Goal: Task Accomplishment & Management: Manage account settings

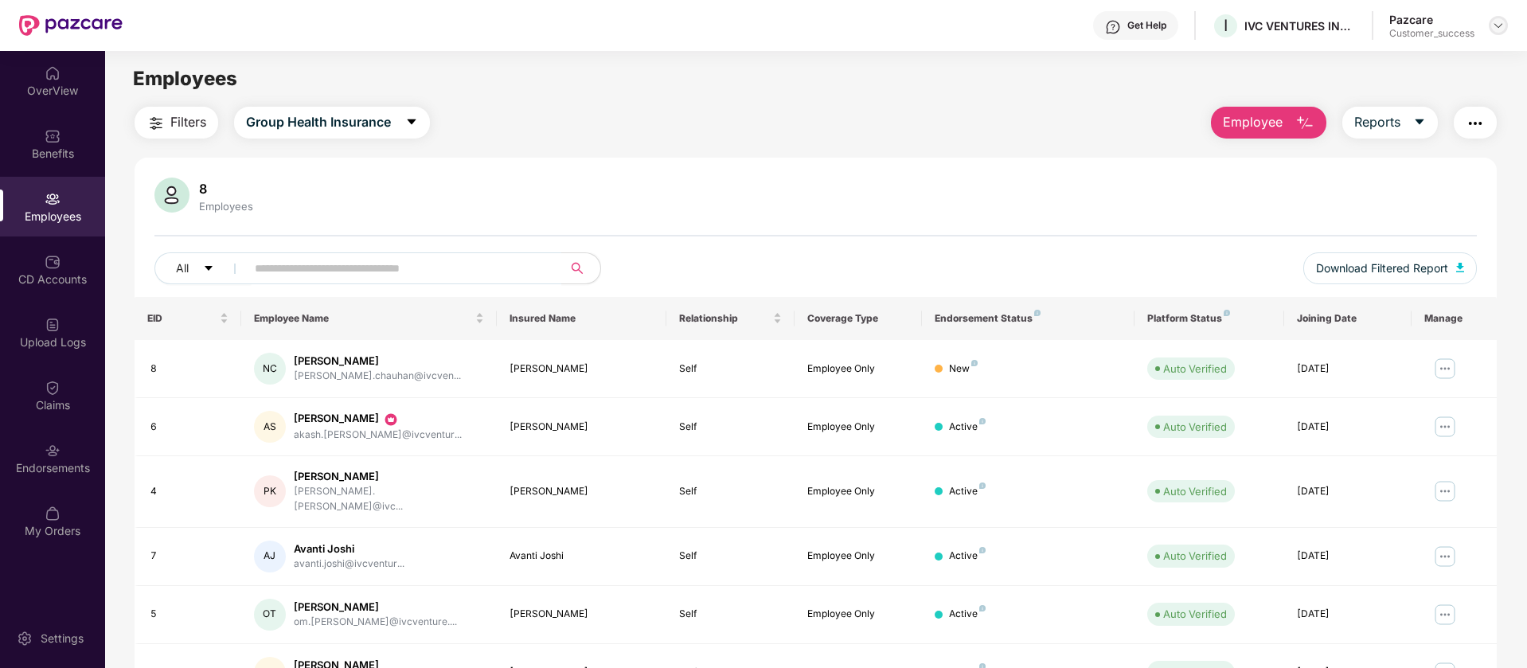
click at [1504, 21] on img at bounding box center [1498, 25] width 13 height 13
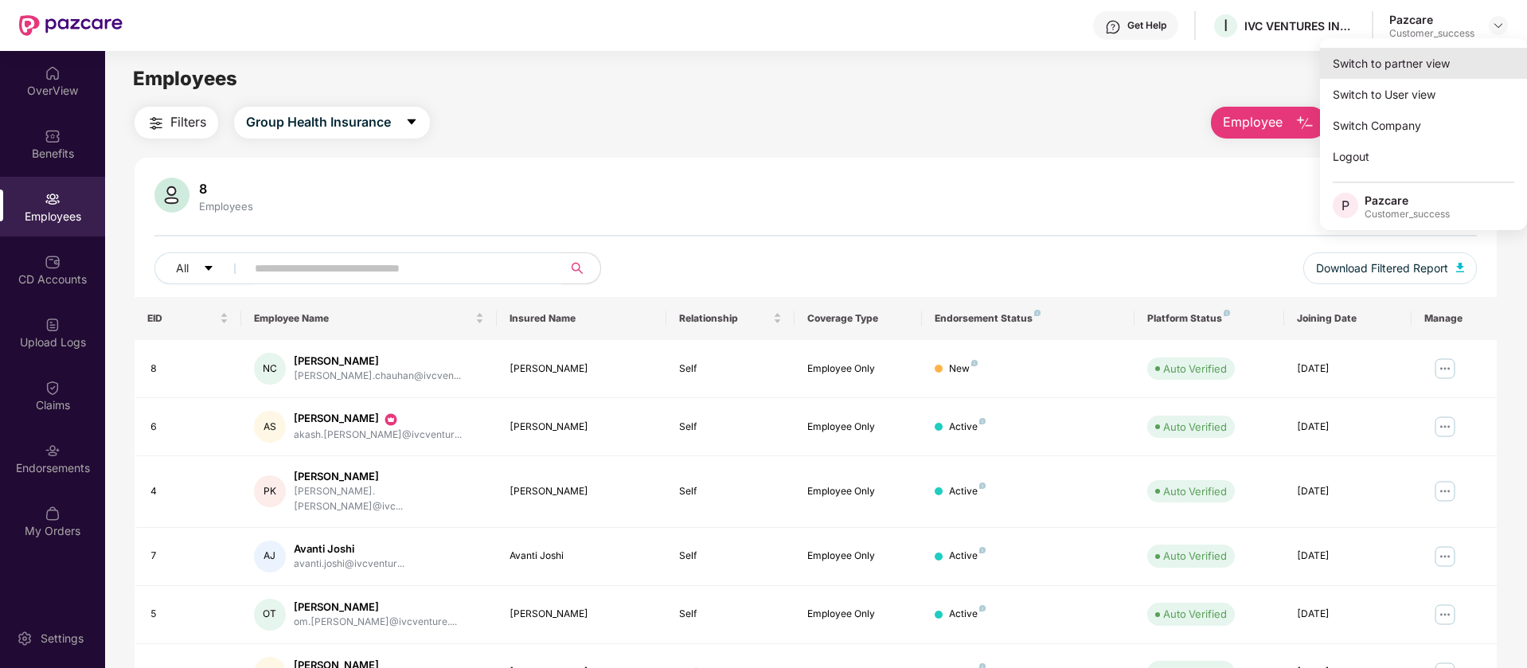
click at [1401, 48] on div "Switch to partner view" at bounding box center [1423, 63] width 207 height 31
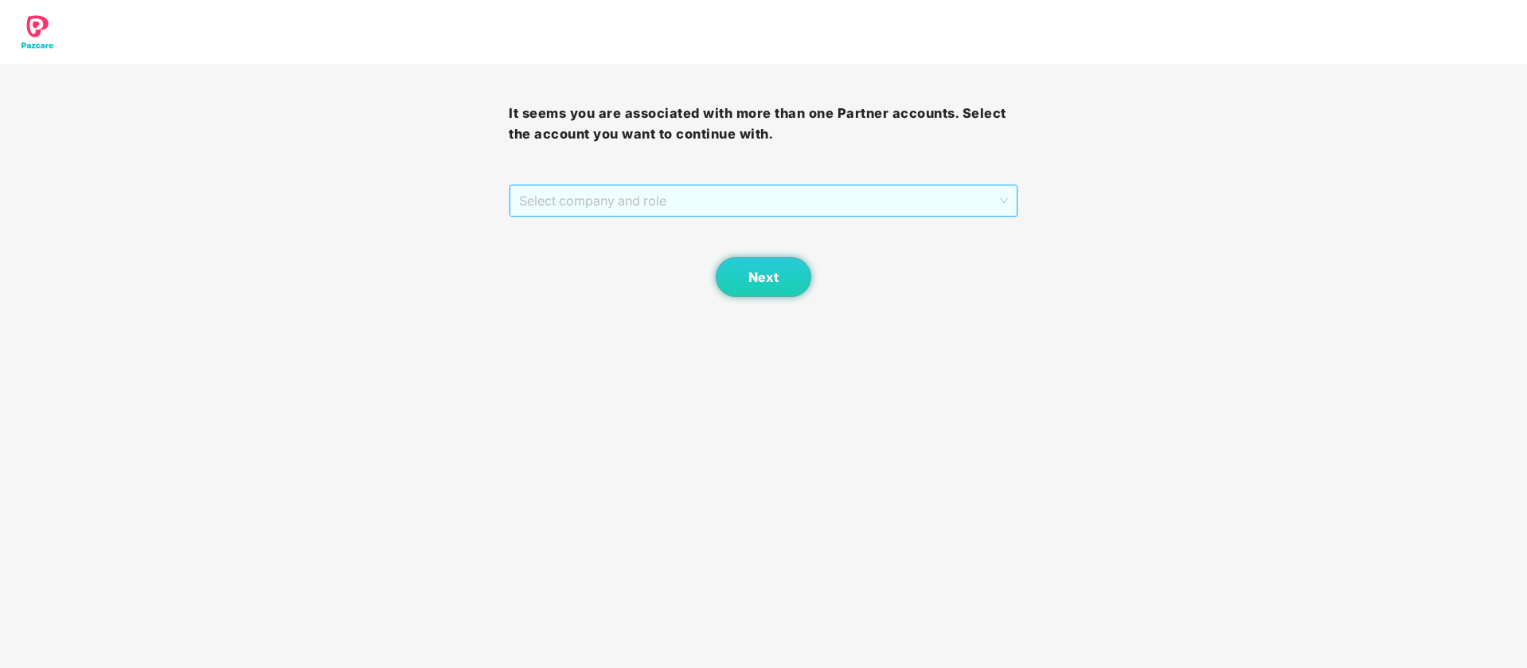
click at [814, 188] on span "Select company and role" at bounding box center [763, 201] width 488 height 30
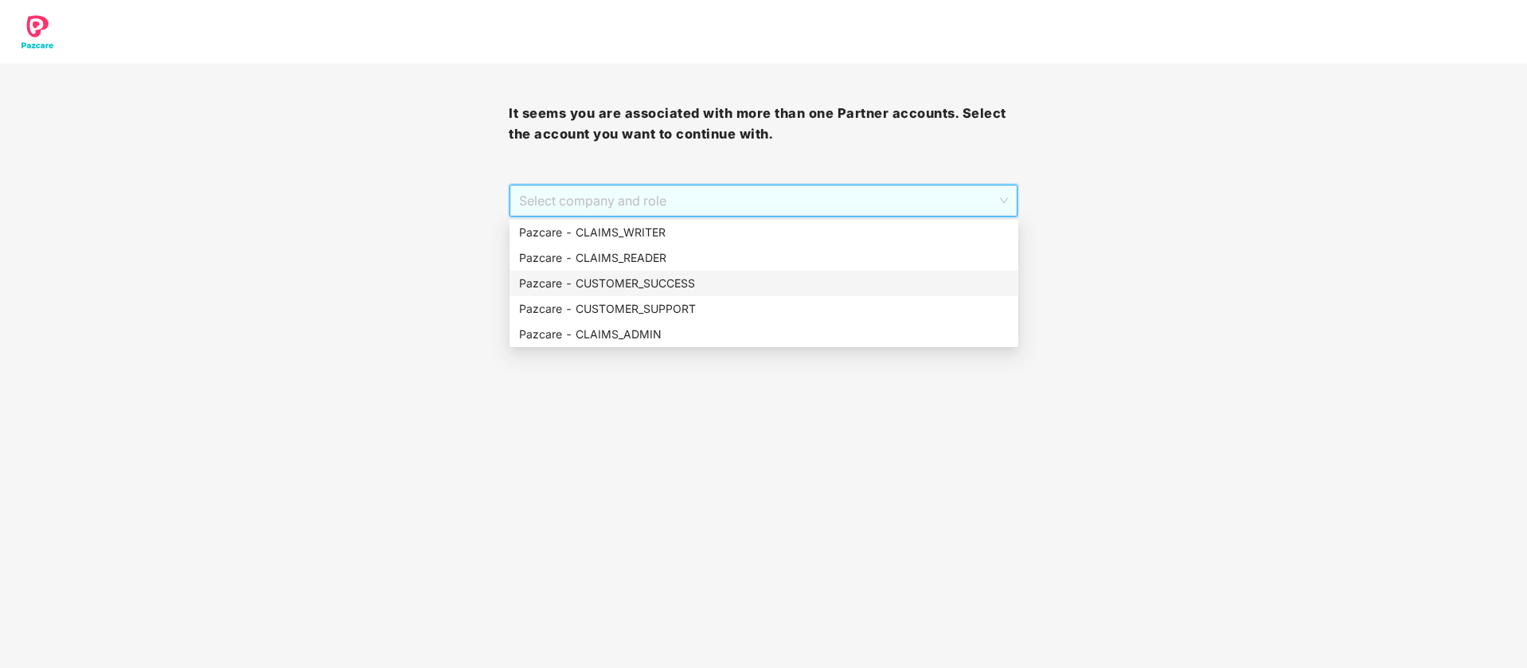
click at [692, 283] on div "Pazcare - CUSTOMER_SUCCESS" at bounding box center [764, 284] width 490 height 18
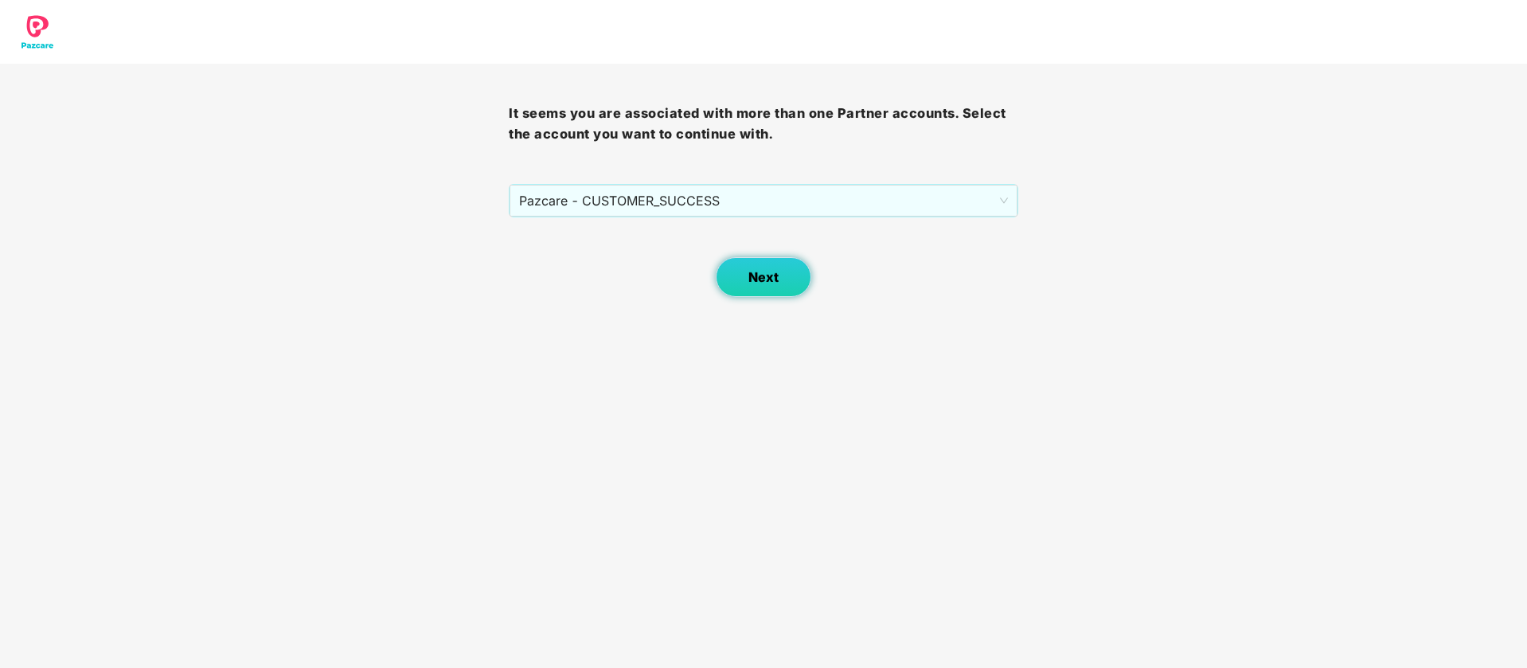
click at [773, 278] on span "Next" at bounding box center [763, 277] width 30 height 15
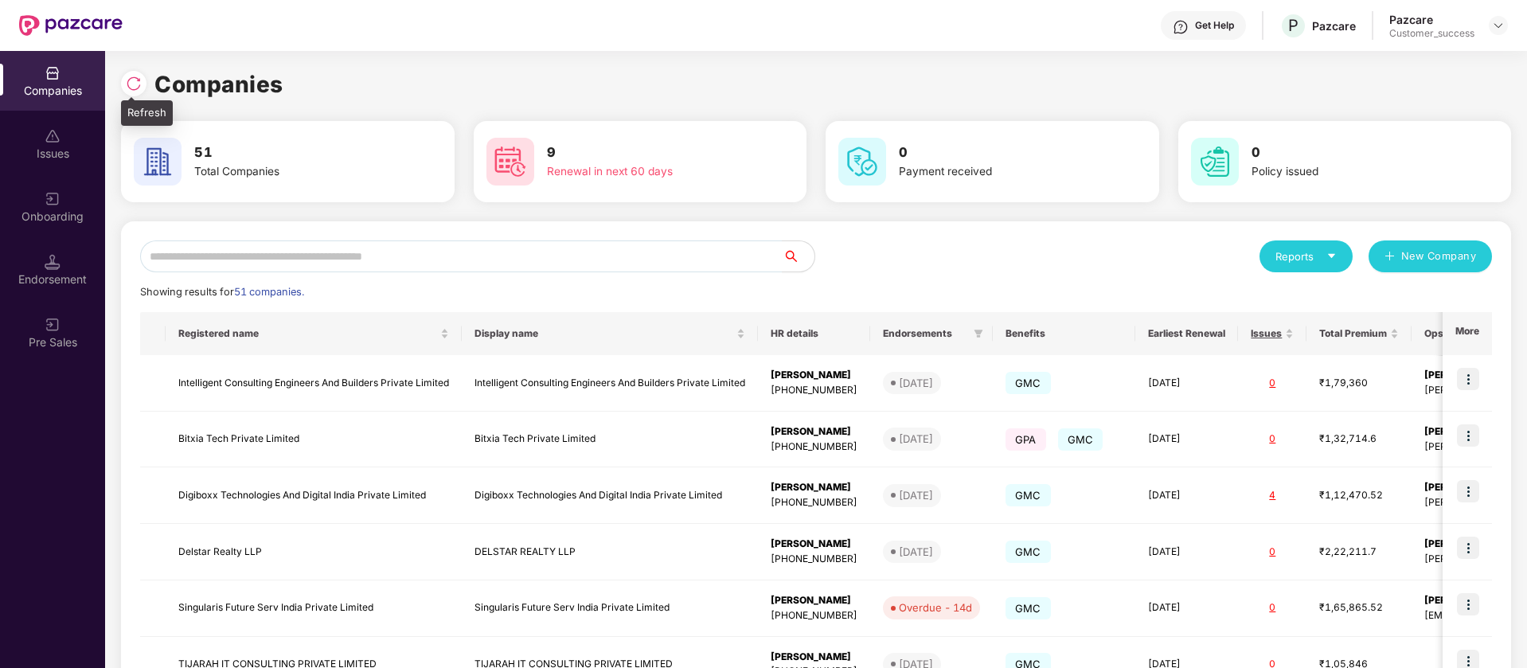
click at [133, 87] on img at bounding box center [134, 84] width 16 height 16
click at [1498, 26] on img at bounding box center [1498, 25] width 13 height 13
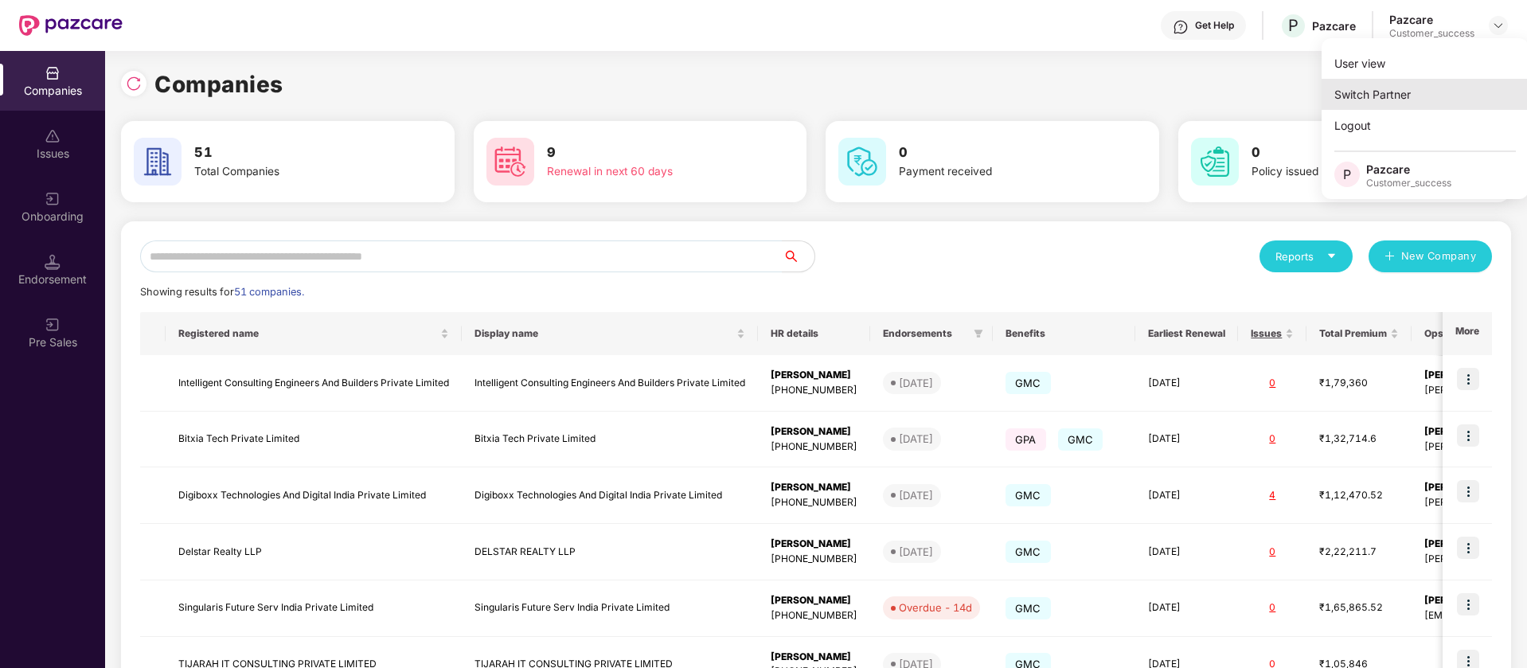
drag, startPoint x: 1449, startPoint y: 94, endPoint x: 1420, endPoint y: 94, distance: 28.7
click at [1420, 94] on div "Switch Partner" at bounding box center [1425, 94] width 207 height 31
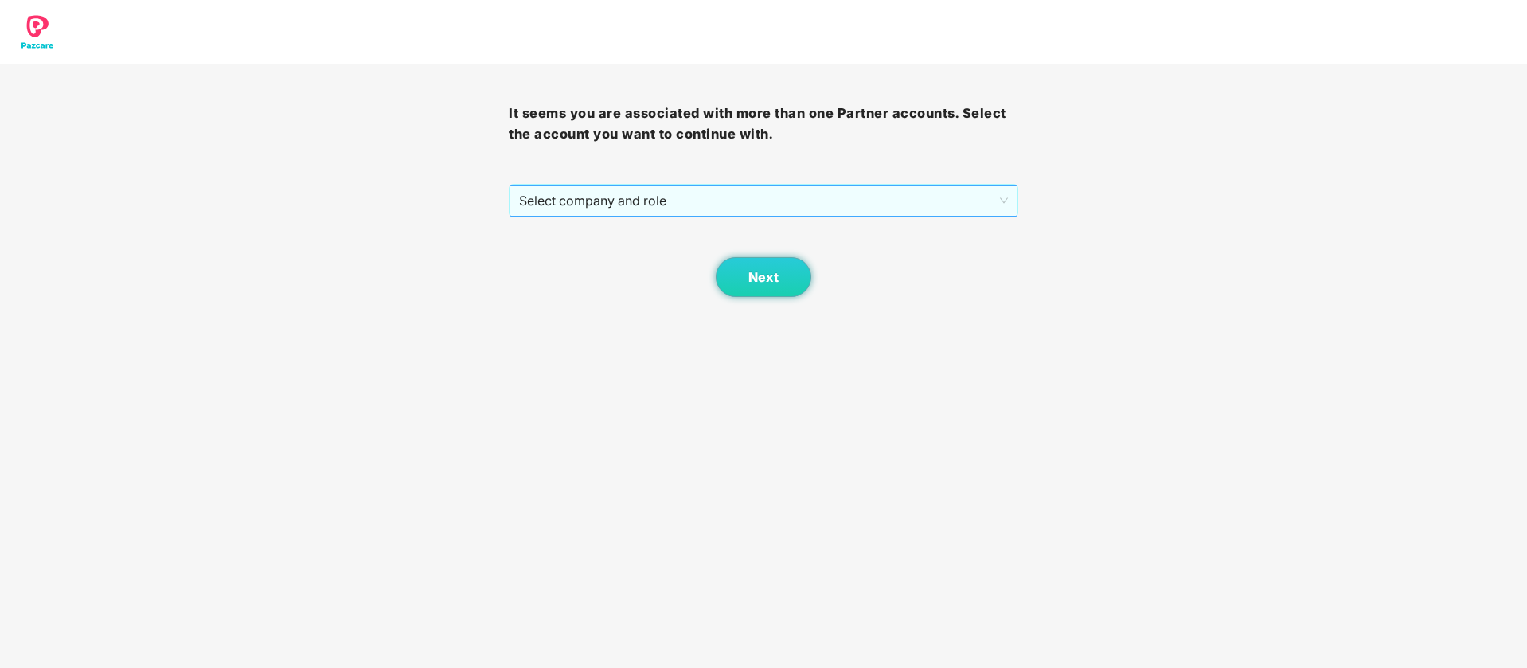
click at [629, 215] on span "Select company and role" at bounding box center [763, 201] width 488 height 30
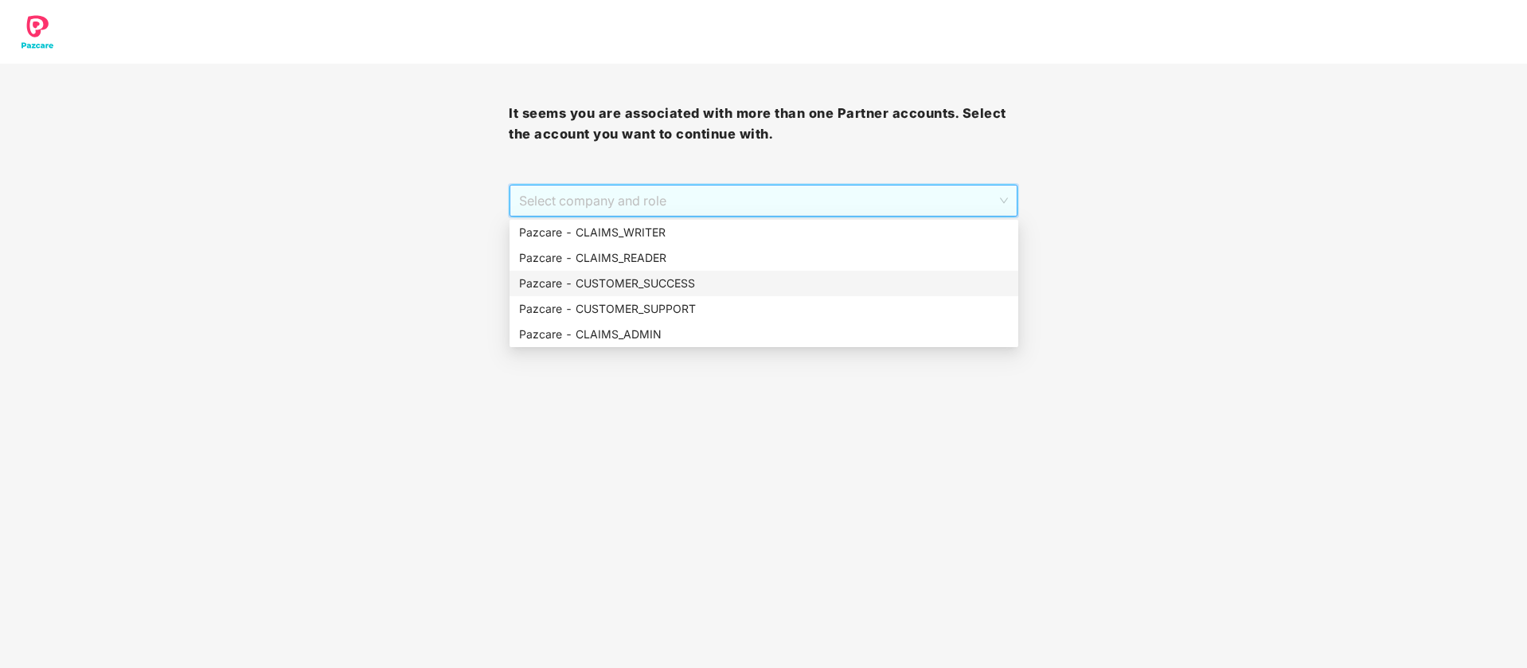
click at [645, 287] on div "Pazcare - CUSTOMER_SUCCESS" at bounding box center [764, 284] width 490 height 18
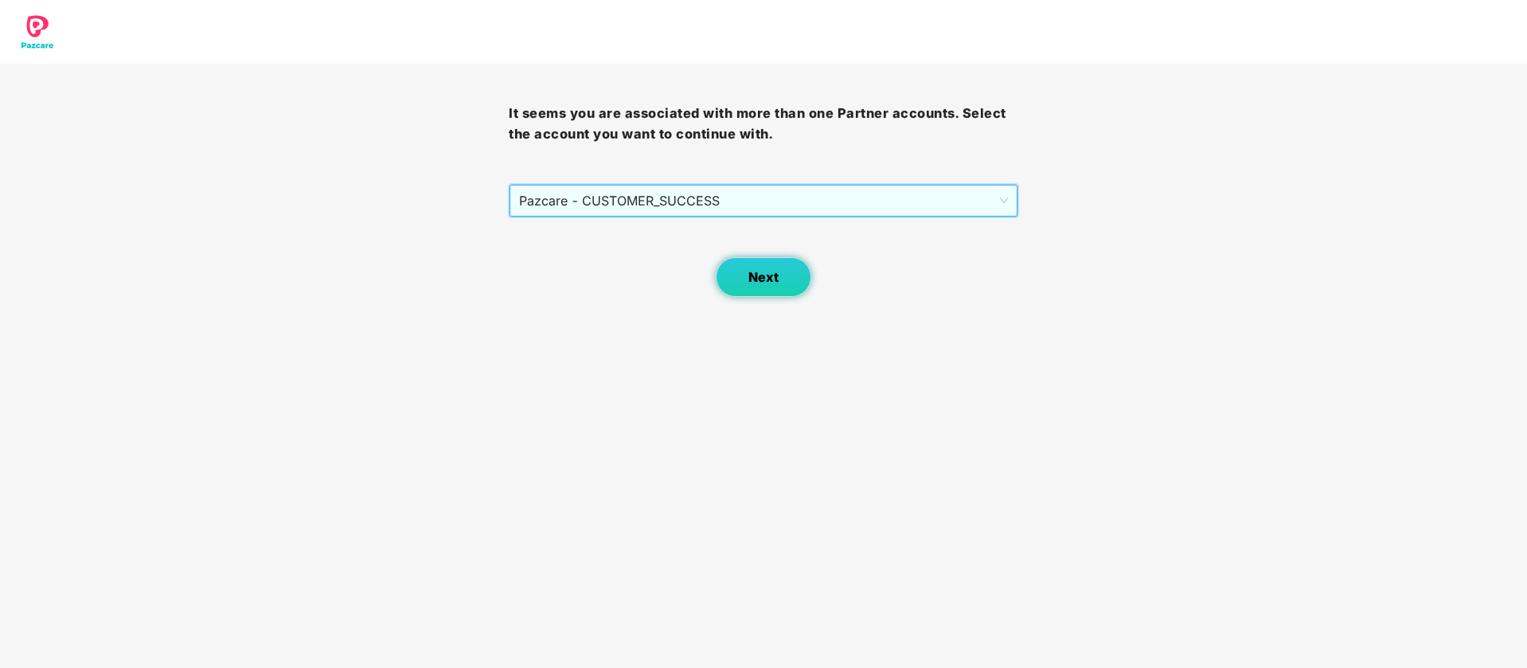
click at [737, 257] on button "Next" at bounding box center [764, 277] width 96 height 40
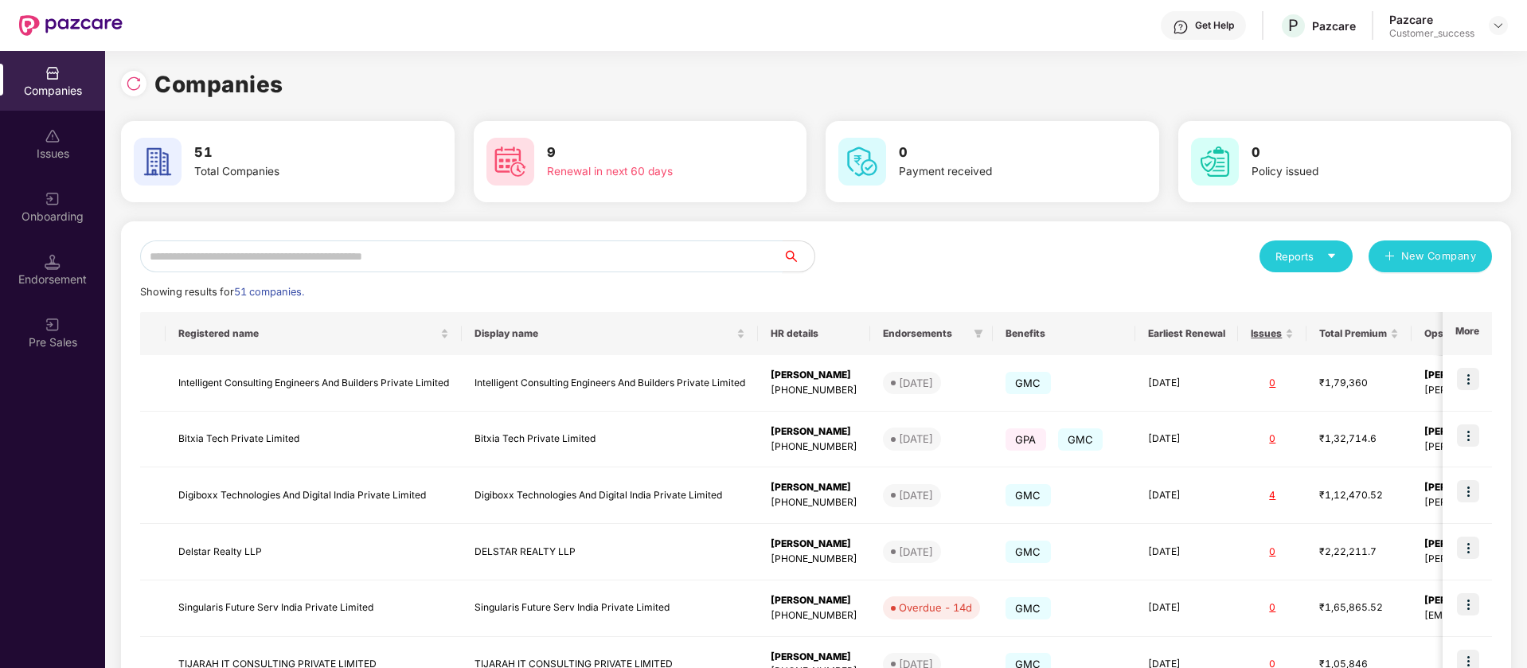
click at [233, 266] on input "text" at bounding box center [461, 256] width 643 height 32
paste input "**********"
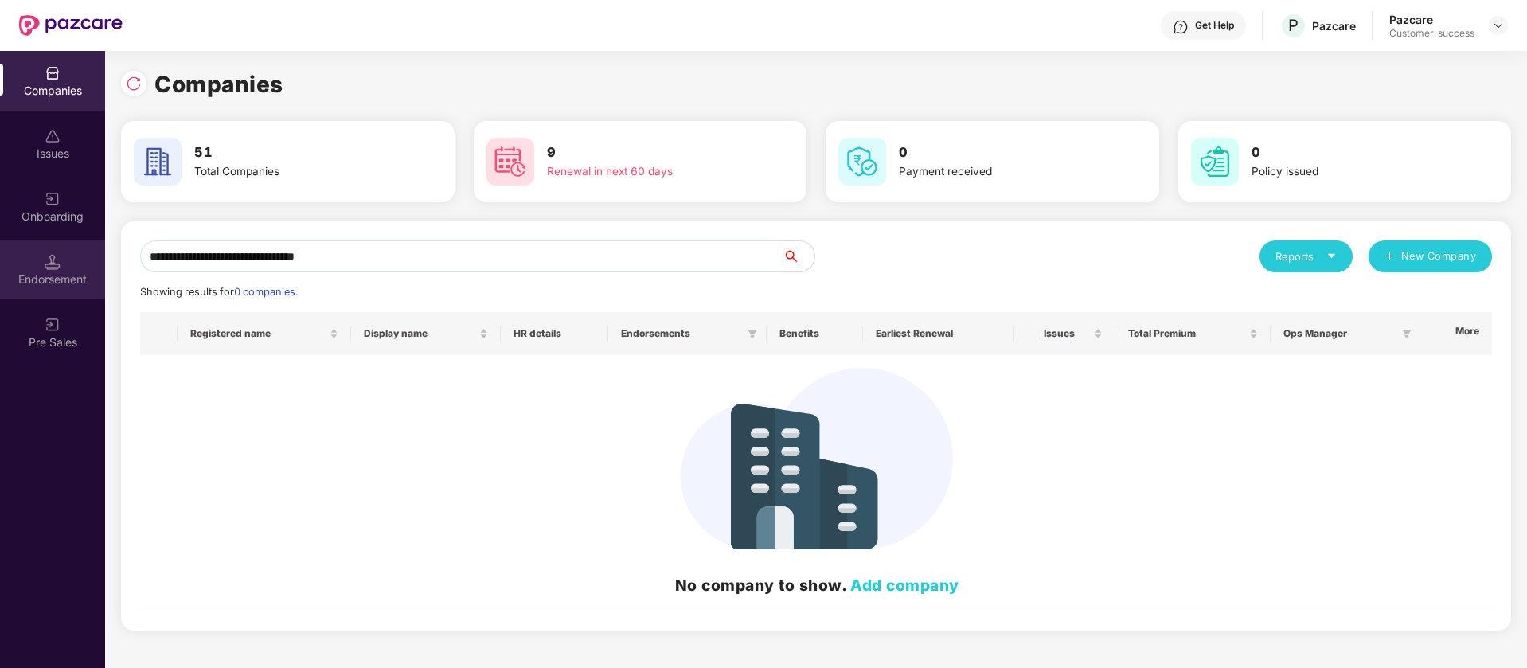
drag, startPoint x: 297, startPoint y: 264, endPoint x: 54, endPoint y: 262, distance: 242.9
click at [54, 262] on div "**********" at bounding box center [763, 359] width 1527 height 617
type input "**********"
click at [294, 254] on input "**********" at bounding box center [461, 256] width 643 height 32
drag, startPoint x: 294, startPoint y: 254, endPoint x: 135, endPoint y: 254, distance: 158.5
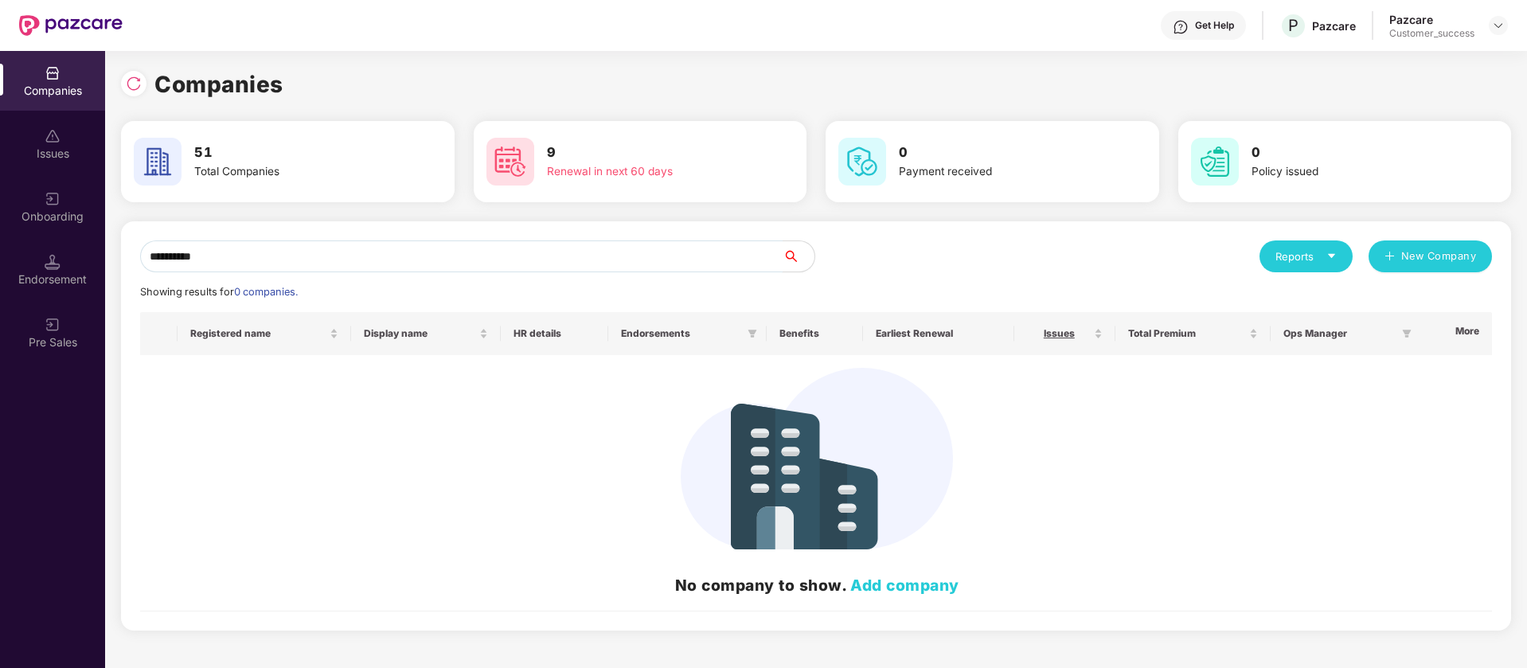
click at [0, 252] on div "**********" at bounding box center [763, 359] width 1527 height 617
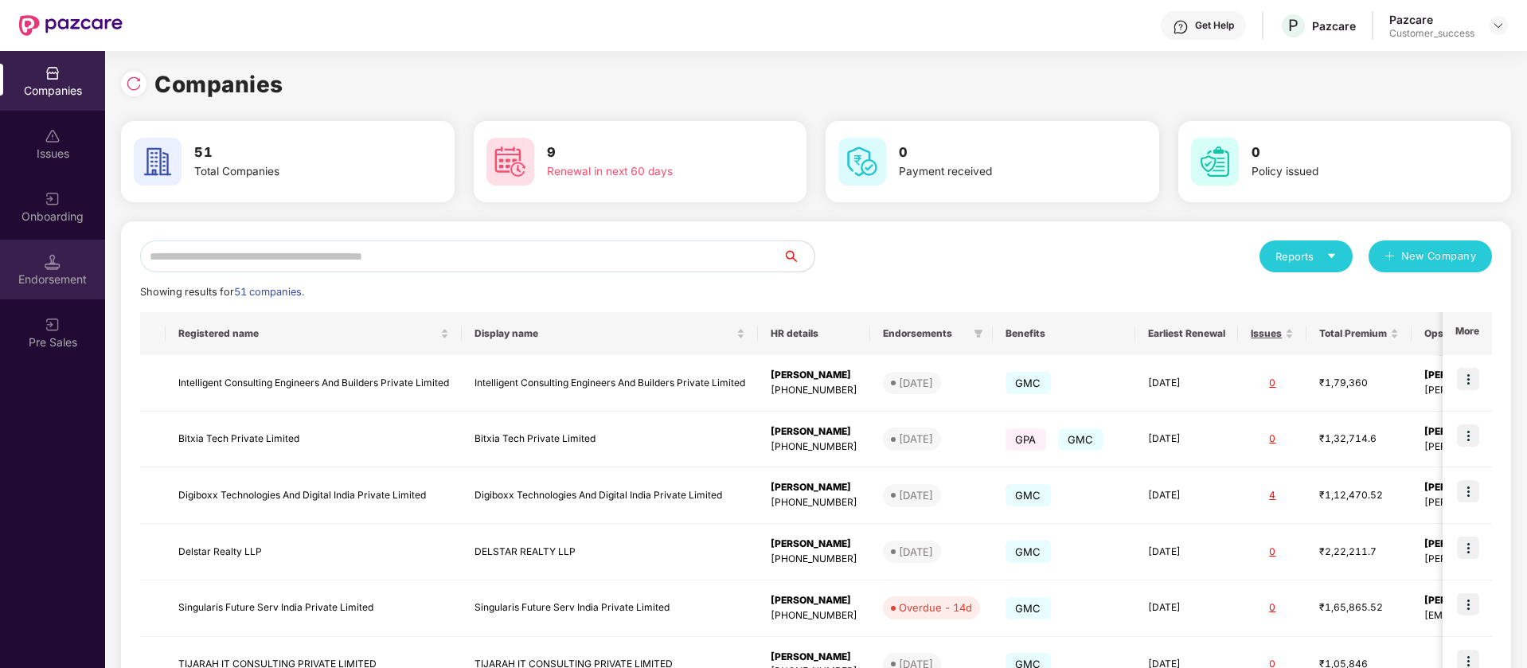
paste input "**********"
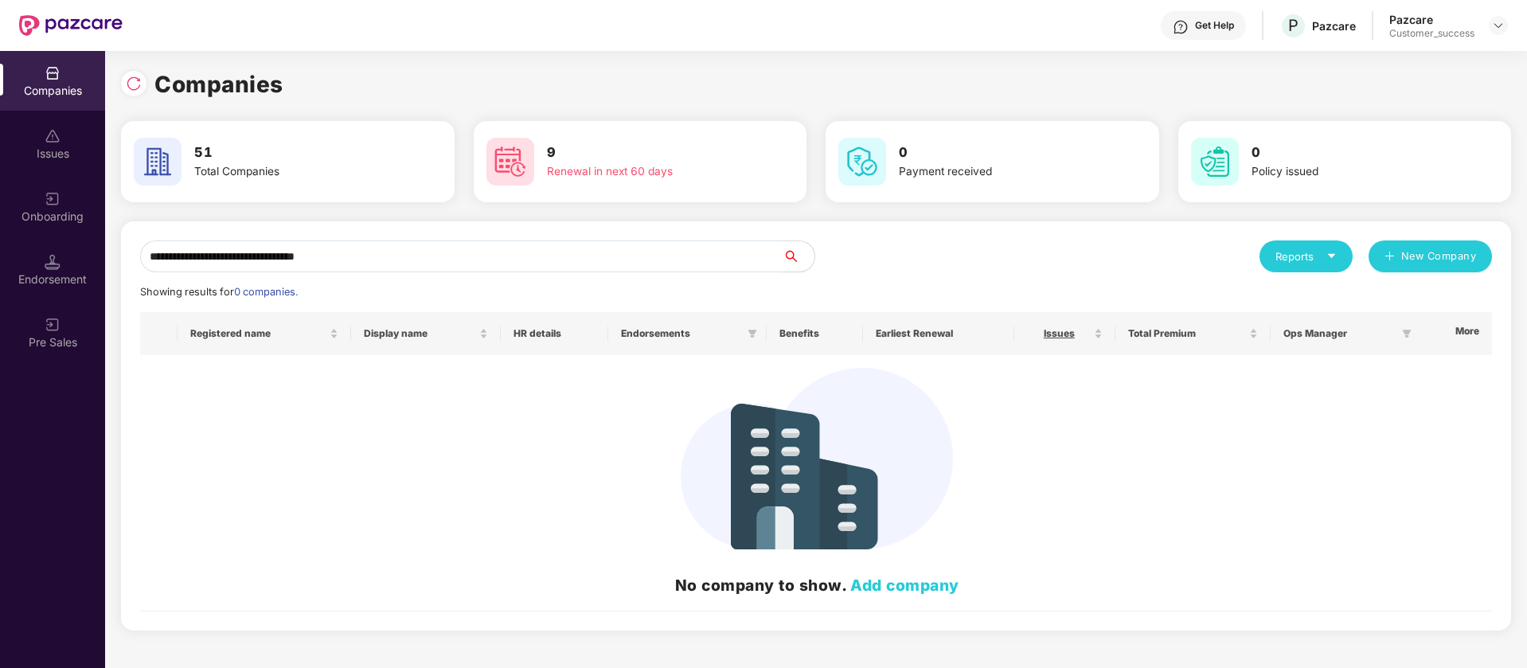
drag, startPoint x: 363, startPoint y: 256, endPoint x: 294, endPoint y: 258, distance: 69.3
click at [294, 258] on input "**********" at bounding box center [461, 256] width 643 height 32
drag, startPoint x: 260, startPoint y: 260, endPoint x: 105, endPoint y: 269, distance: 154.8
click at [93, 269] on div "**********" at bounding box center [763, 359] width 1527 height 617
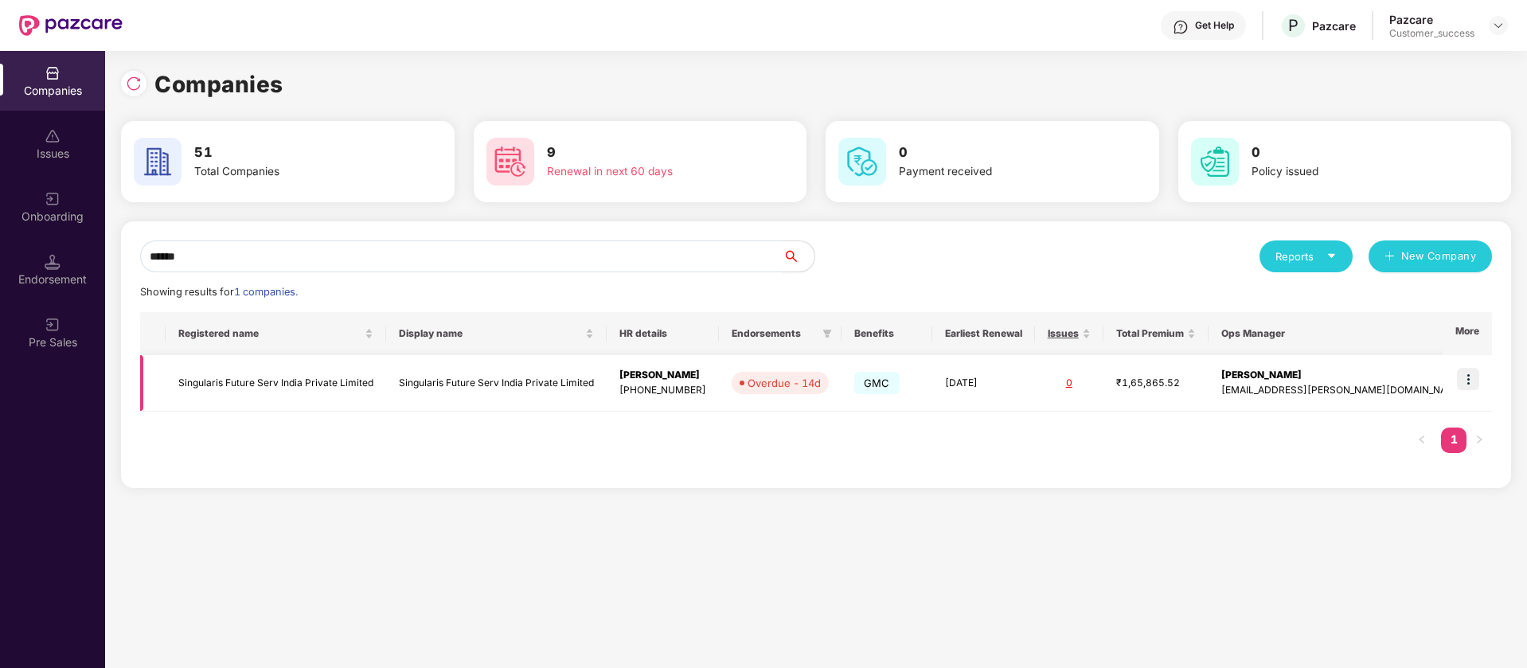
type input "******"
click at [1474, 381] on img at bounding box center [1468, 379] width 22 height 22
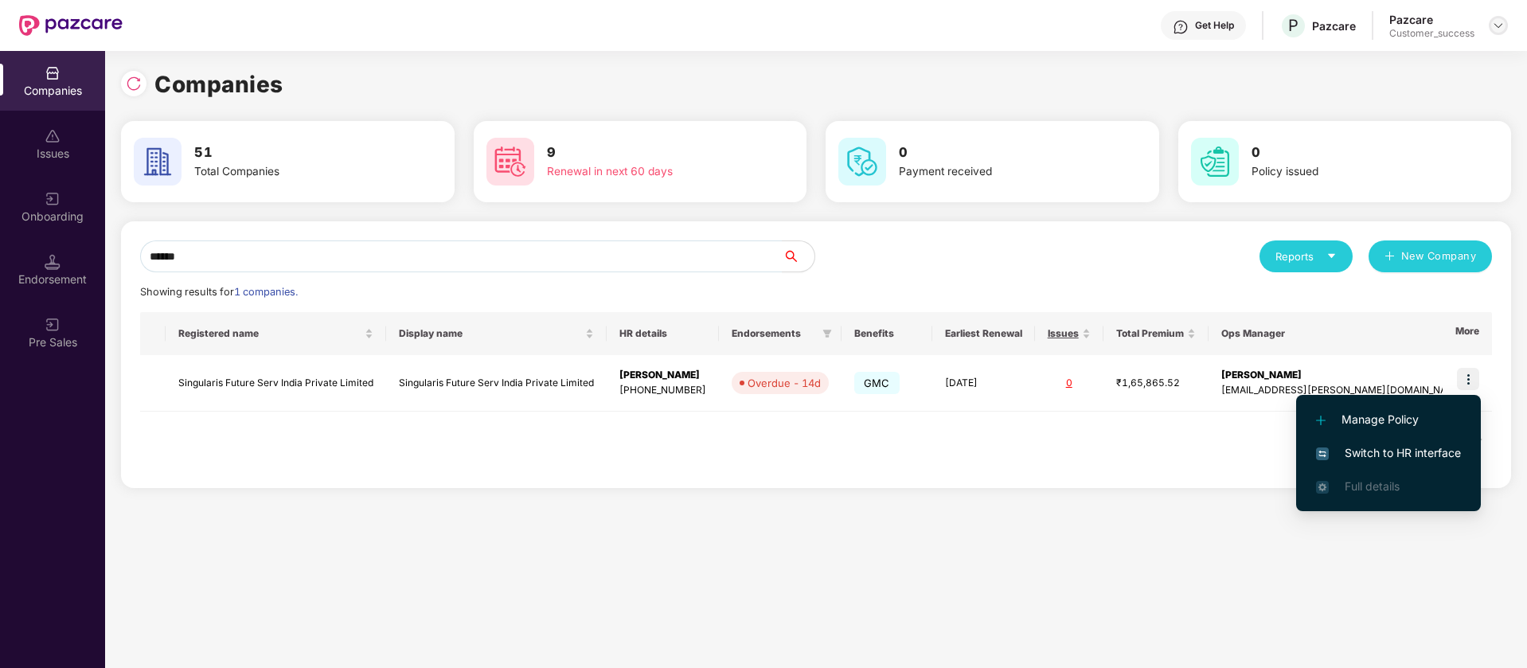
click at [1498, 22] on img at bounding box center [1498, 25] width 13 height 13
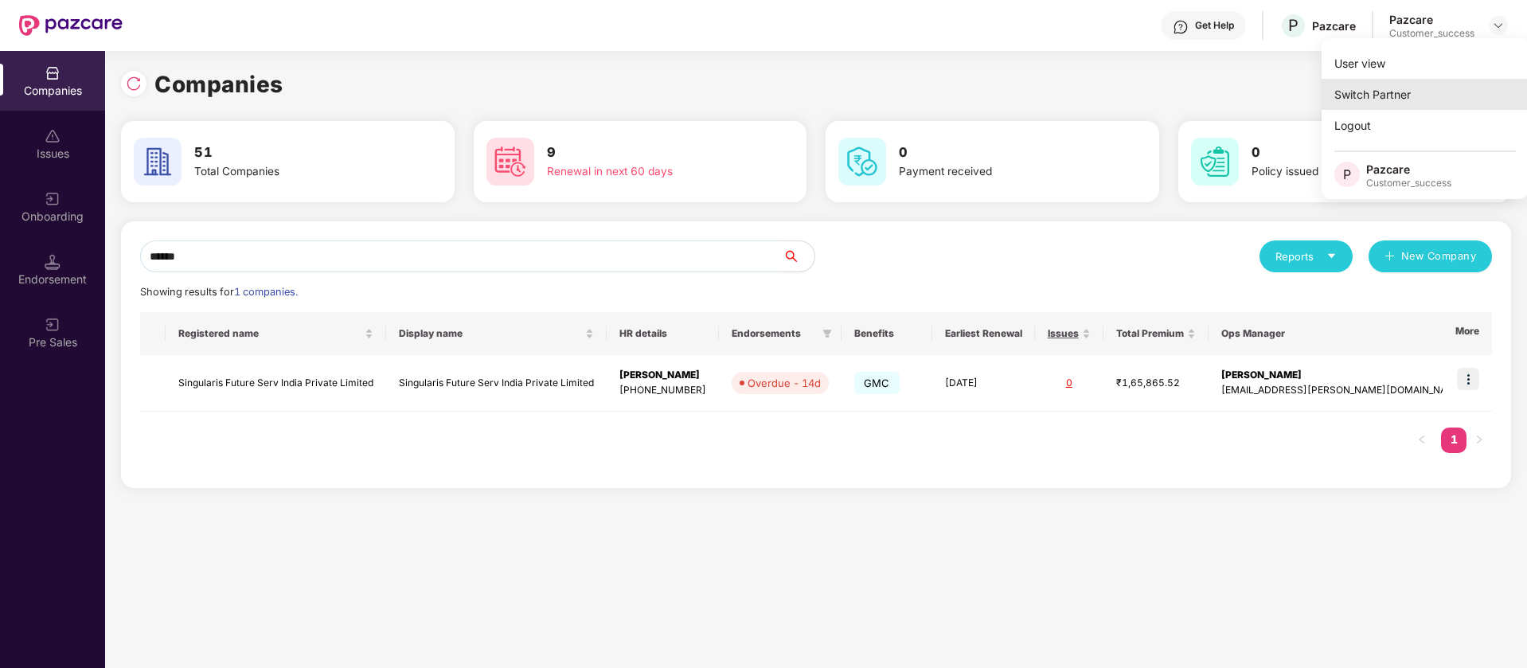
click at [1446, 92] on div "Switch Partner" at bounding box center [1425, 94] width 207 height 31
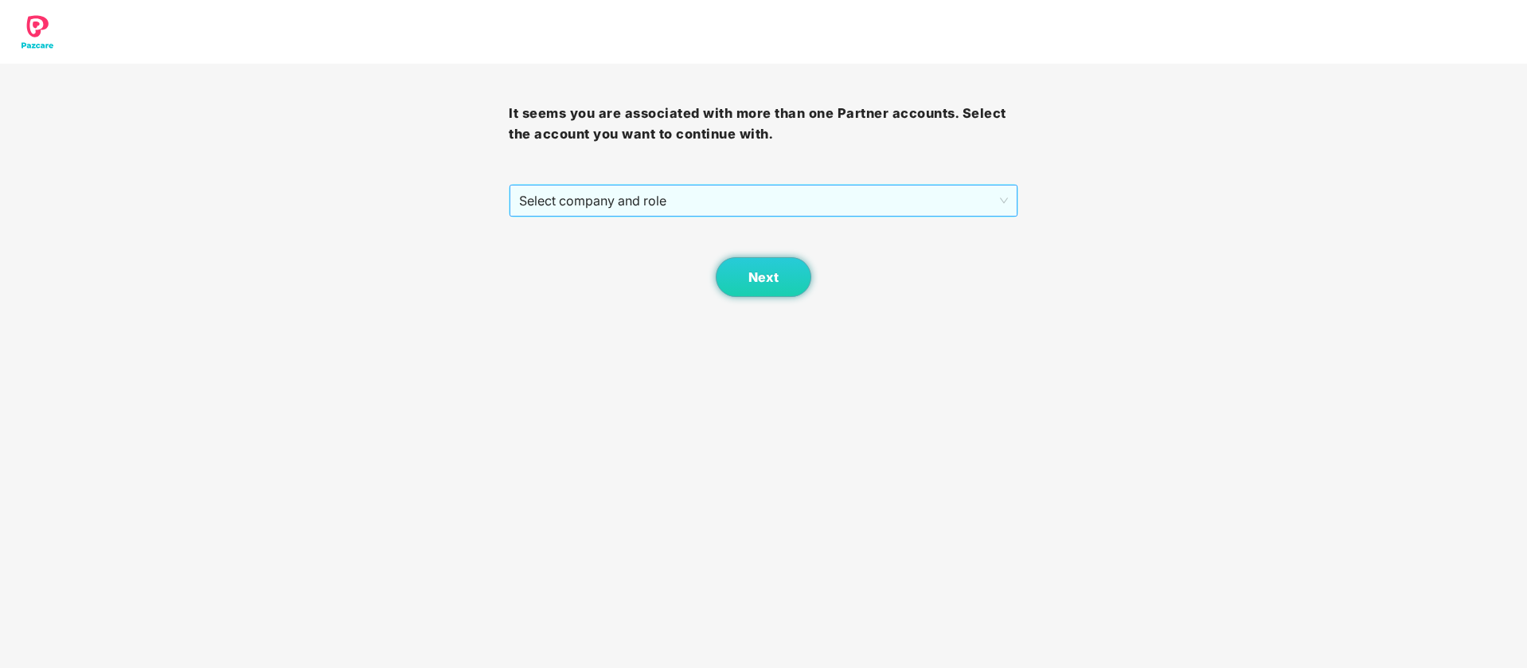
click at [845, 205] on span "Select company and role" at bounding box center [763, 201] width 488 height 30
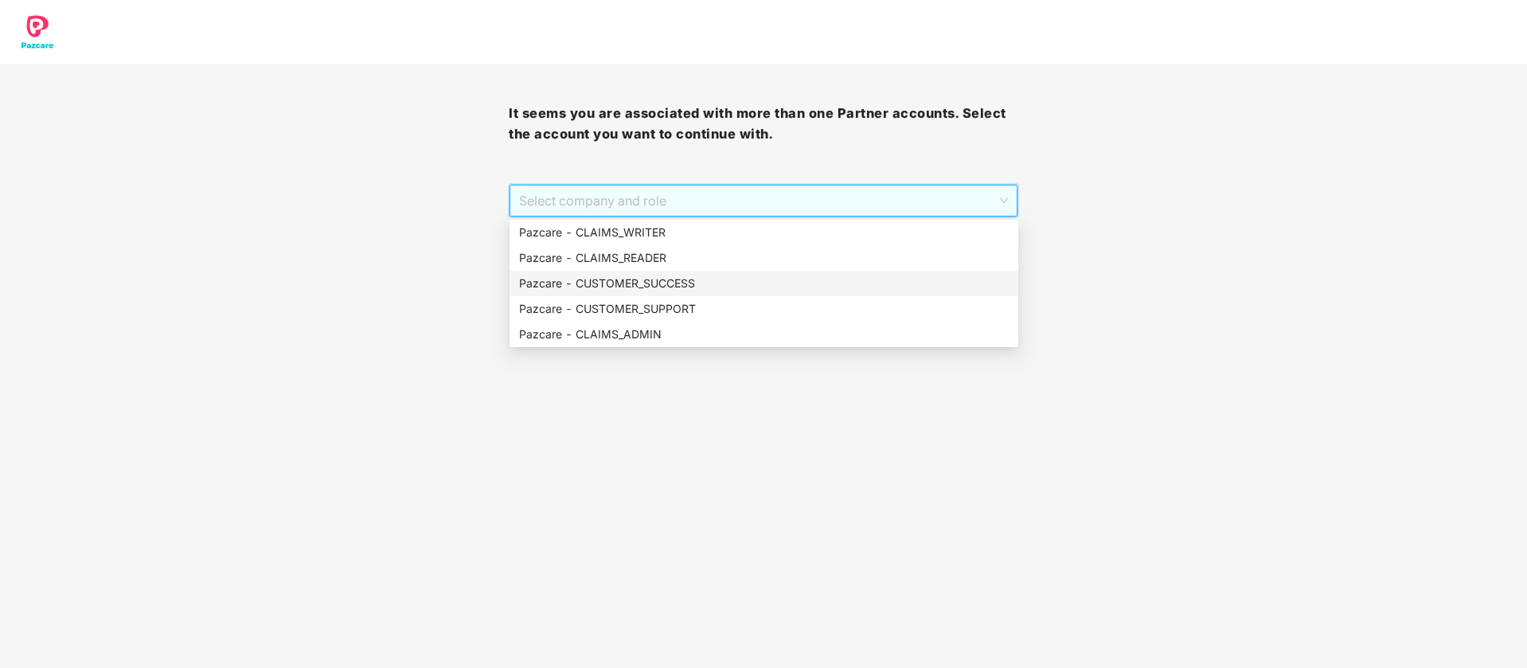
click at [761, 293] on div "Pazcare - CUSTOMER_SUCCESS" at bounding box center [764, 283] width 509 height 25
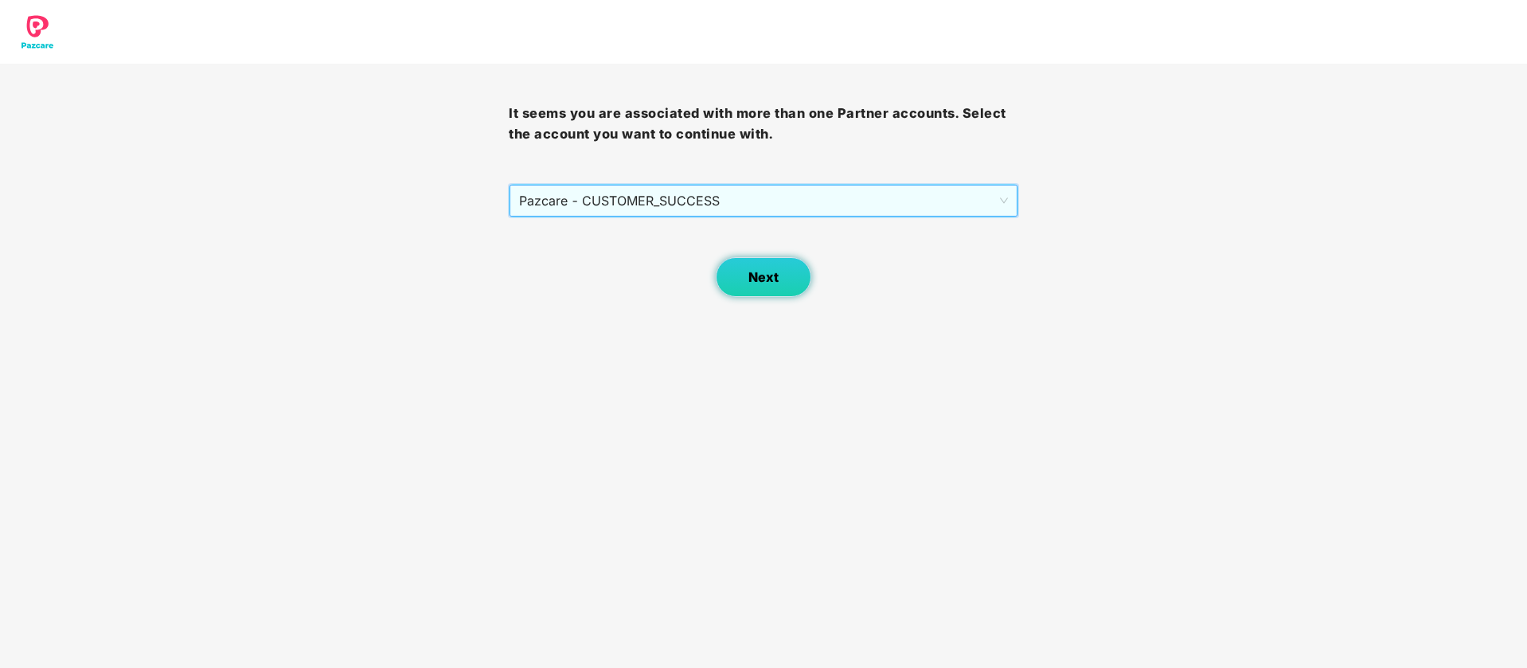
click at [761, 293] on button "Next" at bounding box center [764, 277] width 96 height 40
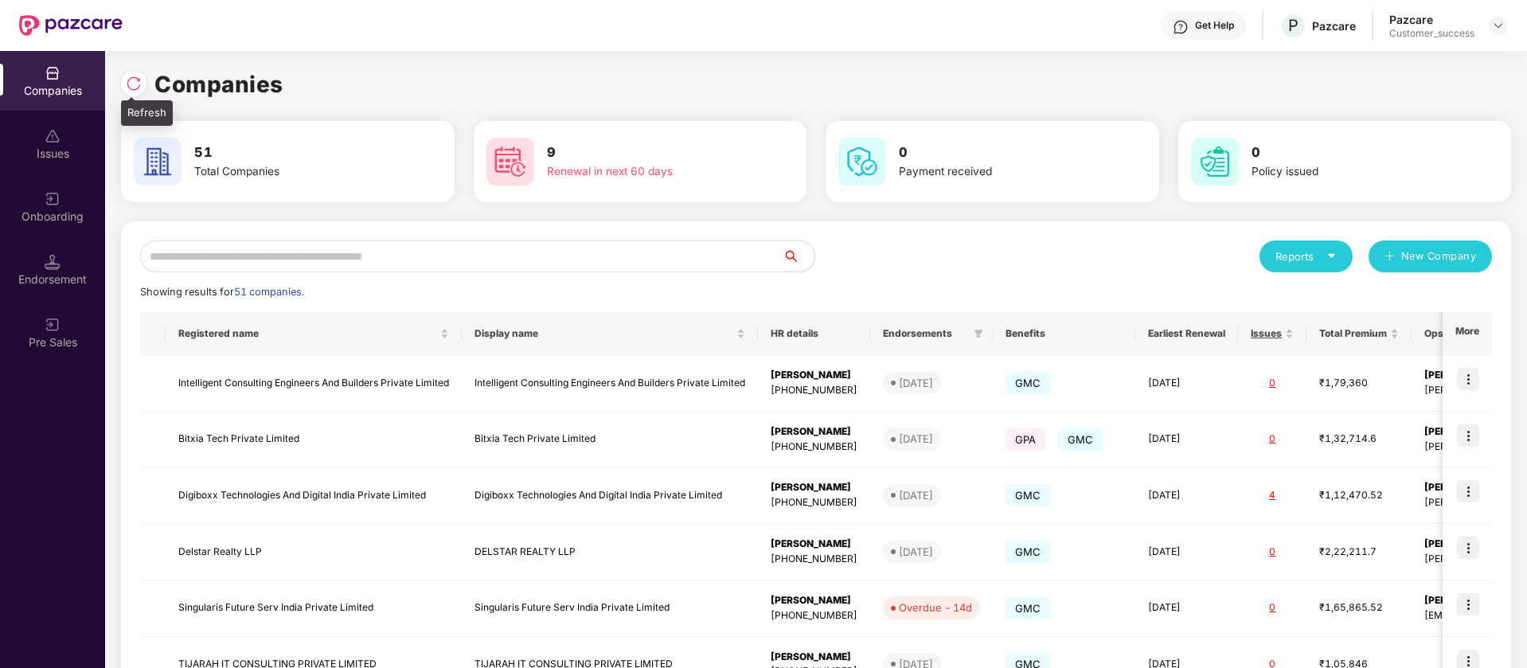
click at [150, 75] on div at bounding box center [137, 81] width 33 height 29
click at [143, 83] on div at bounding box center [133, 83] width 25 height 25
click at [496, 246] on input "text" at bounding box center [461, 256] width 643 height 32
click at [1500, 21] on img at bounding box center [1498, 25] width 13 height 13
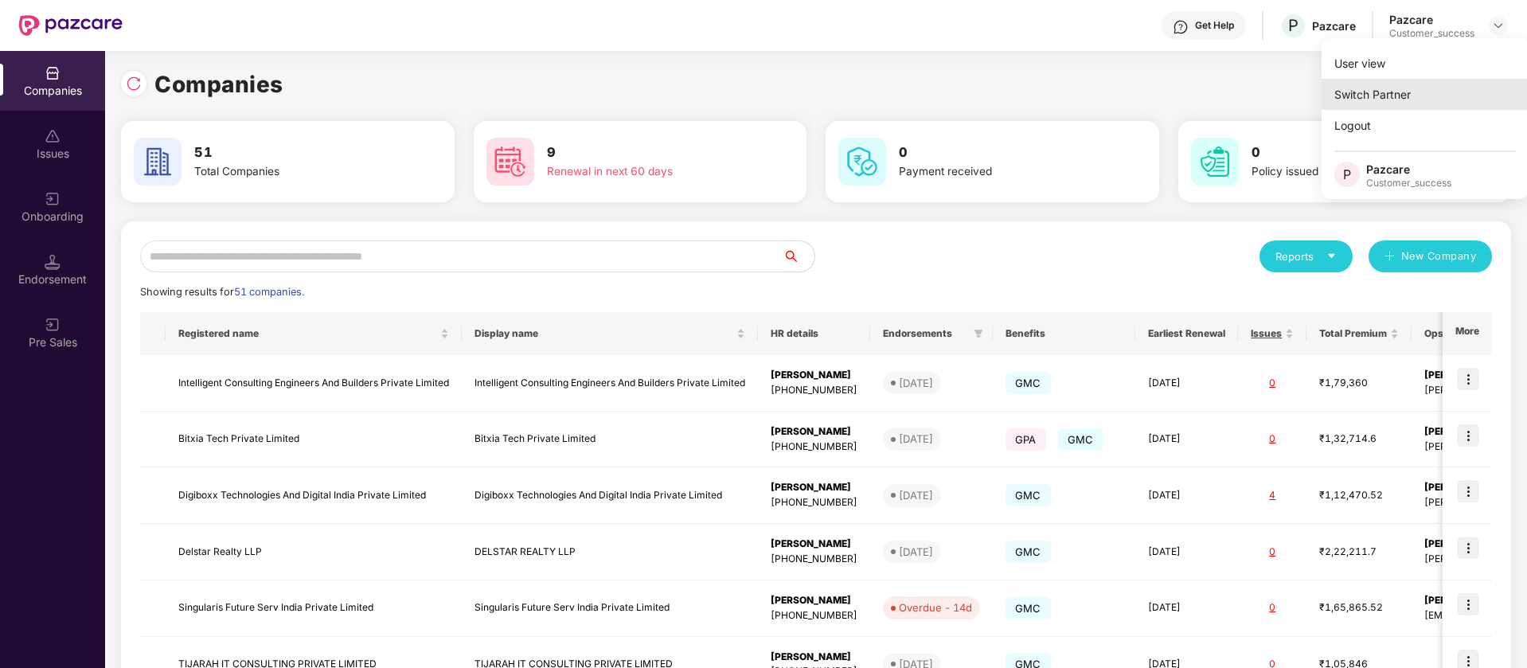
click at [1439, 92] on div "Switch Partner" at bounding box center [1425, 94] width 207 height 31
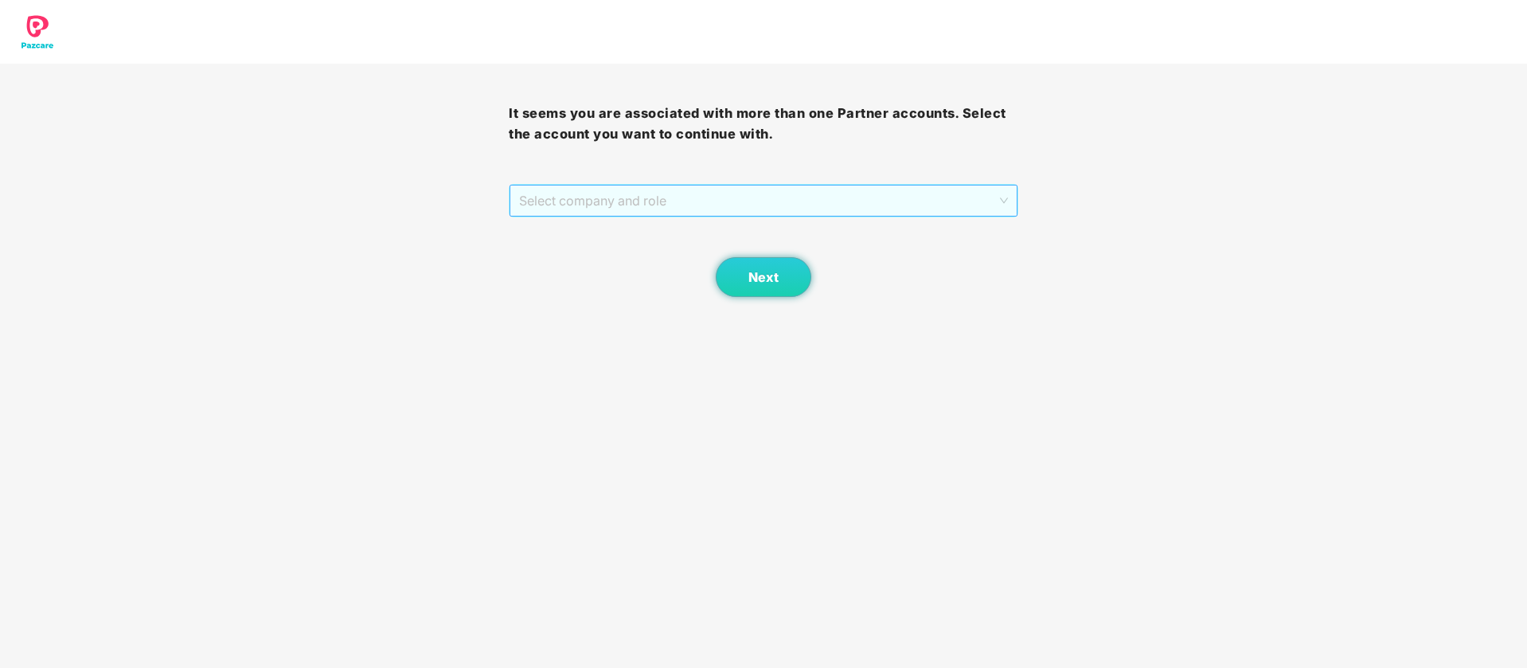
click at [709, 205] on span "Select company and role" at bounding box center [763, 201] width 488 height 30
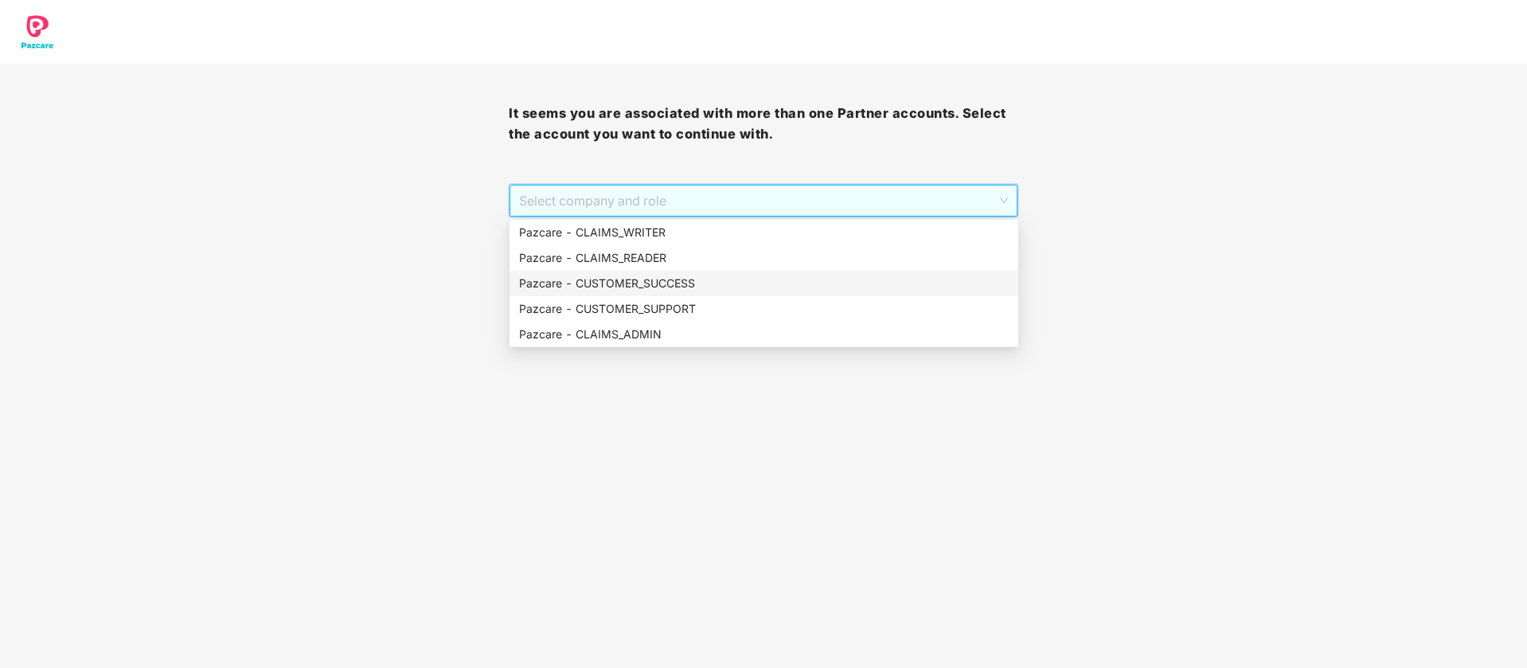
click at [678, 294] on div "Pazcare - CUSTOMER_SUCCESS" at bounding box center [764, 283] width 509 height 25
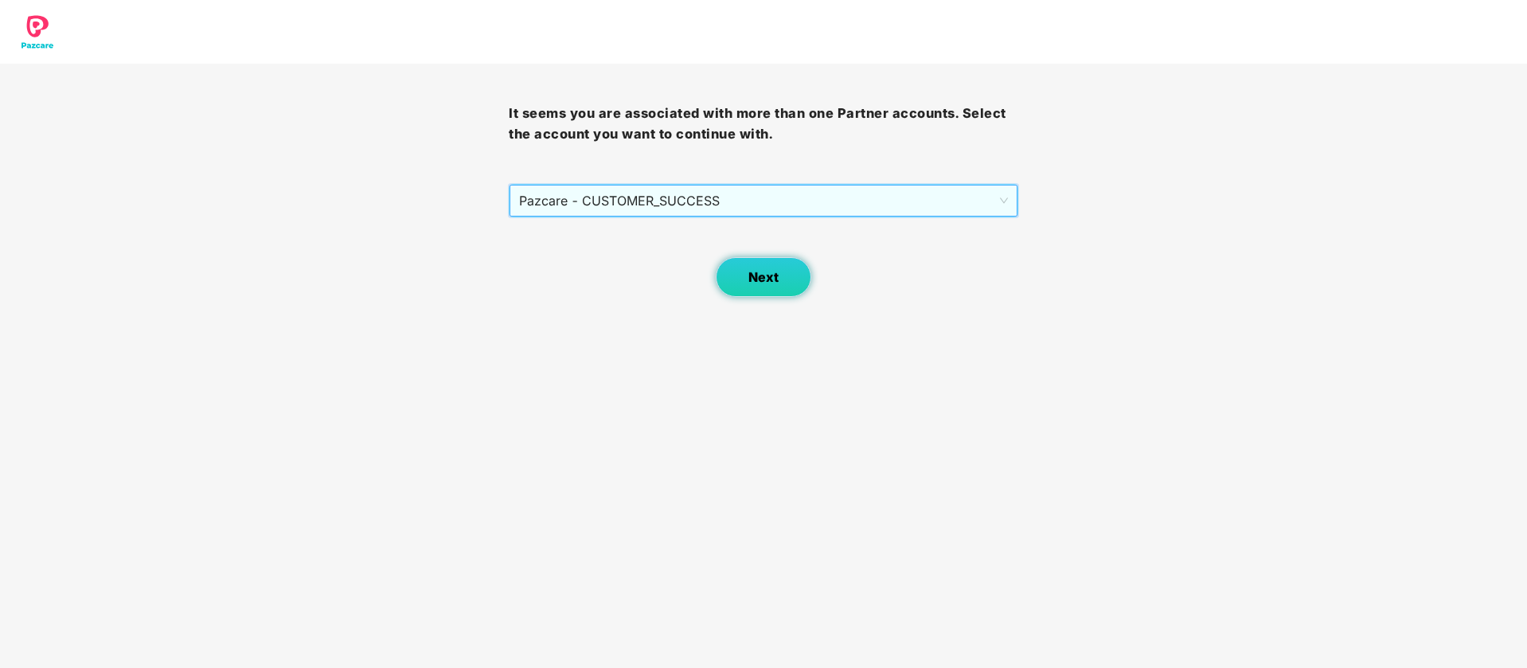
click at [751, 274] on span "Next" at bounding box center [763, 277] width 30 height 15
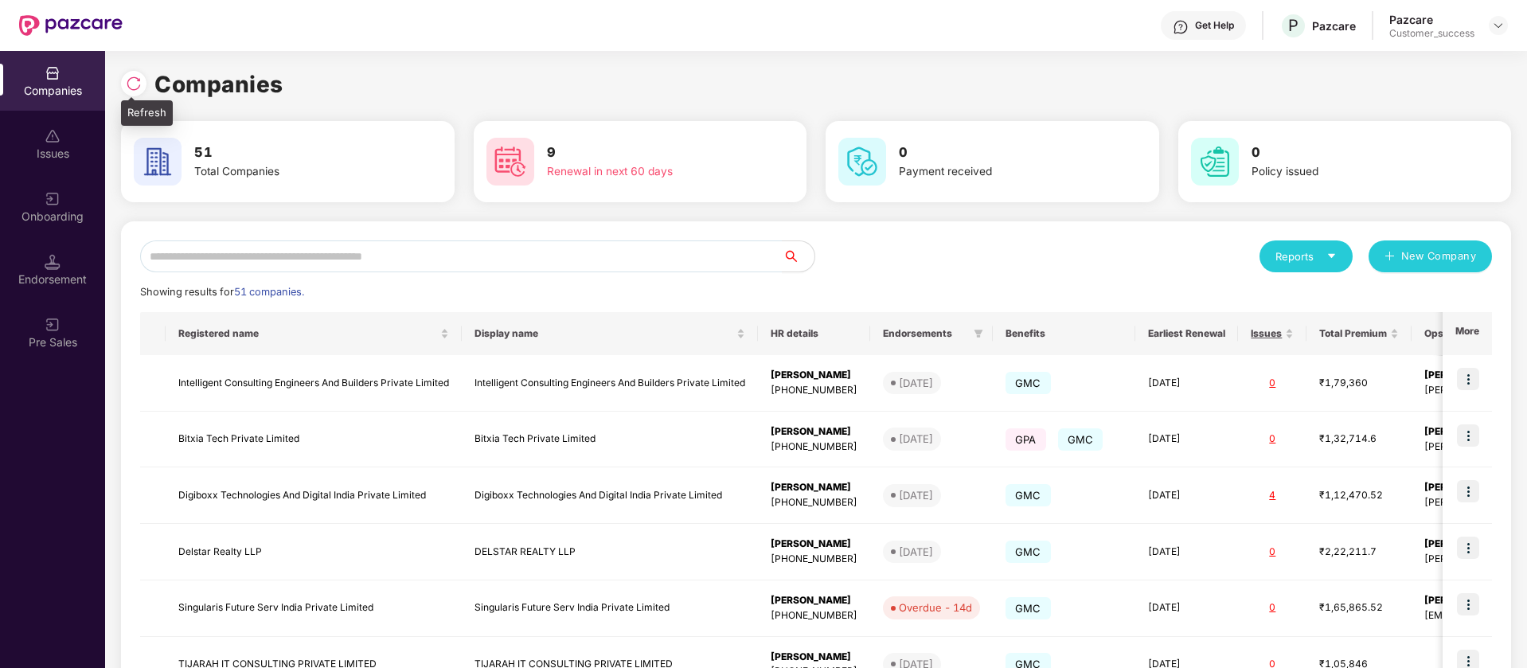
click at [133, 90] on img at bounding box center [134, 84] width 16 height 16
click at [1413, 259] on span "New Company" at bounding box center [1439, 256] width 76 height 16
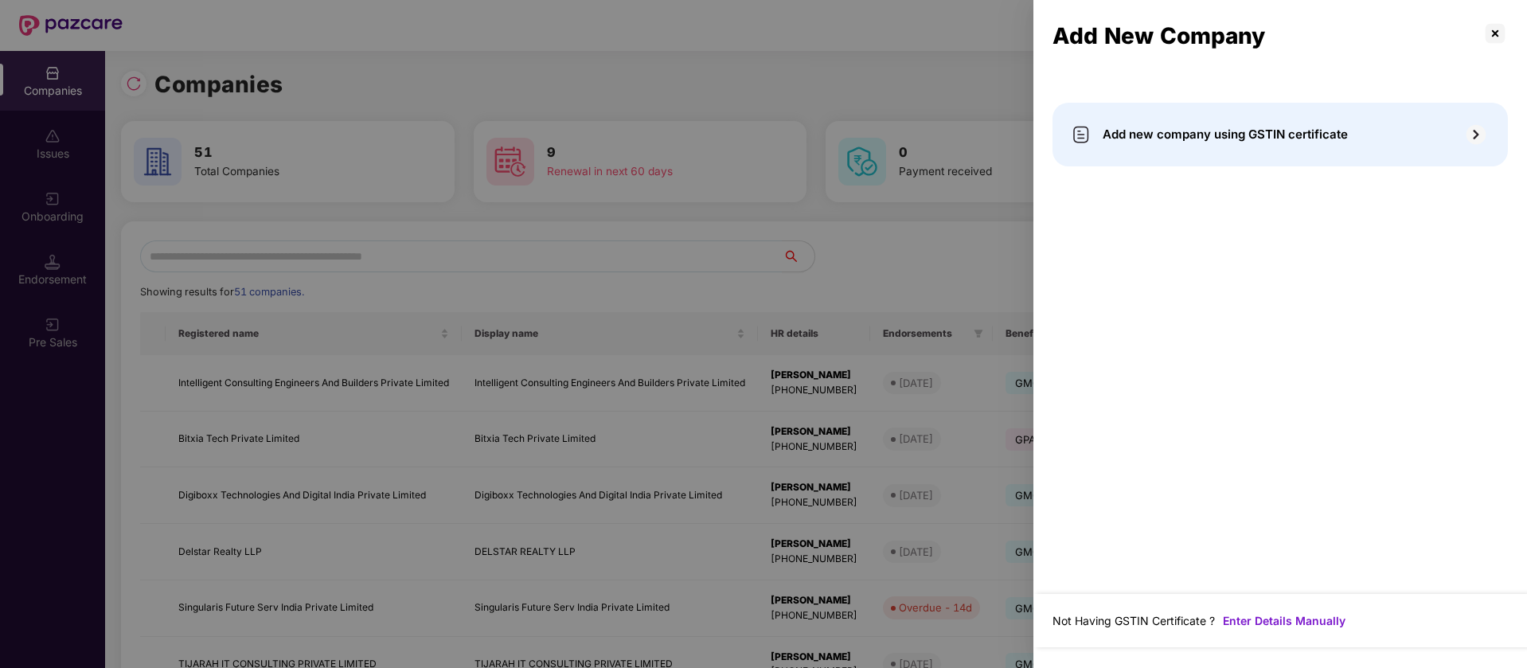
click at [1288, 138] on span "Add new company using GSTIN certificate" at bounding box center [1225, 134] width 245 height 19
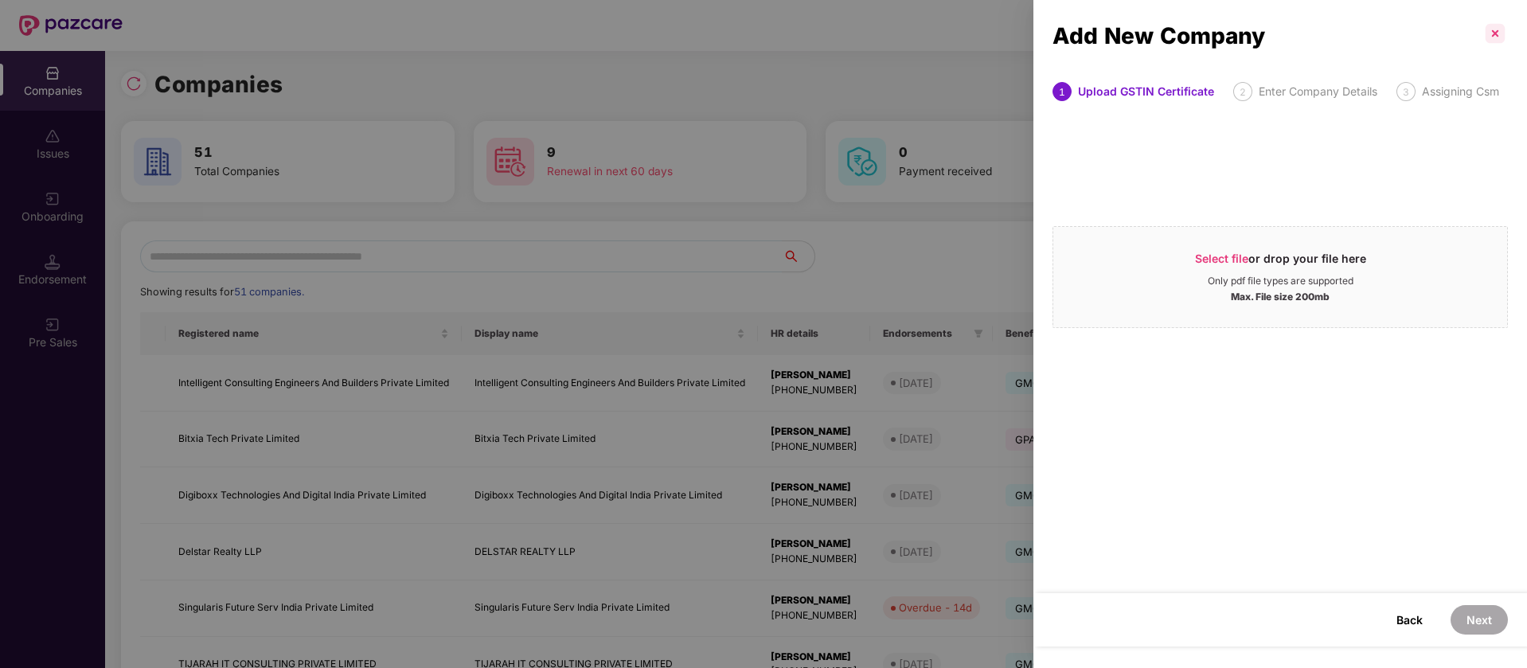
click at [1495, 39] on p at bounding box center [1495, 33] width 25 height 25
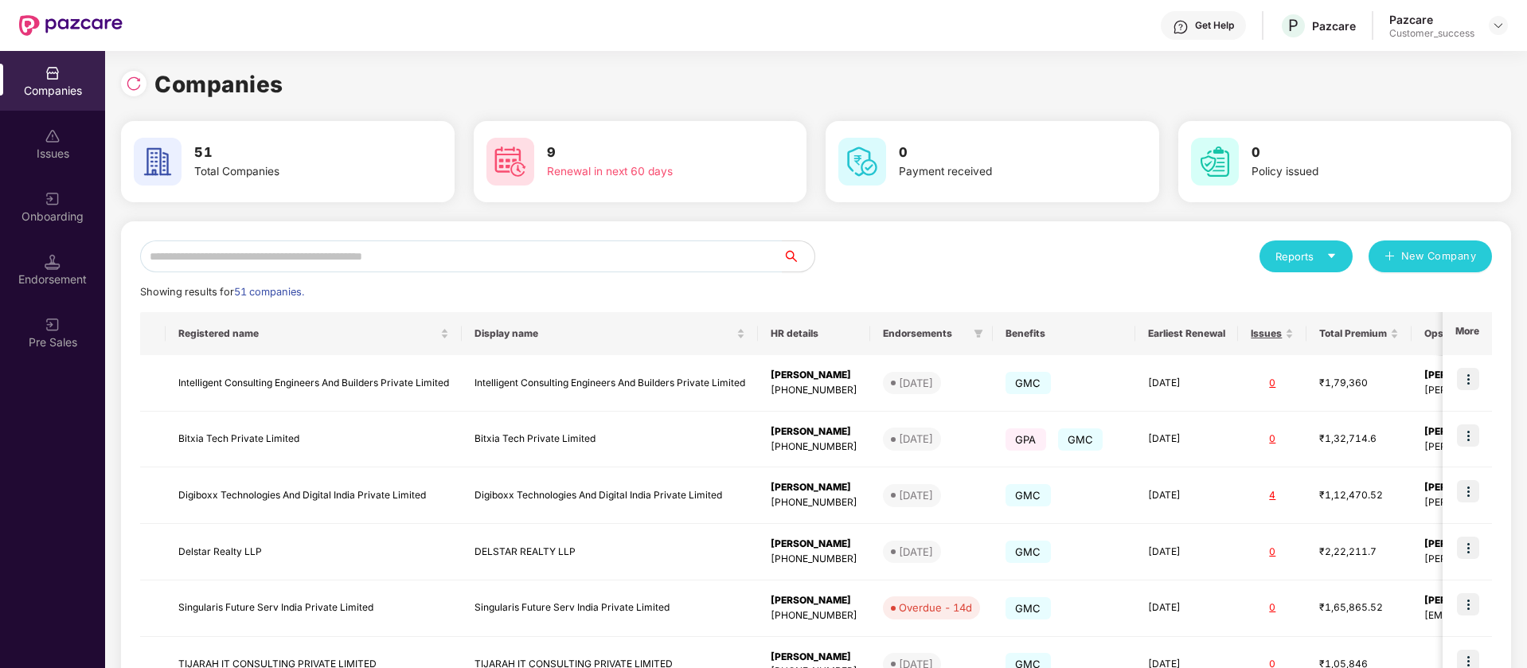
click at [1280, 252] on div "Reports" at bounding box center [1306, 256] width 61 height 16
click at [502, 268] on input "text" at bounding box center [461, 256] width 643 height 32
paste input "**********"
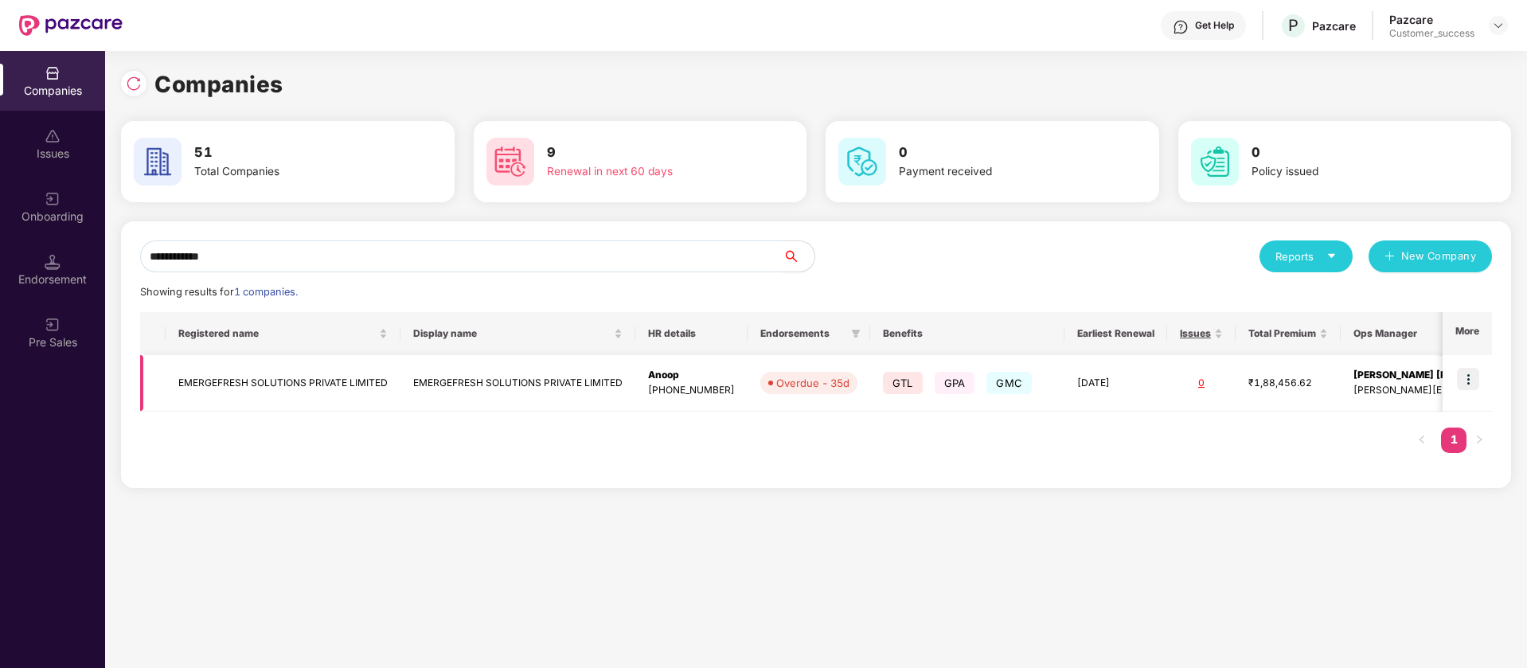
type input "**********"
click at [1477, 383] on img at bounding box center [1468, 379] width 22 height 22
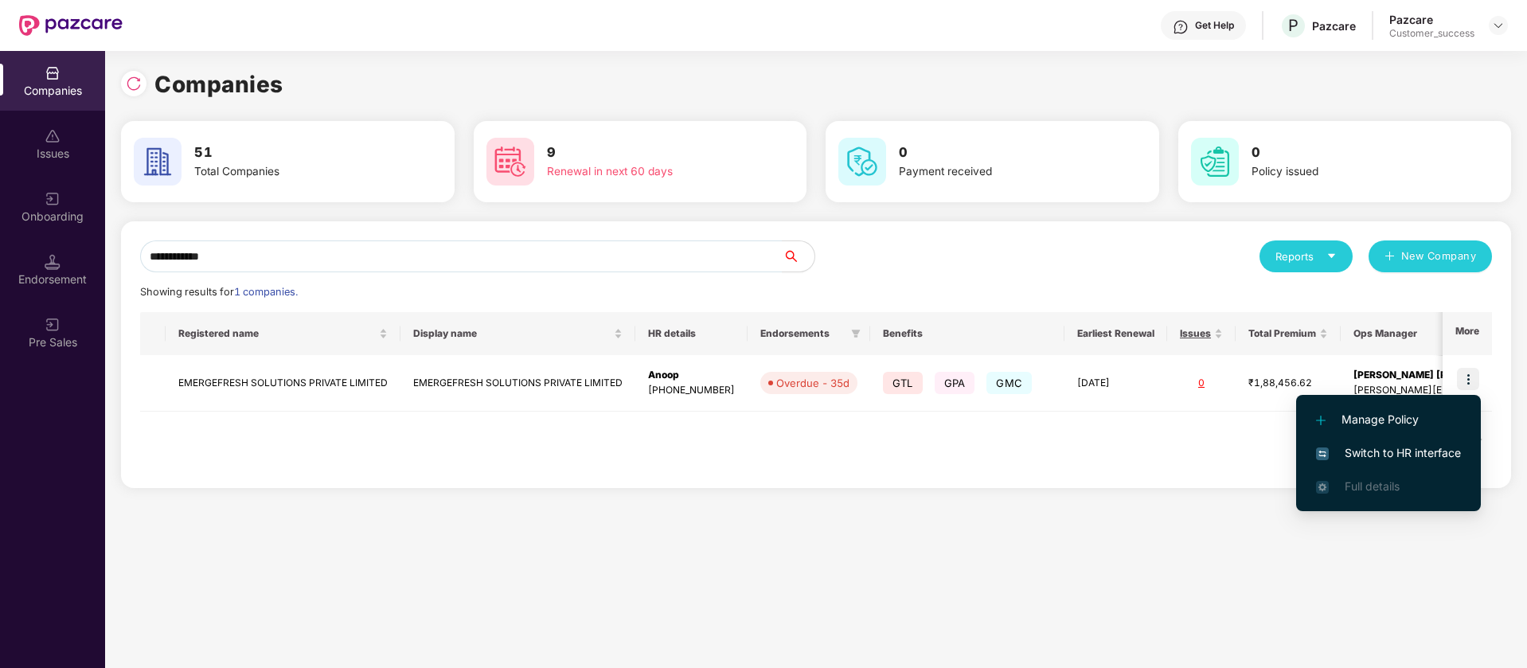
click at [1443, 451] on span "Switch to HR interface" at bounding box center [1388, 453] width 145 height 18
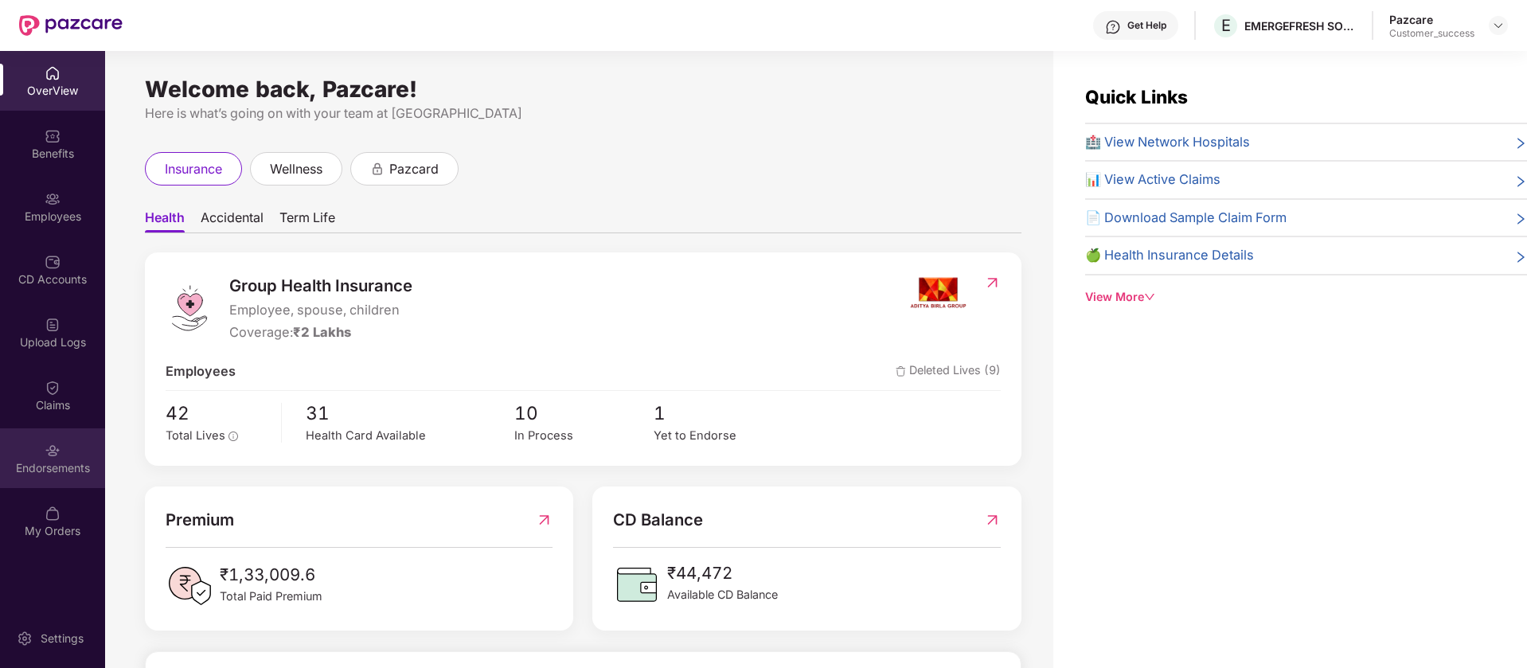
click at [53, 480] on div "Endorsements" at bounding box center [52, 458] width 105 height 60
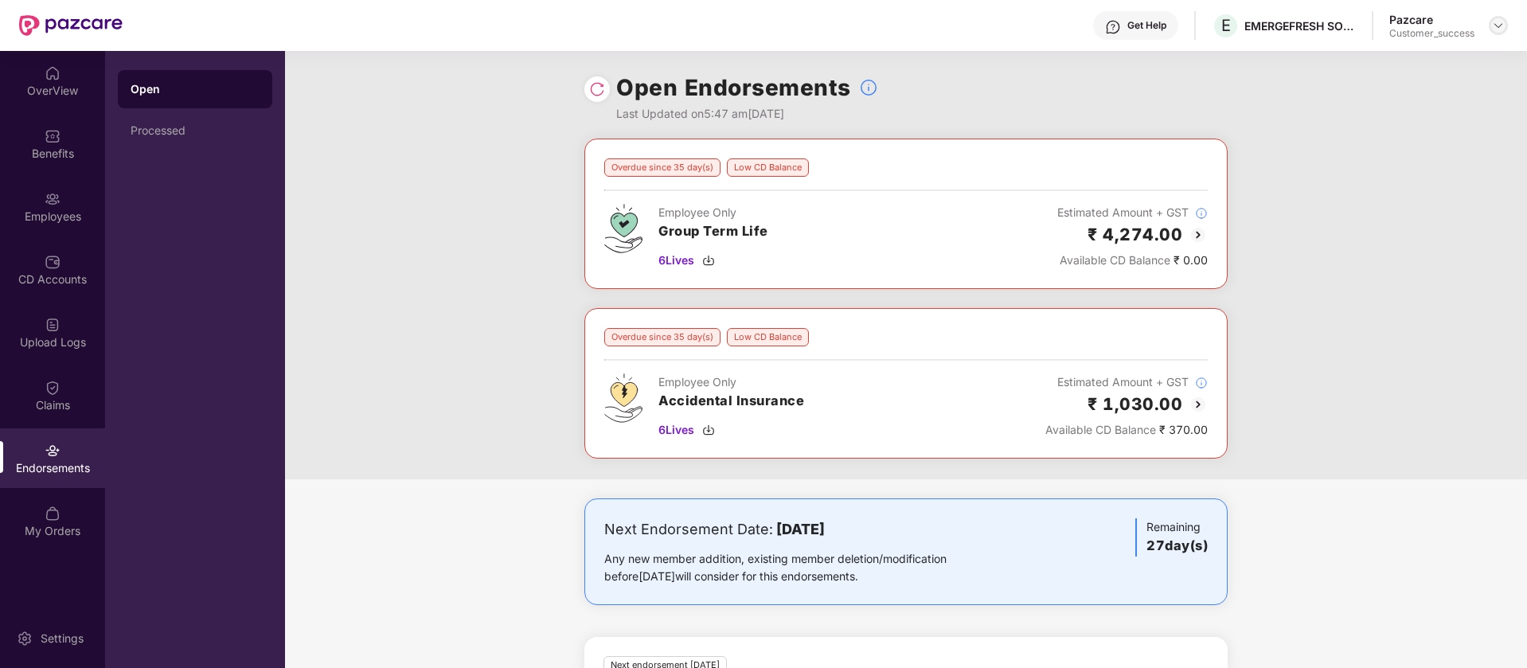
click at [1499, 21] on img at bounding box center [1498, 25] width 13 height 13
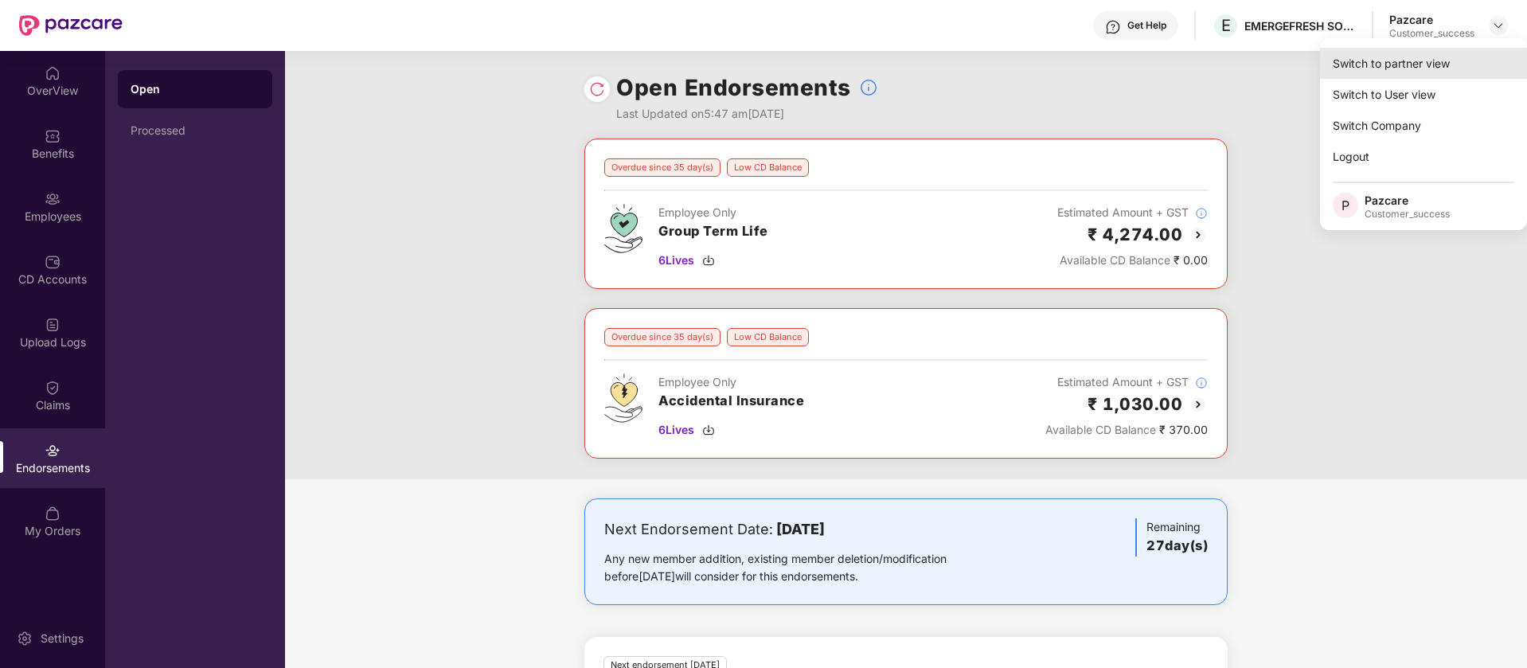
click at [1468, 61] on div "Switch to partner view" at bounding box center [1423, 63] width 207 height 31
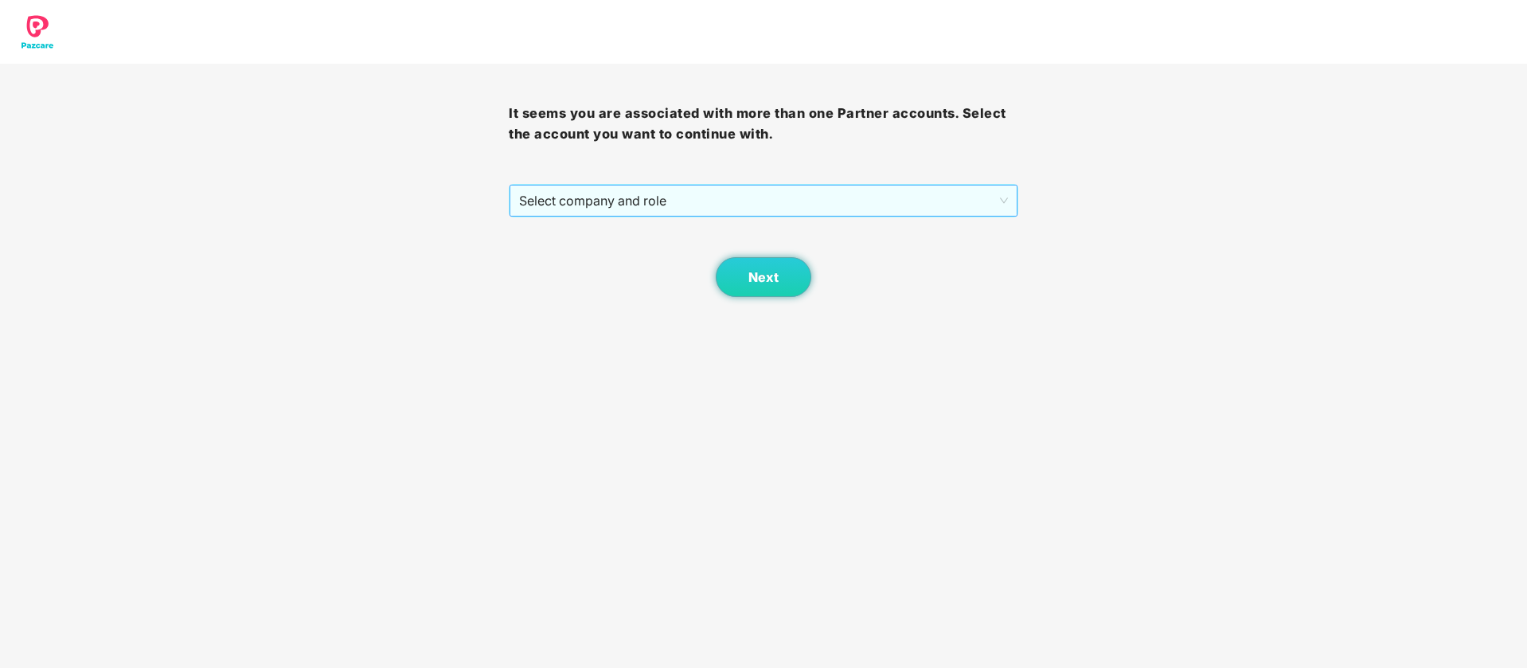
click at [666, 195] on span "Select company and role" at bounding box center [763, 201] width 488 height 30
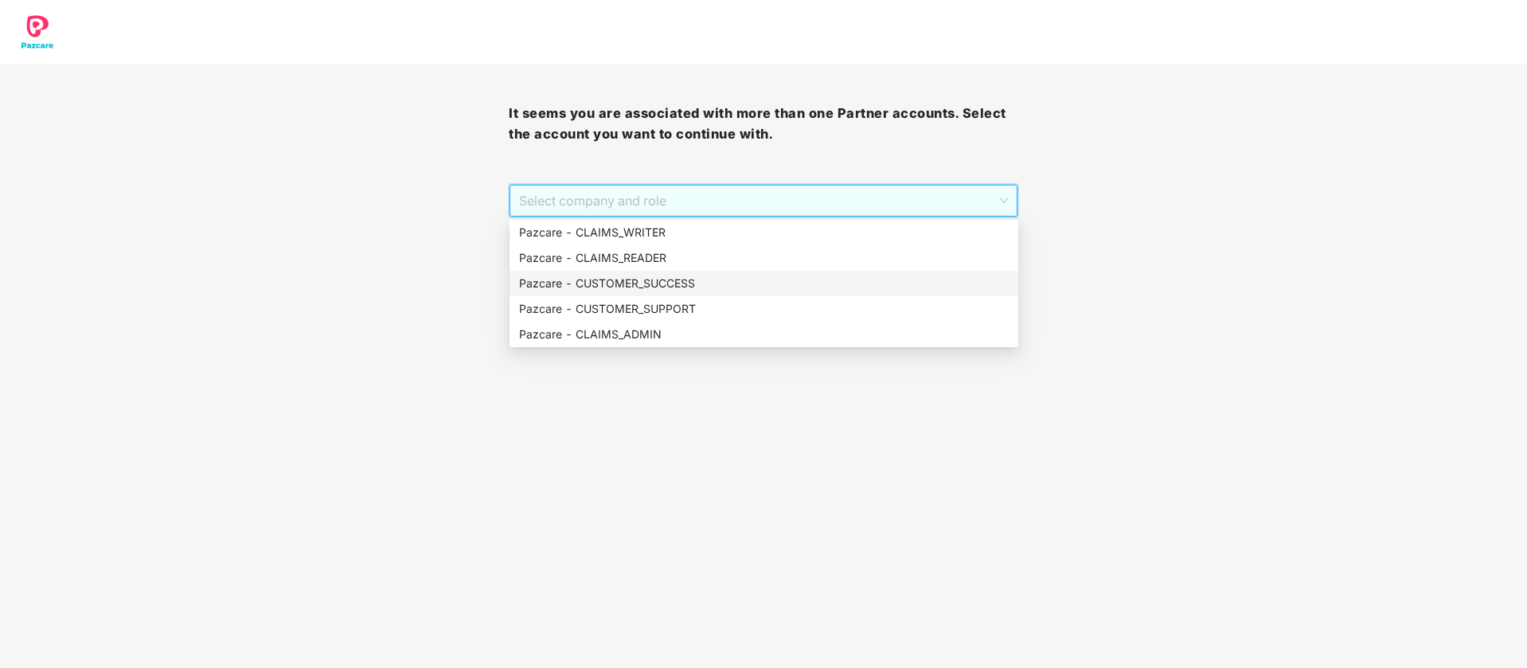
click at [679, 287] on div "Pazcare - CUSTOMER_SUCCESS" at bounding box center [764, 284] width 490 height 18
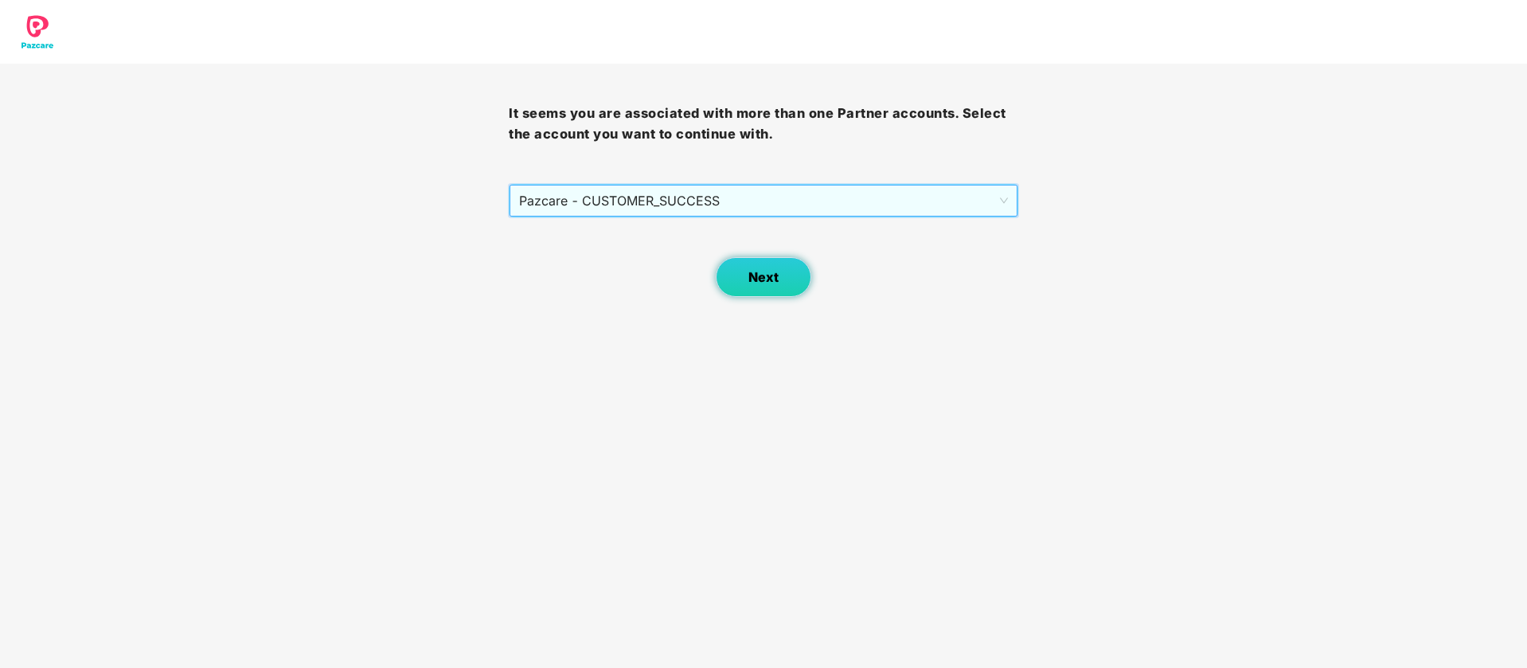
click at [768, 297] on body "It seems you are associated with more than one Partner accounts. Select the acc…" at bounding box center [763, 334] width 1527 height 668
click at [775, 284] on span "Next" at bounding box center [763, 277] width 30 height 15
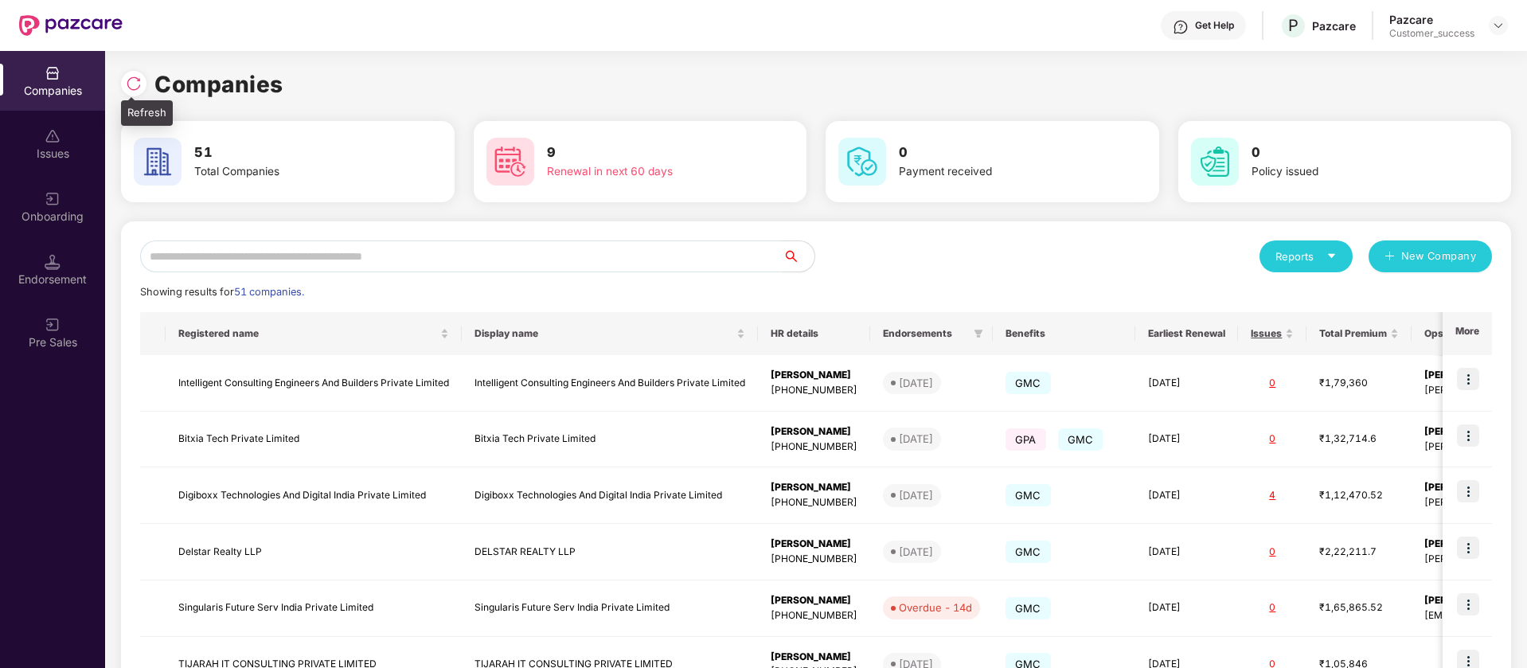
click at [138, 90] on img at bounding box center [134, 84] width 16 height 16
click at [1497, 26] on img at bounding box center [1498, 25] width 13 height 13
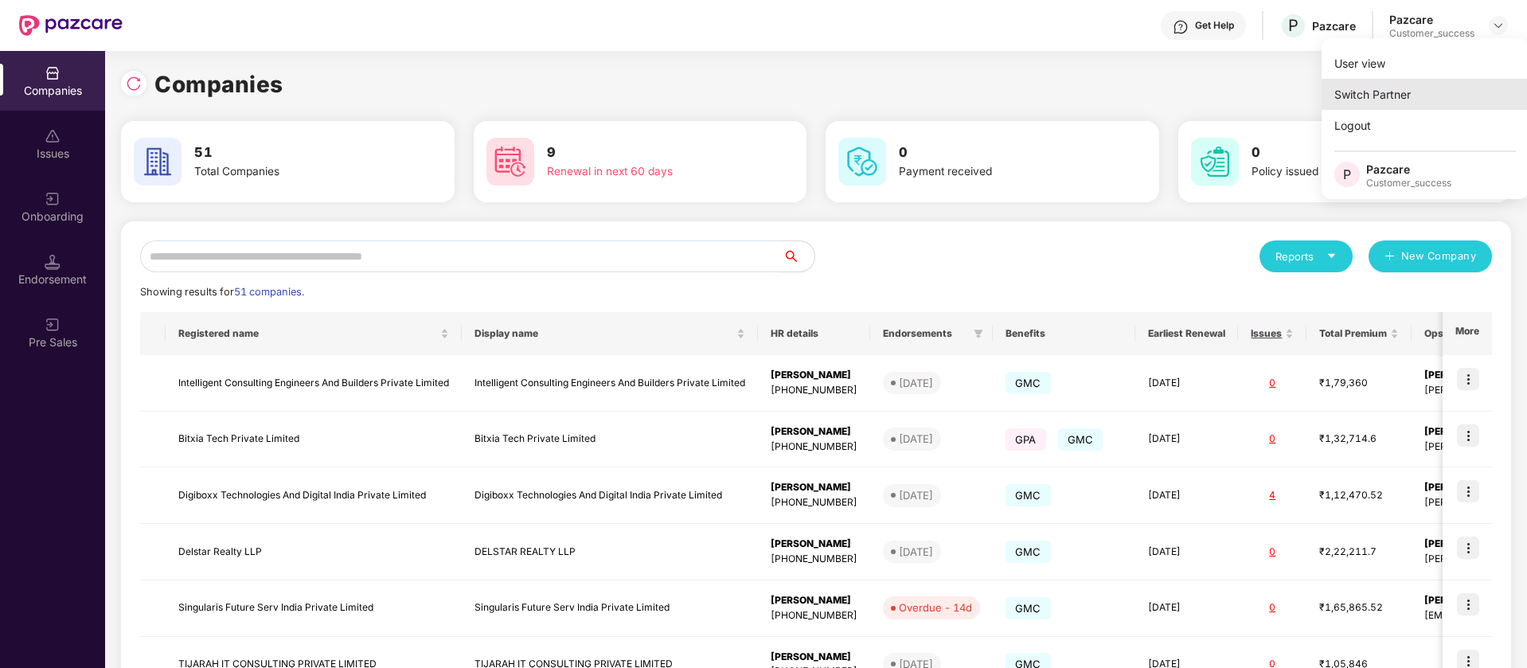
click at [1413, 98] on div "Switch Partner" at bounding box center [1425, 94] width 207 height 31
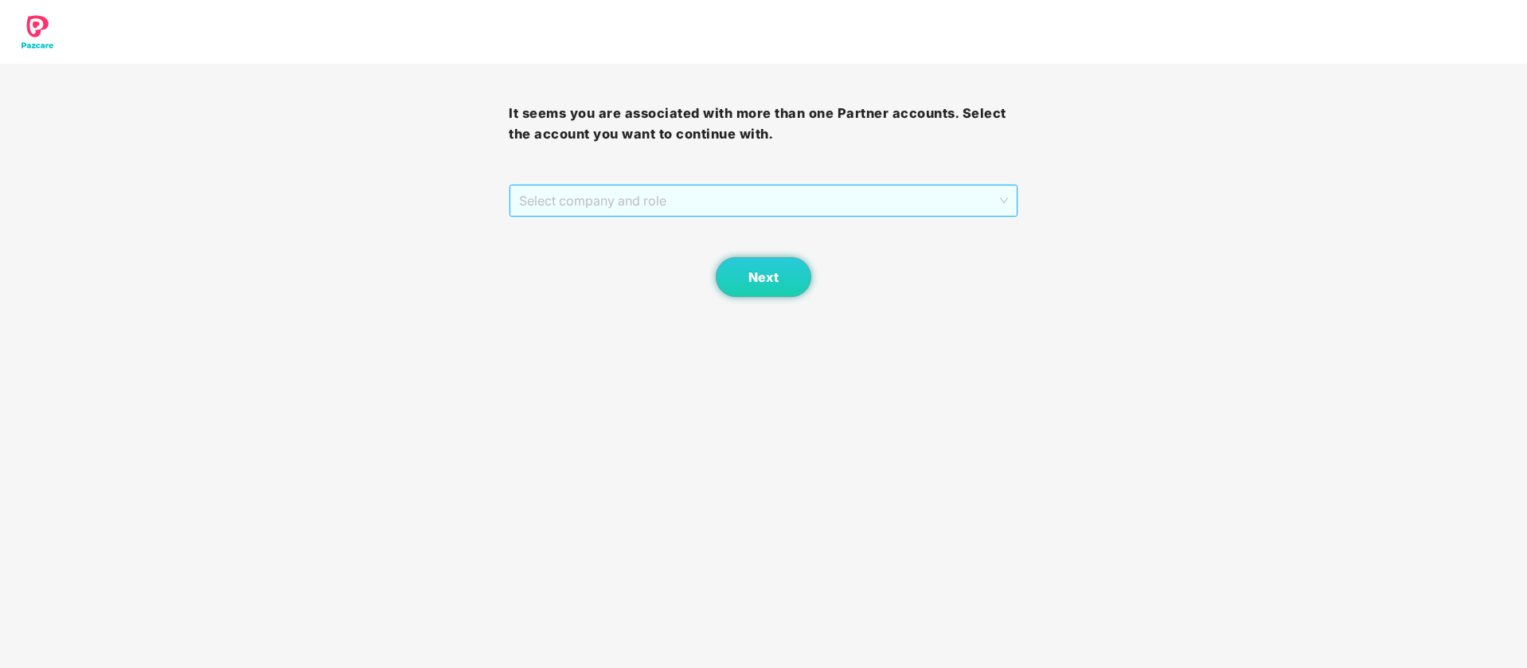
click at [885, 187] on span "Select company and role" at bounding box center [763, 201] width 488 height 30
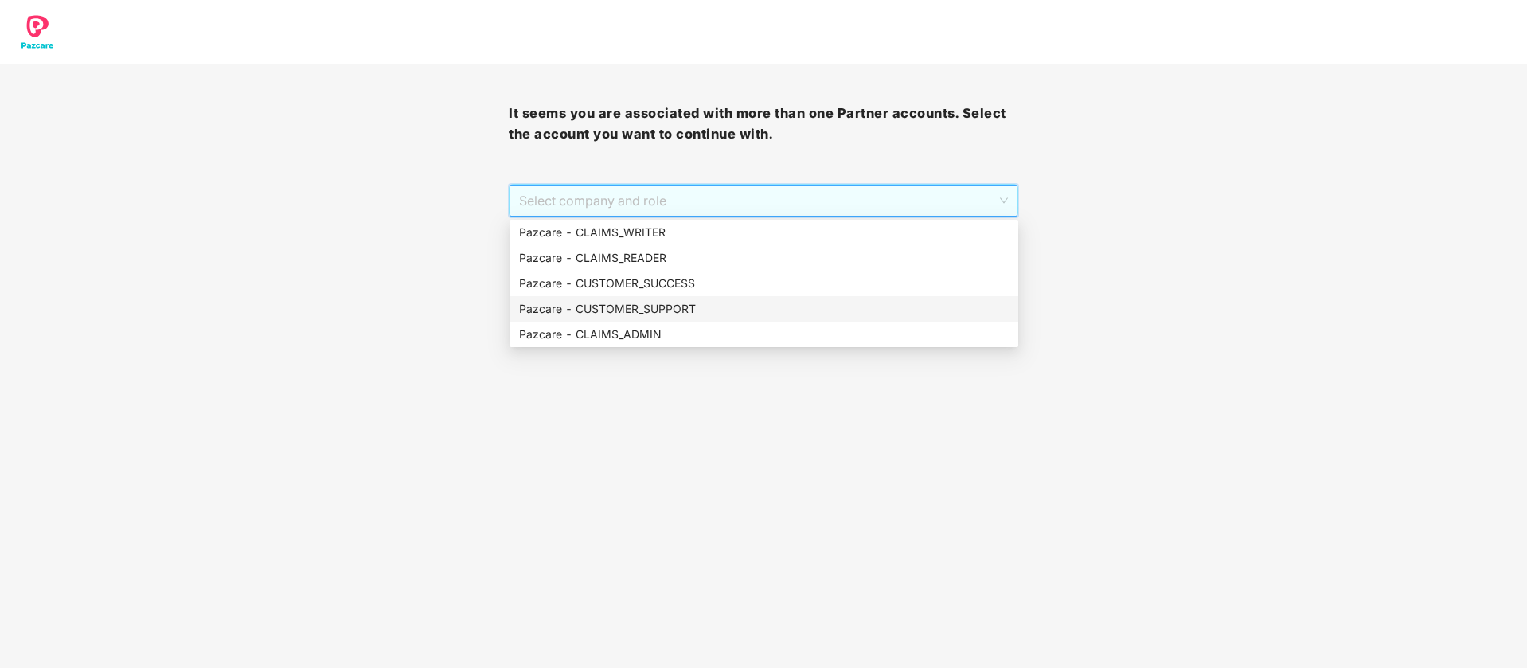
click at [713, 309] on div "Pazcare - CUSTOMER_SUPPORT" at bounding box center [764, 309] width 490 height 18
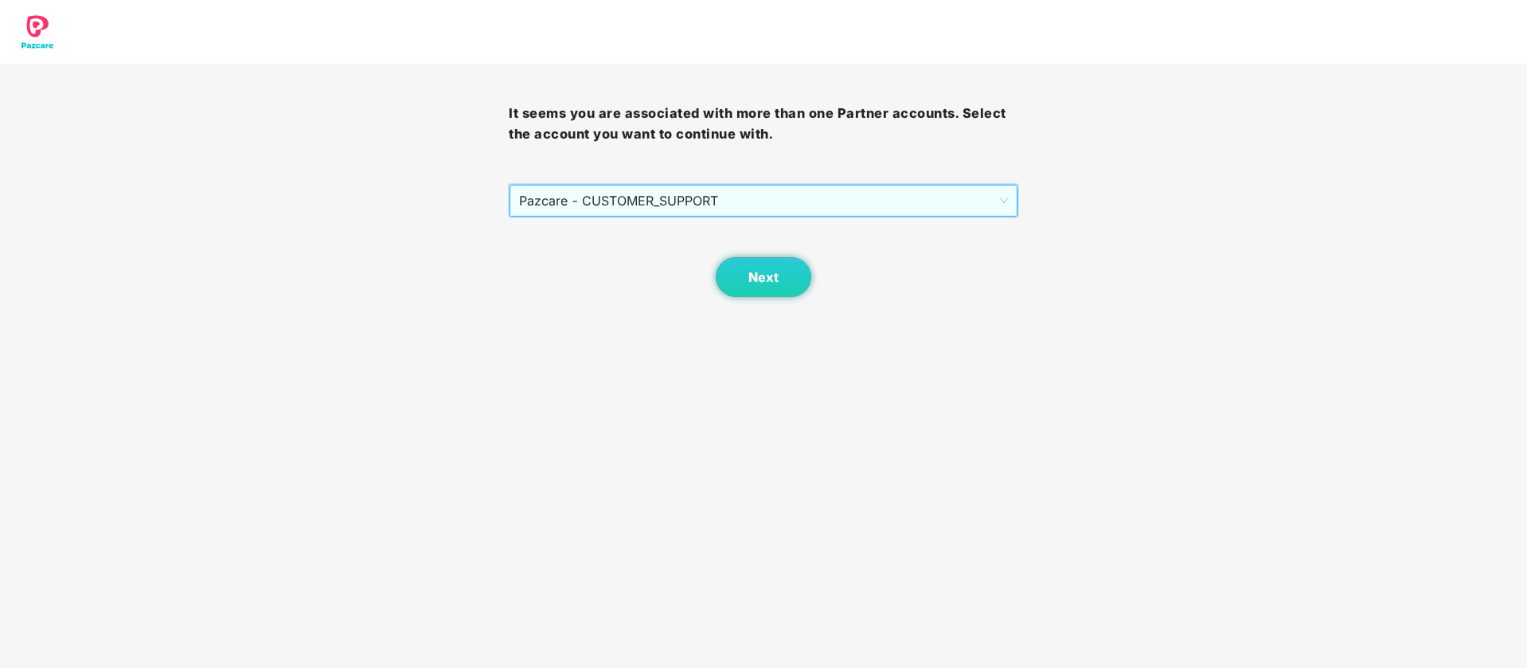
click at [744, 205] on span "Pazcare - CUSTOMER_SUPPORT" at bounding box center [763, 201] width 488 height 30
click at [770, 272] on span "Next" at bounding box center [763, 277] width 30 height 15
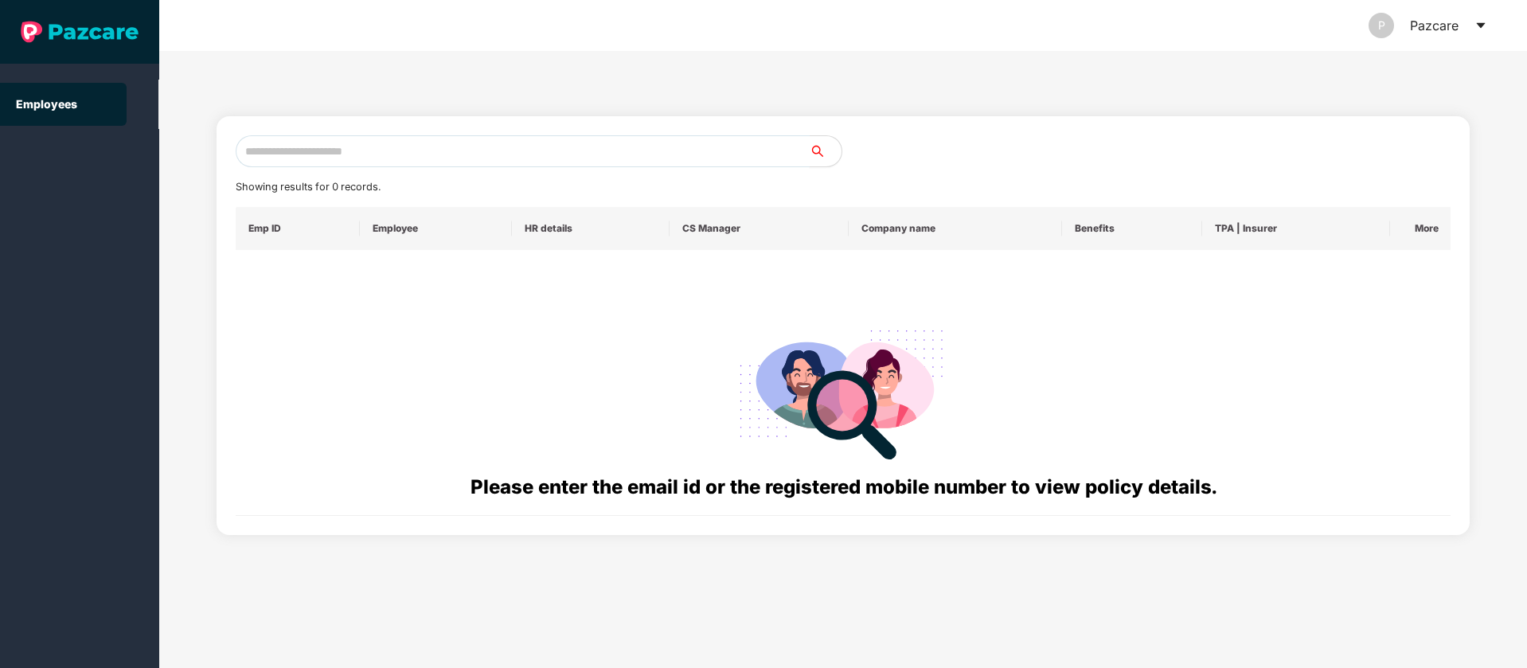
click at [522, 153] on input "text" at bounding box center [523, 151] width 574 height 32
paste input "**********"
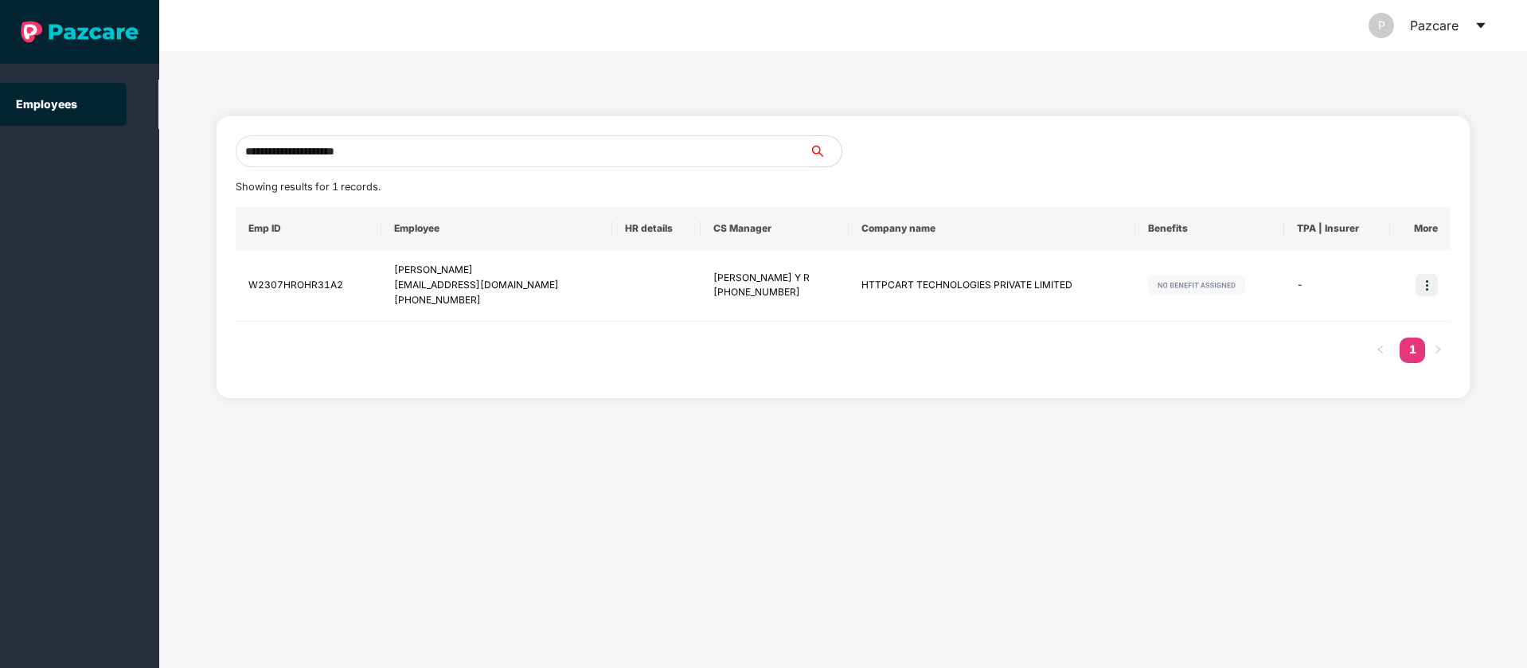
type input "**********"
click at [1479, 25] on icon "caret-down" at bounding box center [1480, 26] width 9 height 6
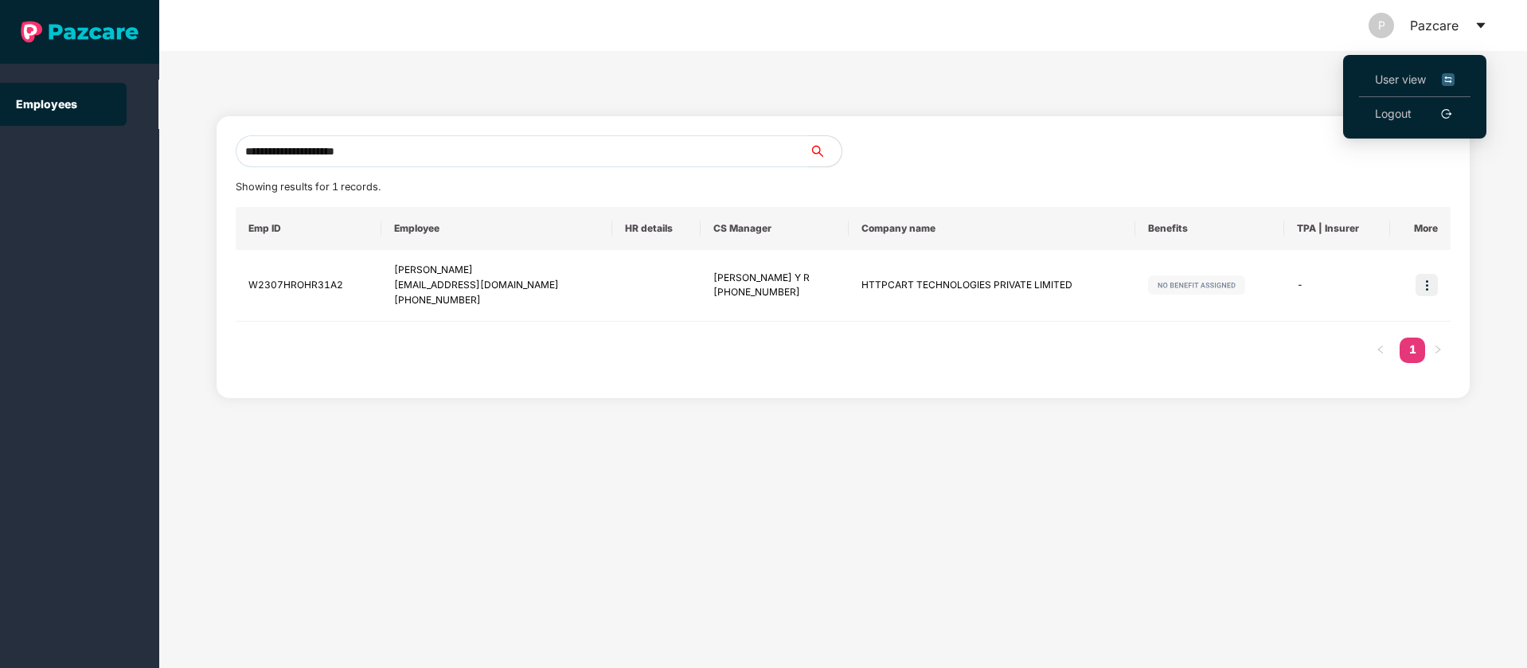
click at [1451, 83] on img at bounding box center [1448, 80] width 13 height 18
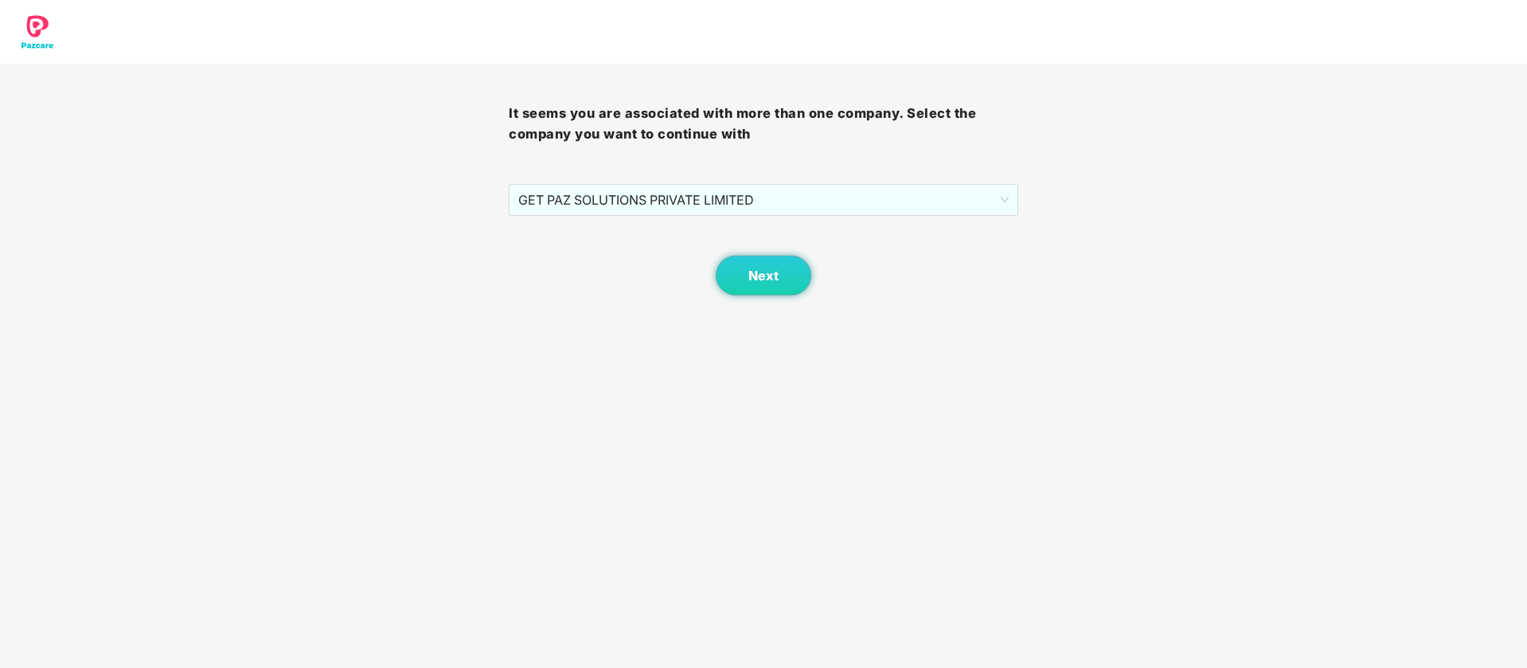
click at [810, 258] on div "Next" at bounding box center [763, 256] width 509 height 80
click at [787, 266] on button "Next" at bounding box center [764, 276] width 96 height 40
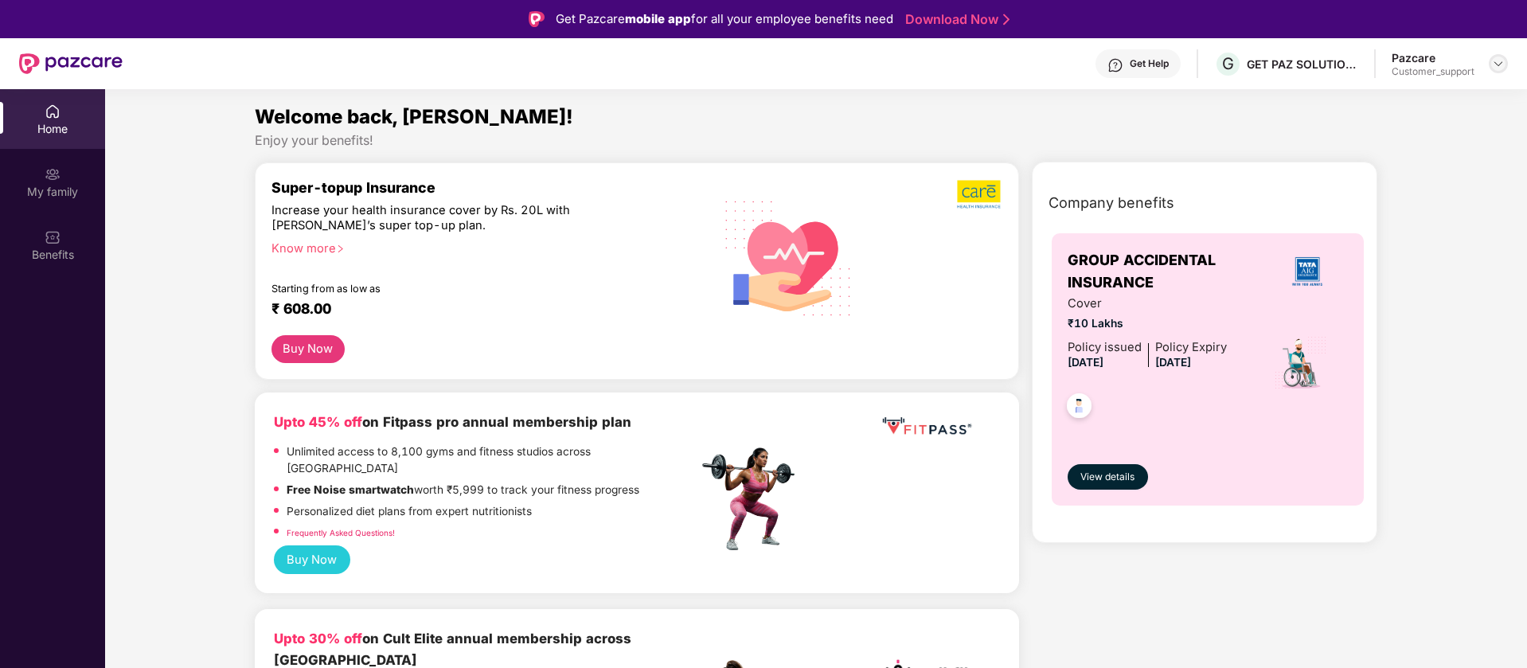
click at [1502, 59] on img at bounding box center [1498, 63] width 13 height 13
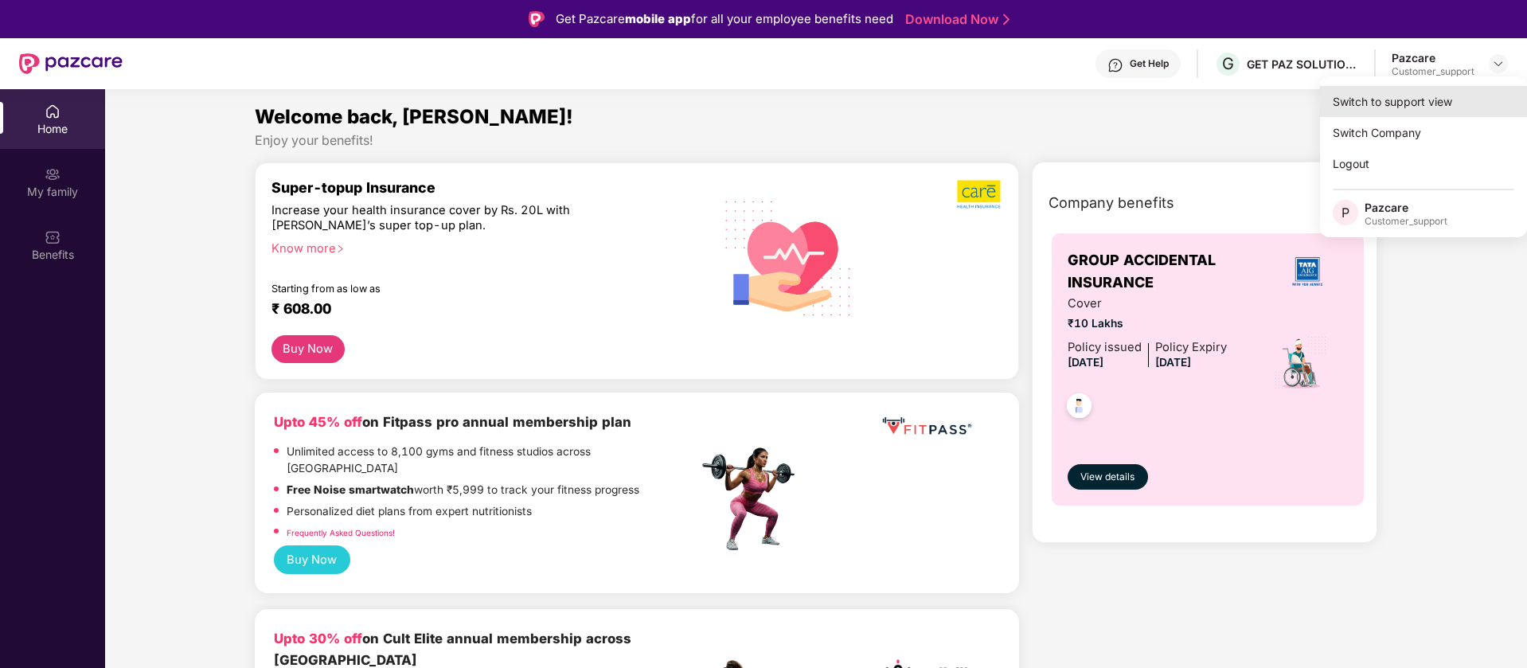
drag, startPoint x: 1410, startPoint y: 112, endPoint x: 1400, endPoint y: 112, distance: 10.4
click at [1400, 112] on div "Switch to support view" at bounding box center [1423, 101] width 207 height 31
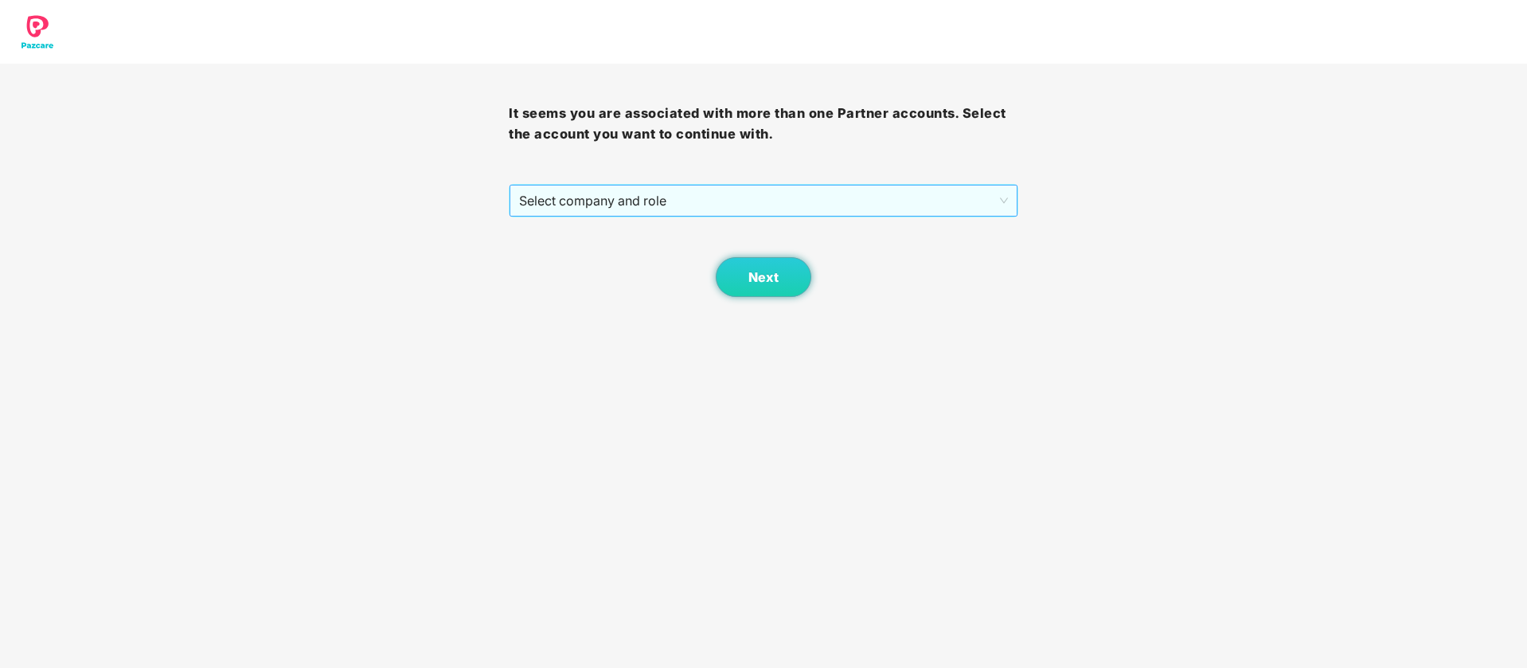
click at [615, 213] on span "Select company and role" at bounding box center [763, 201] width 488 height 30
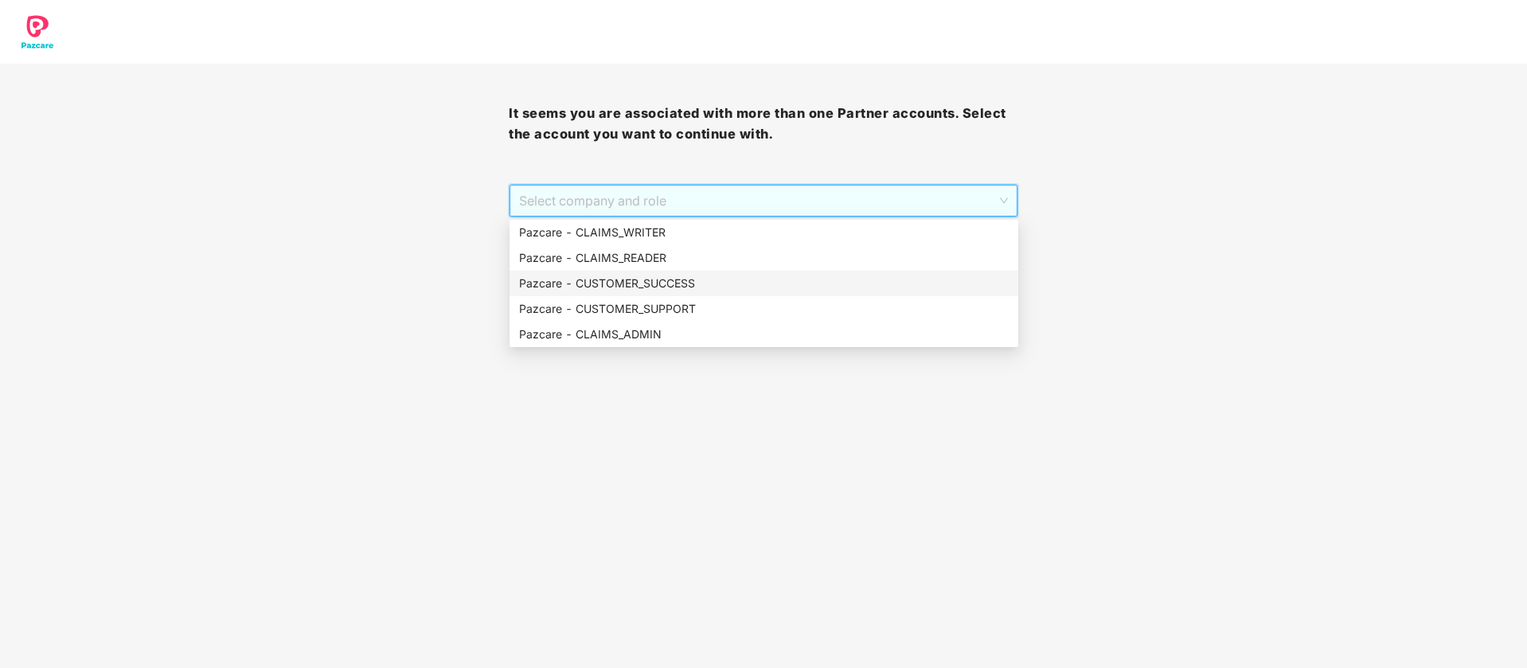
click at [634, 292] on div "Pazcare - CUSTOMER_SUCCESS" at bounding box center [764, 283] width 509 height 25
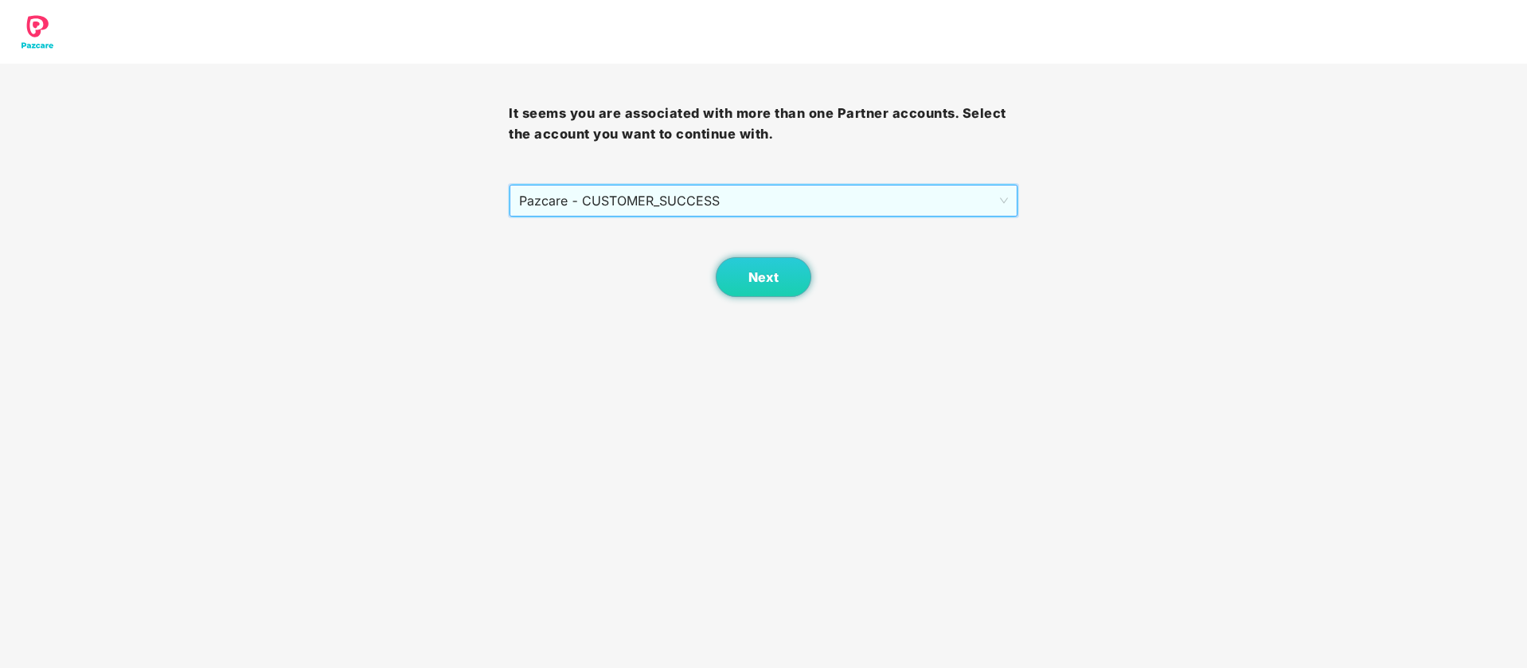
click at [709, 186] on span "Pazcare - CUSTOMER_SUCCESS" at bounding box center [763, 201] width 488 height 30
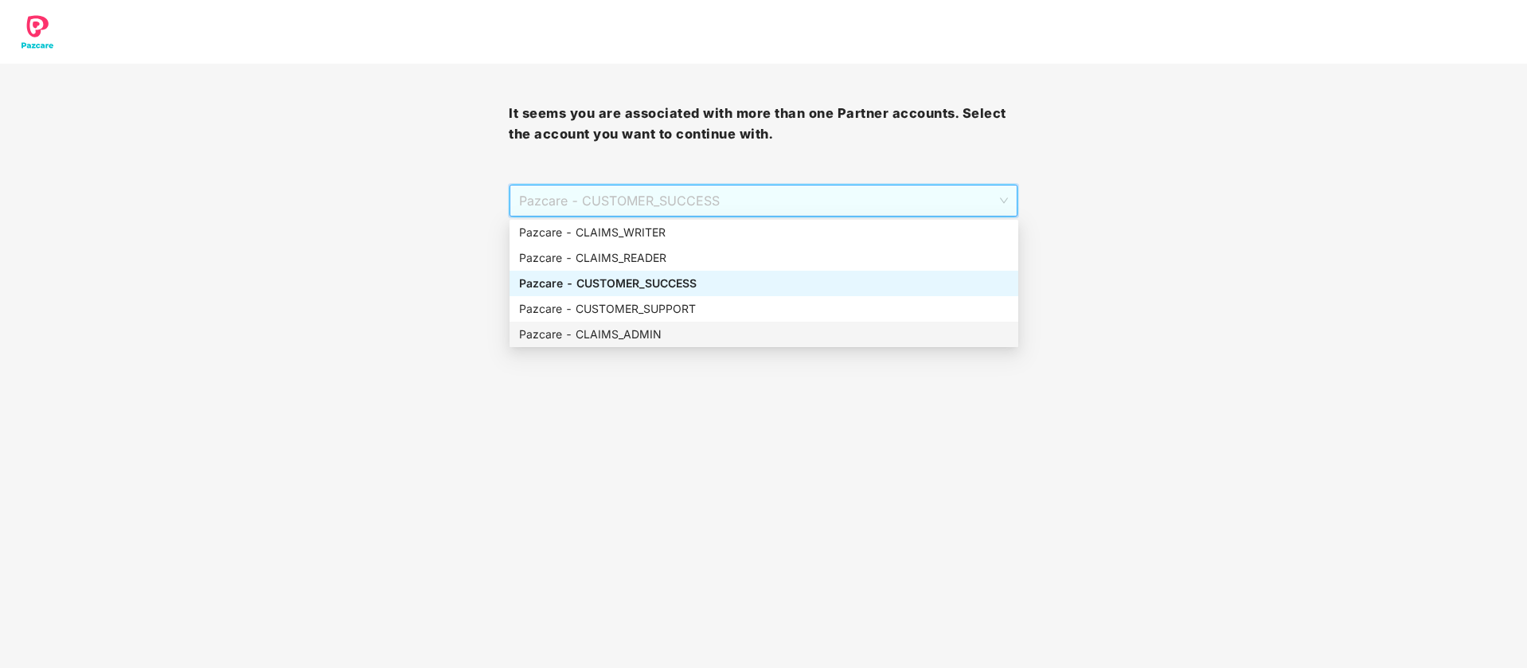
click at [662, 333] on div "Pazcare - CLAIMS_ADMIN" at bounding box center [764, 335] width 490 height 18
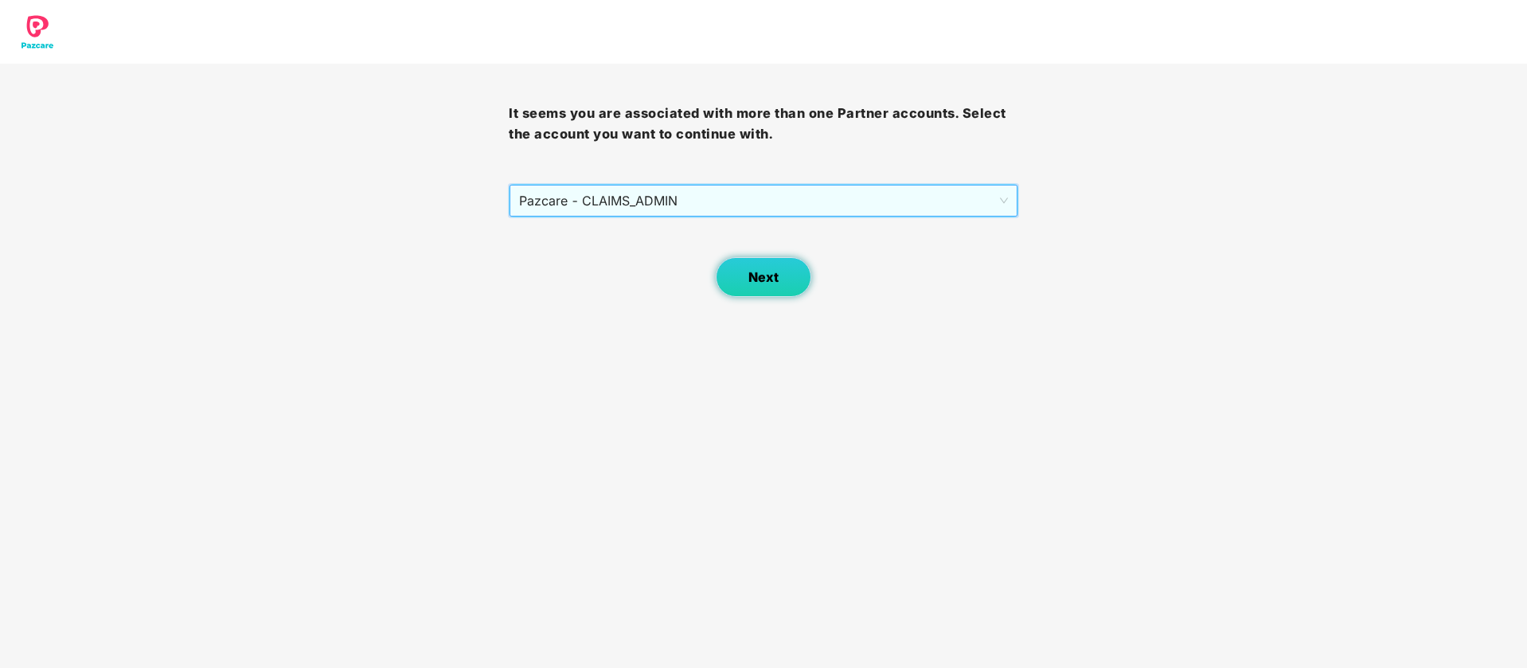
click at [735, 292] on button "Next" at bounding box center [764, 277] width 96 height 40
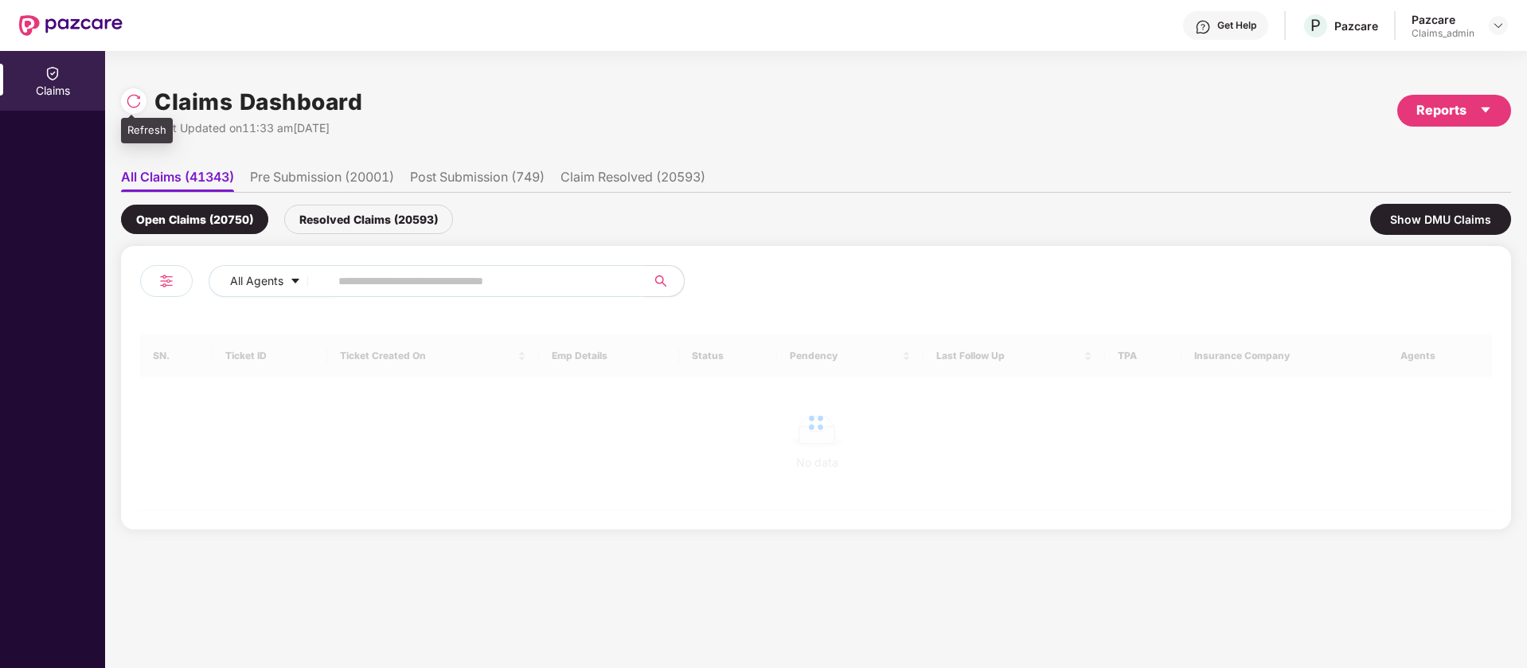
click at [133, 106] on img at bounding box center [134, 101] width 16 height 16
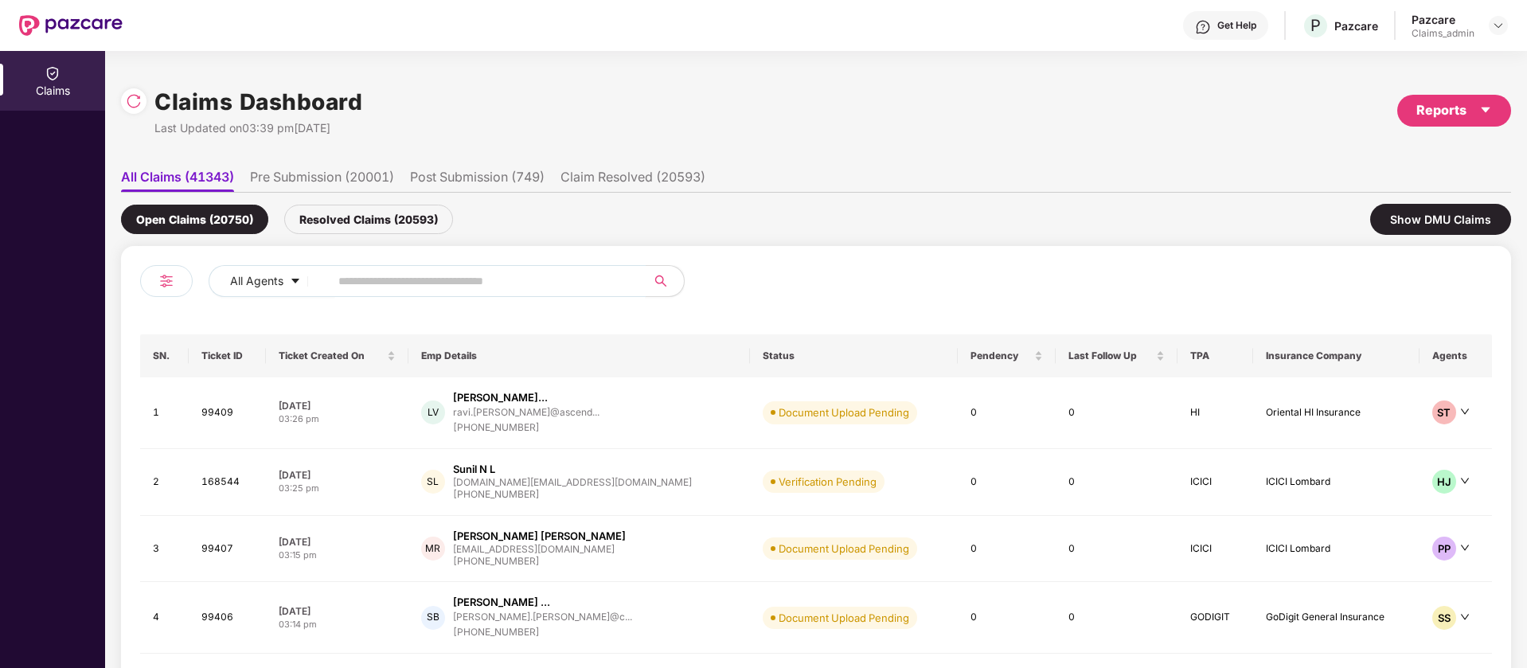
click at [401, 278] on input "text" at bounding box center [481, 281] width 286 height 24
paste input "*****"
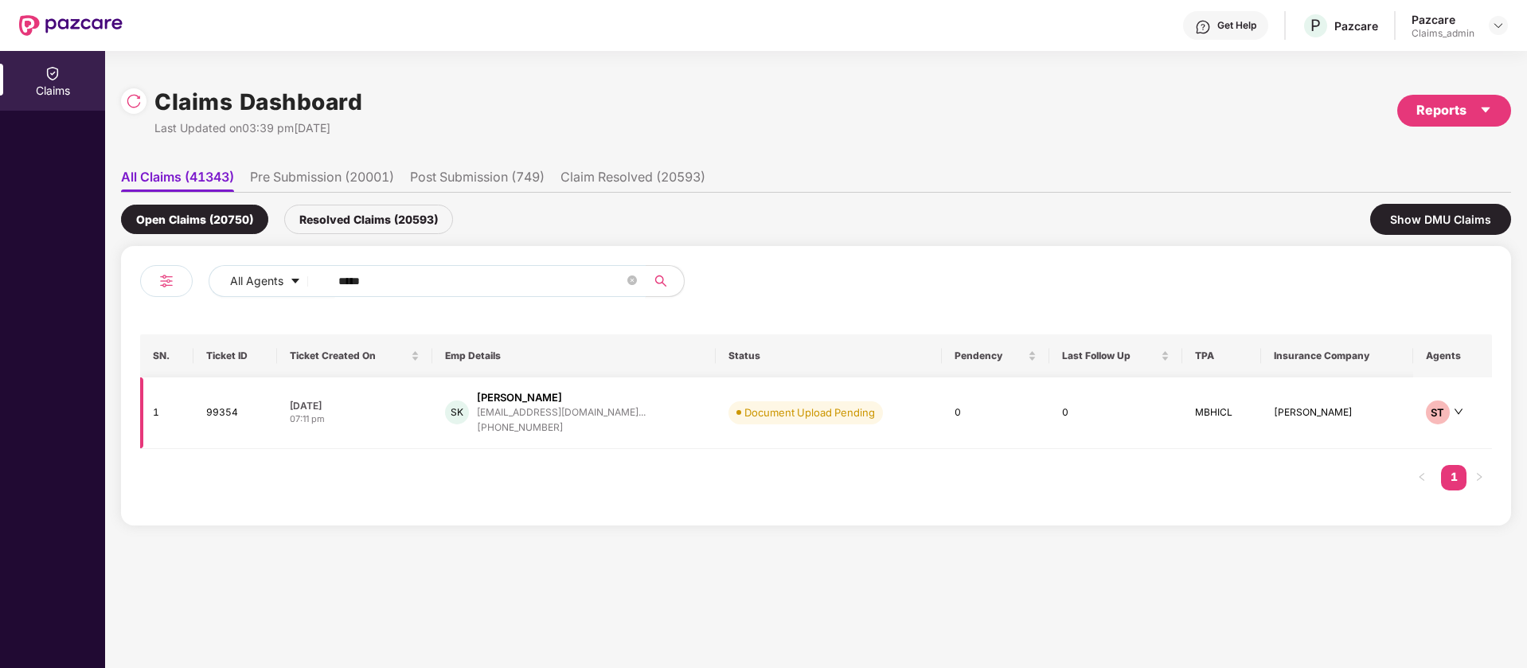
type input "*****"
click at [984, 421] on td "0" at bounding box center [995, 413] width 107 height 72
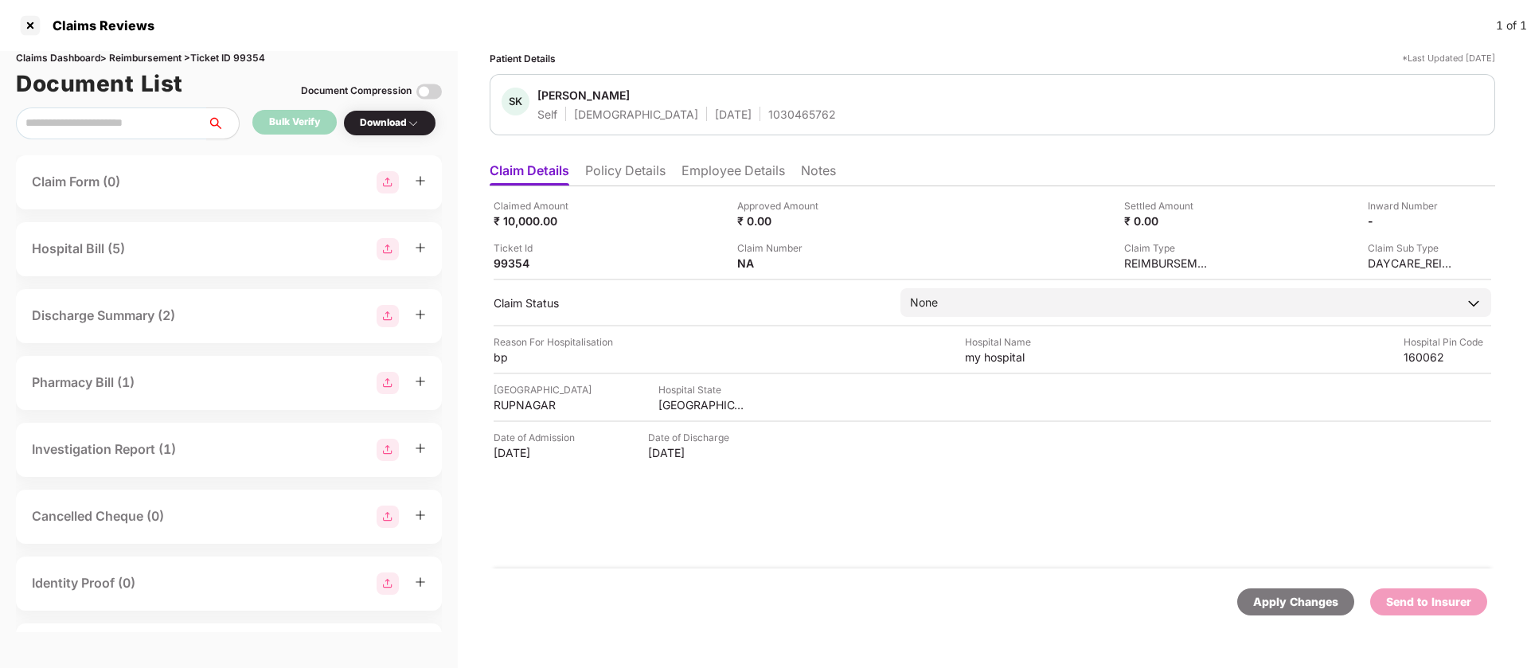
click at [663, 167] on li "Policy Details" at bounding box center [625, 173] width 80 height 23
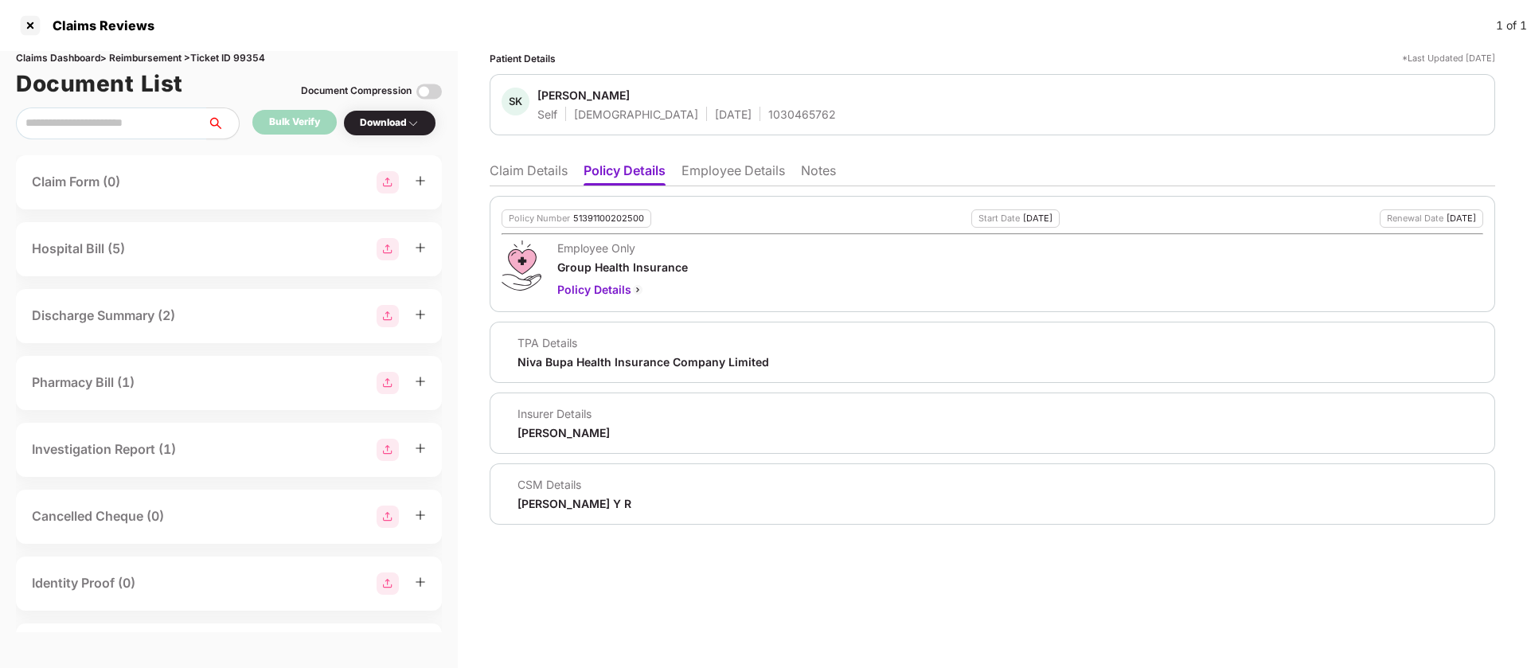
click at [710, 160] on ul "Claim Details Policy Details Employee Details Notes" at bounding box center [993, 170] width 1006 height 32
click at [723, 167] on li "Employee Details" at bounding box center [734, 173] width 104 height 23
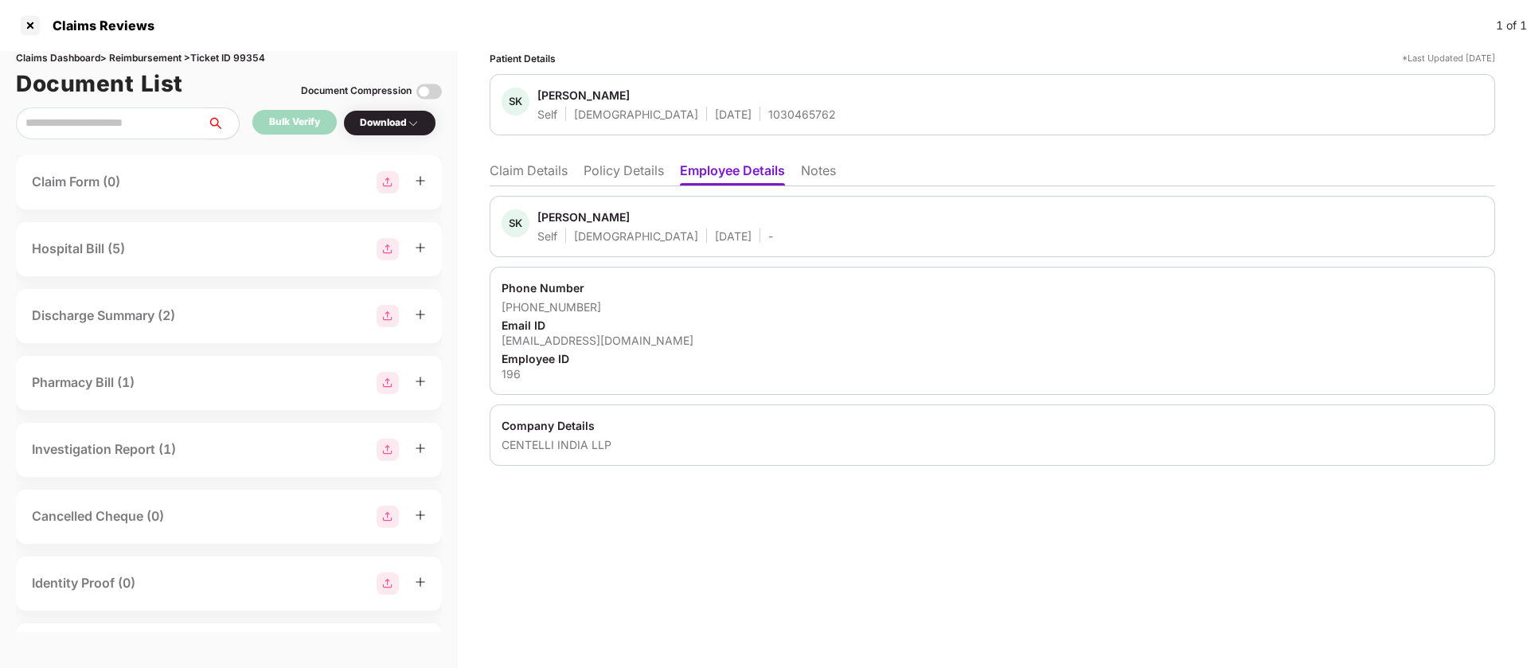
click at [510, 170] on li "Claim Details" at bounding box center [529, 173] width 78 height 23
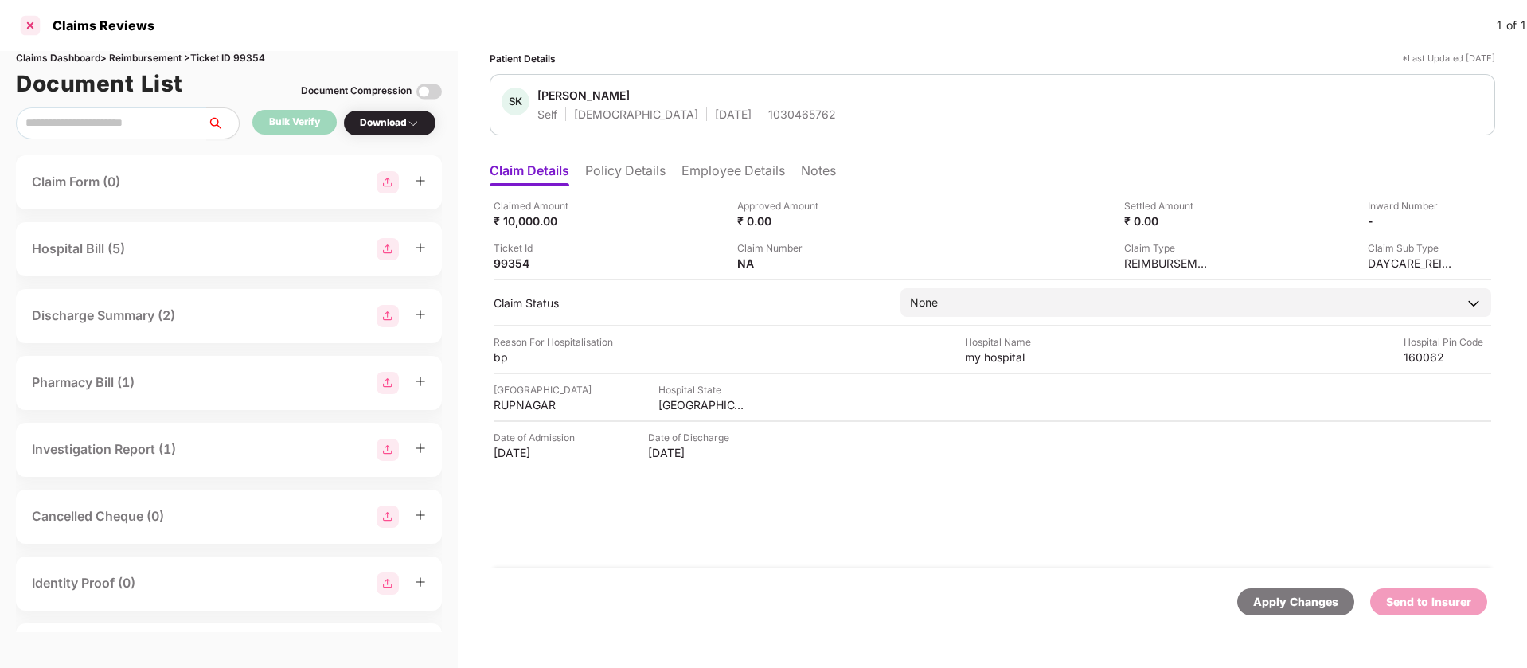
click at [29, 29] on div at bounding box center [30, 25] width 25 height 25
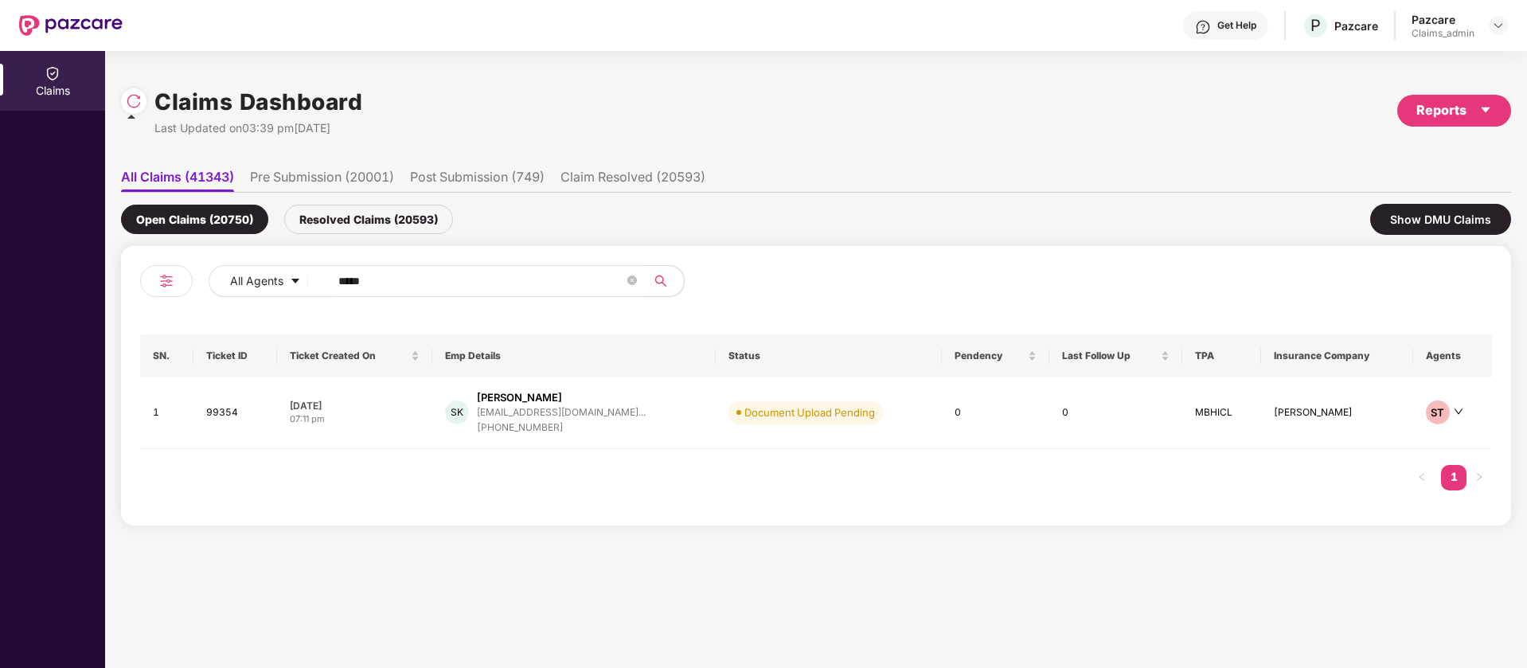
drag, startPoint x: 408, startPoint y: 276, endPoint x: 49, endPoint y: 250, distance: 360.9
click at [49, 250] on div "Claims Claims Dashboard Last Updated on 03:39 pm, 26 Aug 2025 Reports All Claim…" at bounding box center [763, 359] width 1527 height 617
paste input "*"
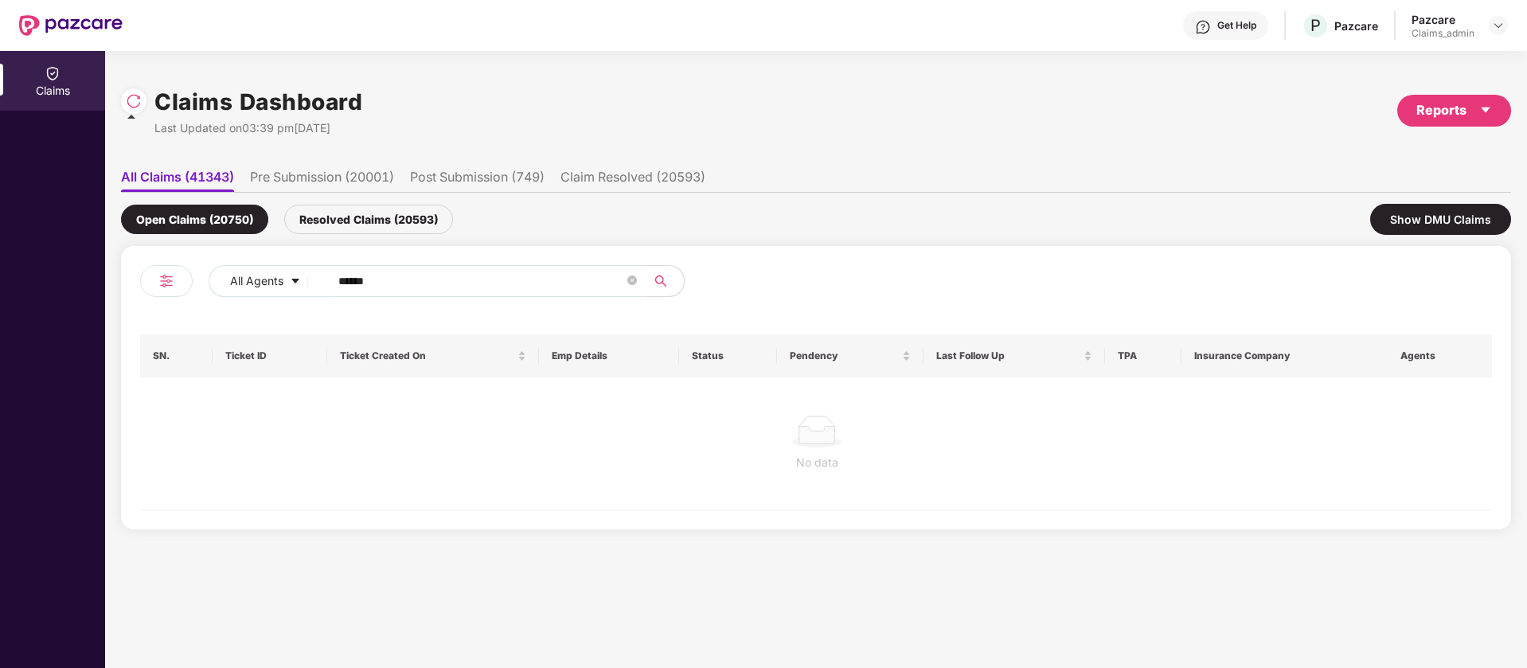
type input "******"
click at [410, 215] on div "Resolved Claims (20593)" at bounding box center [368, 219] width 169 height 29
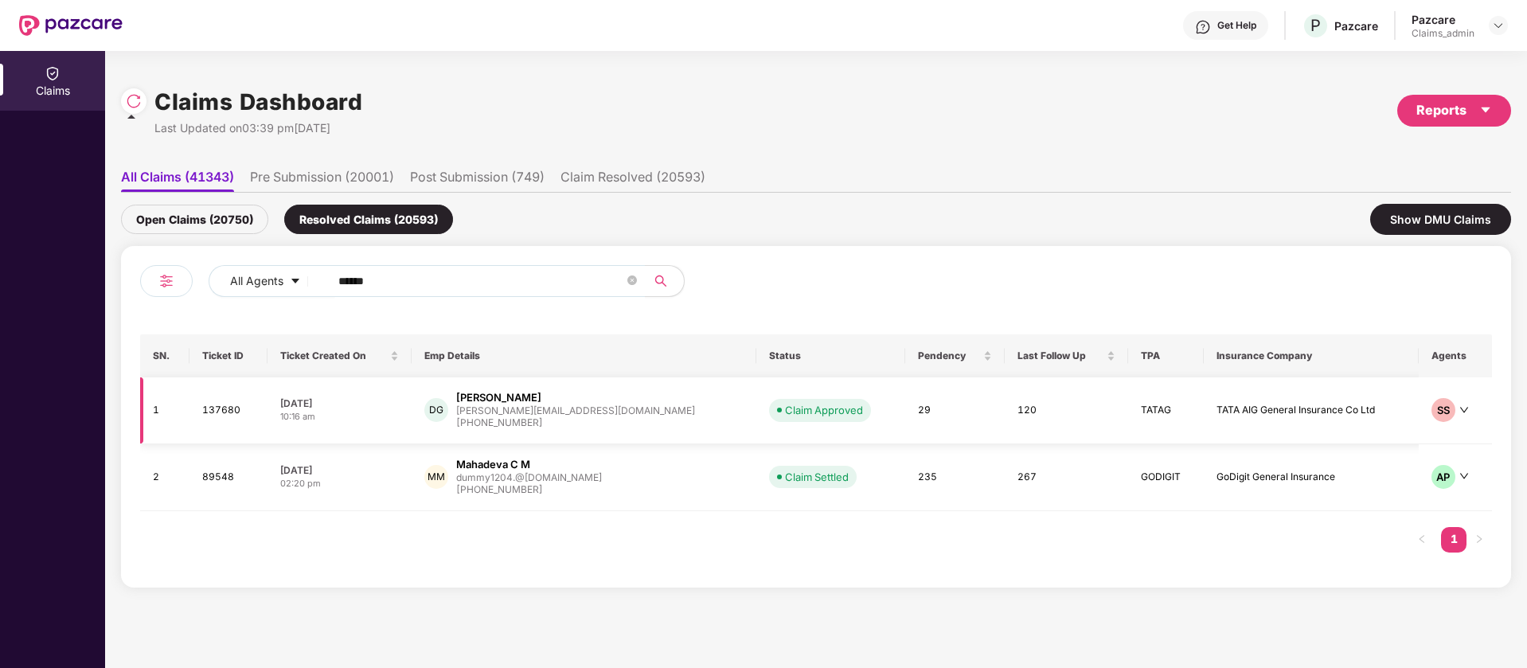
click at [1204, 411] on td "TATA AIG General Insurance Co Ltd" at bounding box center [1311, 410] width 214 height 67
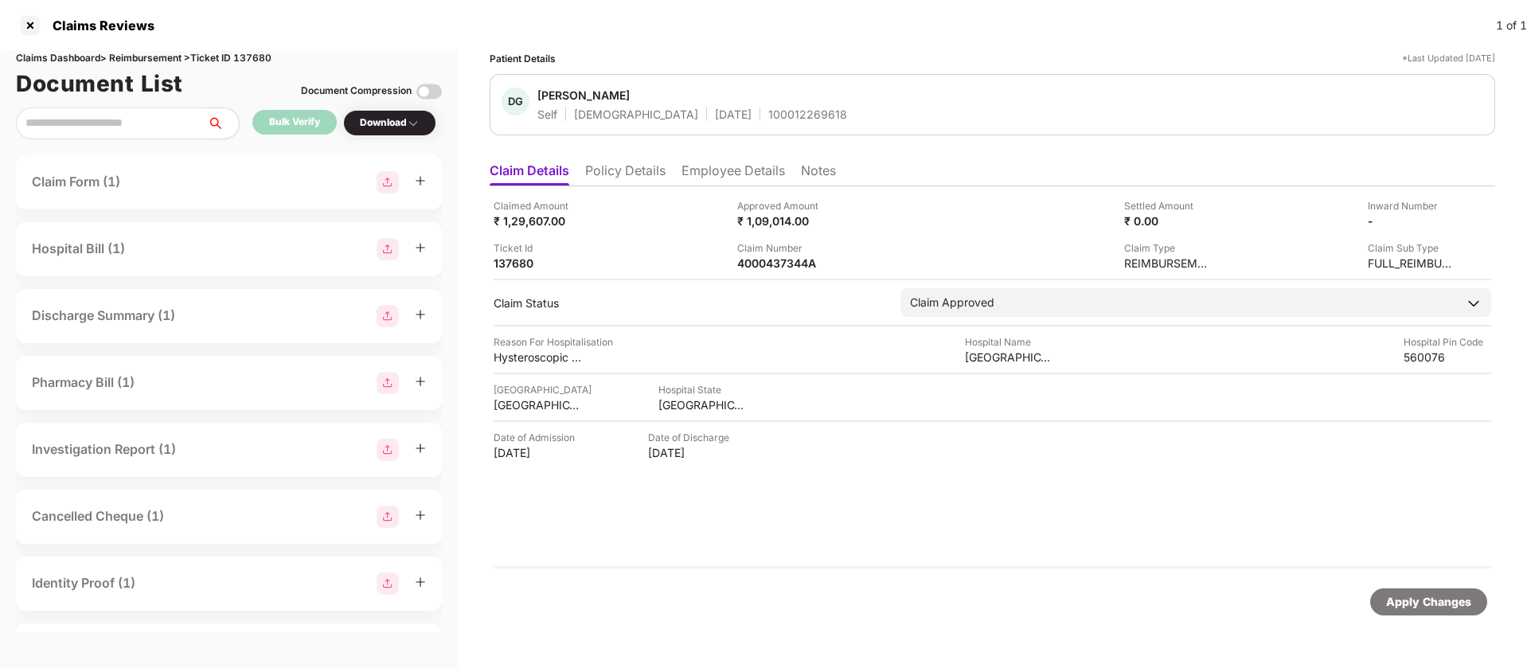
click at [643, 182] on li "Policy Details" at bounding box center [625, 173] width 80 height 23
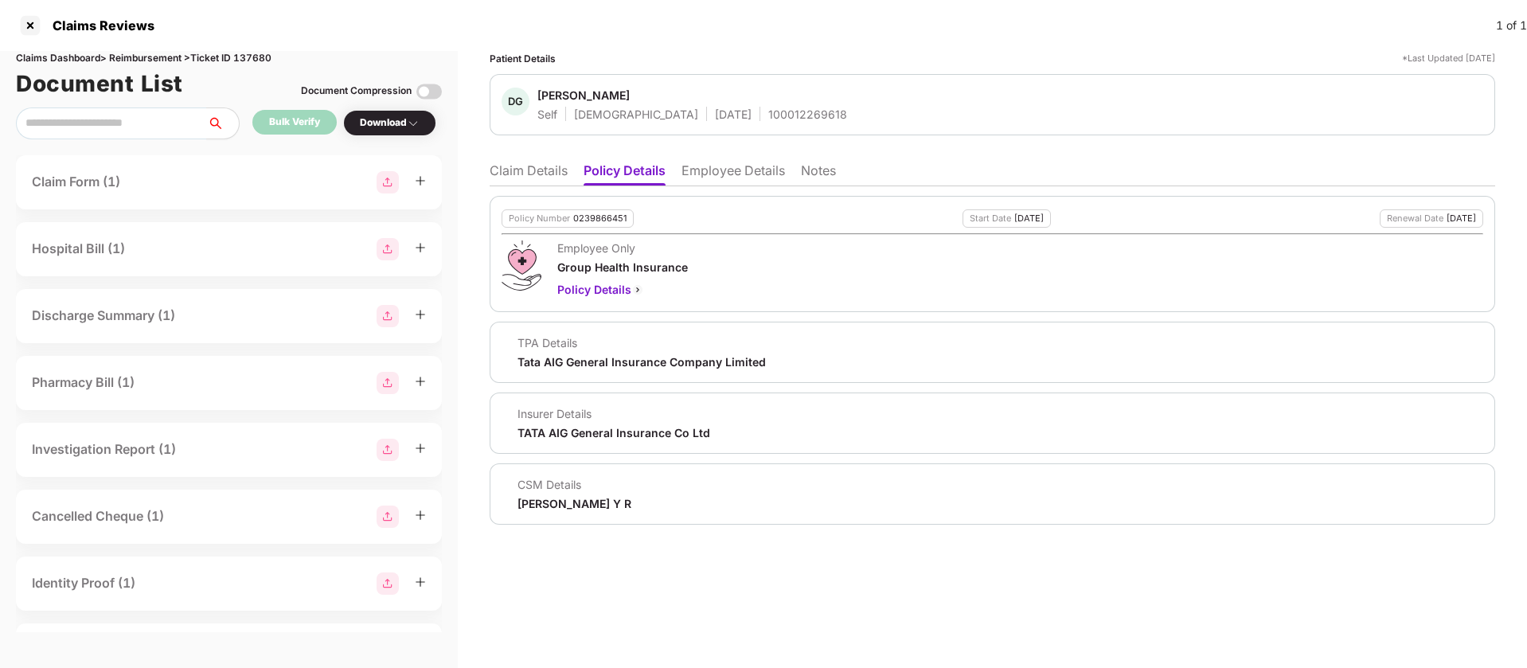
click at [694, 167] on li "Employee Details" at bounding box center [734, 173] width 104 height 23
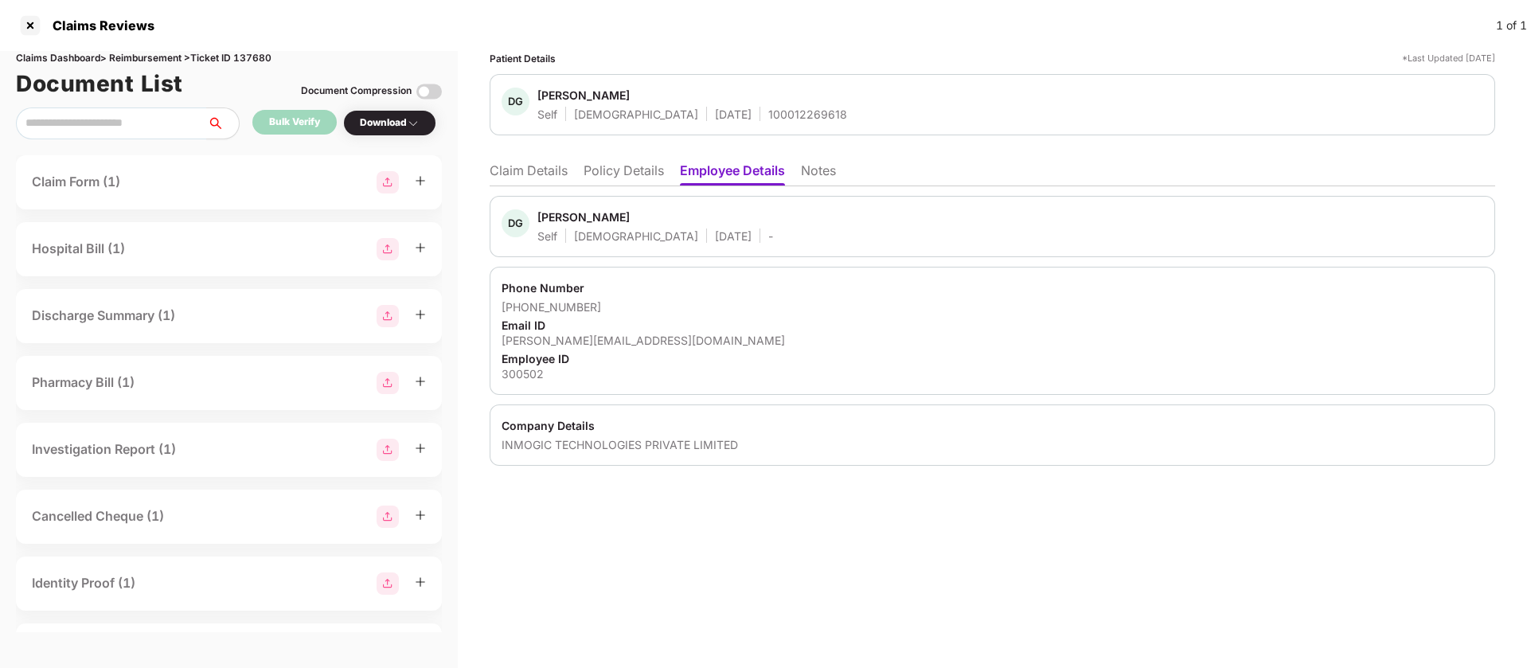
click at [813, 166] on li "Notes" at bounding box center [818, 173] width 35 height 23
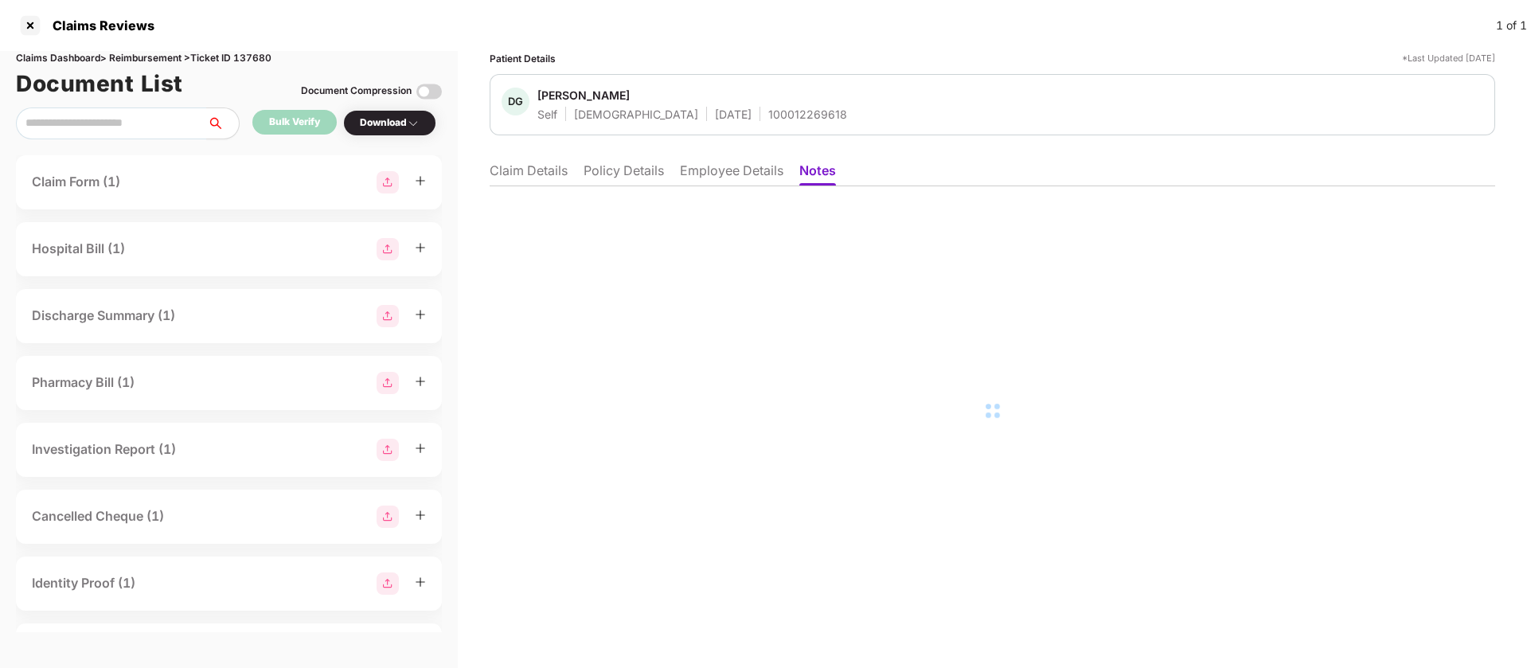
click at [640, 170] on li "Policy Details" at bounding box center [624, 173] width 80 height 23
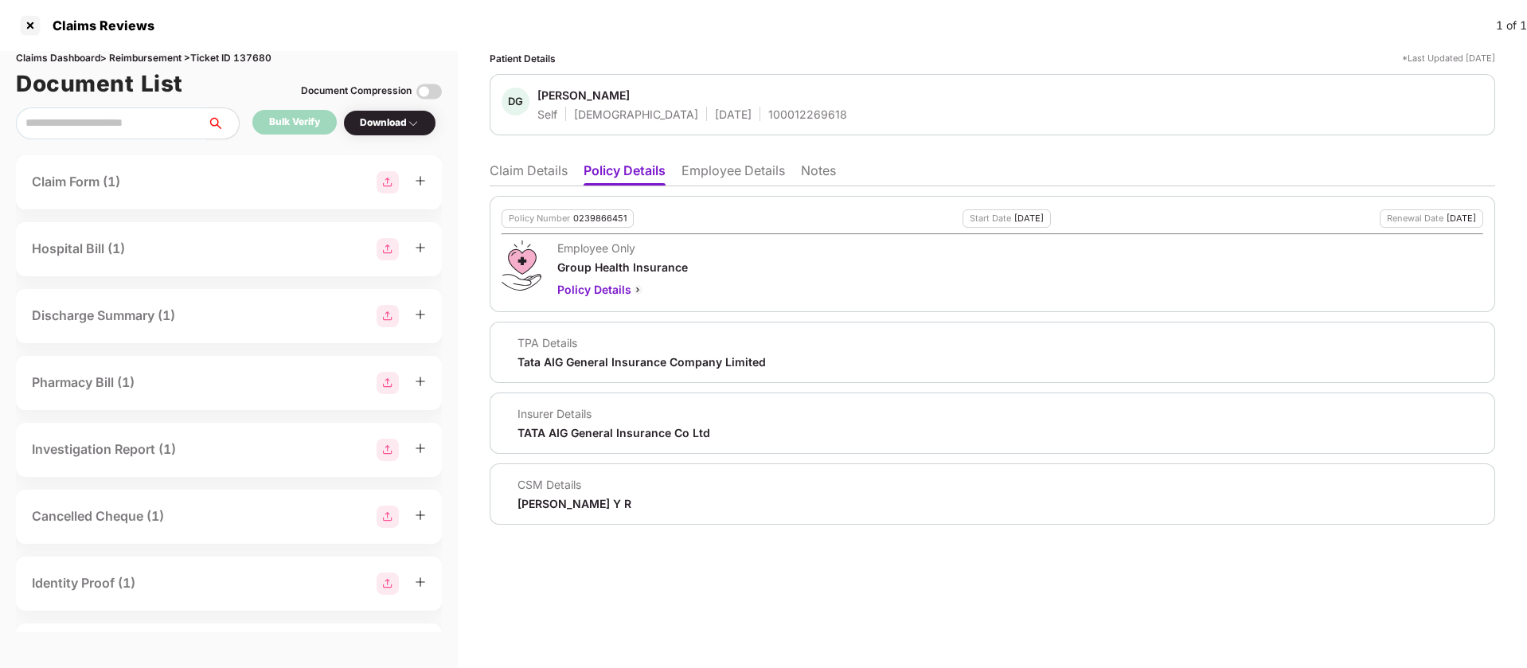
click at [741, 171] on li "Employee Details" at bounding box center [734, 173] width 104 height 23
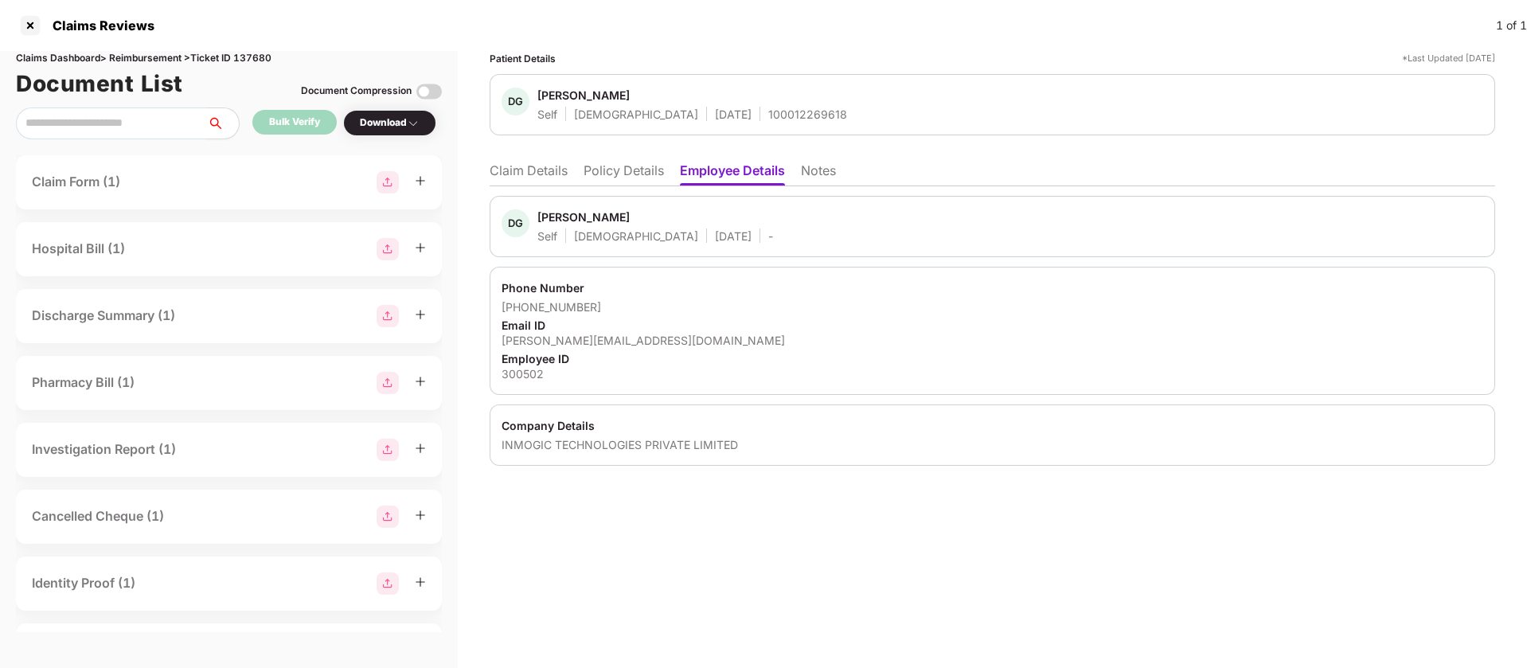
click at [768, 111] on div "100012269618" at bounding box center [807, 114] width 79 height 15
copy div "100012269618"
click at [498, 170] on li "Claim Details" at bounding box center [529, 173] width 78 height 23
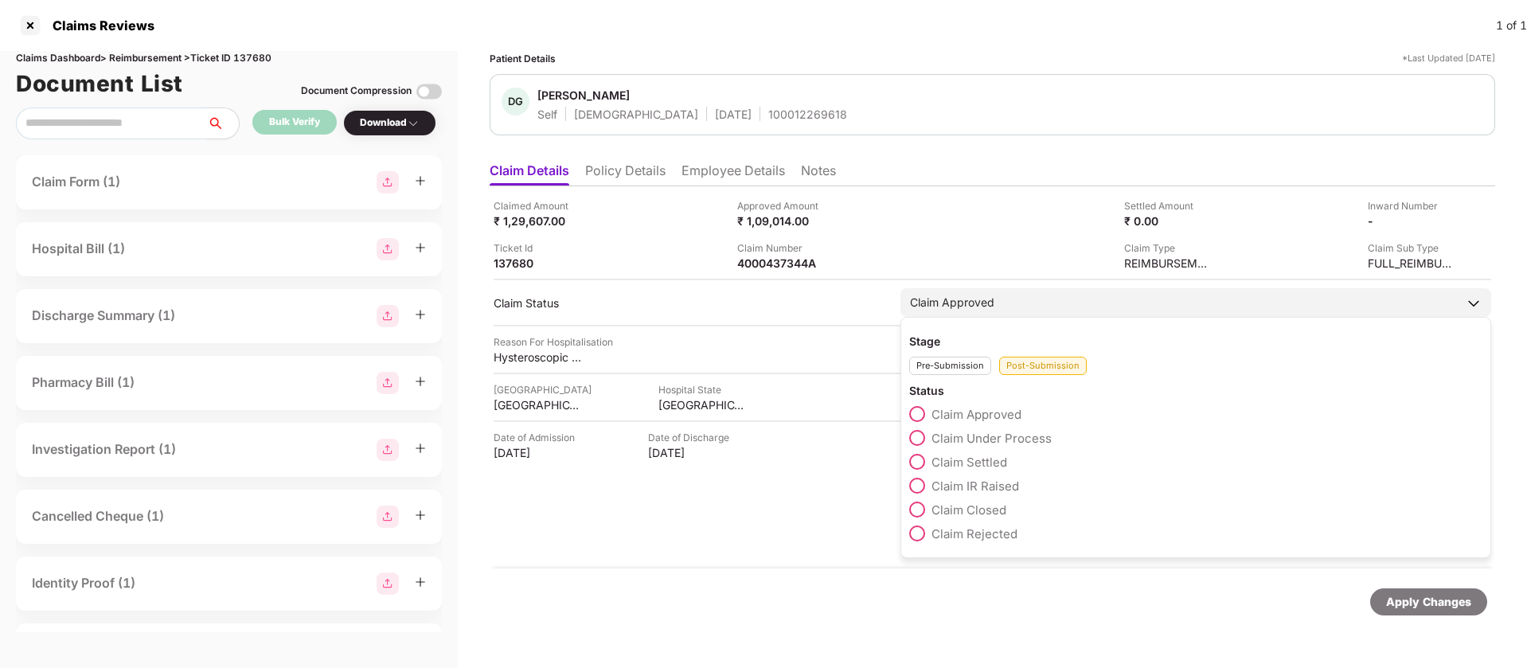
click at [983, 464] on span "Claim Settled" at bounding box center [970, 462] width 76 height 15
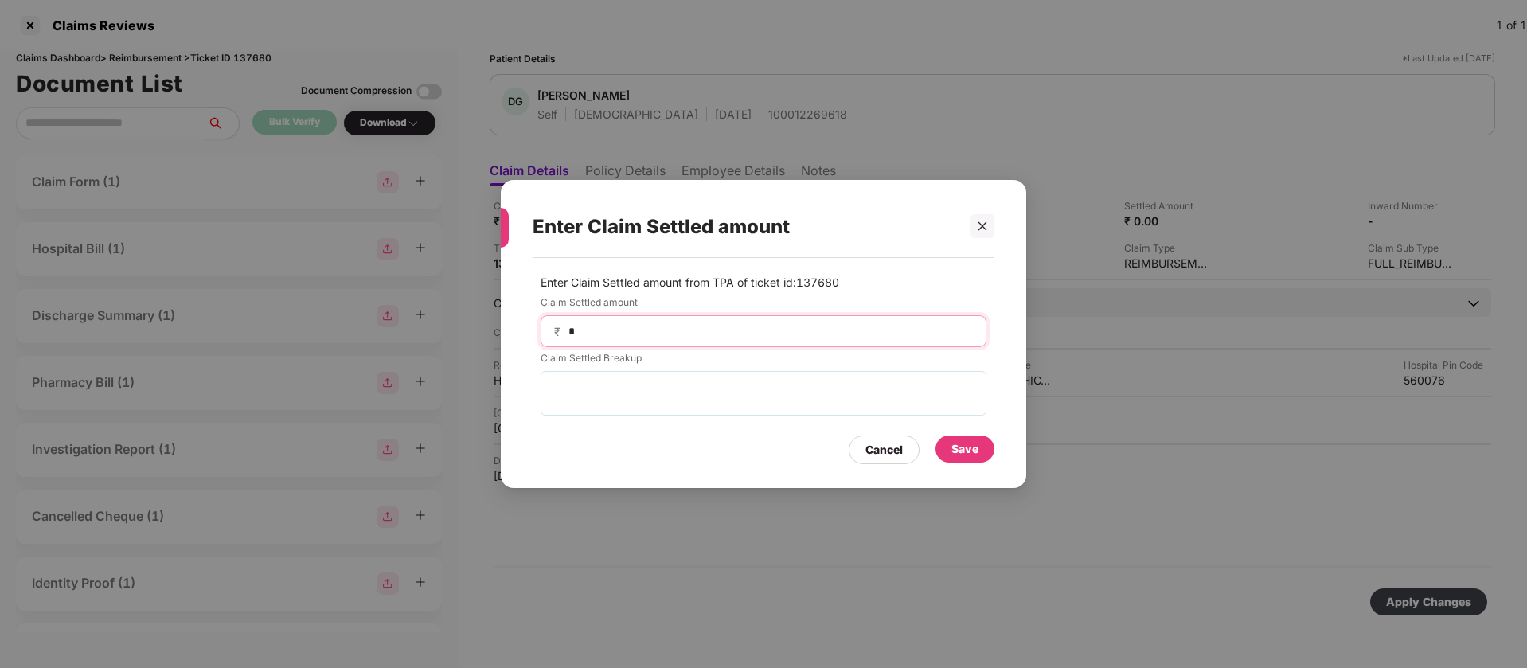
click at [699, 326] on input "*" at bounding box center [770, 331] width 406 height 17
type input "******"
click at [951, 446] on div "Save" at bounding box center [964, 449] width 27 height 18
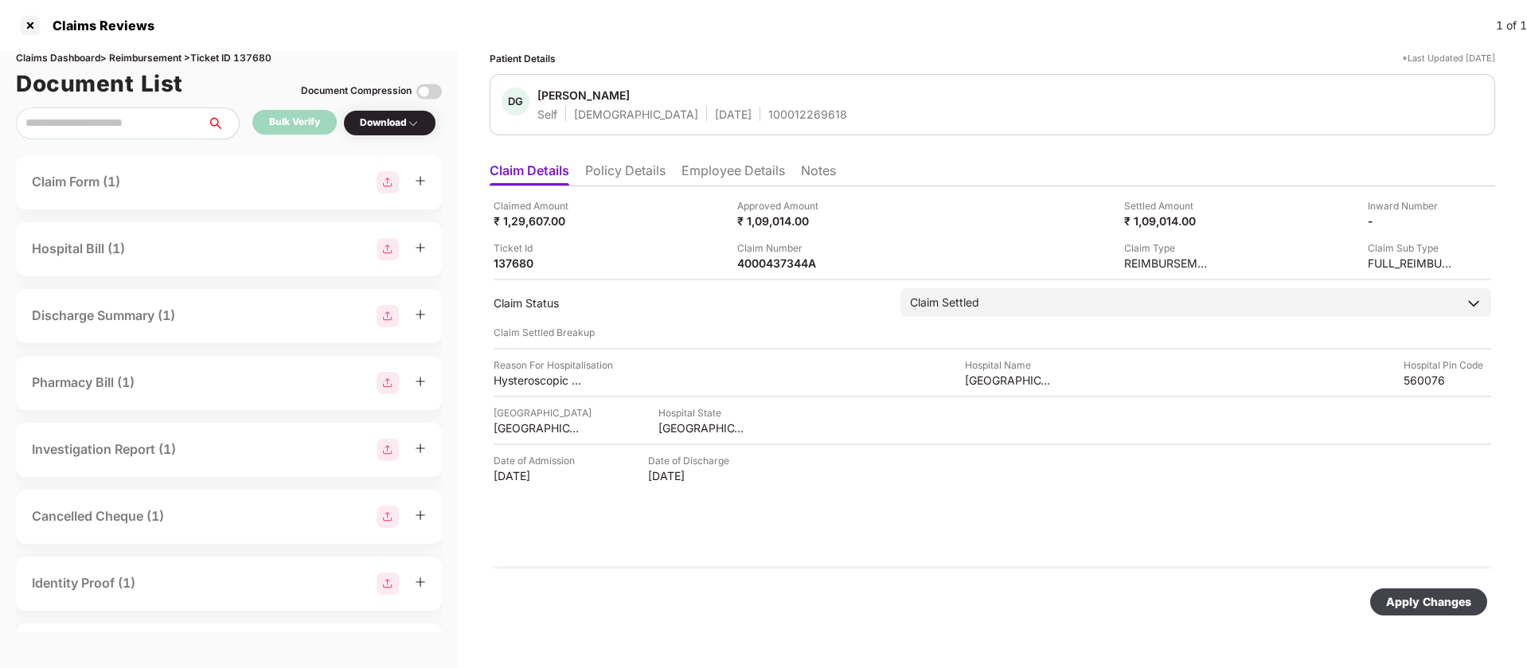
click at [1417, 599] on div "Apply Changes" at bounding box center [1428, 602] width 85 height 18
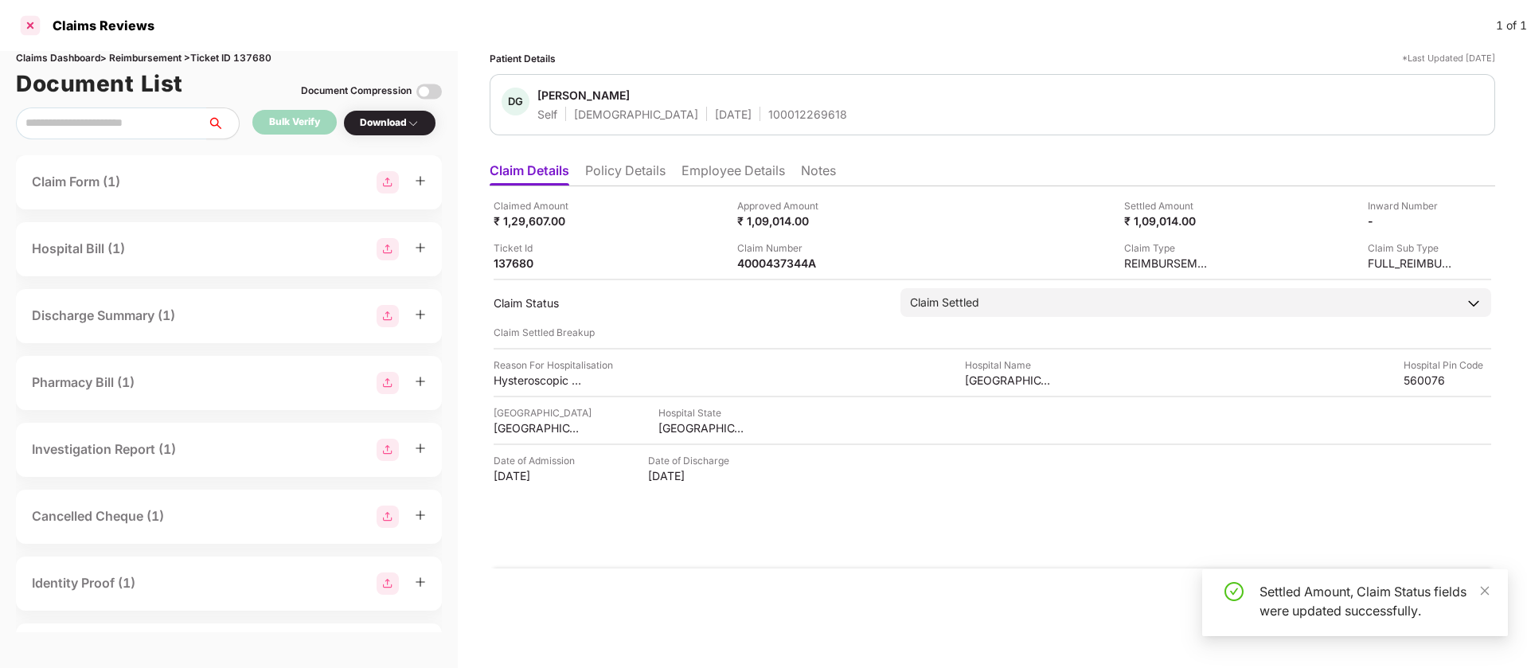
click at [30, 29] on div at bounding box center [30, 25] width 25 height 25
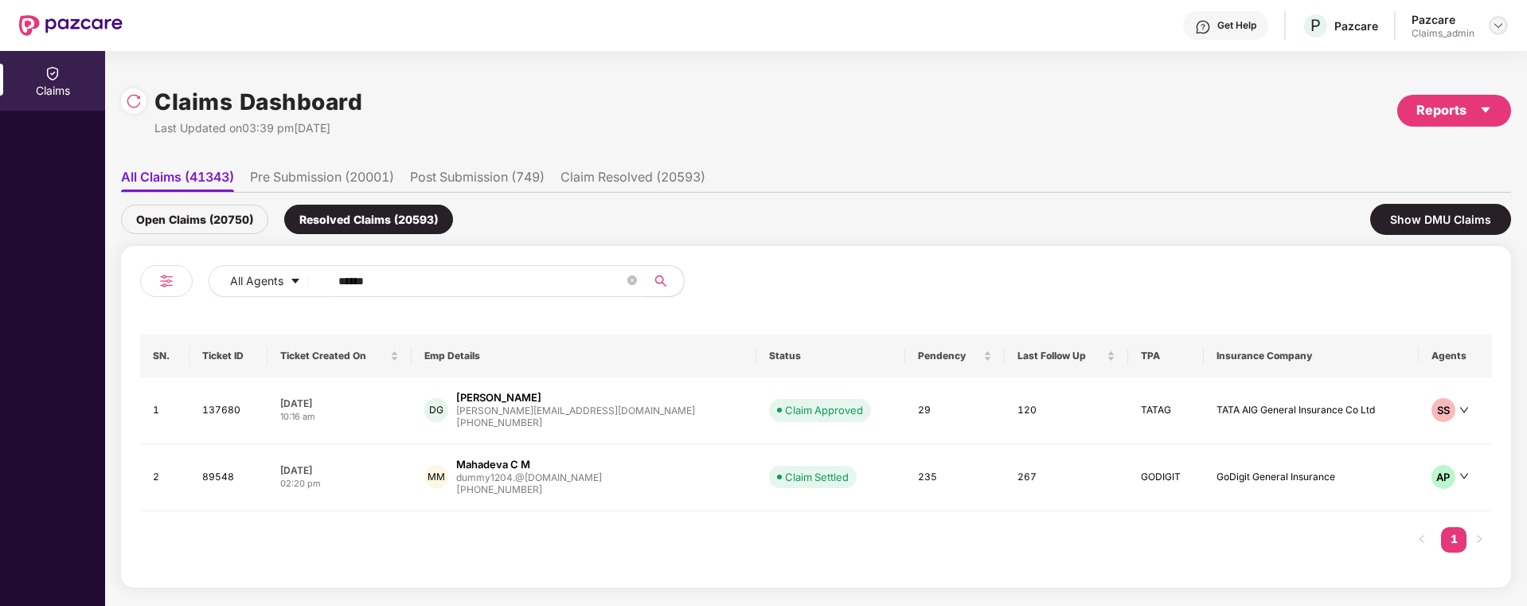
click at [1497, 20] on img at bounding box center [1498, 25] width 13 height 13
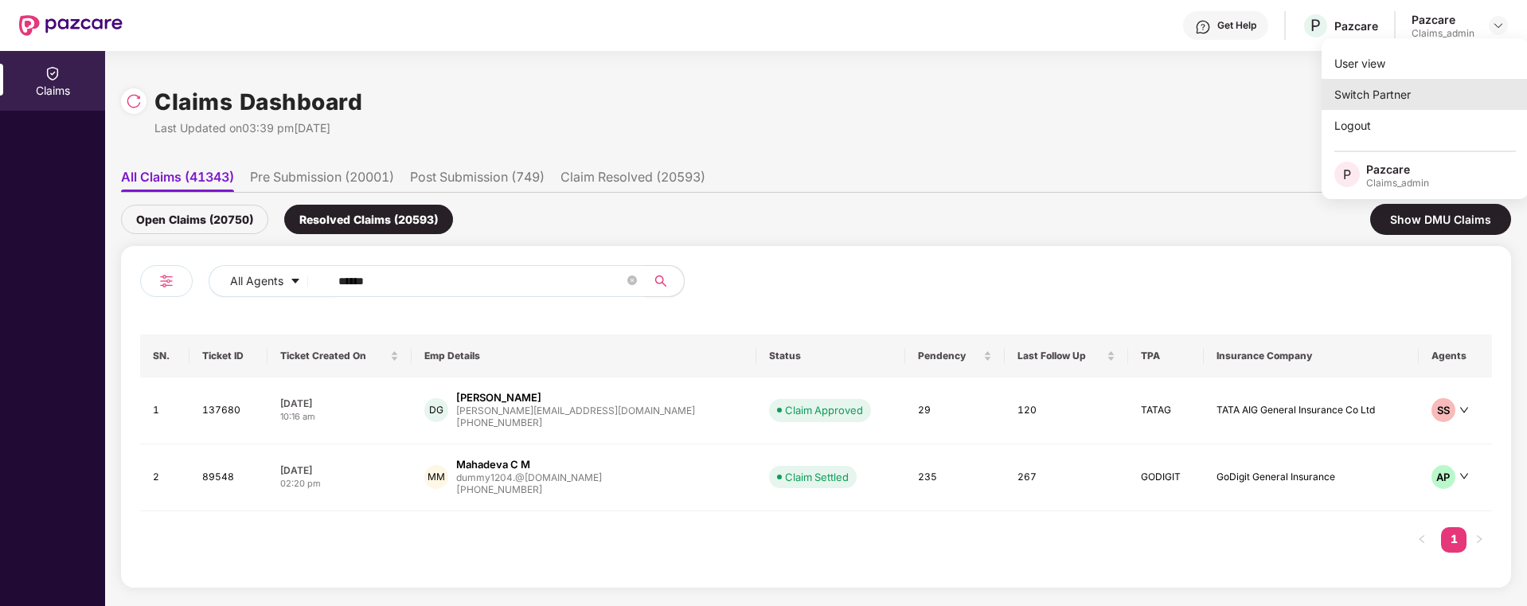
click at [1439, 90] on div "Switch Partner" at bounding box center [1425, 94] width 207 height 31
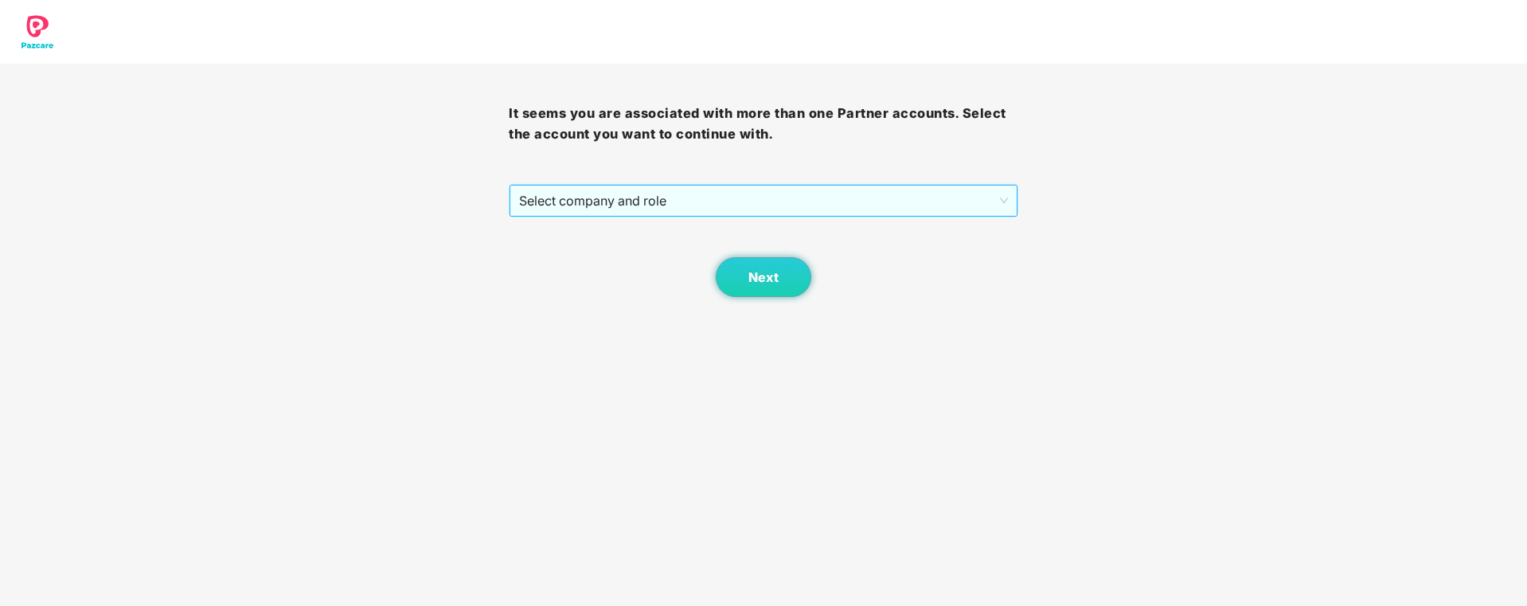
click at [651, 211] on span "Select company and role" at bounding box center [763, 201] width 488 height 30
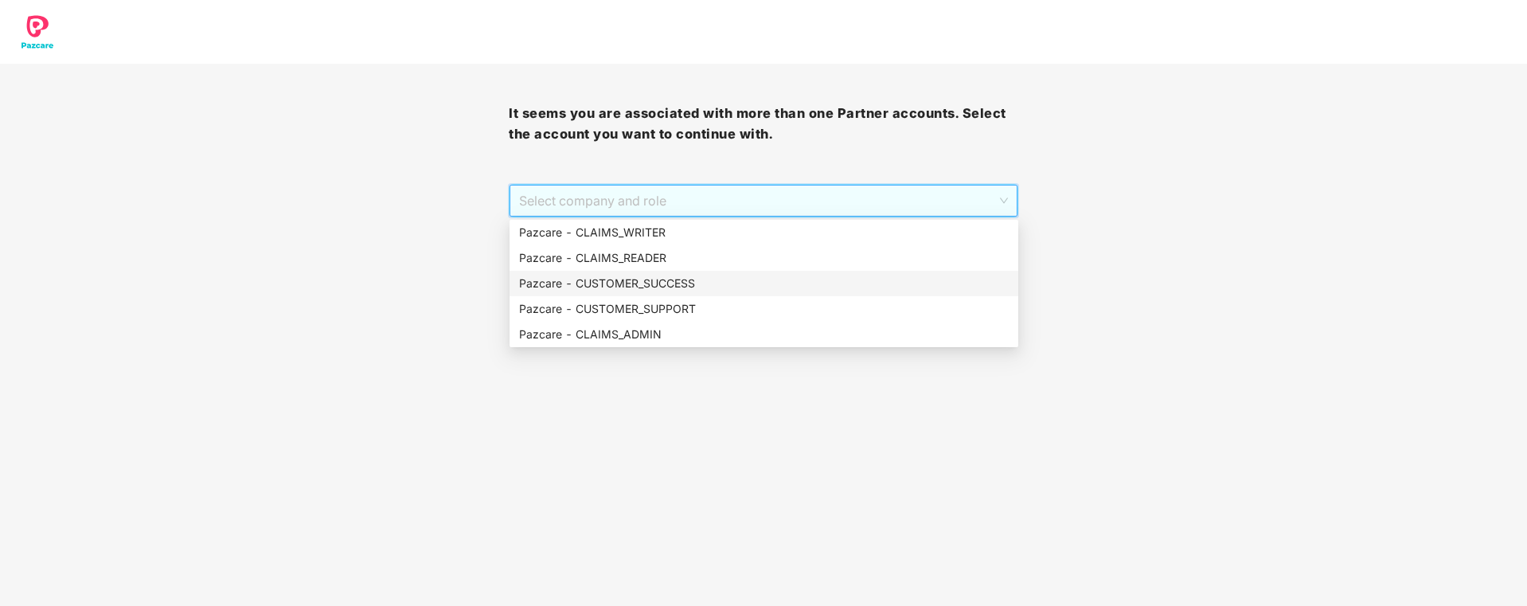
click at [640, 280] on div "Pazcare - CUSTOMER_SUCCESS" at bounding box center [764, 284] width 490 height 18
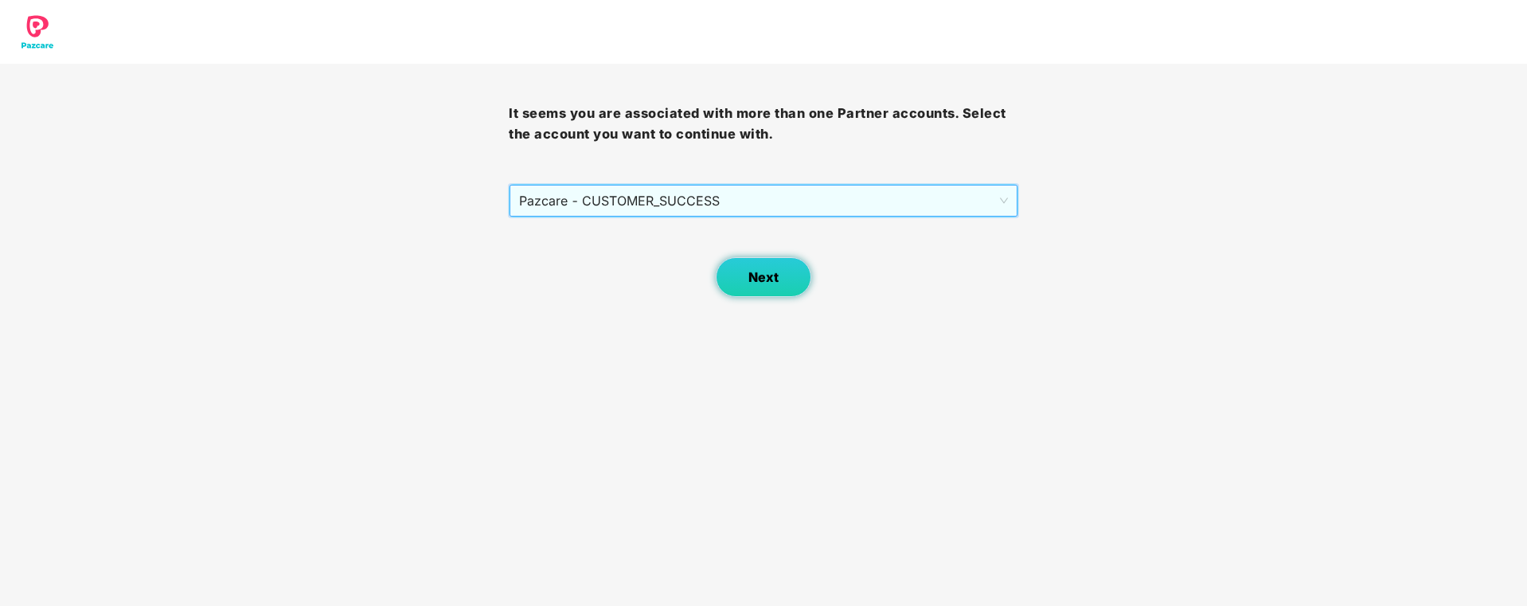
click at [745, 290] on button "Next" at bounding box center [764, 277] width 96 height 40
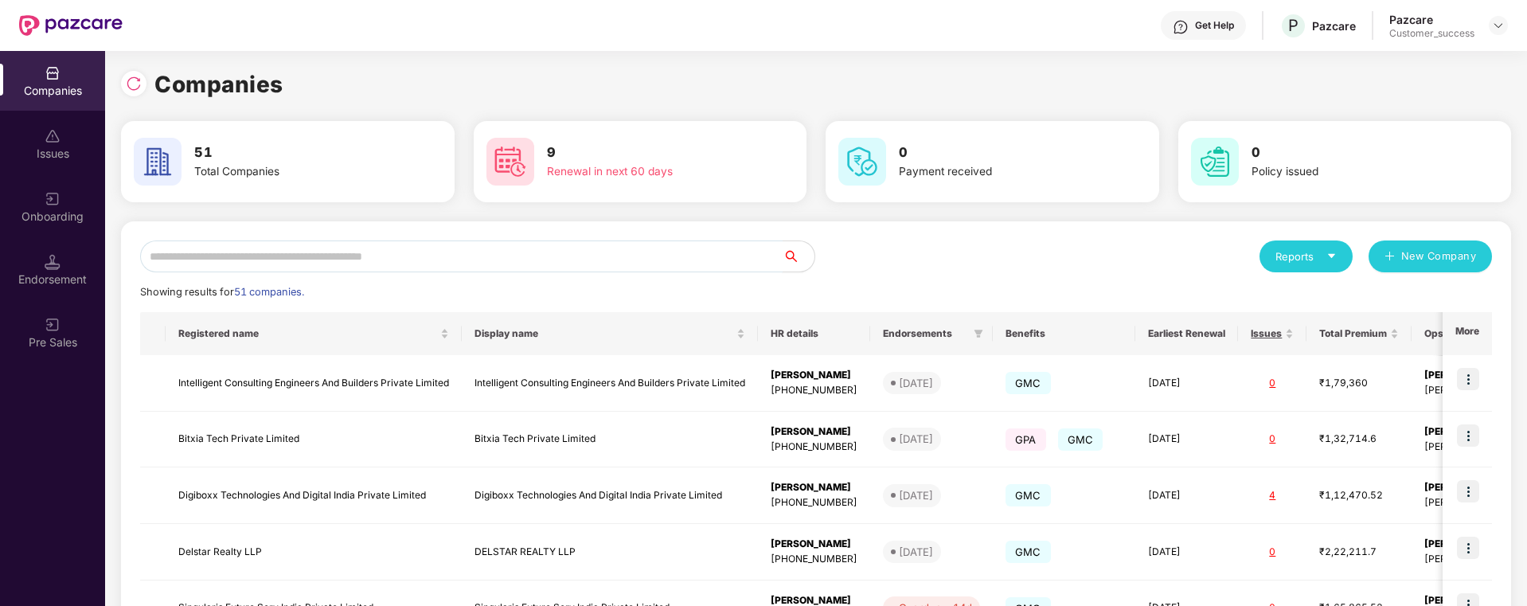
click at [482, 247] on input "text" at bounding box center [461, 256] width 643 height 32
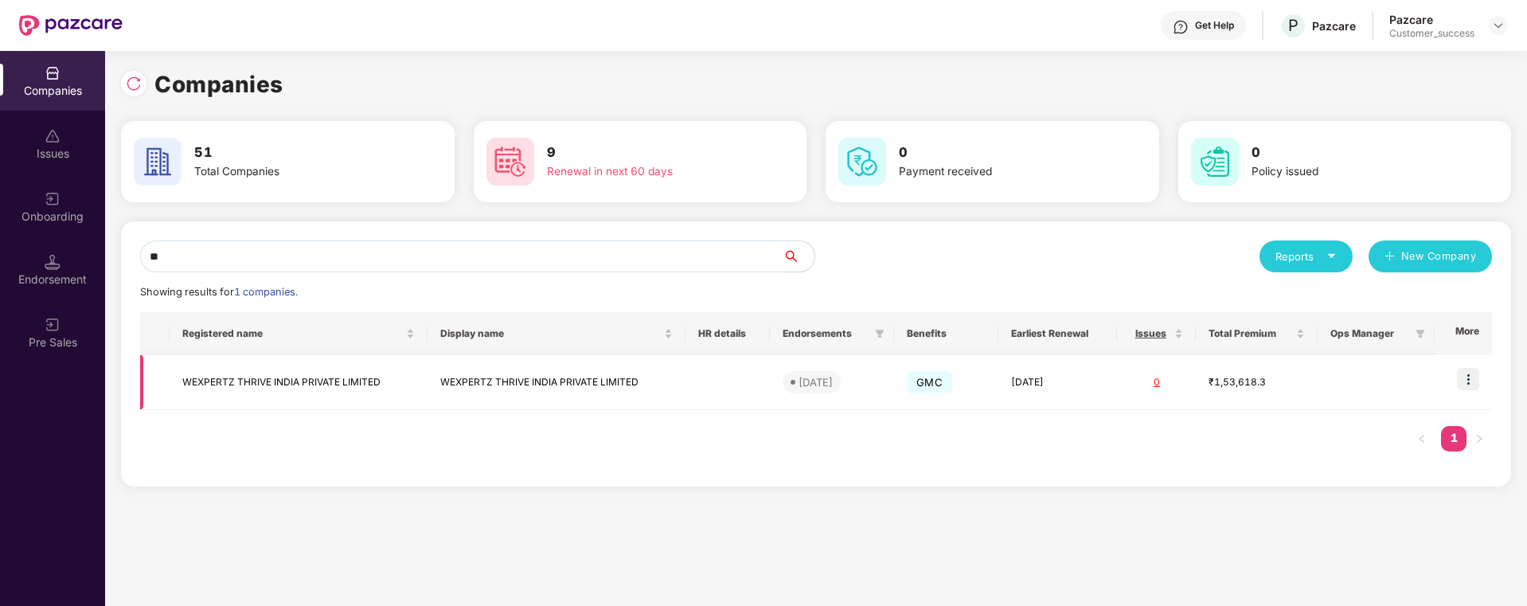
type input "**"
click at [1471, 380] on img at bounding box center [1468, 379] width 22 height 22
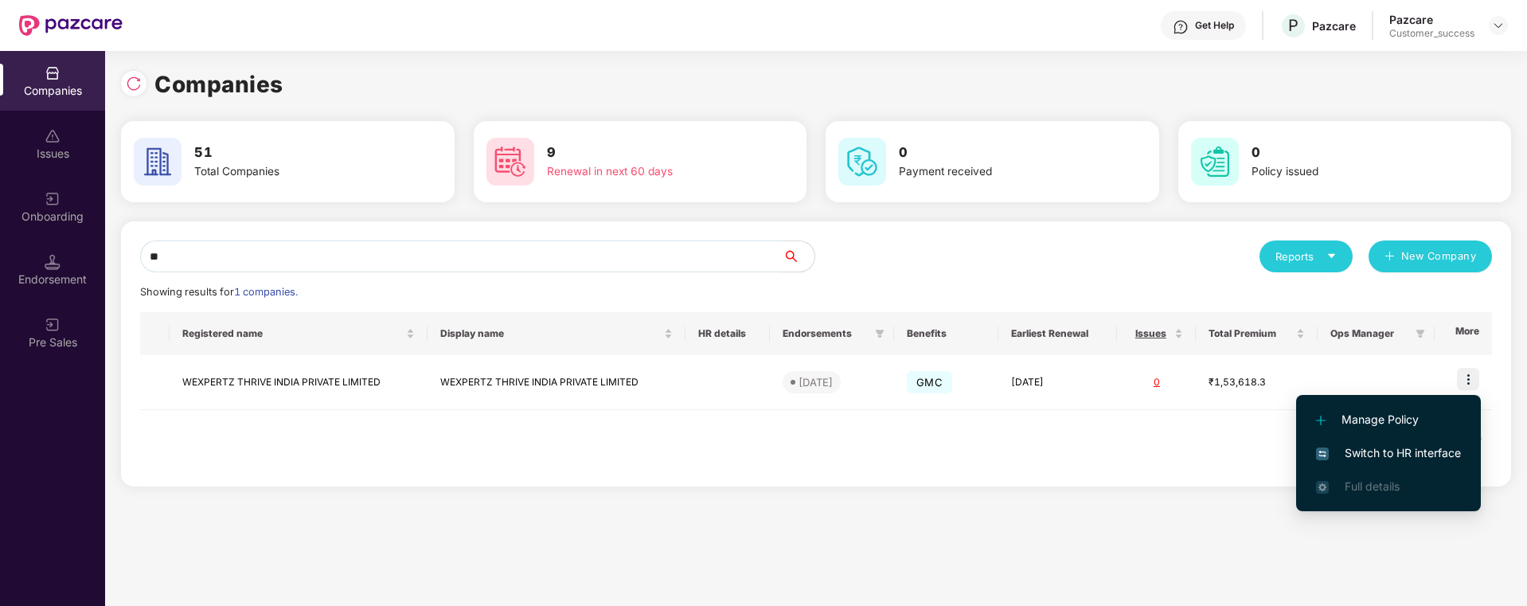
click at [1389, 456] on span "Switch to HR interface" at bounding box center [1388, 453] width 145 height 18
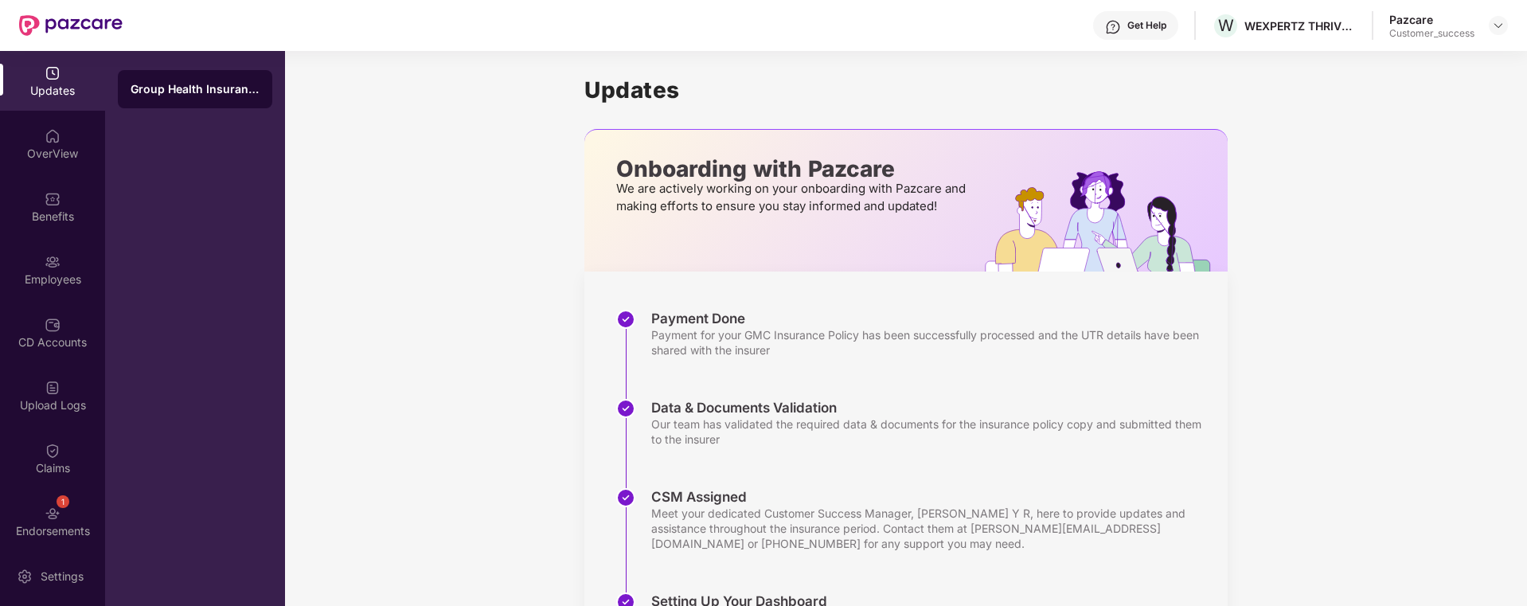
scroll to position [240, 0]
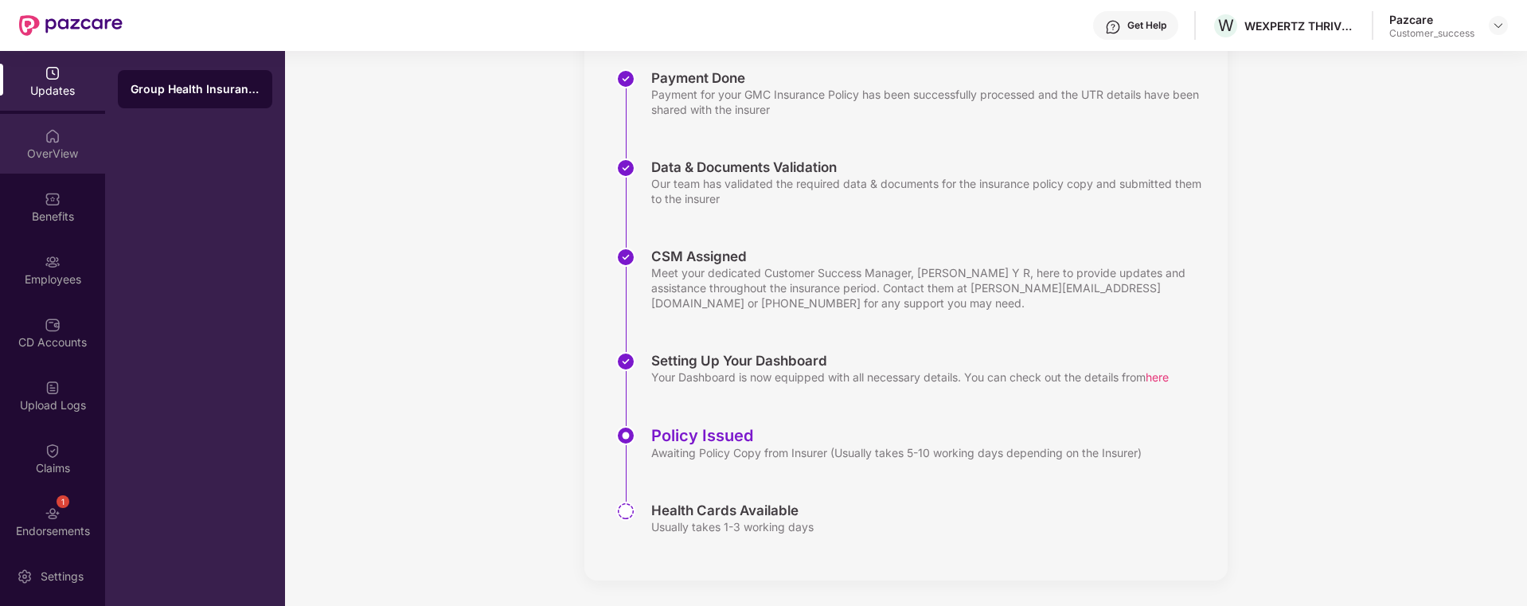
click at [64, 148] on div "OverView" at bounding box center [52, 154] width 105 height 16
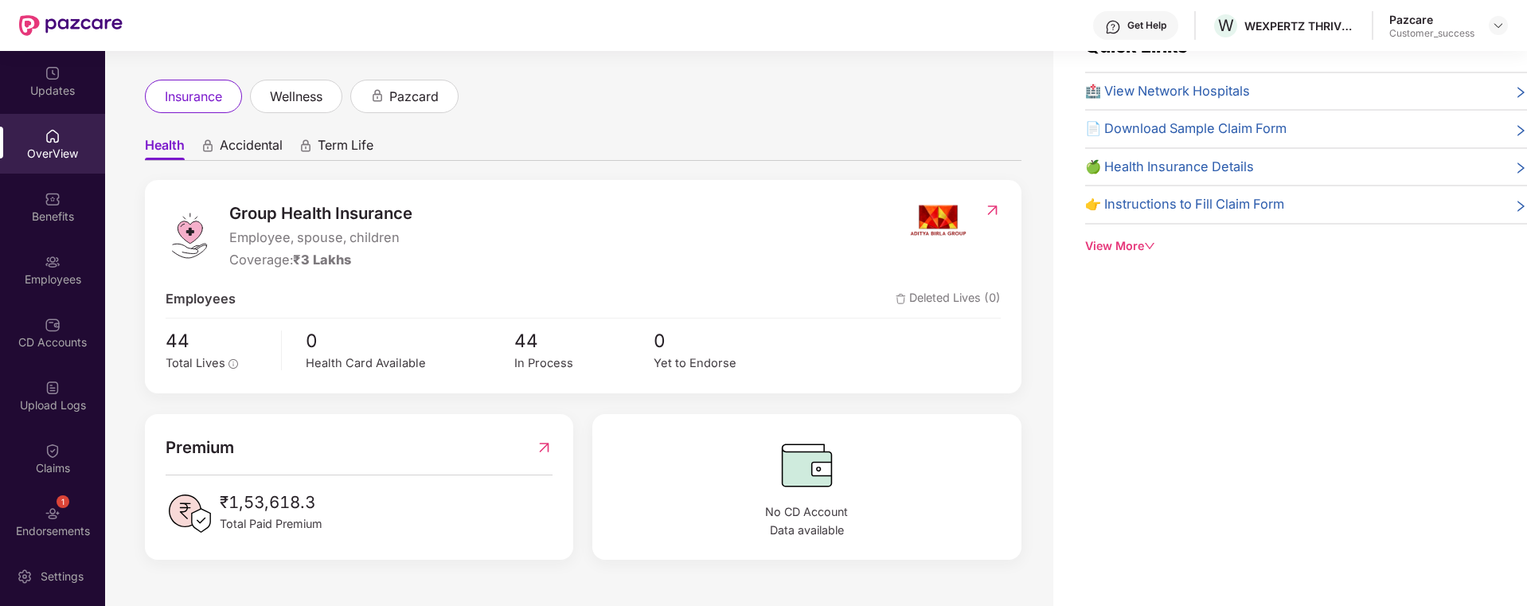
scroll to position [55, 0]
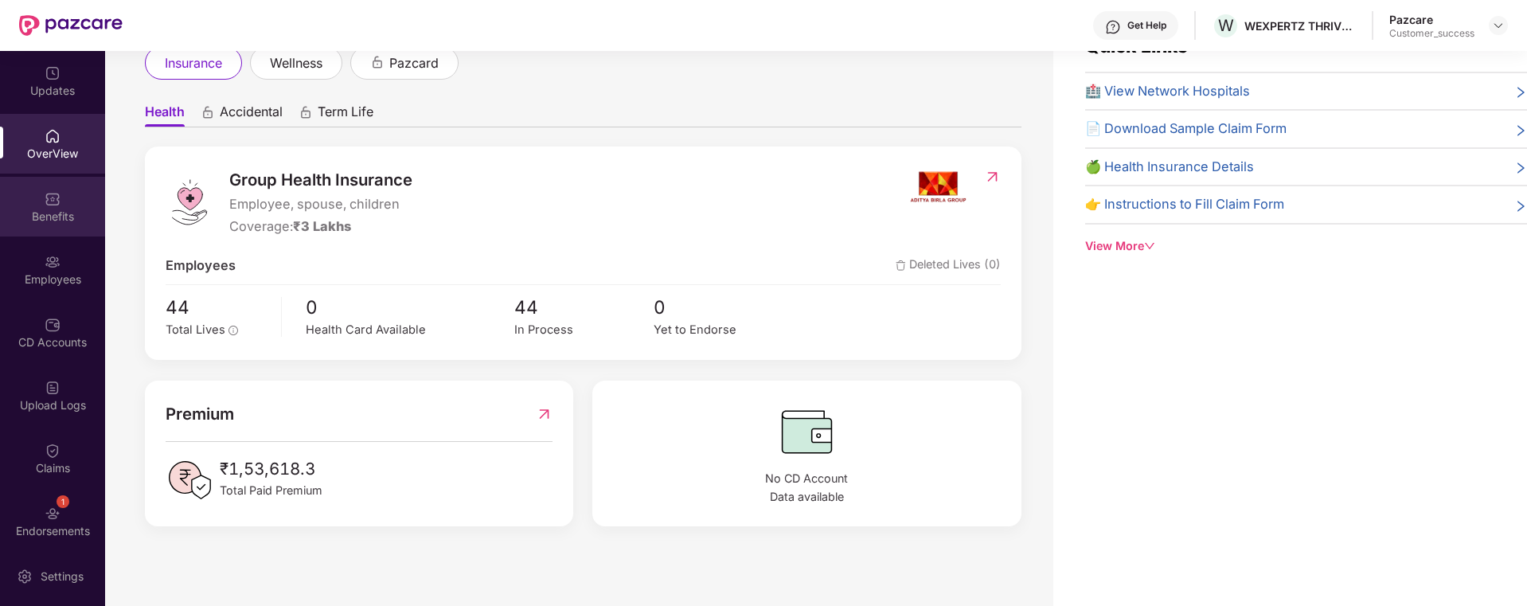
click at [29, 206] on div "Benefits" at bounding box center [52, 207] width 105 height 60
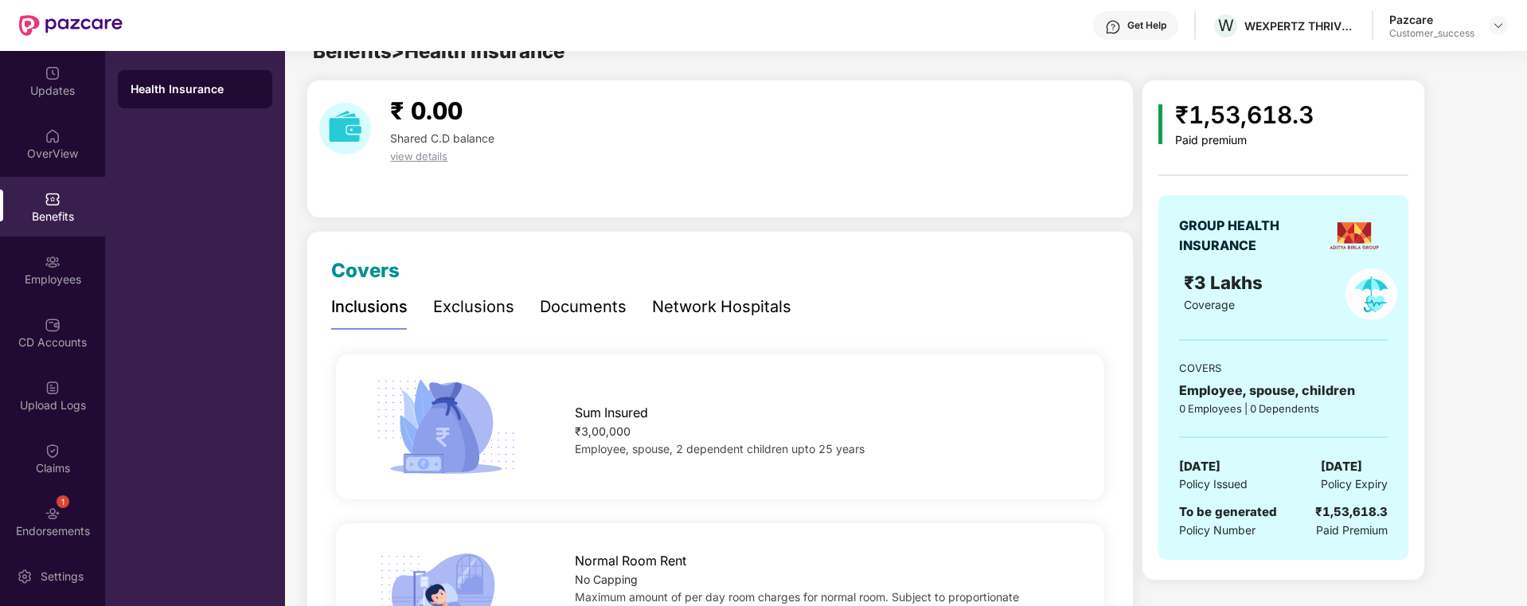
scroll to position [51, 0]
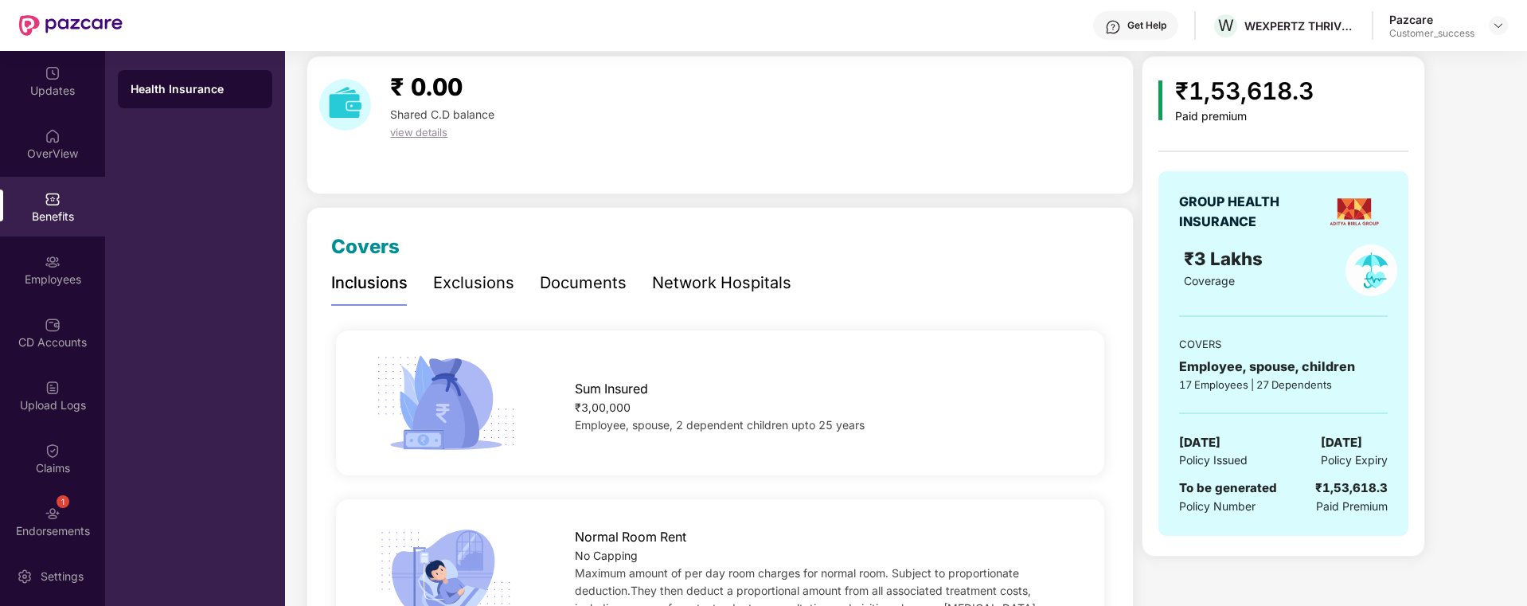
drag, startPoint x: 729, startPoint y: 355, endPoint x: 662, endPoint y: 346, distance: 67.5
click at [662, 346] on div "Sum Insured ₹3,00,000 Employee, spouse, 2 dependent children upto 25 years" at bounding box center [720, 402] width 768 height 145
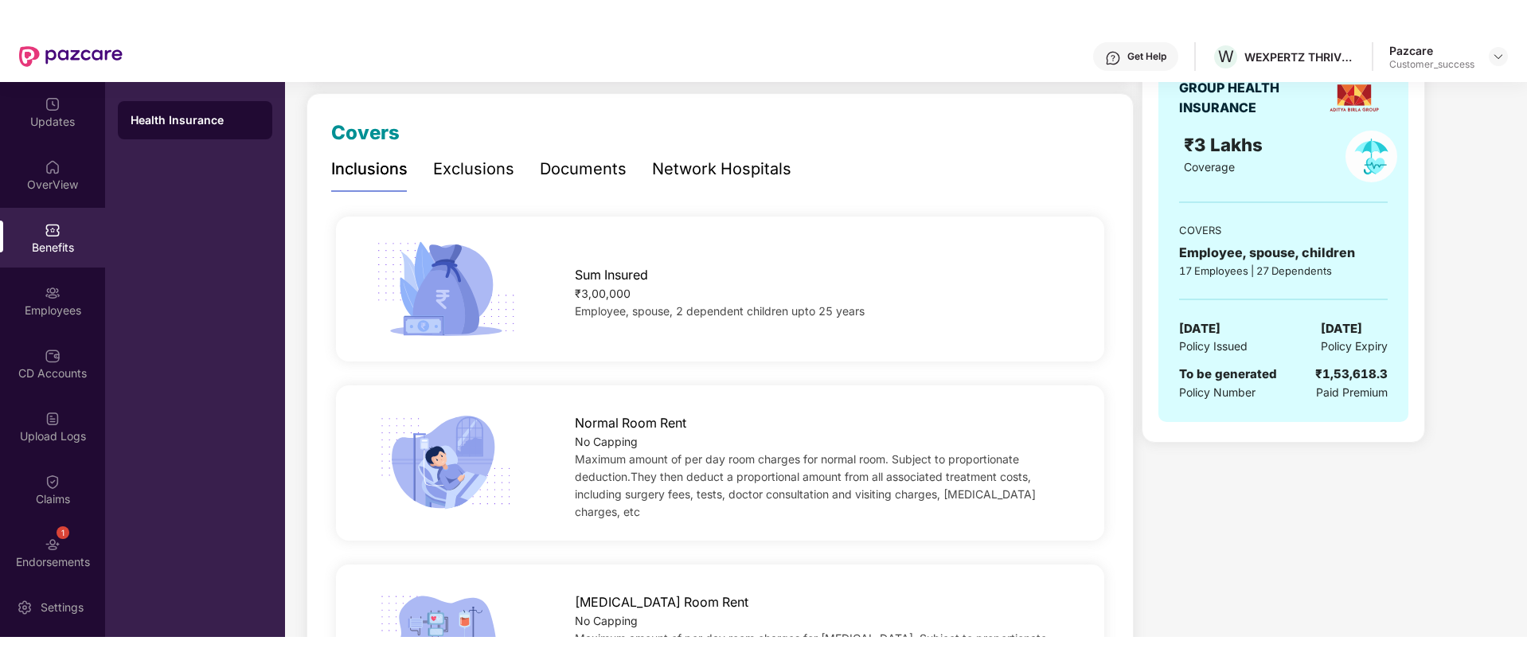
scroll to position [0, 0]
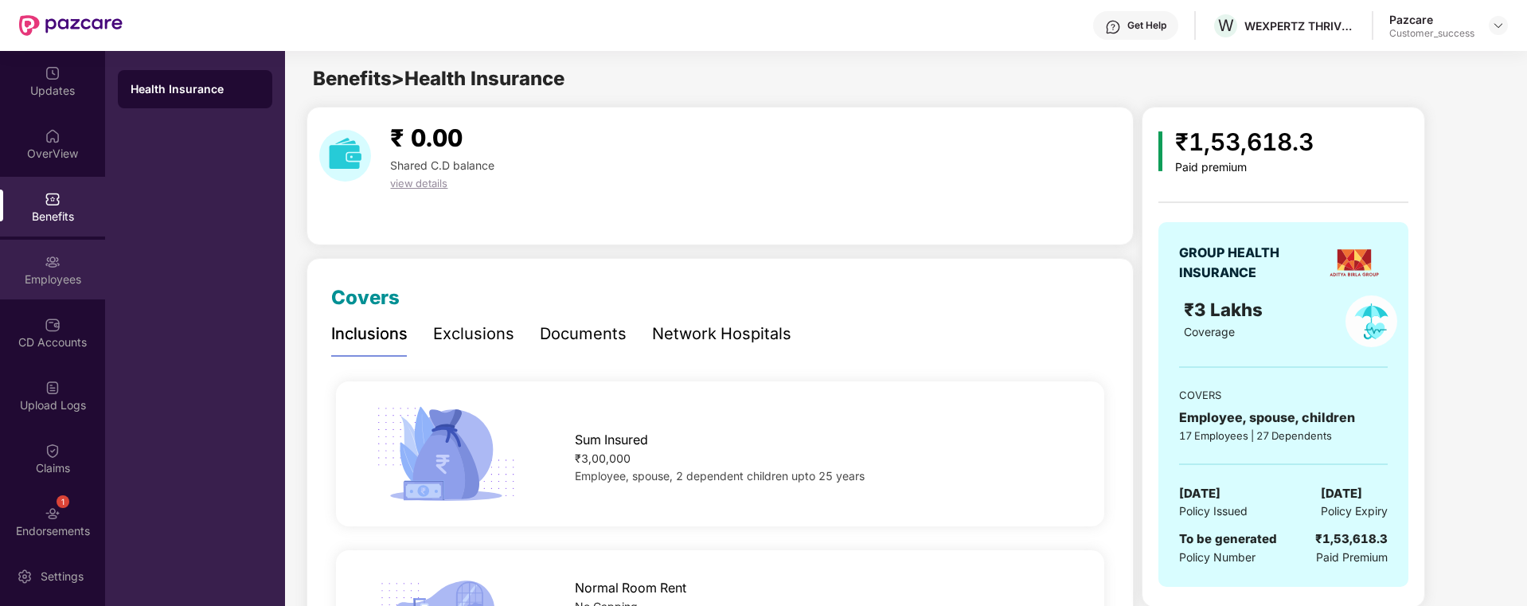
click at [49, 276] on div "Employees" at bounding box center [52, 280] width 105 height 16
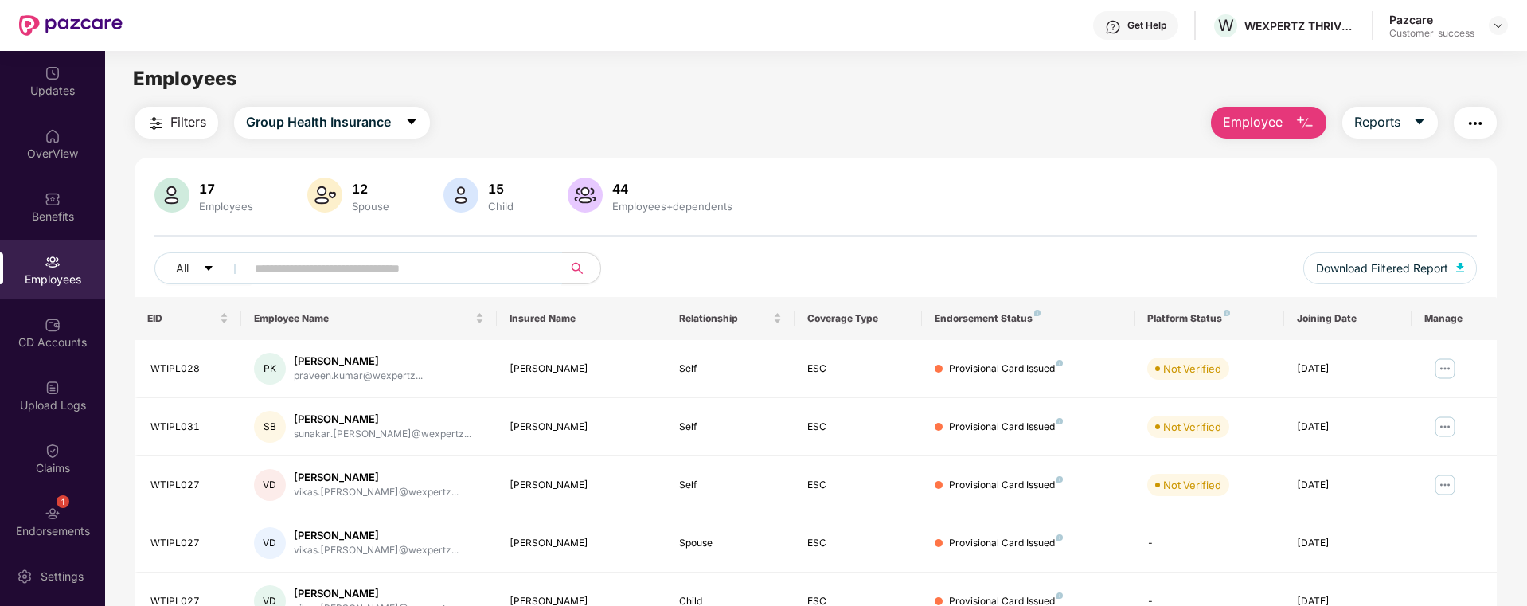
click at [511, 275] on input "text" at bounding box center [398, 268] width 286 height 24
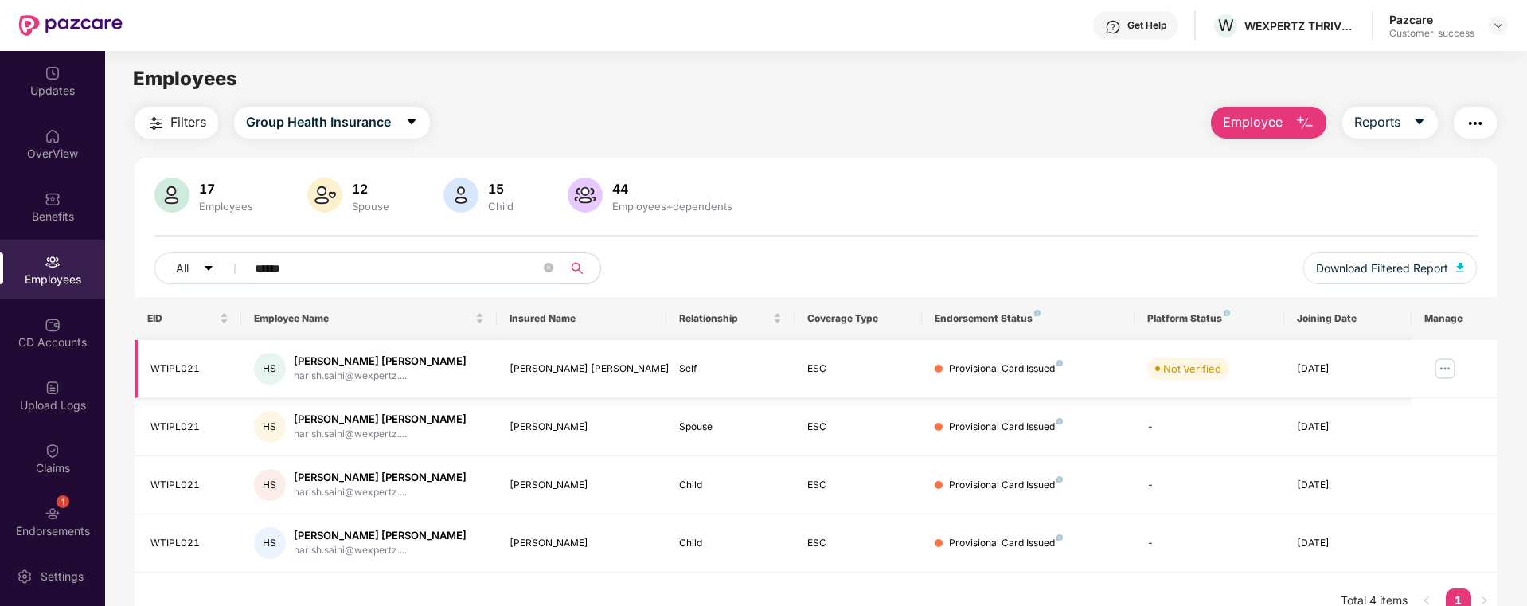
type input "******"
click at [1447, 369] on img at bounding box center [1444, 368] width 25 height 25
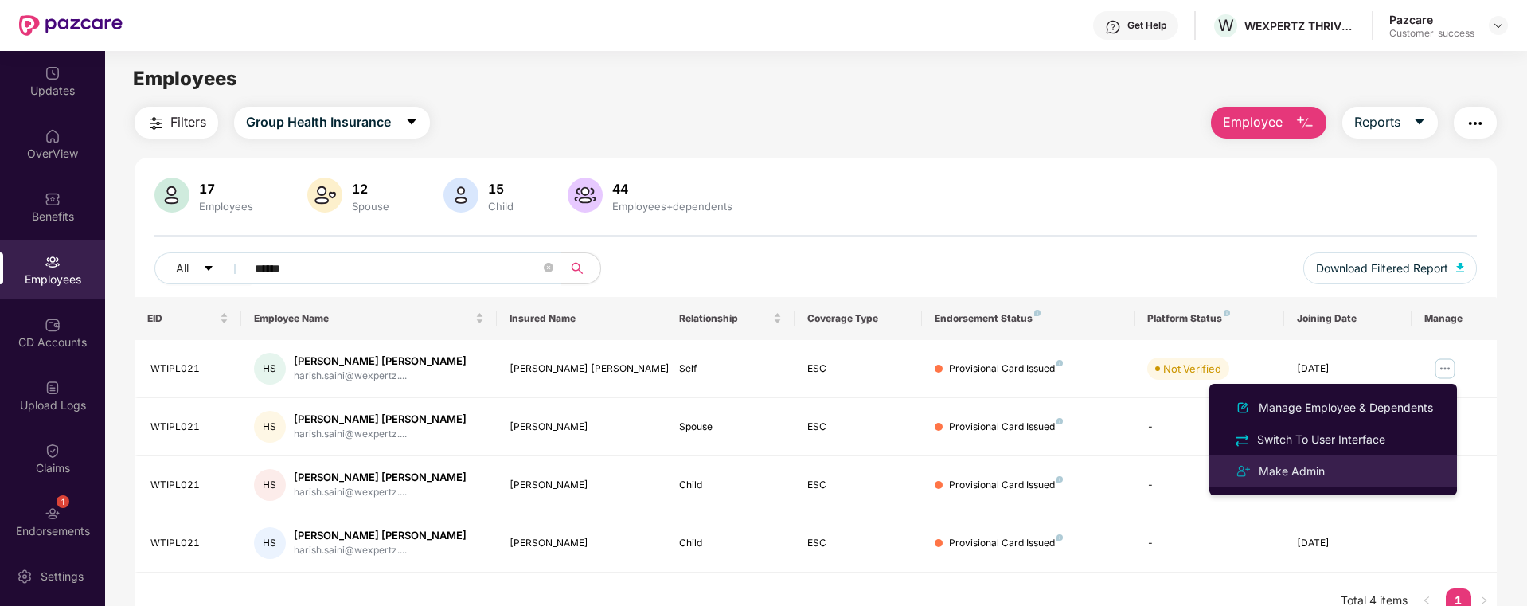
click at [1350, 472] on div "Make Admin" at bounding box center [1333, 471] width 206 height 19
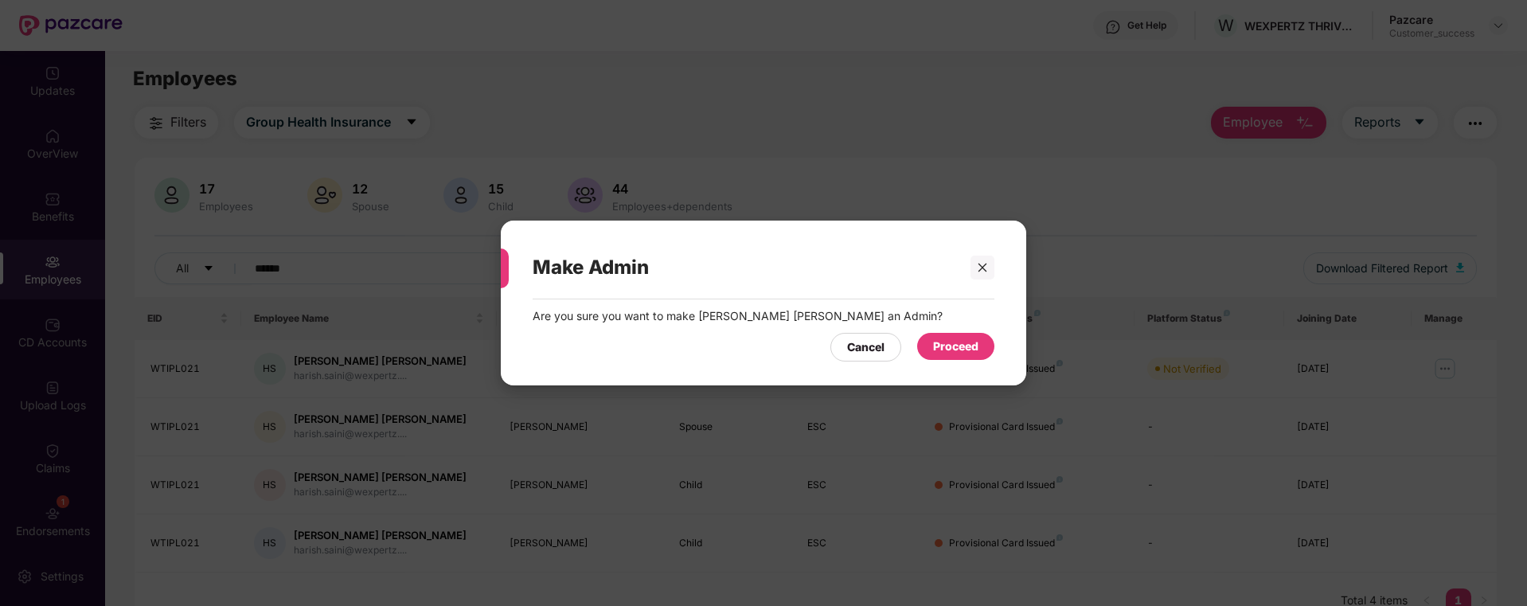
click at [947, 346] on div "Proceed" at bounding box center [955, 347] width 45 height 18
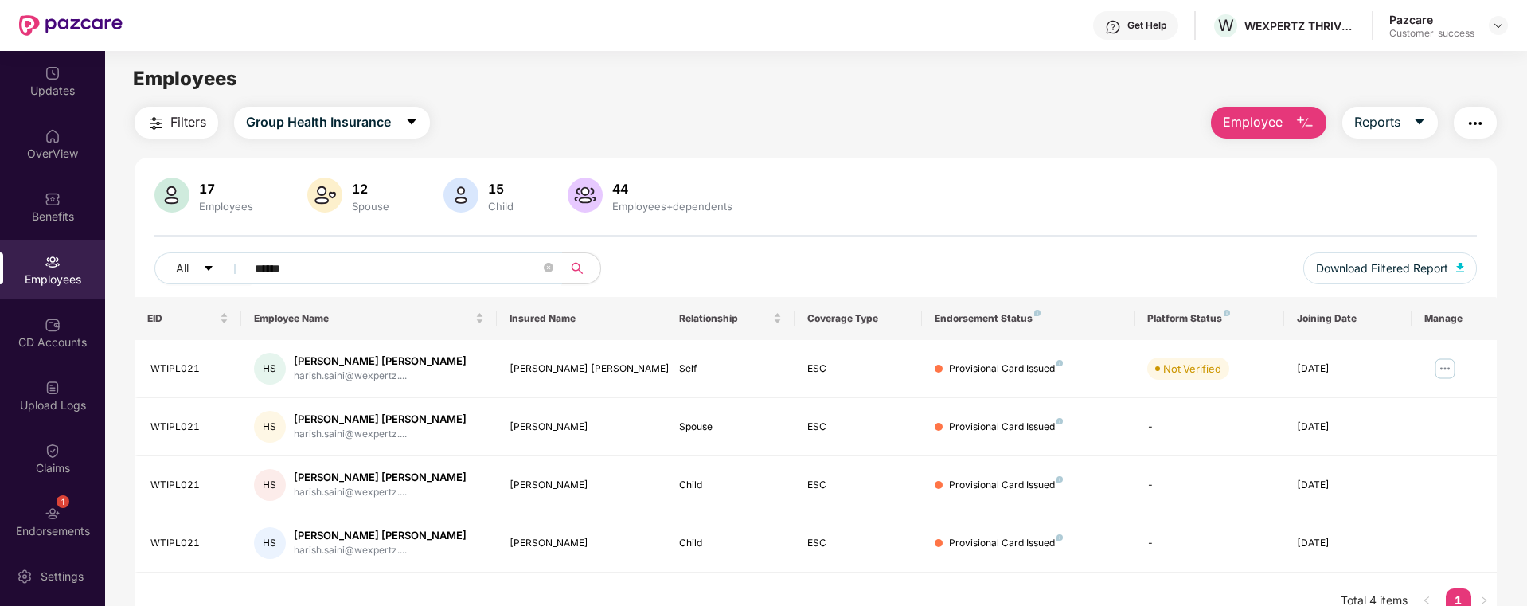
click at [369, 262] on input "******" at bounding box center [398, 268] width 286 height 24
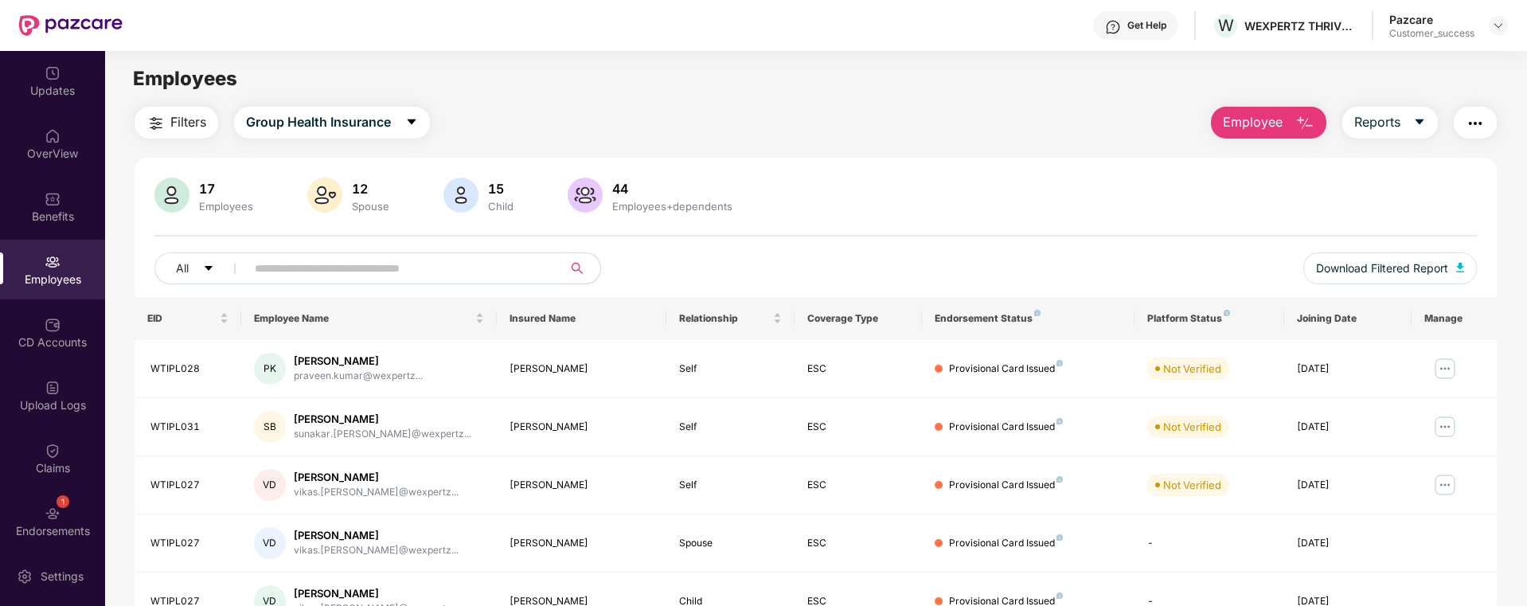
click at [476, 268] on input "text" at bounding box center [398, 268] width 286 height 24
type input "*"
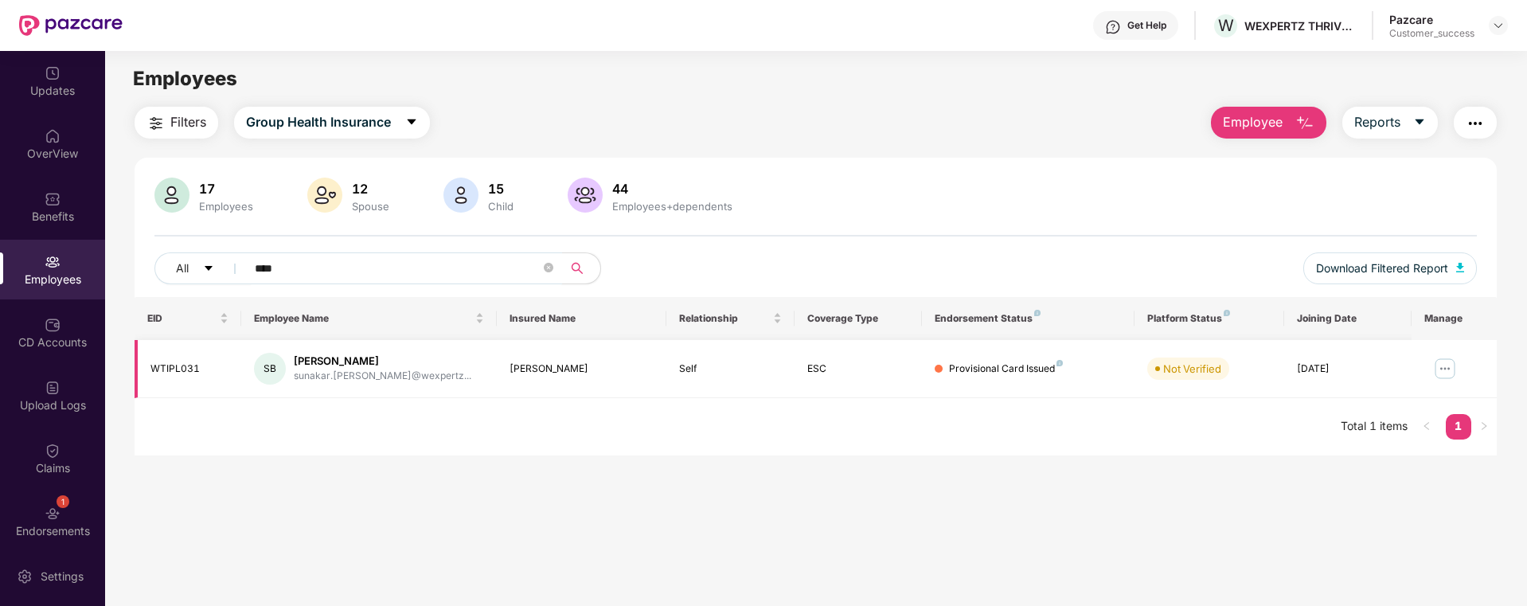
type input "****"
click at [1442, 366] on img at bounding box center [1444, 368] width 25 height 25
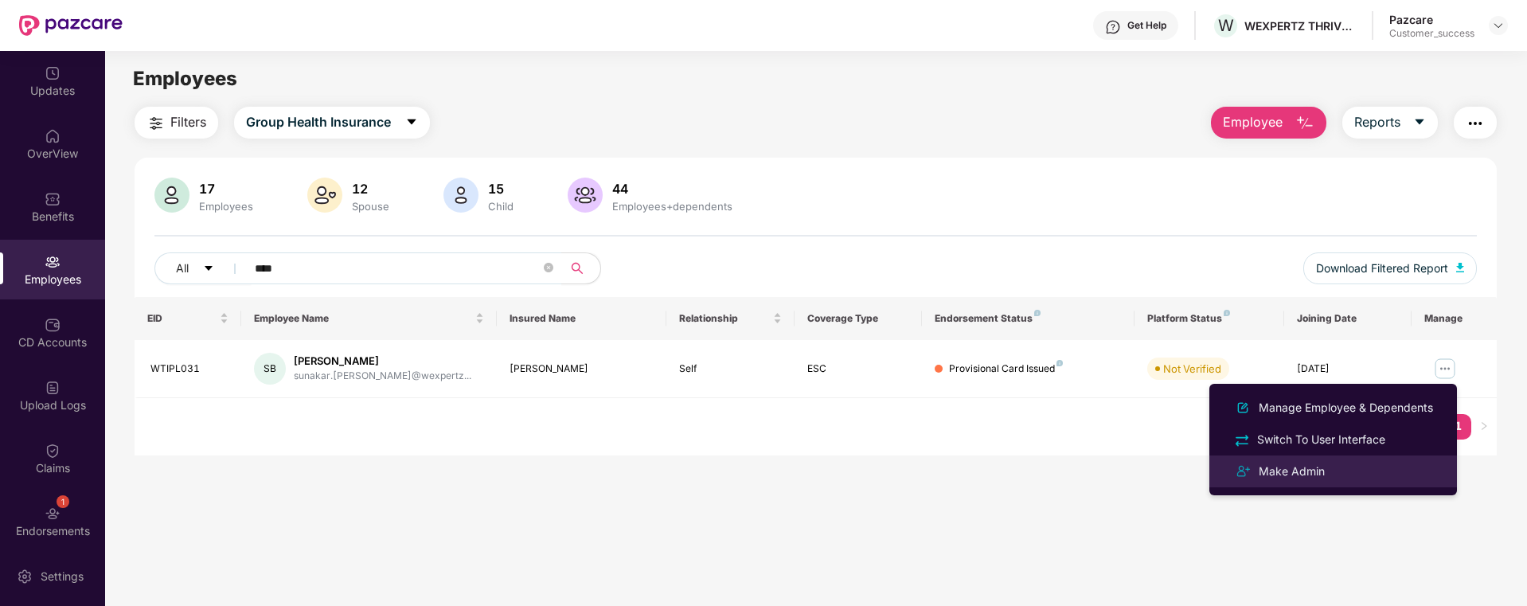
click at [1388, 471] on div "Make Admin" at bounding box center [1333, 471] width 206 height 19
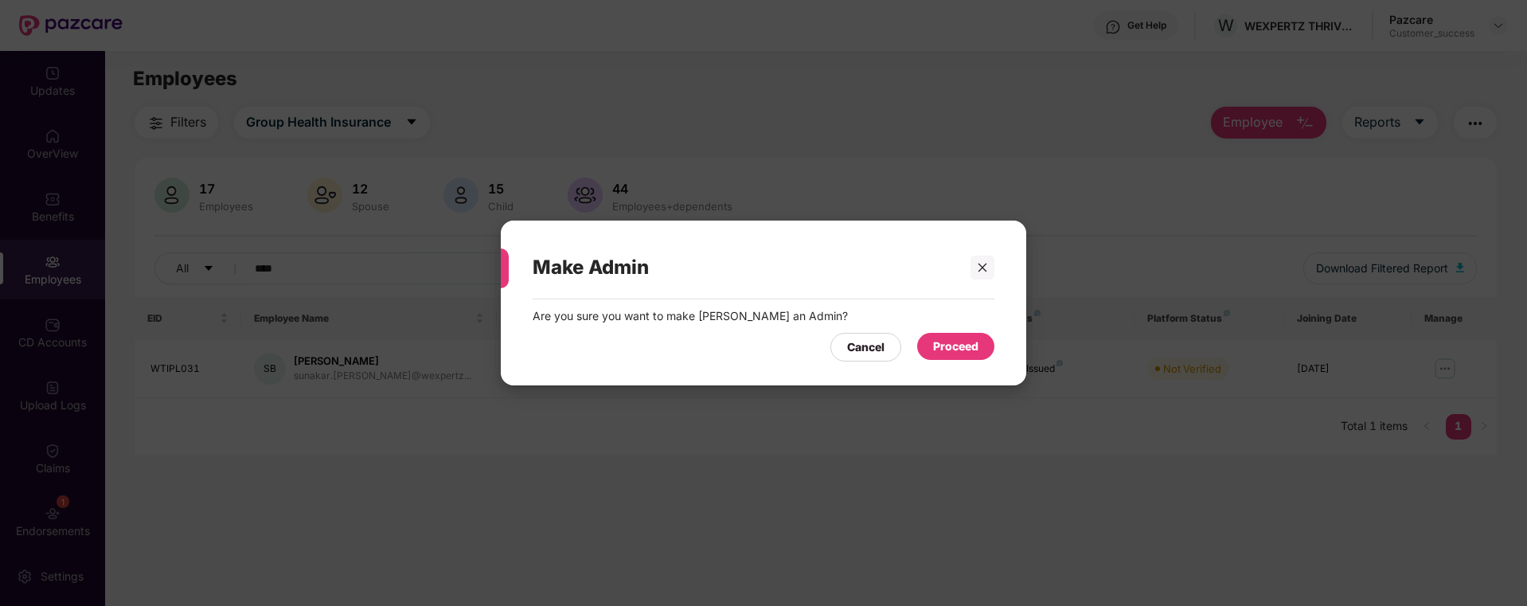
click at [974, 350] on div "Proceed" at bounding box center [955, 347] width 45 height 18
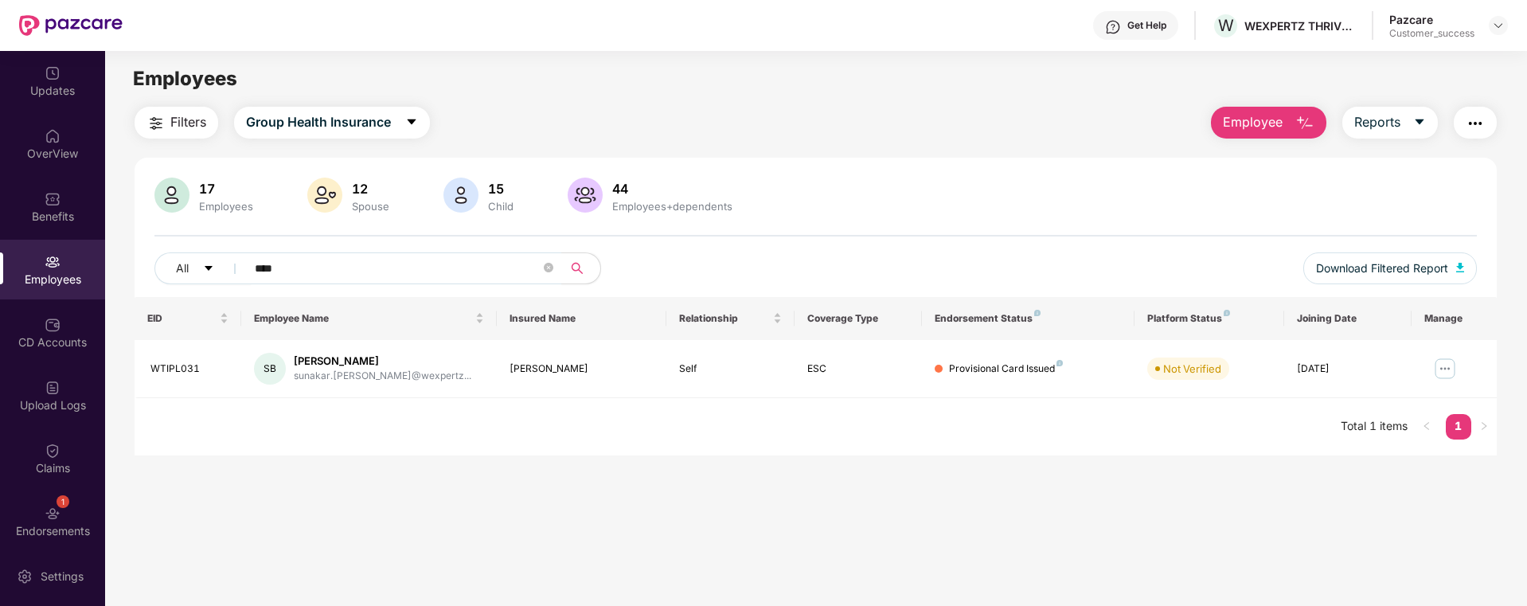
click at [64, 277] on div "Employees" at bounding box center [52, 280] width 105 height 16
click at [63, 221] on div "Benefits" at bounding box center [52, 217] width 105 height 16
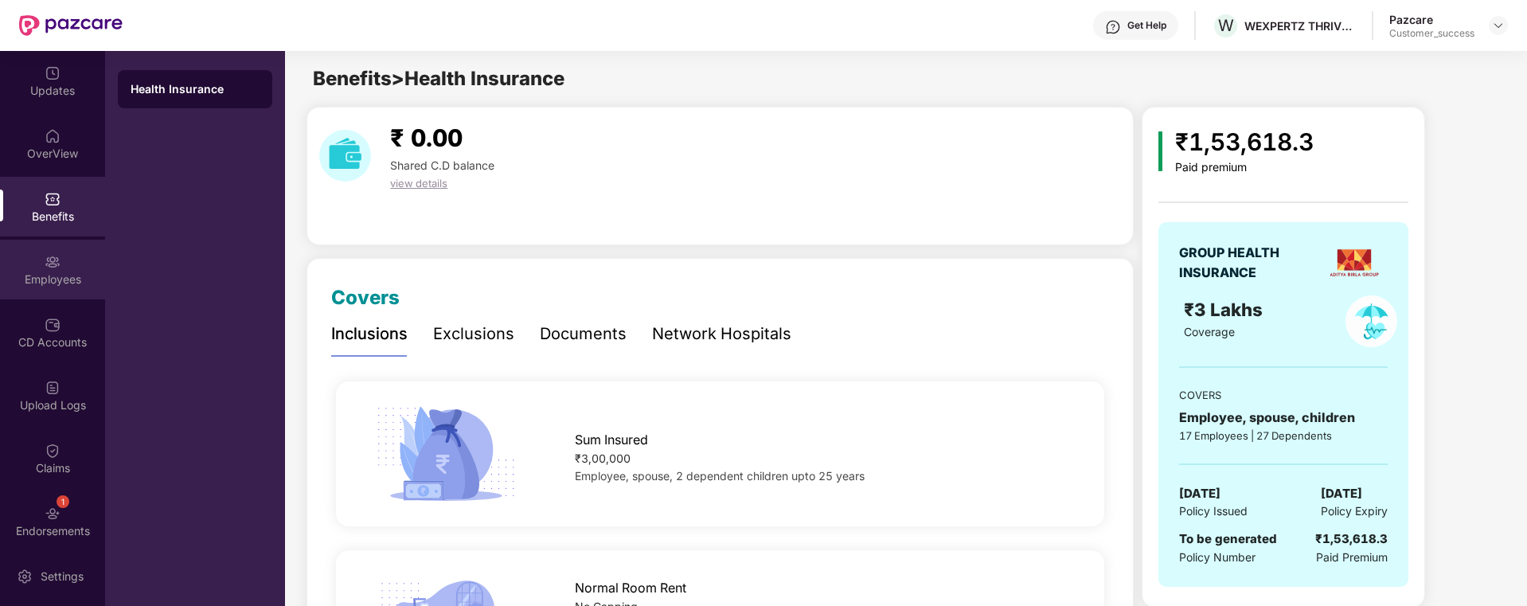
click at [60, 275] on div "Employees" at bounding box center [52, 280] width 105 height 16
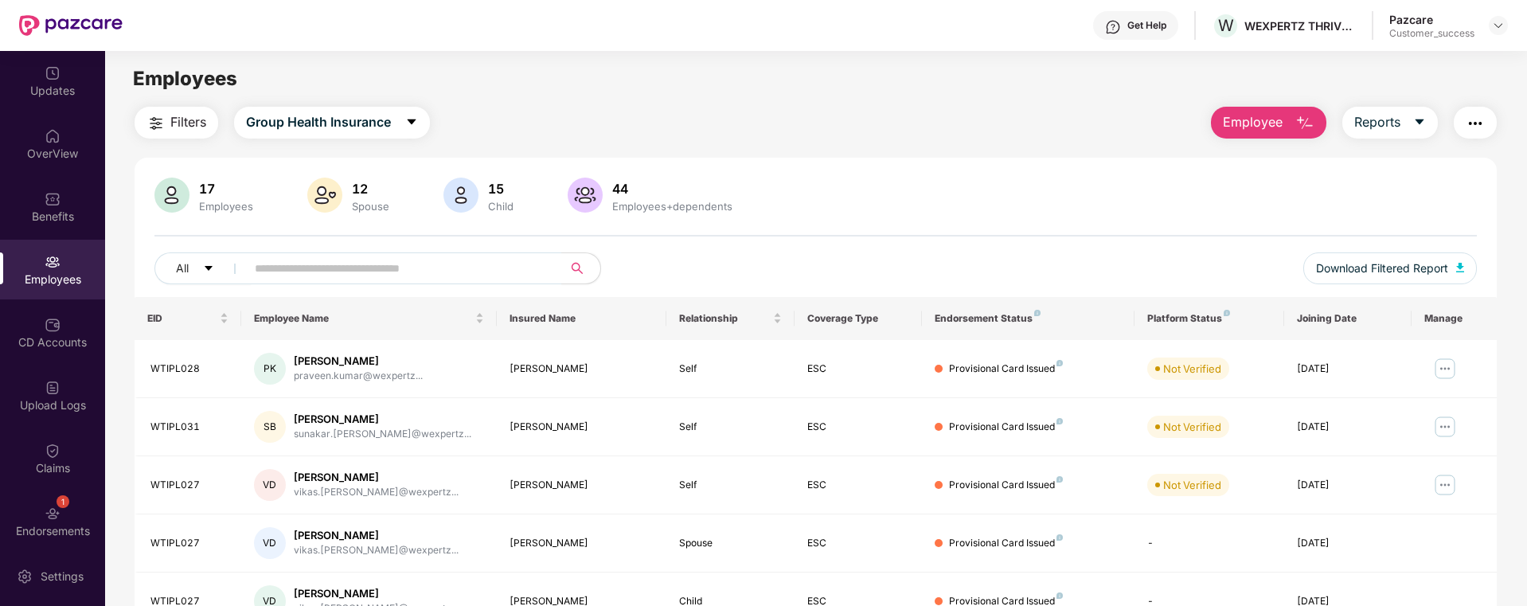
click at [1229, 123] on span "Employee" at bounding box center [1253, 122] width 60 height 20
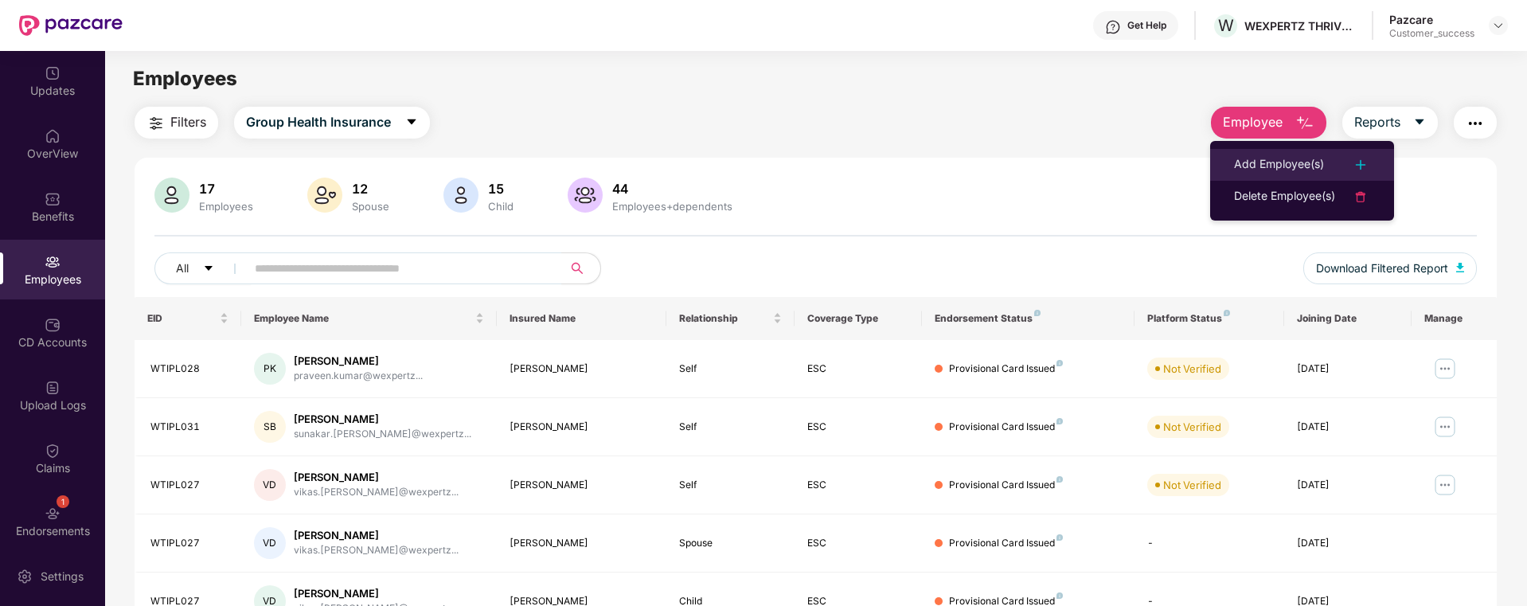
click at [1271, 163] on div "Add Employee(s)" at bounding box center [1279, 164] width 90 height 19
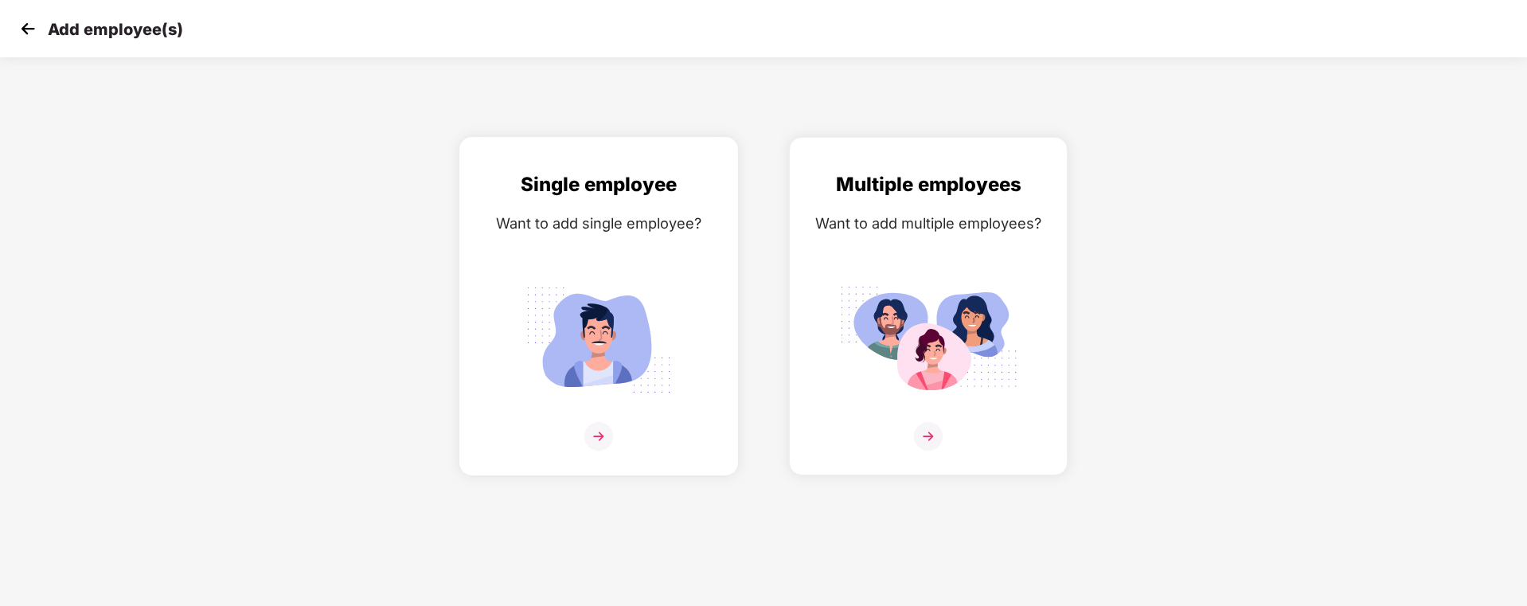
click at [665, 223] on div "Want to add single employee?" at bounding box center [598, 223] width 245 height 23
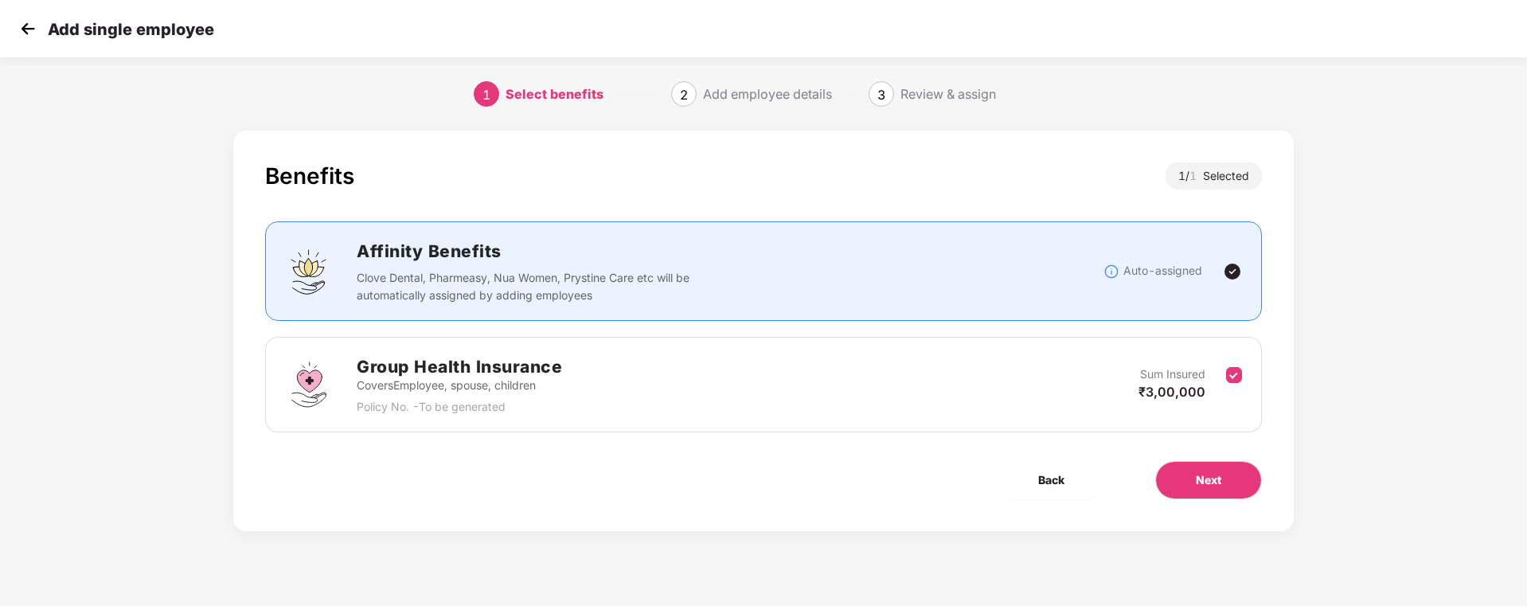
click at [1194, 459] on div "Benefits 1 / 1 Selected Affinity Benefits Clove Dental, Pharmeasy, Nua Women, P…" at bounding box center [763, 331] width 1061 height 401
click at [1202, 471] on span "Next" at bounding box center [1208, 480] width 25 height 18
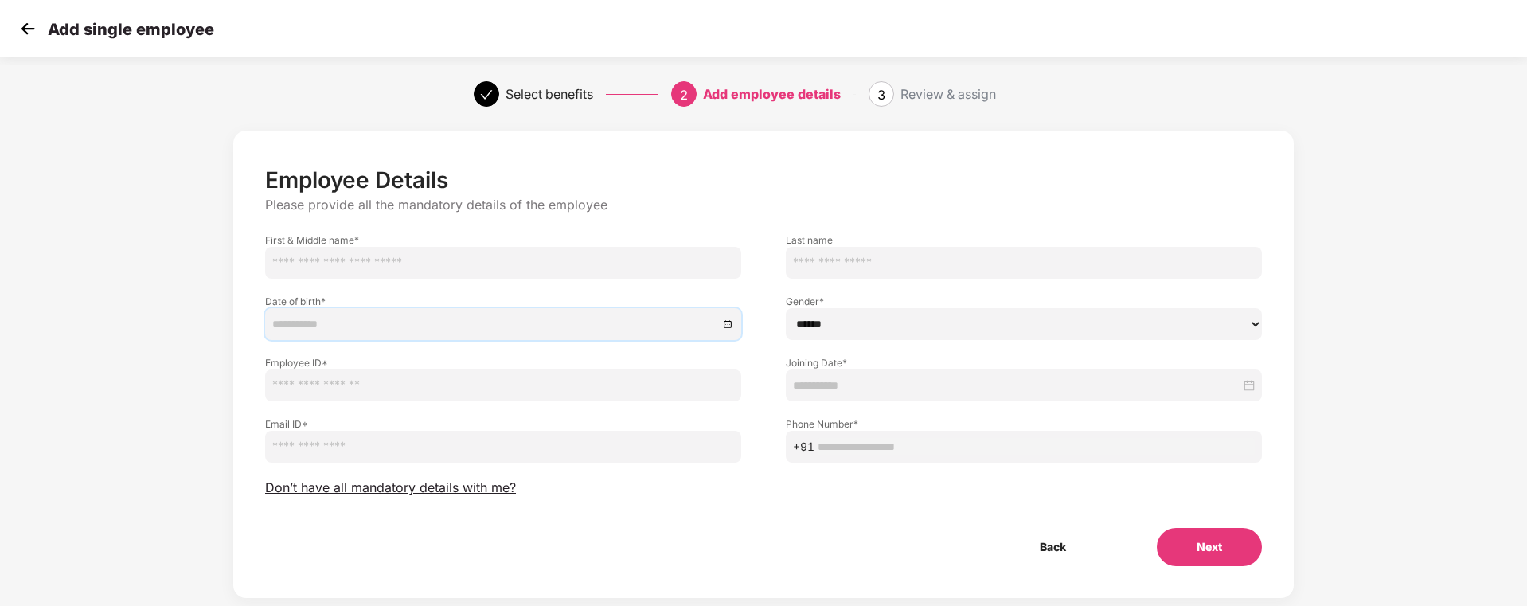
click at [449, 323] on input at bounding box center [495, 324] width 446 height 18
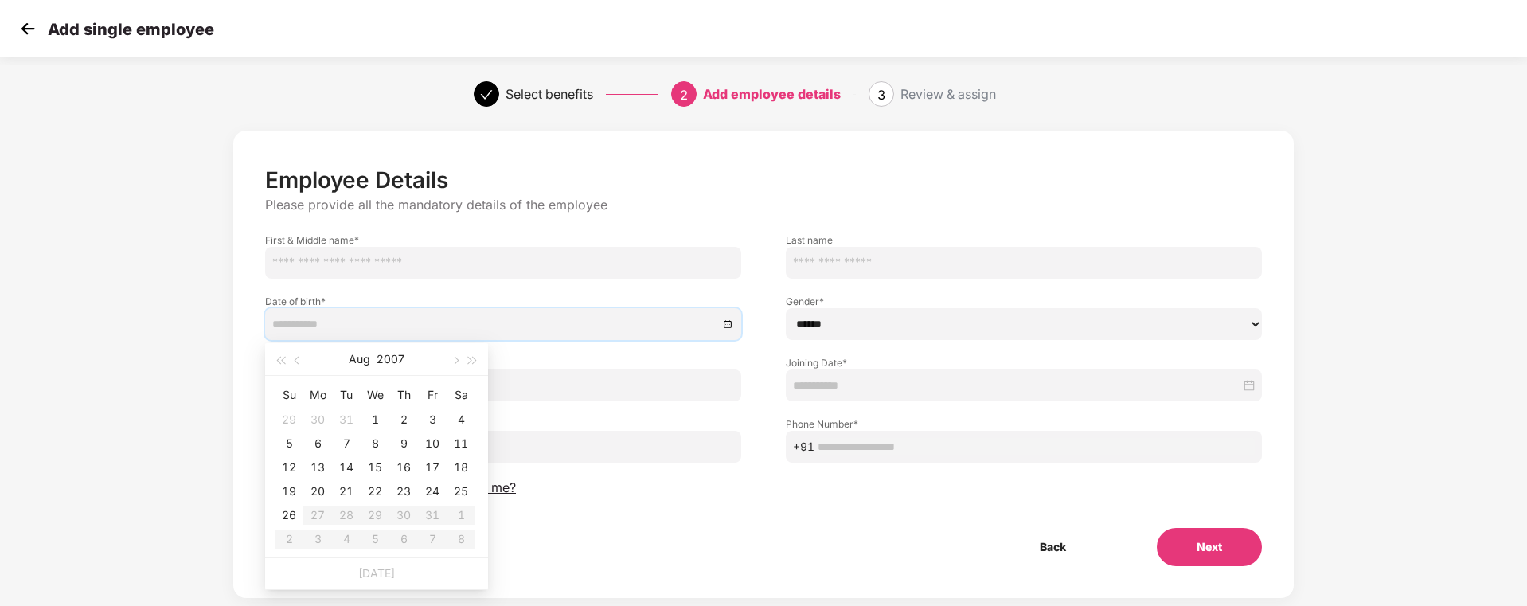
click at [903, 313] on select "****** **** ******" at bounding box center [1024, 324] width 476 height 32
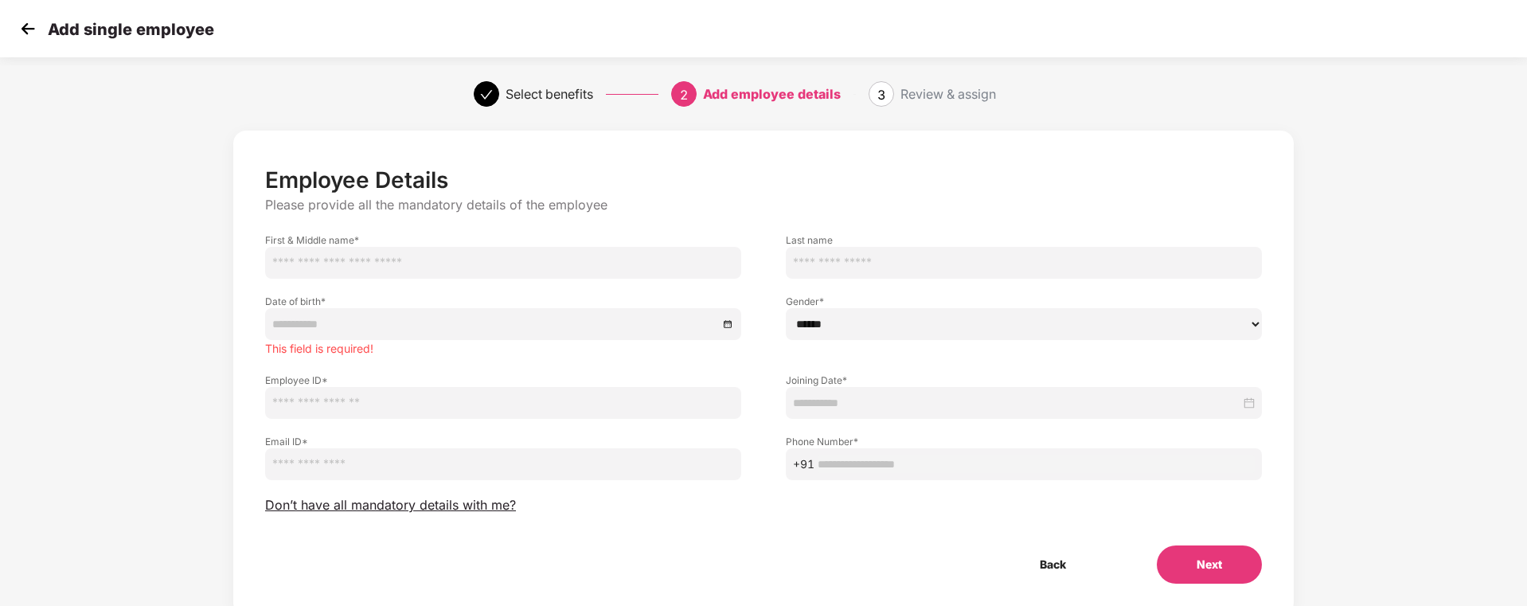
click at [167, 353] on div "Employee Details Please provide all the mandatory details of the employee First…" at bounding box center [763, 389] width 1272 height 533
click at [35, 30] on img at bounding box center [28, 29] width 24 height 24
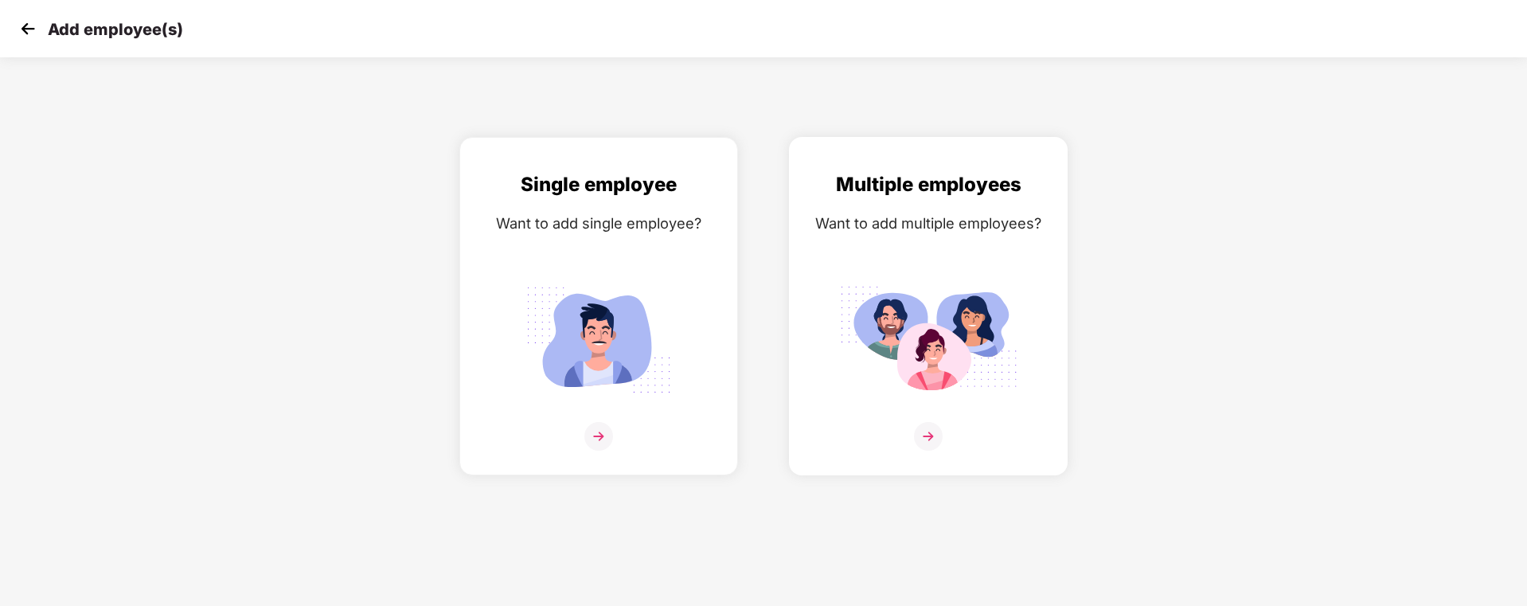
click at [1025, 241] on div "Multiple employees Want to add multiple employees?" at bounding box center [928, 320] width 245 height 301
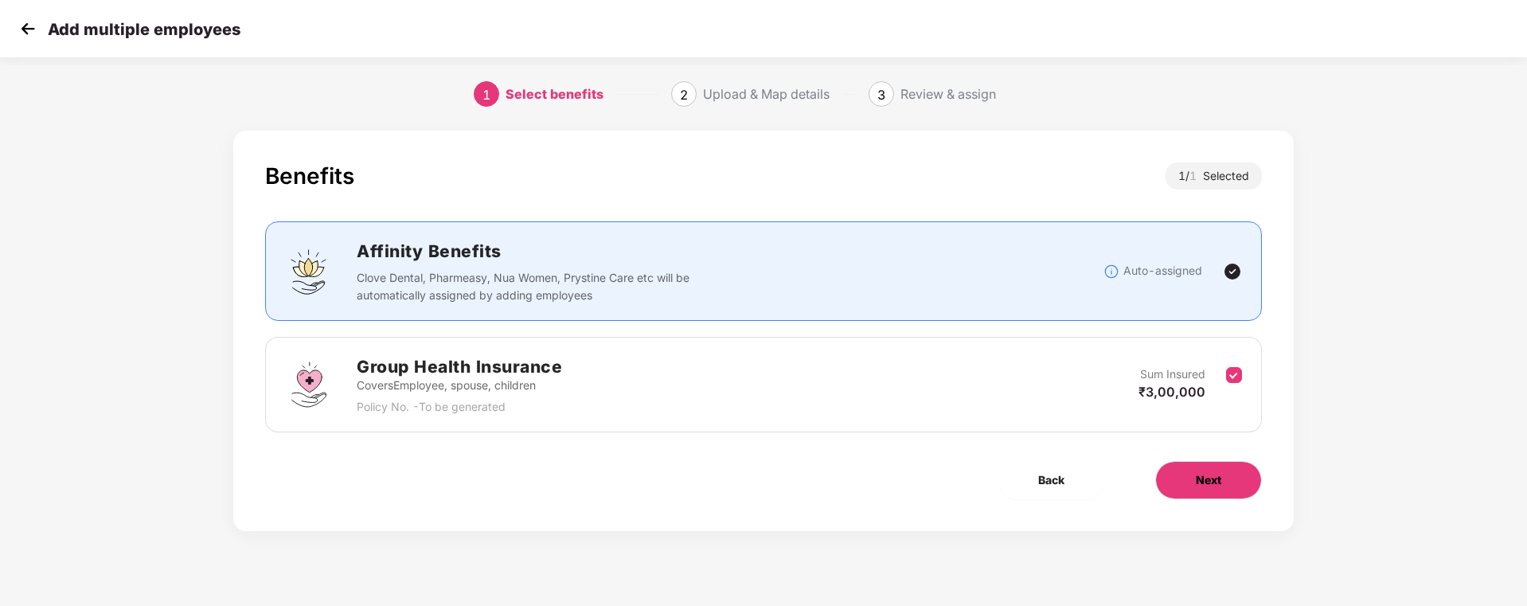
click at [1205, 482] on span "Next" at bounding box center [1208, 480] width 25 height 18
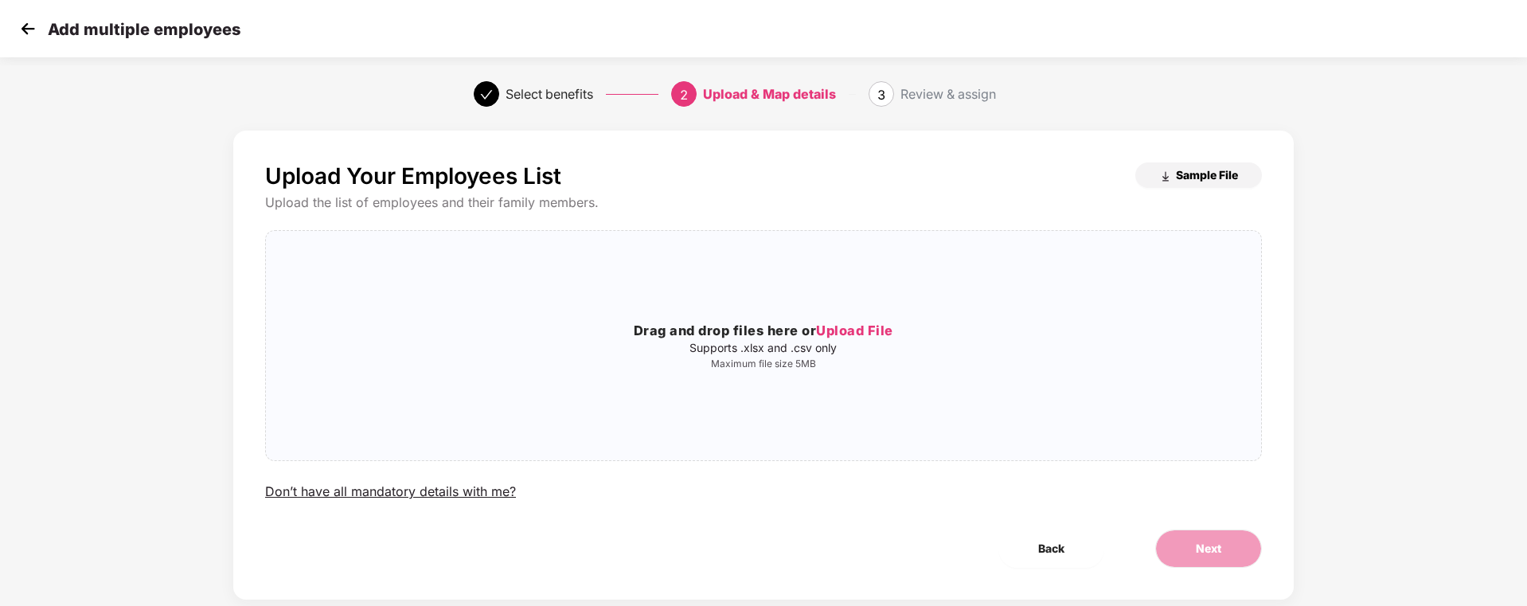
click at [1182, 175] on span "Sample File" at bounding box center [1207, 174] width 62 height 15
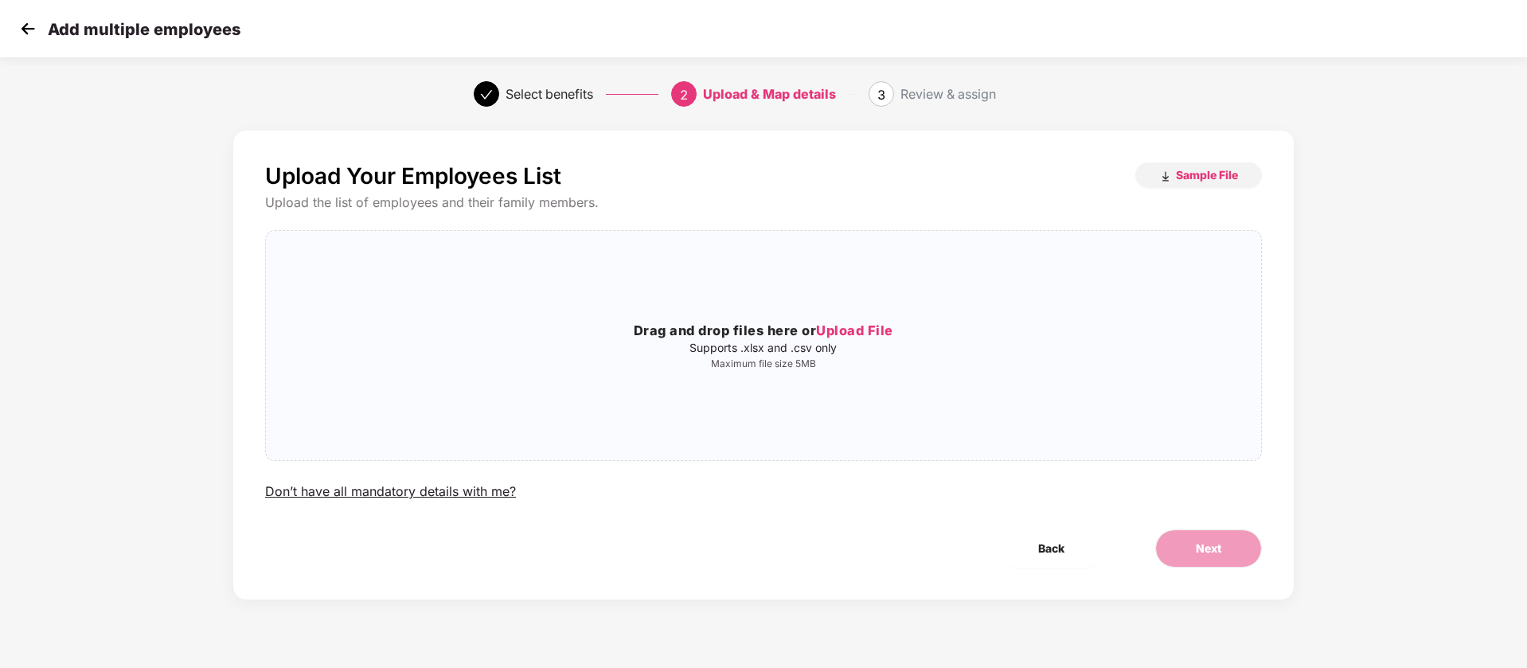
click at [33, 29] on img at bounding box center [28, 29] width 24 height 24
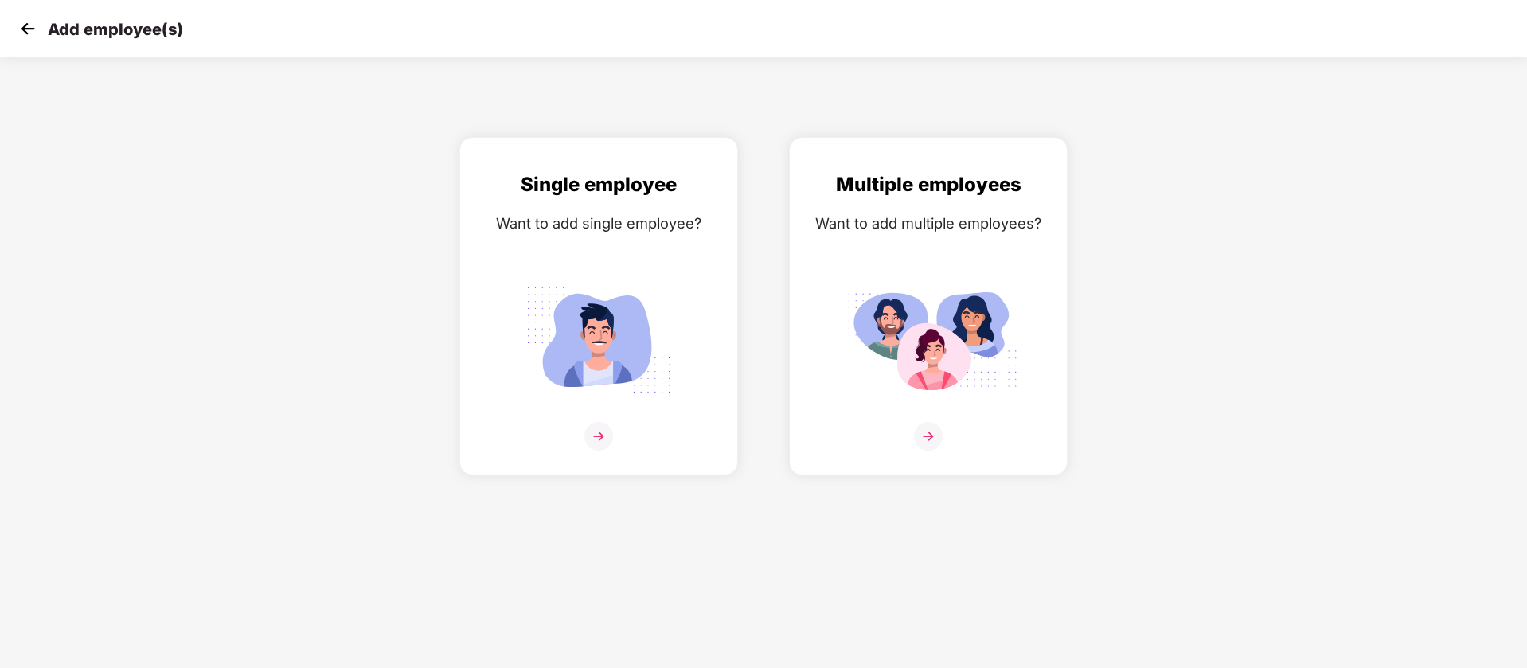
click at [18, 20] on img at bounding box center [28, 29] width 24 height 24
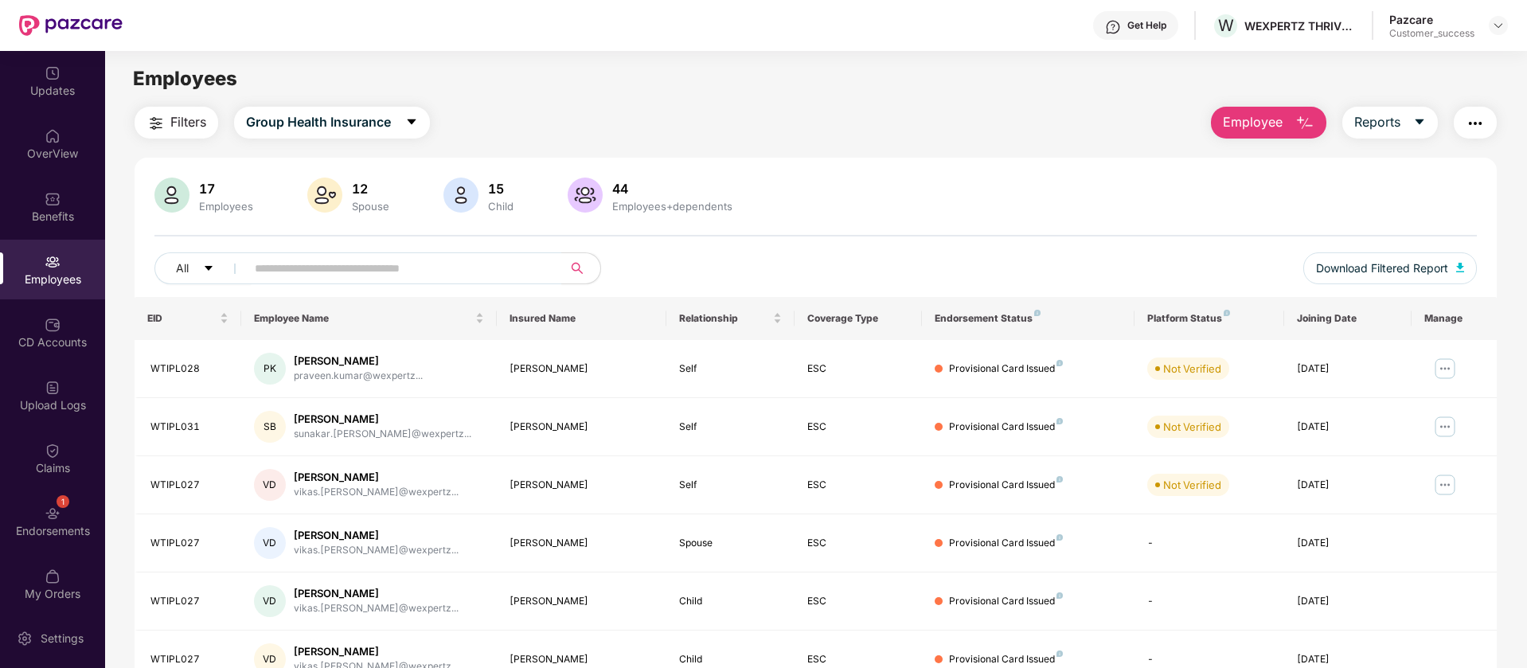
click at [1260, 124] on span "Employee" at bounding box center [1253, 122] width 60 height 20
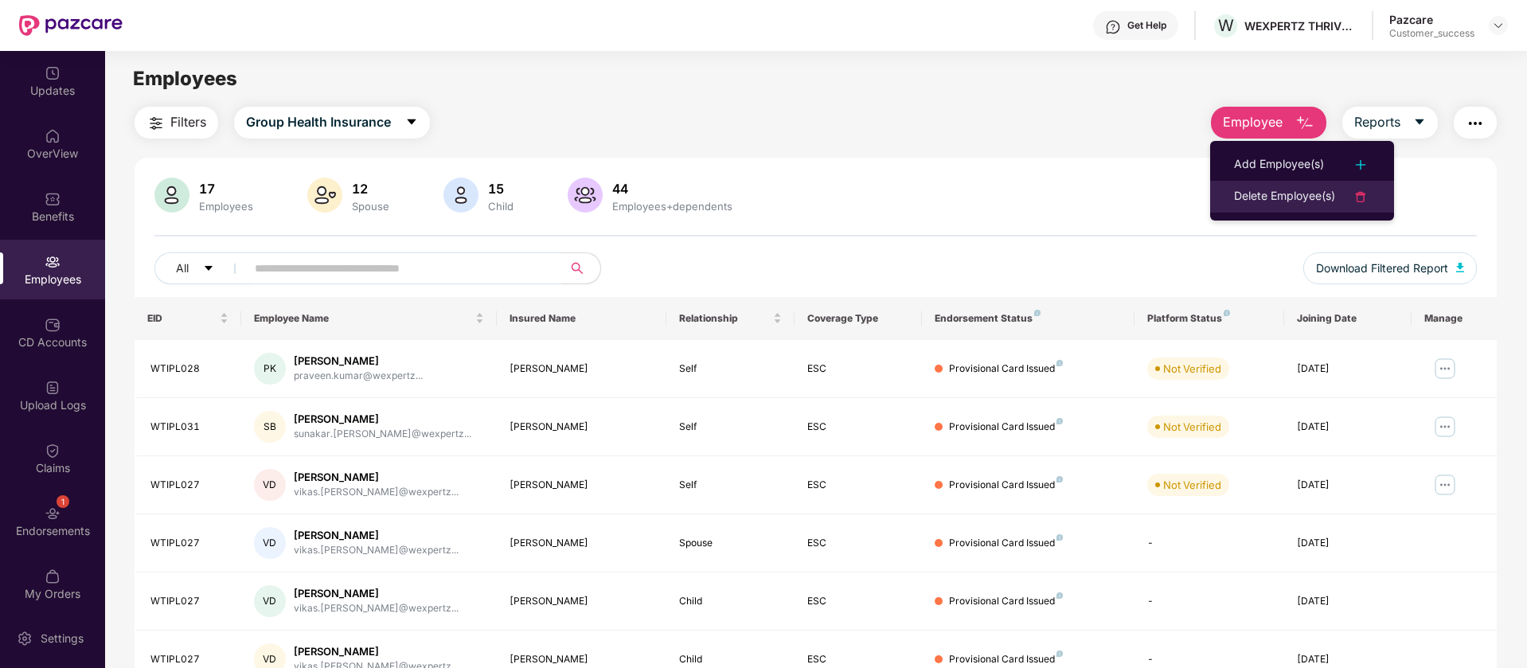
click at [1255, 189] on div "Delete Employee(s)" at bounding box center [1284, 196] width 101 height 19
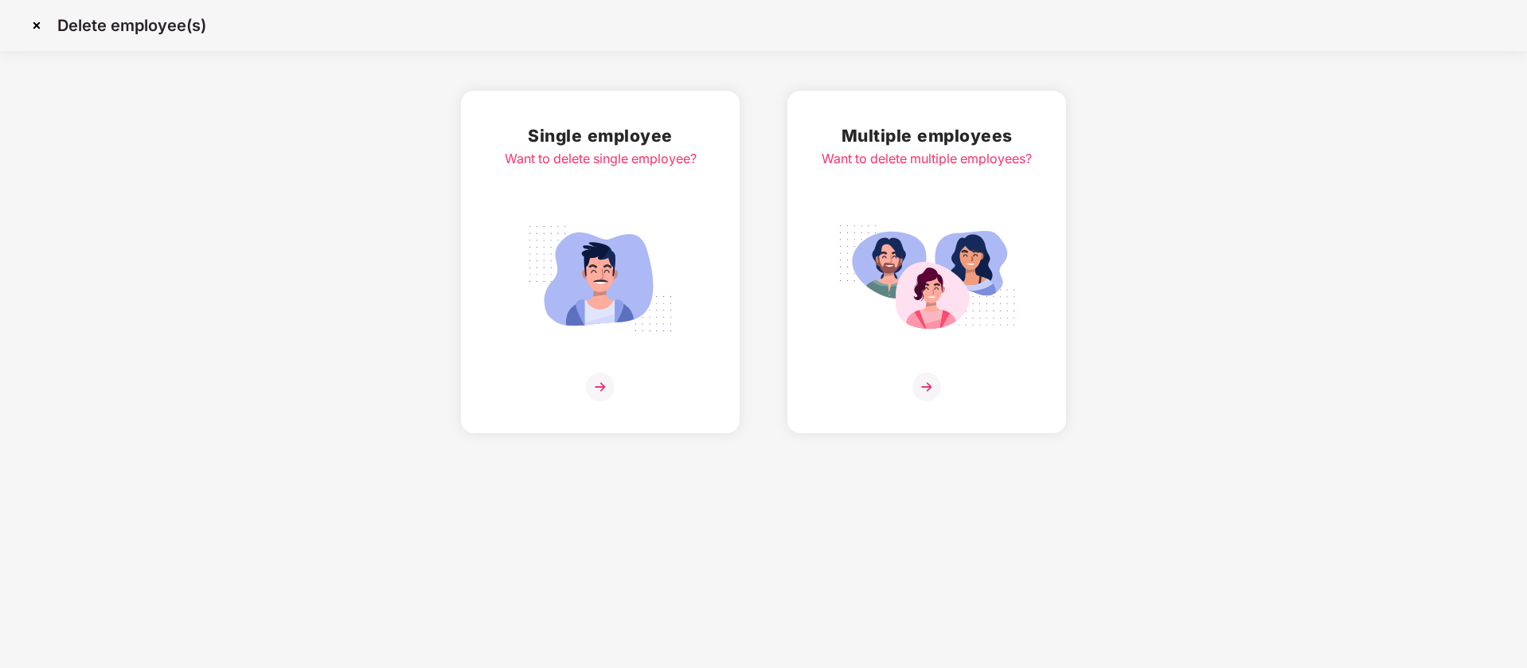
click at [690, 231] on div "Single employee Want to delete single employee?" at bounding box center [601, 262] width 192 height 279
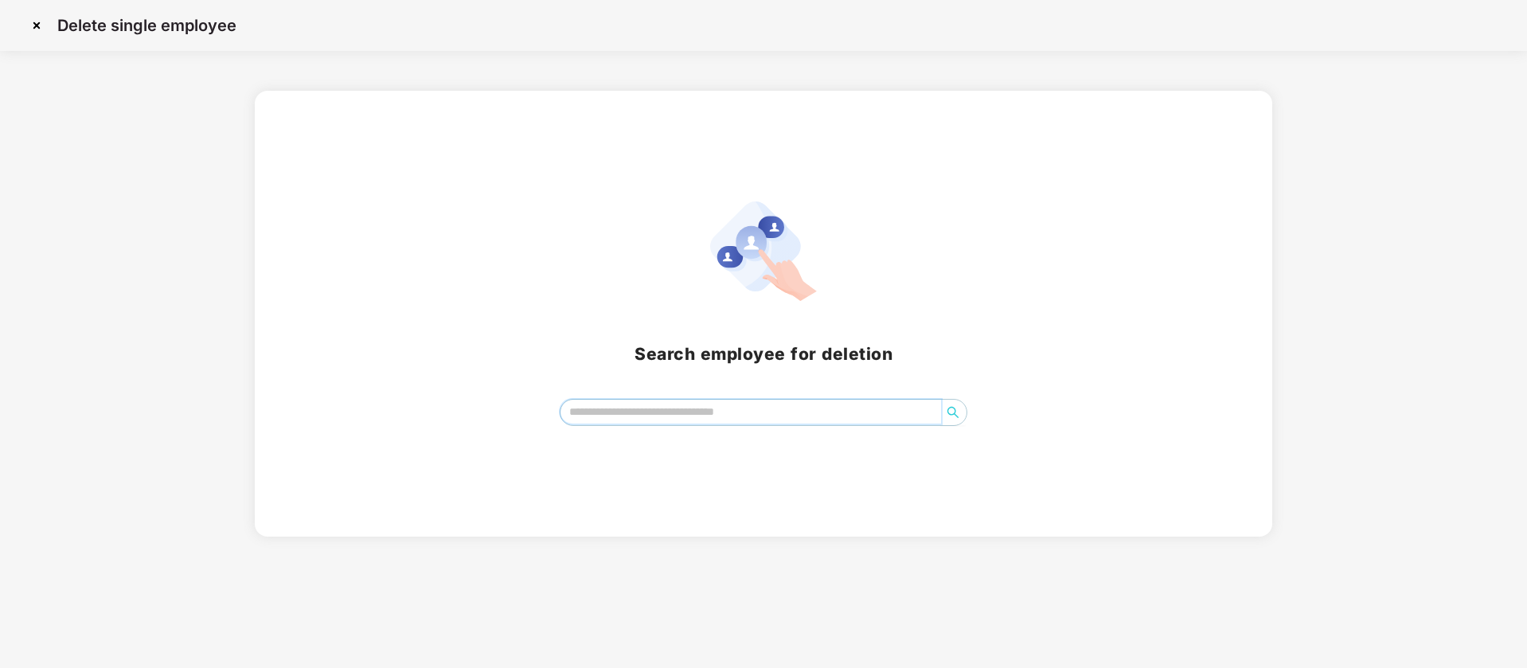
click at [707, 412] on input "search" at bounding box center [751, 412] width 381 height 24
click at [37, 26] on img at bounding box center [36, 25] width 25 height 25
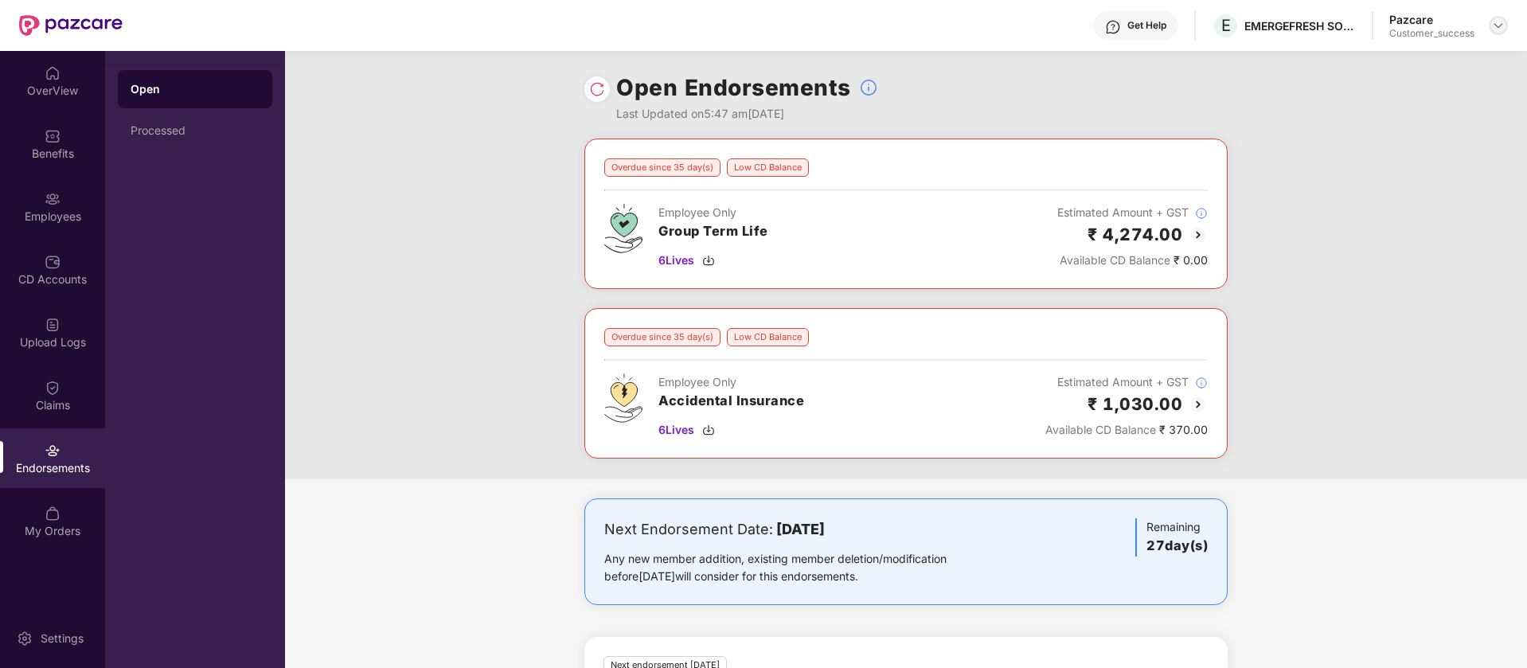
click at [1499, 23] on img at bounding box center [1498, 25] width 13 height 13
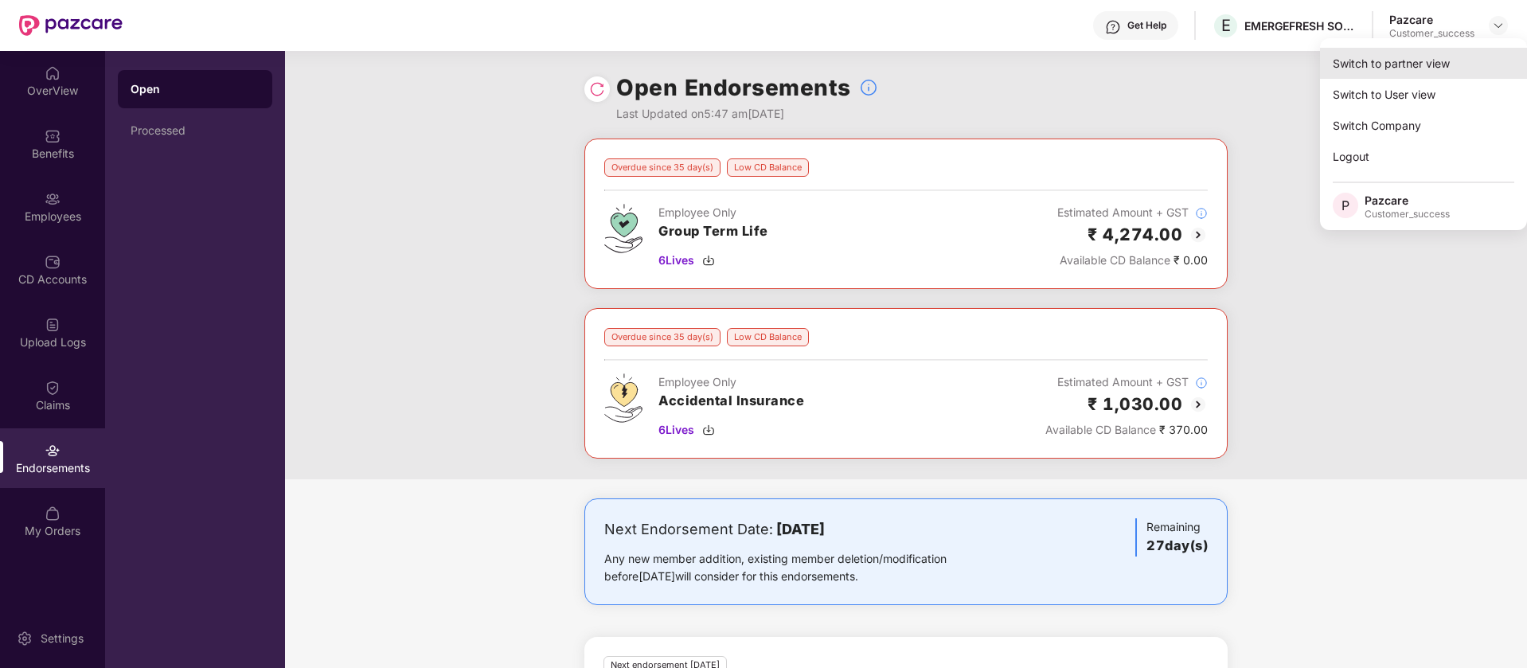
click at [1402, 62] on div "Switch to partner view" at bounding box center [1423, 63] width 207 height 31
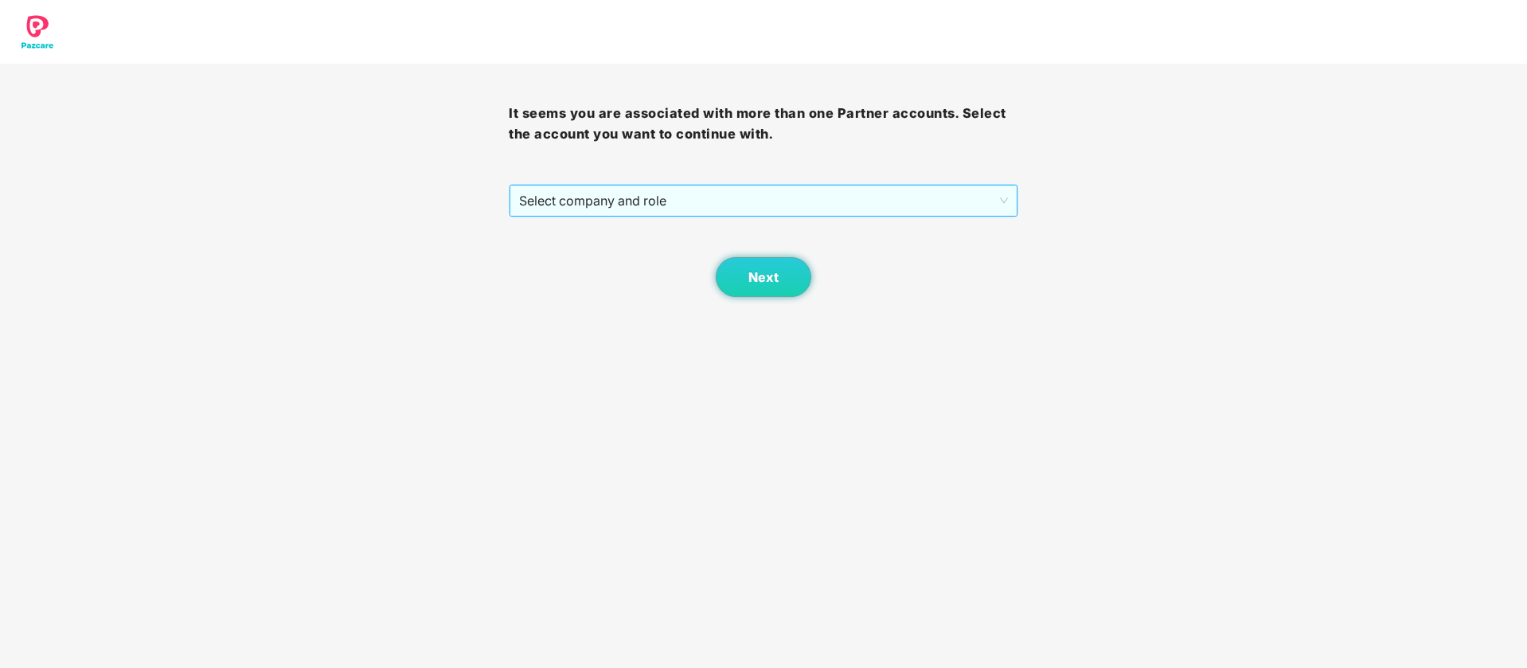
click at [701, 197] on span "Select company and role" at bounding box center [763, 201] width 488 height 30
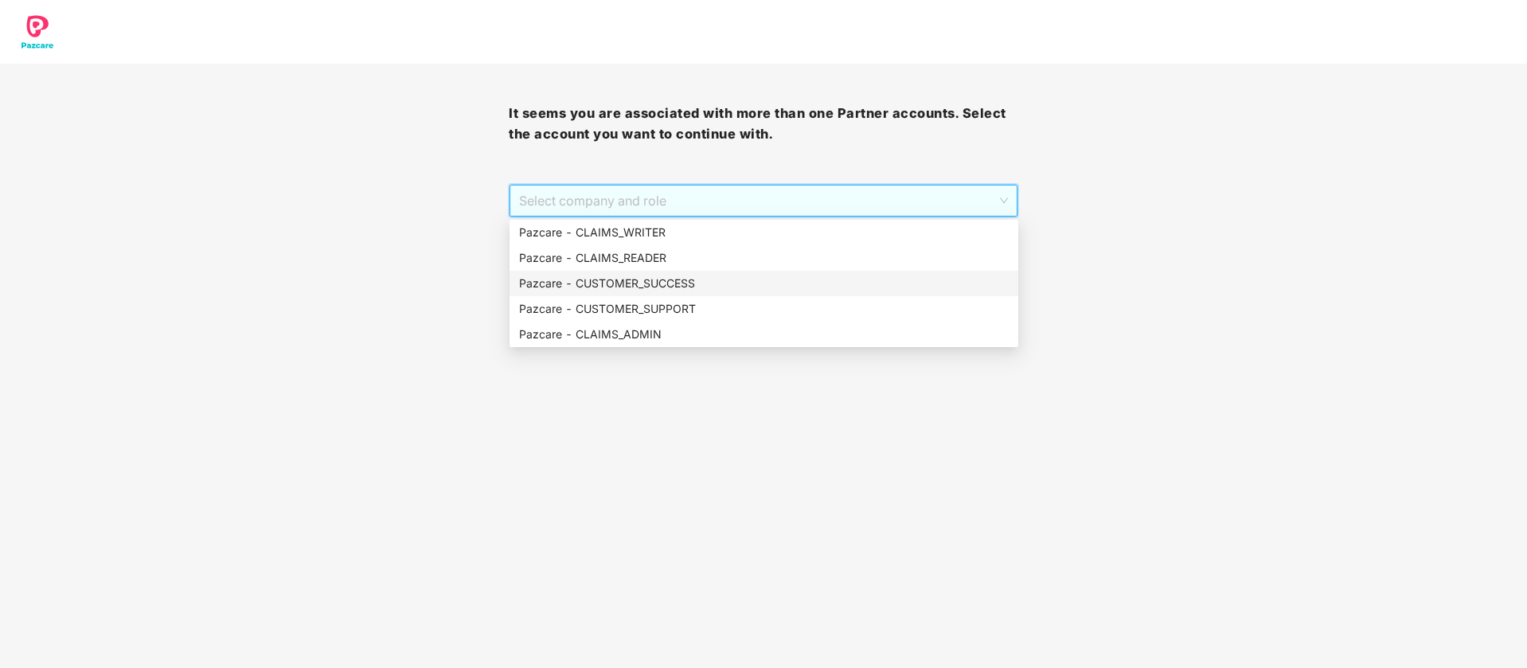
click at [690, 290] on div "Pazcare - CUSTOMER_SUCCESS" at bounding box center [764, 284] width 490 height 18
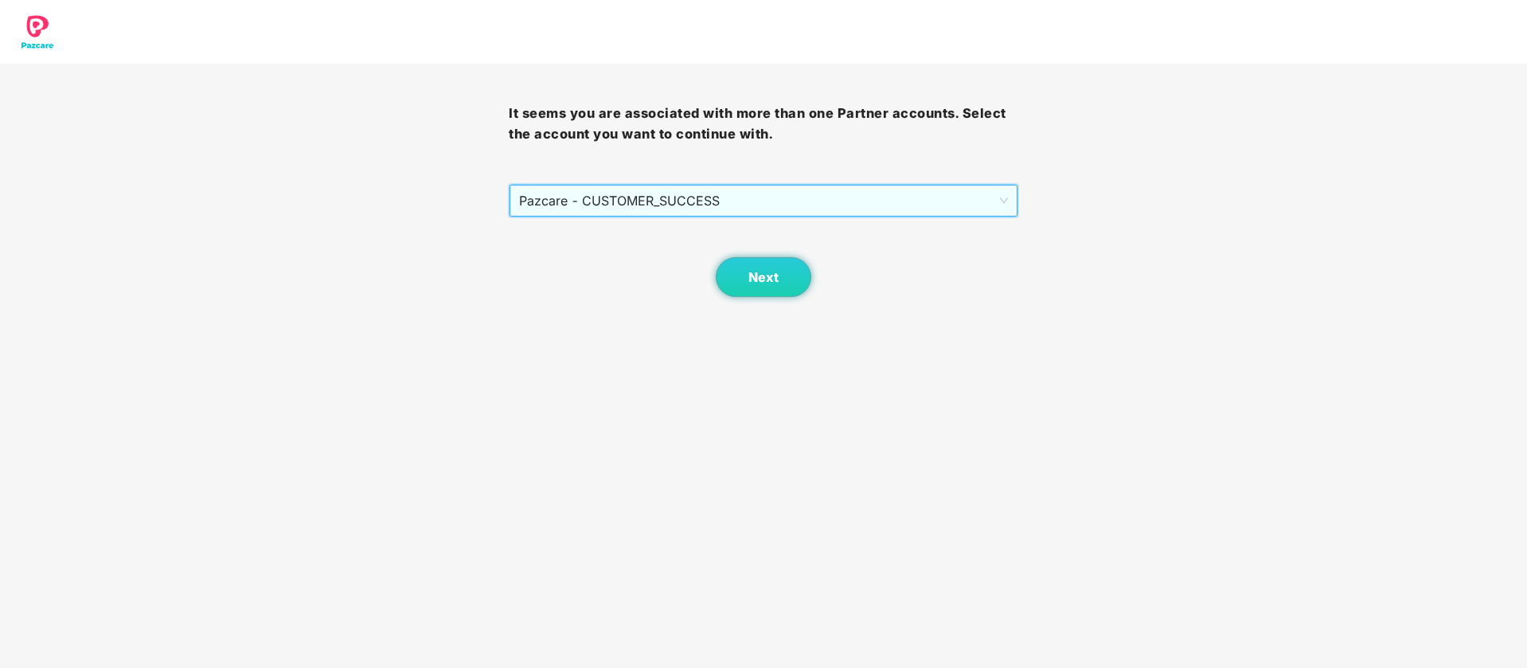
click at [745, 204] on span "Pazcare - CUSTOMER_SUCCESS" at bounding box center [763, 201] width 488 height 30
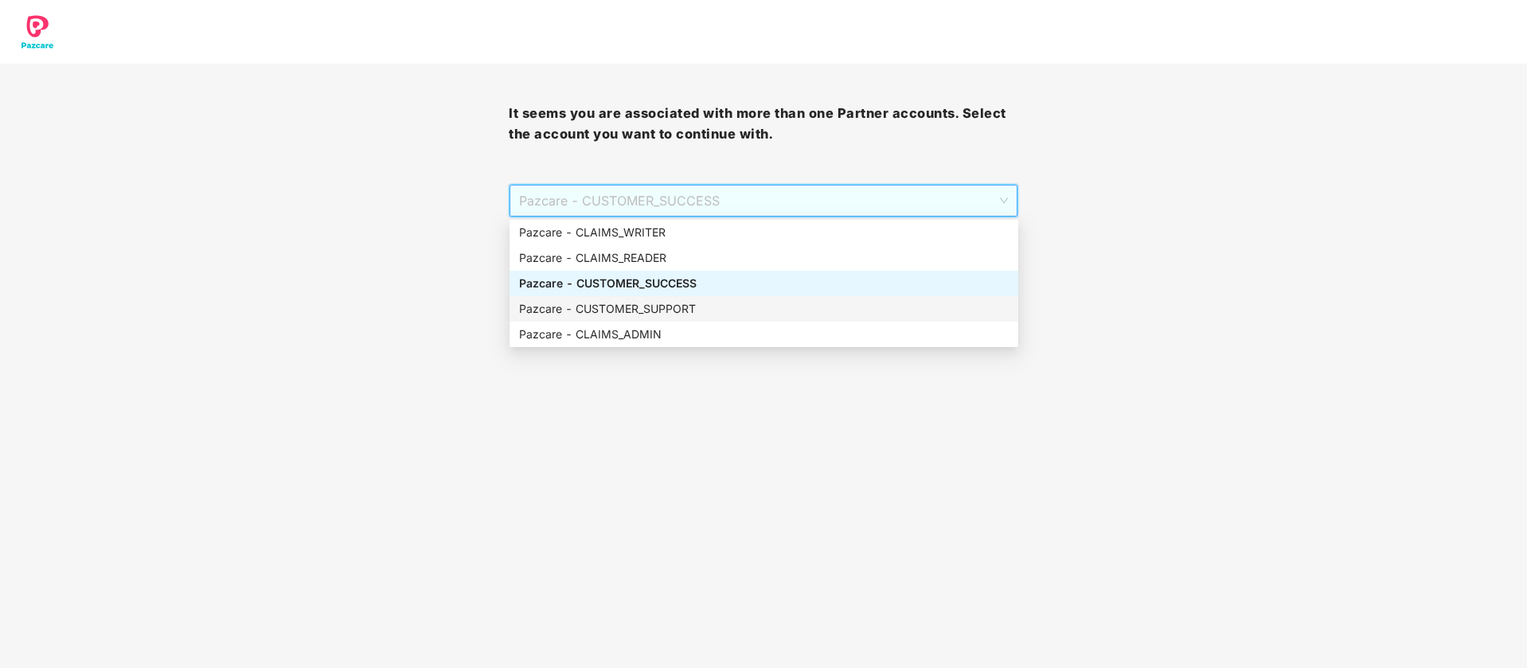
click at [714, 313] on div "Pazcare - CUSTOMER_SUPPORT" at bounding box center [764, 309] width 490 height 18
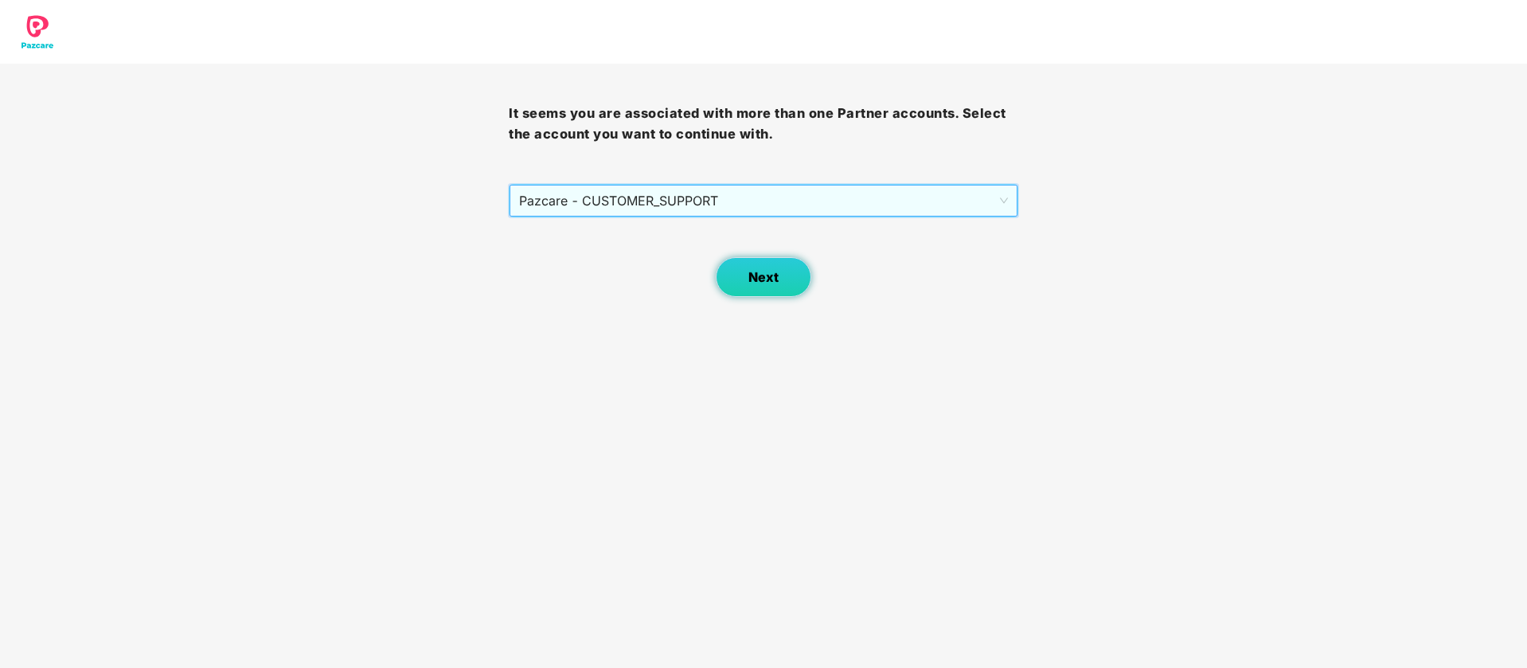
click at [748, 283] on span "Next" at bounding box center [763, 277] width 30 height 15
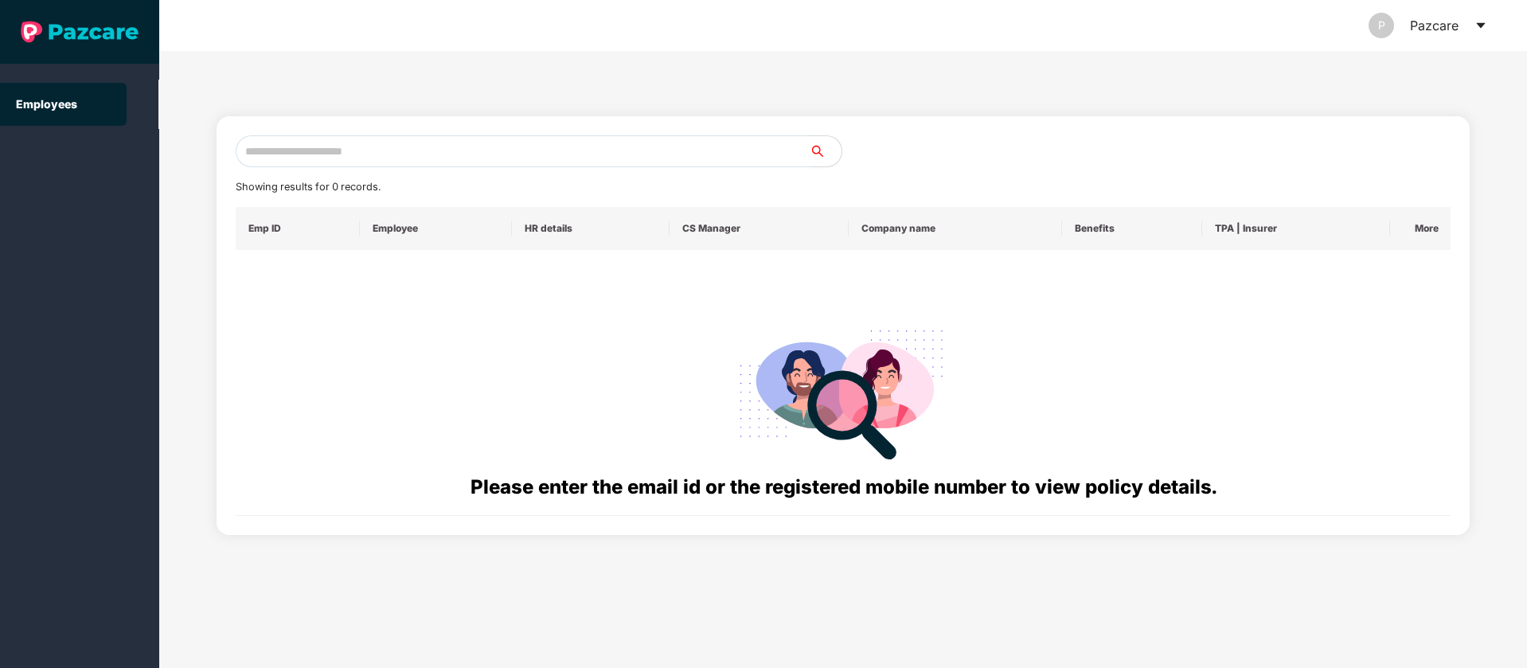
click at [338, 163] on input "text" at bounding box center [523, 151] width 574 height 32
paste input "**********"
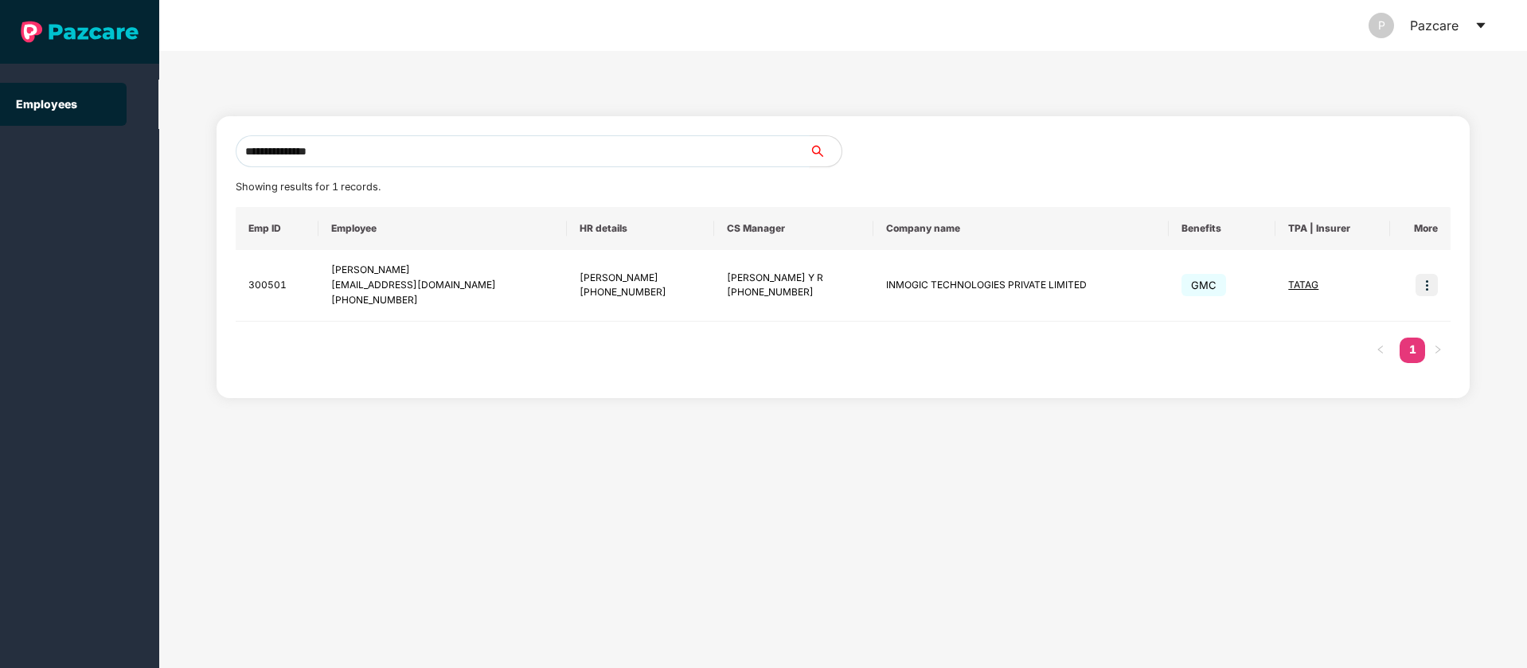
click at [567, 160] on input "**********" at bounding box center [523, 151] width 574 height 32
paste input "**********"
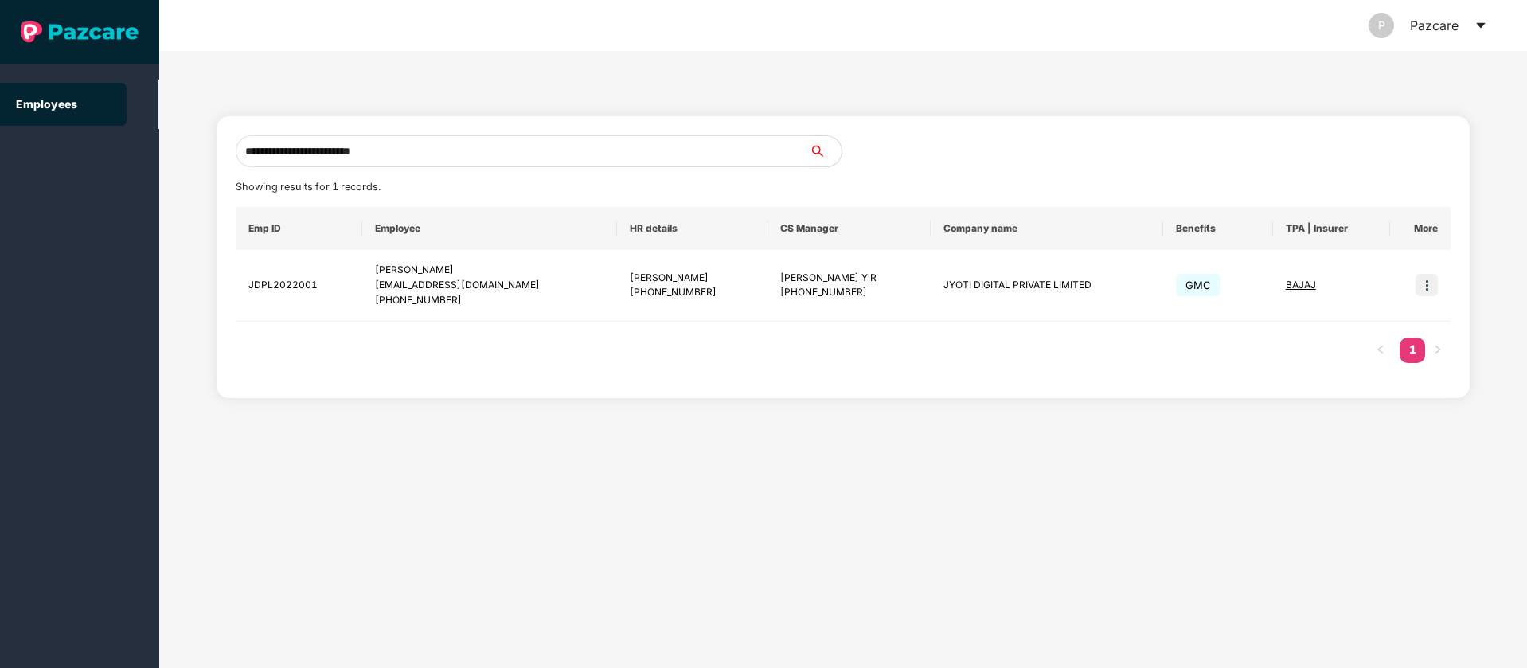
type input "**********"
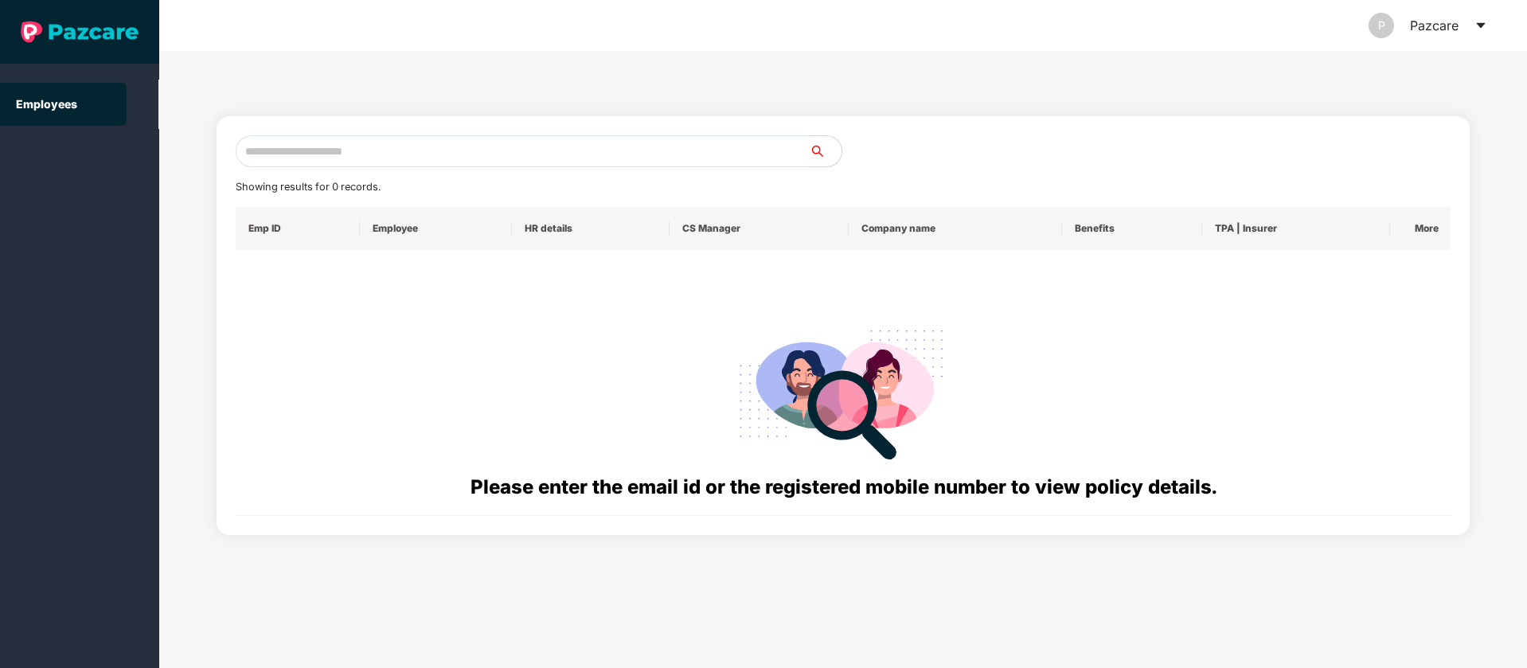
click at [630, 145] on input "text" at bounding box center [523, 151] width 574 height 32
paste input "**********"
type input "**********"
paste input "**********"
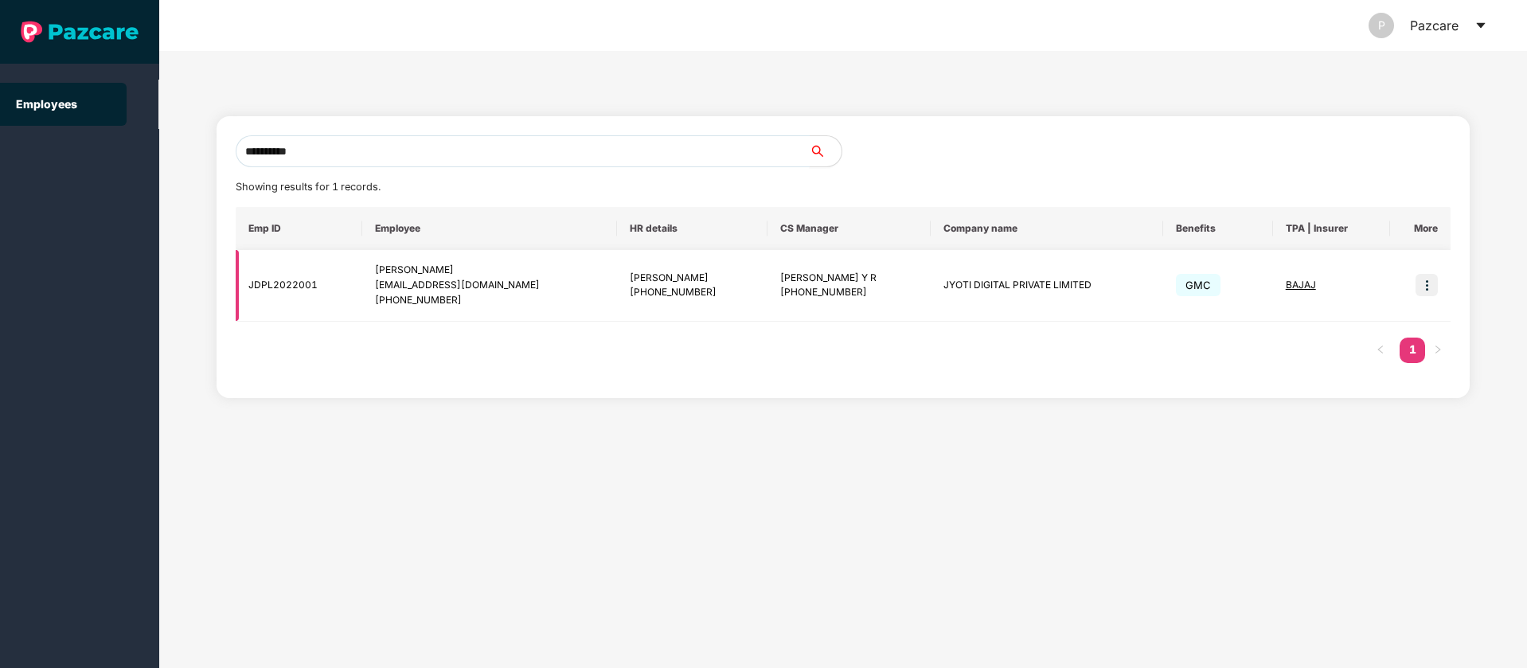
type input "**********"
click at [1435, 283] on img at bounding box center [1427, 285] width 22 height 22
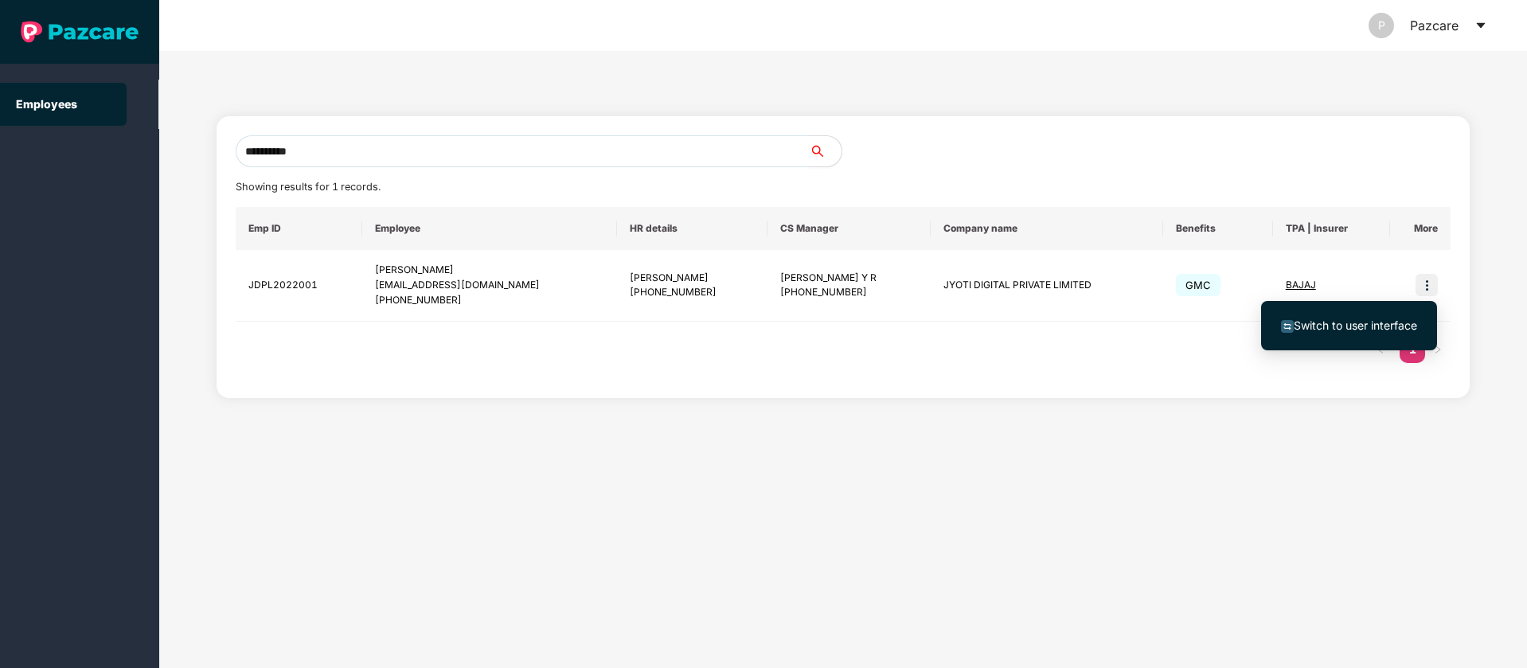
click at [1374, 342] on ul "Switch to user interface" at bounding box center [1349, 325] width 176 height 49
click at [1374, 337] on li "Switch to user interface" at bounding box center [1349, 325] width 176 height 33
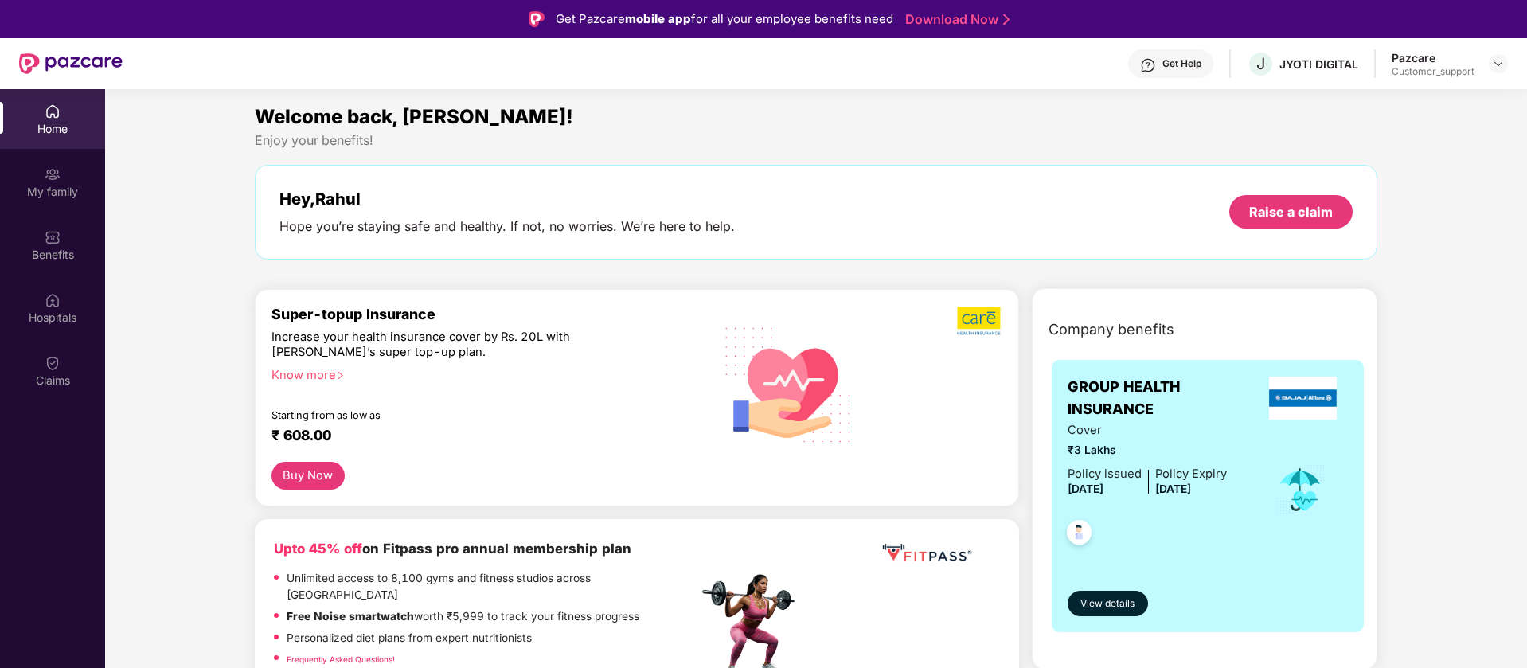
click at [50, 233] on img at bounding box center [53, 237] width 16 height 16
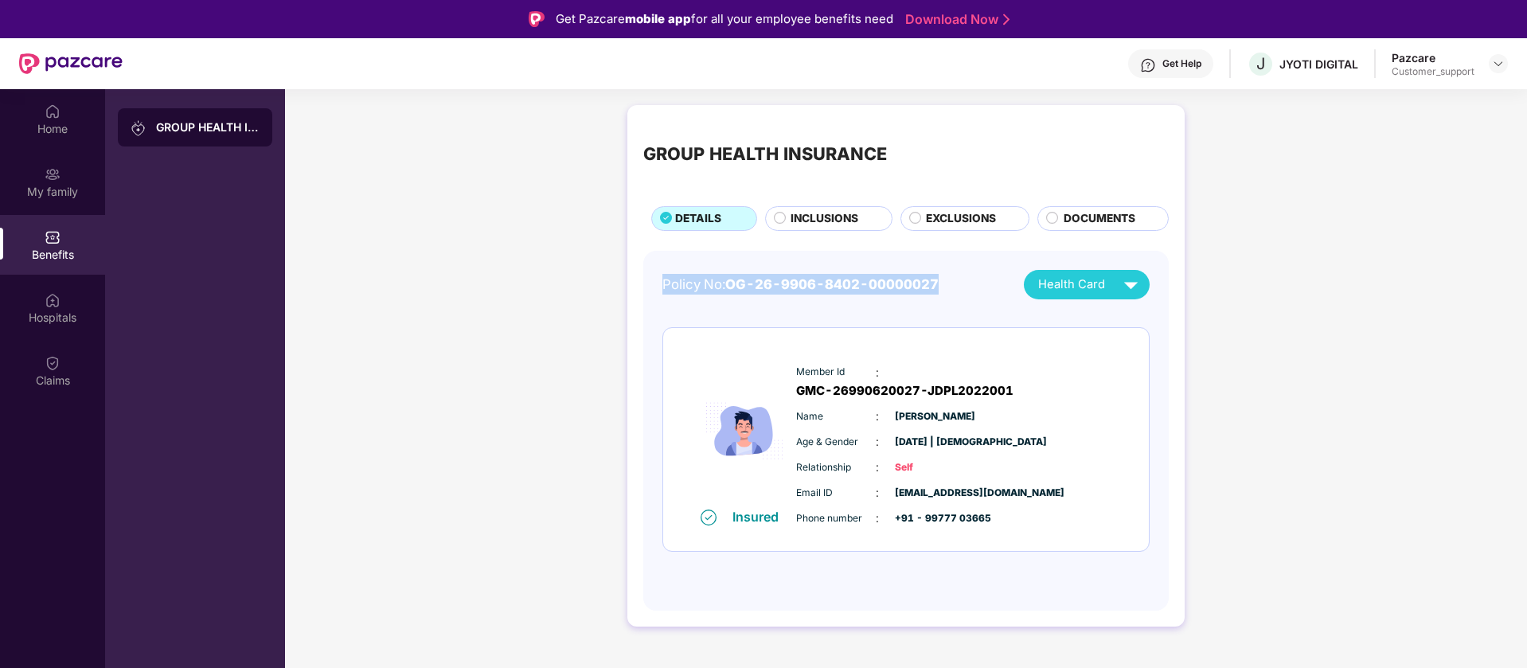
drag, startPoint x: 942, startPoint y: 287, endPoint x: 659, endPoint y: 272, distance: 283.1
click at [659, 272] on div "Policy No: OG-26-9906-8402-00000027 Health Card Insured Member Id : GMC-2699062…" at bounding box center [906, 431] width 526 height 361
copy div "Policy No: OG-26-9906-8402-00000027"
click at [1499, 59] on img at bounding box center [1498, 63] width 13 height 13
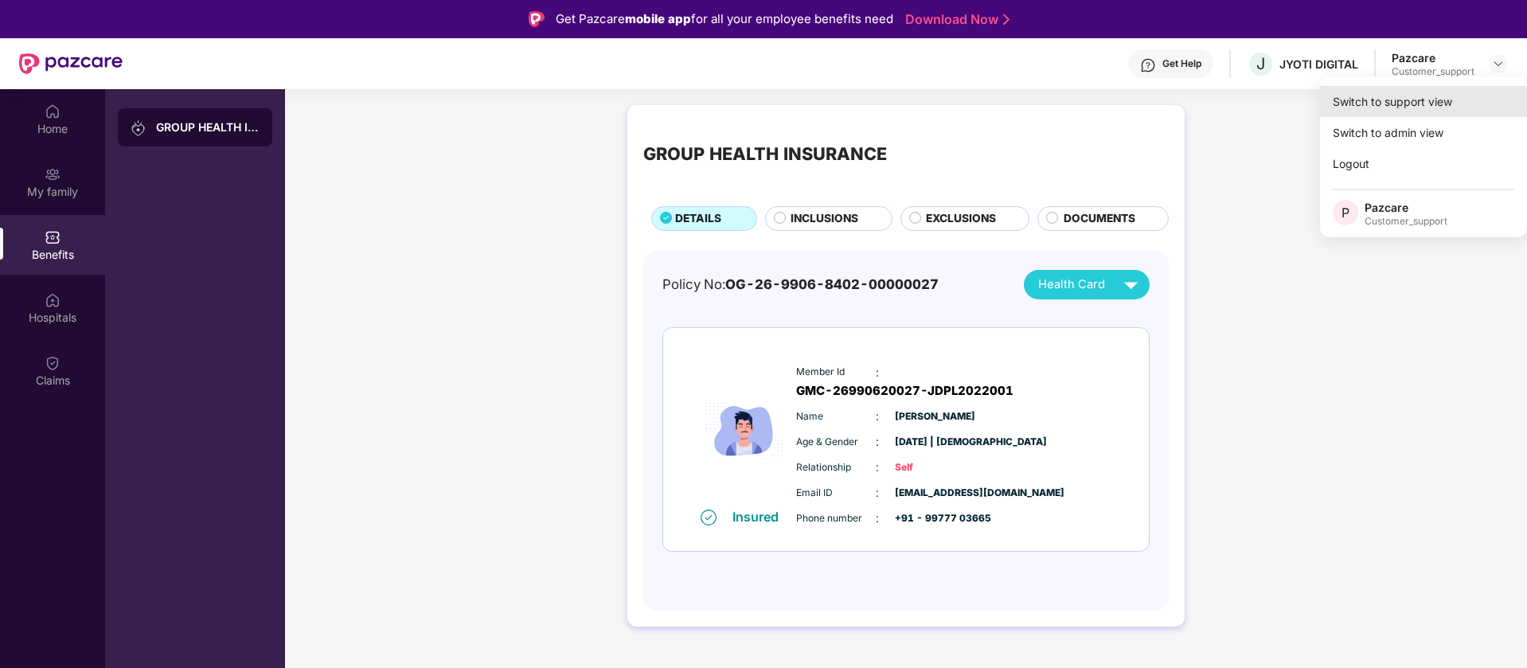
click at [1432, 96] on div "Switch to support view" at bounding box center [1423, 101] width 207 height 31
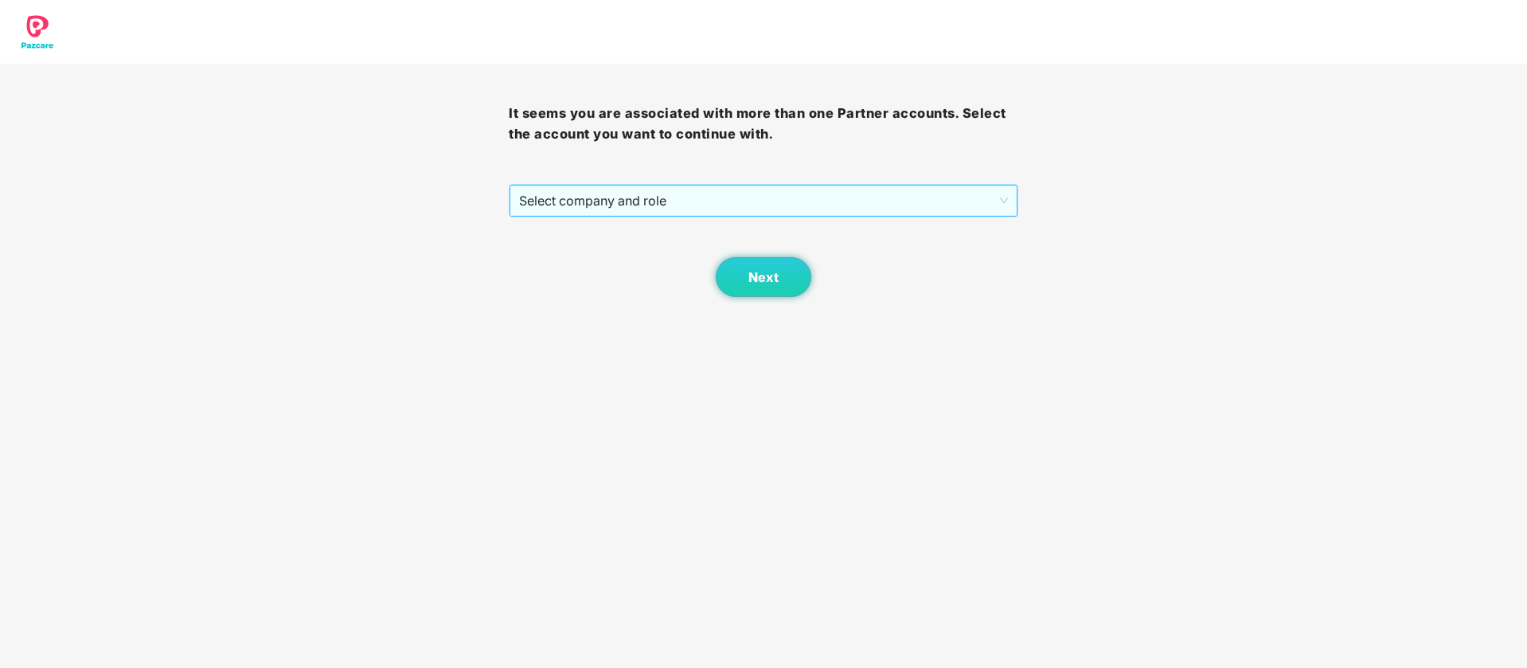
click at [814, 191] on span "Select company and role" at bounding box center [763, 201] width 488 height 30
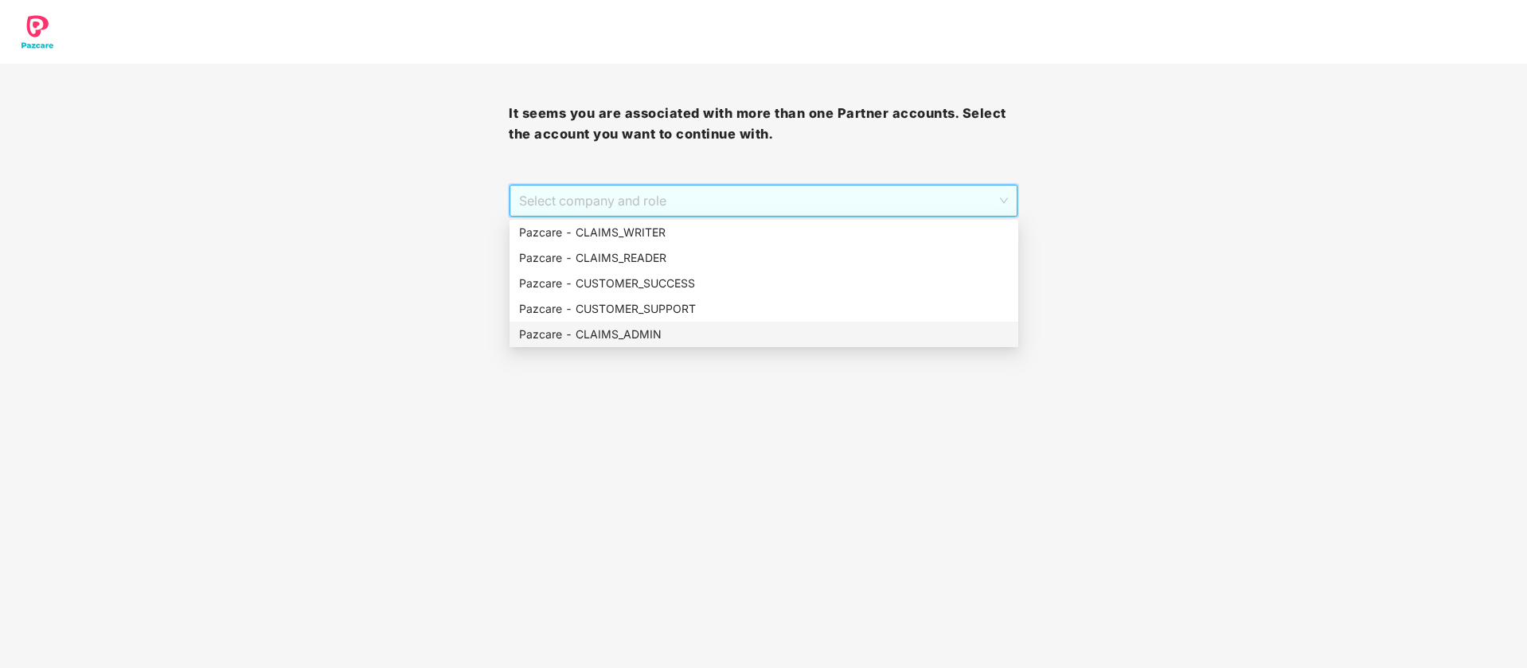
click at [639, 322] on div "Pazcare - CLAIMS_ADMIN" at bounding box center [764, 334] width 509 height 25
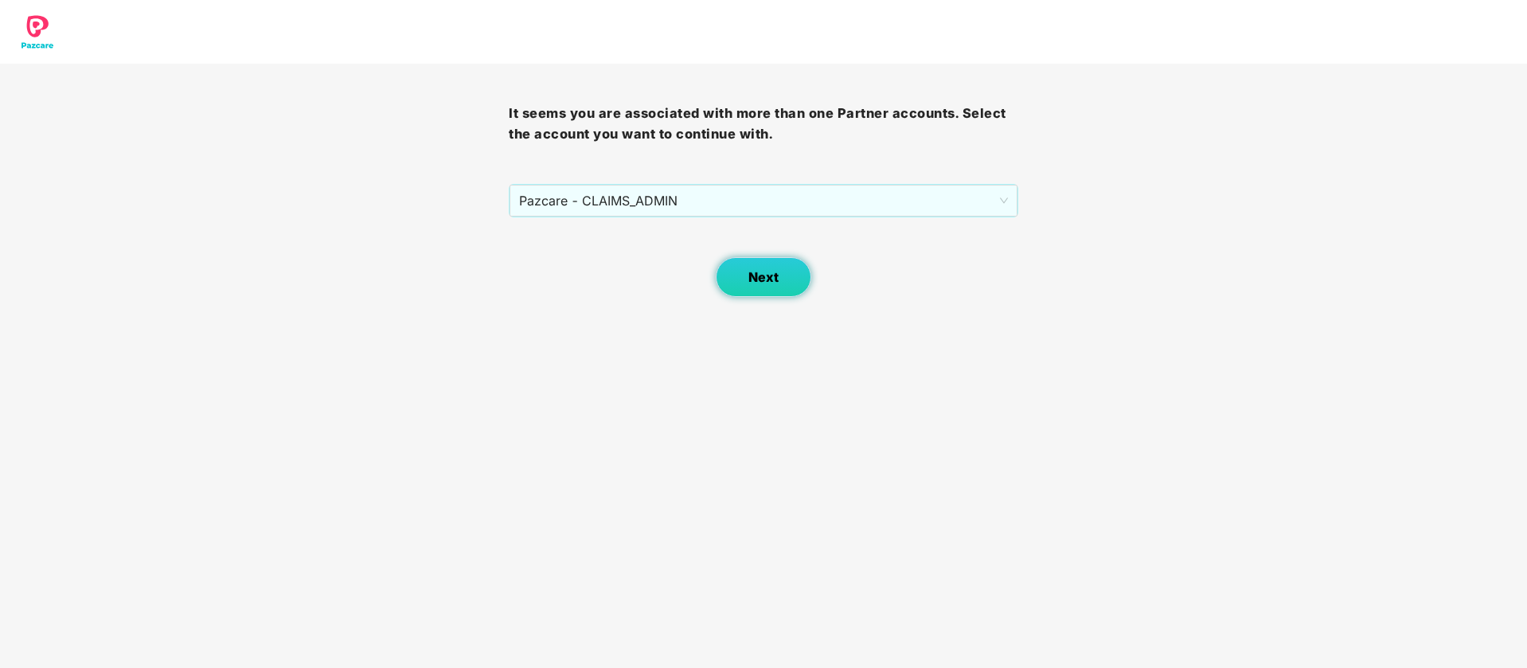
click at [766, 277] on span "Next" at bounding box center [763, 277] width 30 height 15
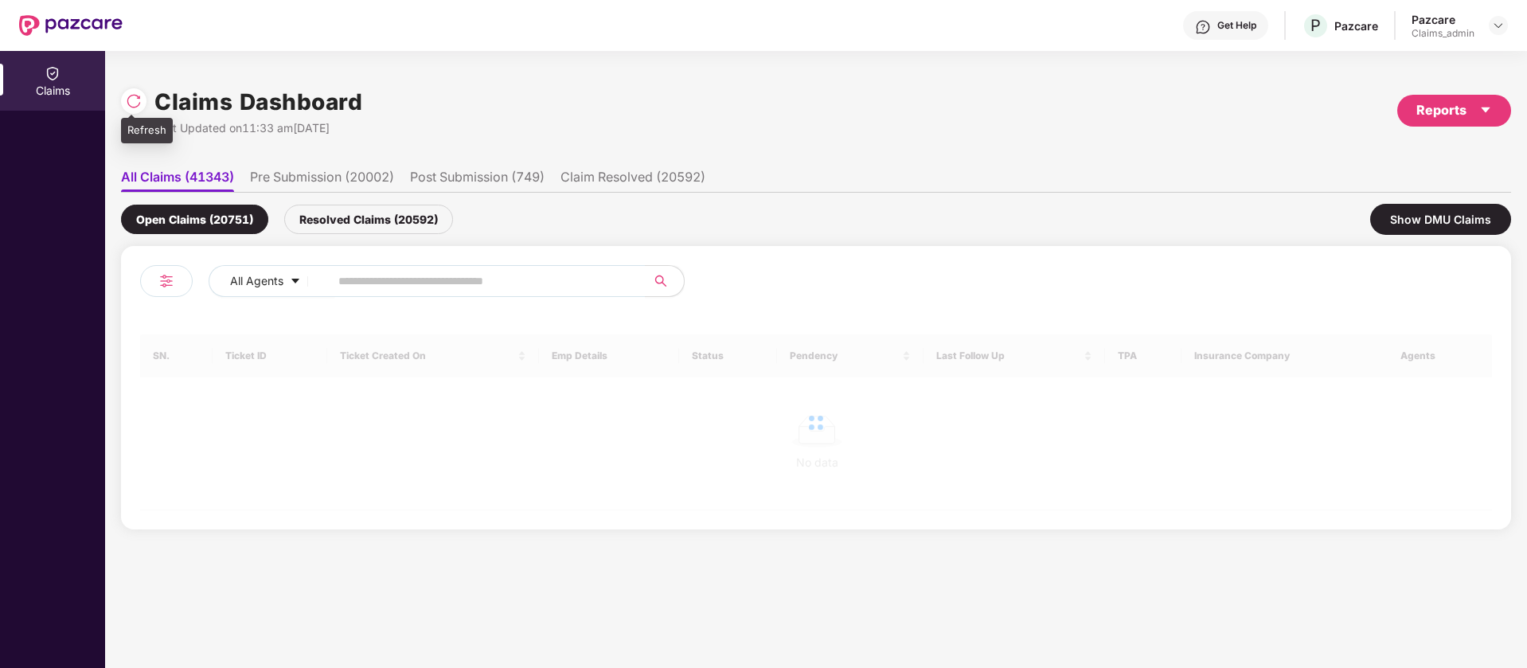
click at [118, 99] on div "Claims Dashboard Last Updated on 11:33 am, 25 Aug 2025 Reports All Claims (4134…" at bounding box center [816, 359] width 1422 height 617
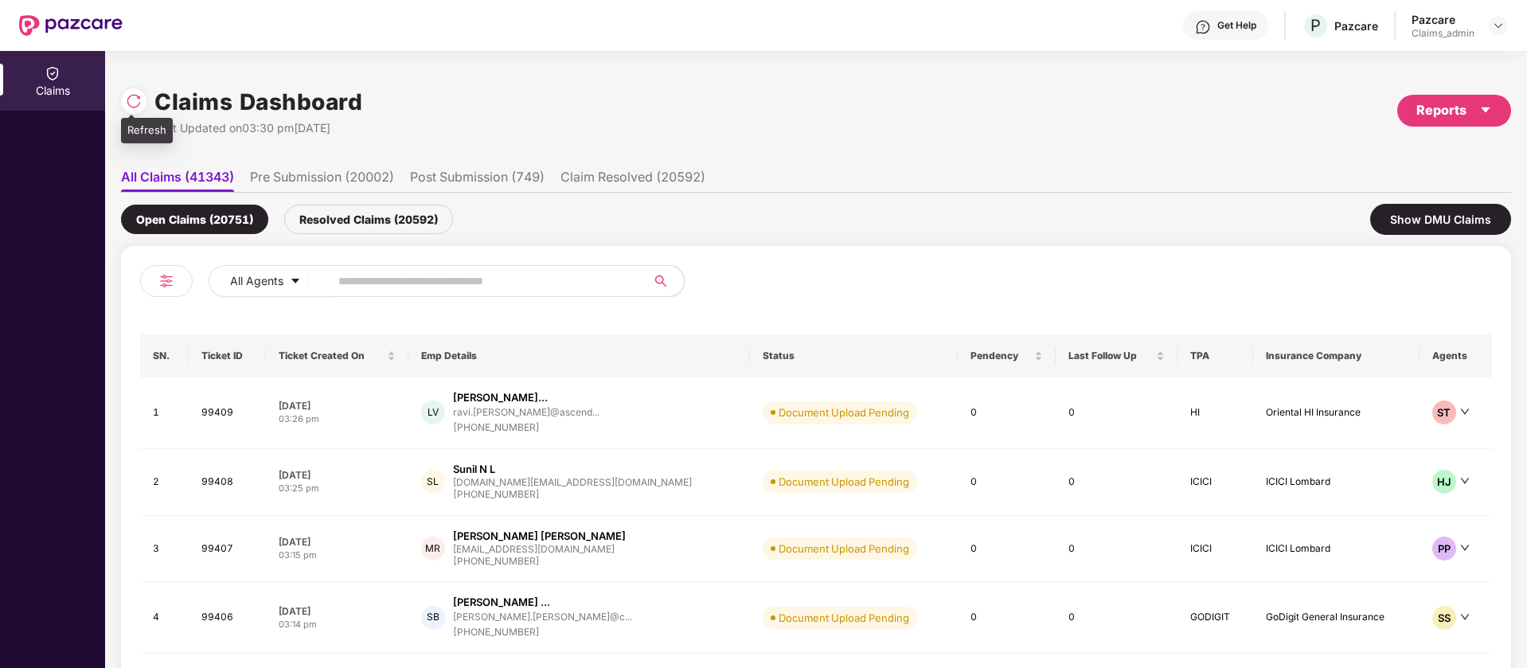
click at [127, 103] on img at bounding box center [134, 101] width 16 height 16
click at [1446, 222] on div "Show DMU Claims" at bounding box center [1440, 219] width 141 height 31
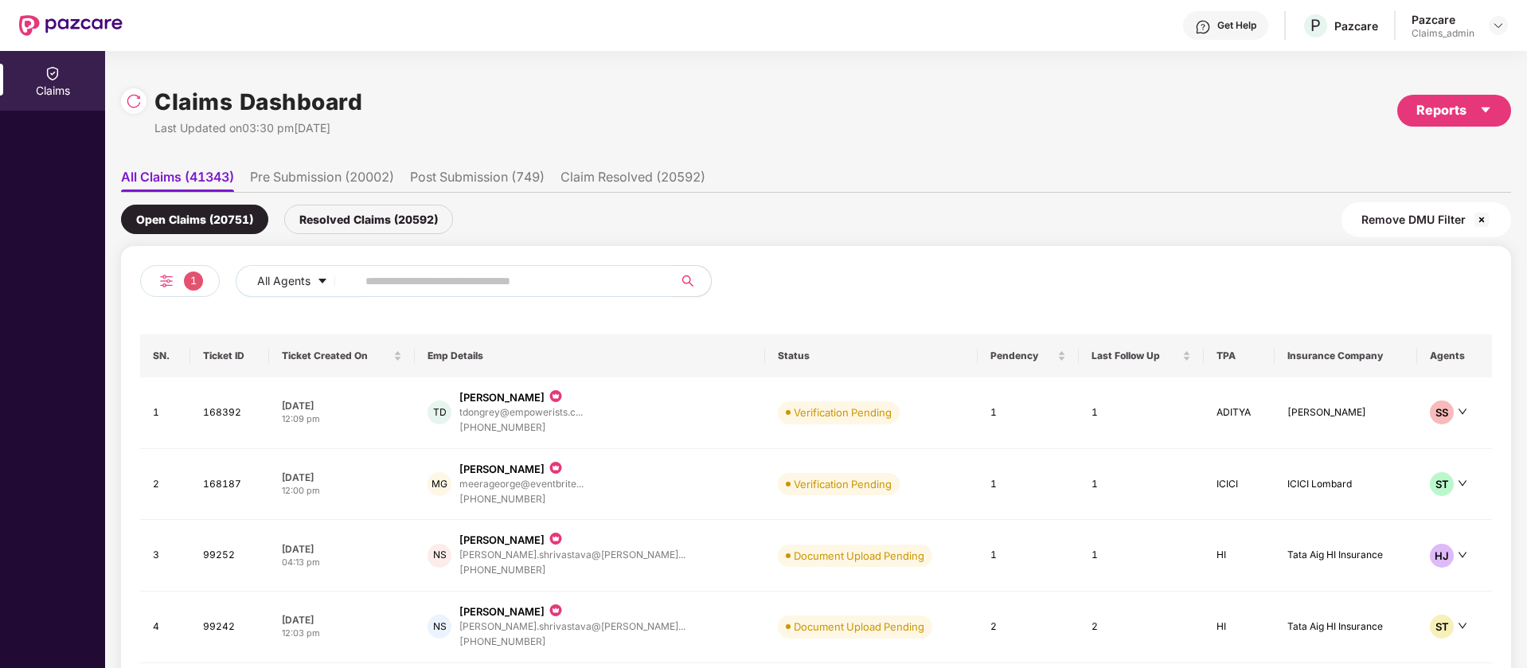
click at [1484, 221] on img at bounding box center [1481, 219] width 19 height 19
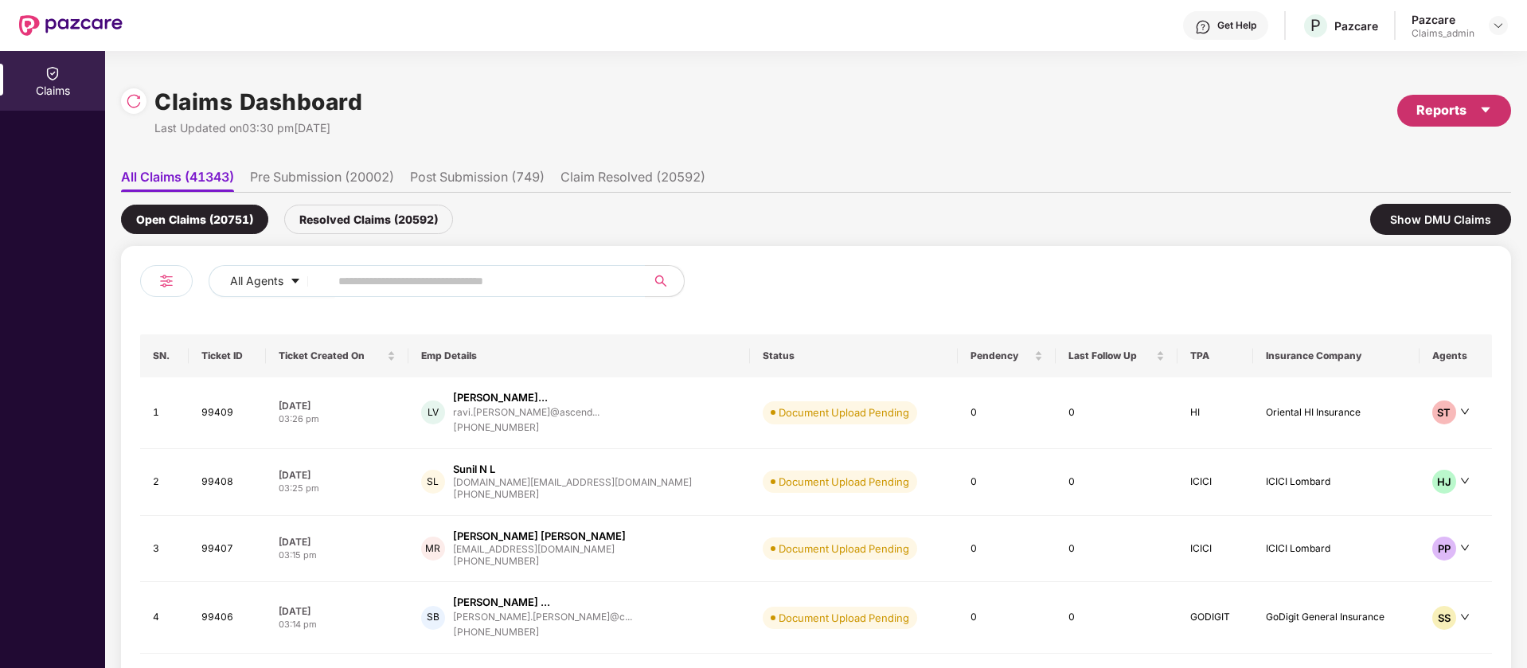
click at [1496, 116] on div "Reports" at bounding box center [1454, 111] width 114 height 32
click at [1493, 155] on img at bounding box center [1493, 152] width 16 height 16
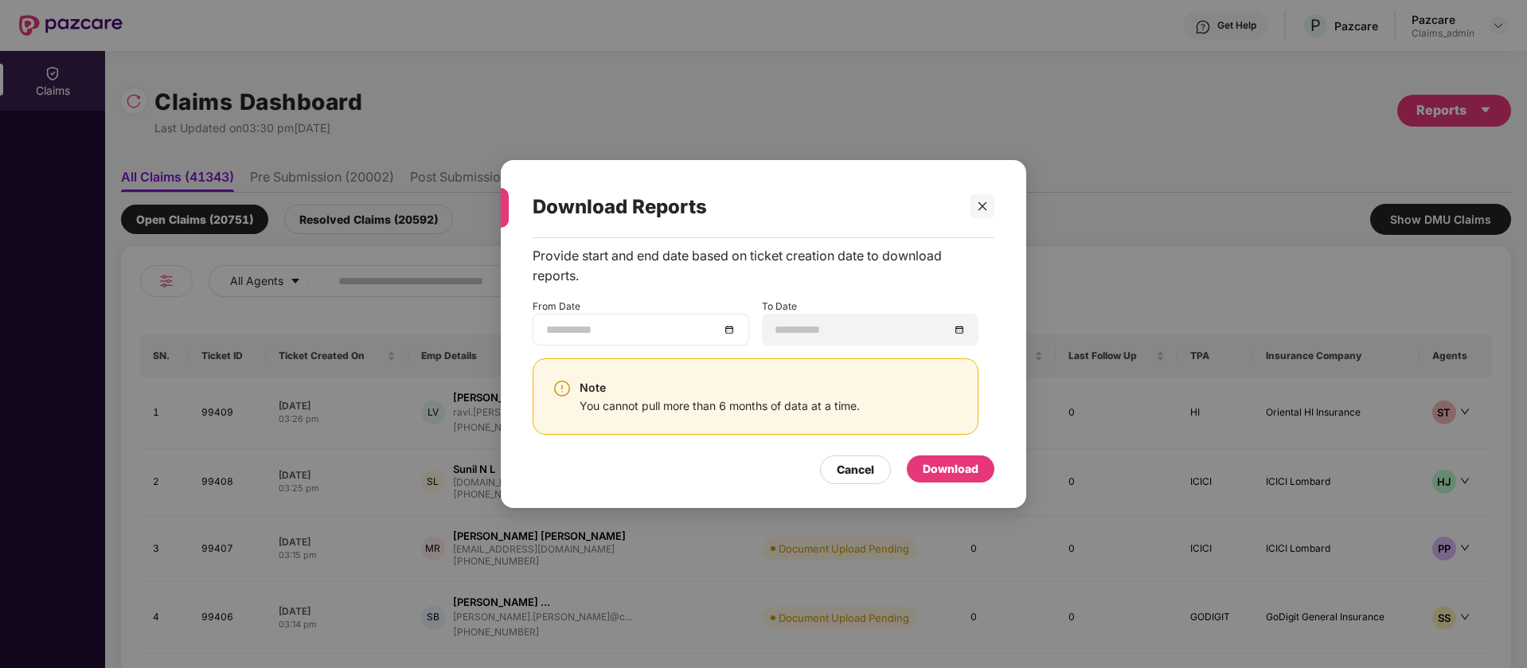
click at [661, 333] on input at bounding box center [633, 330] width 174 height 18
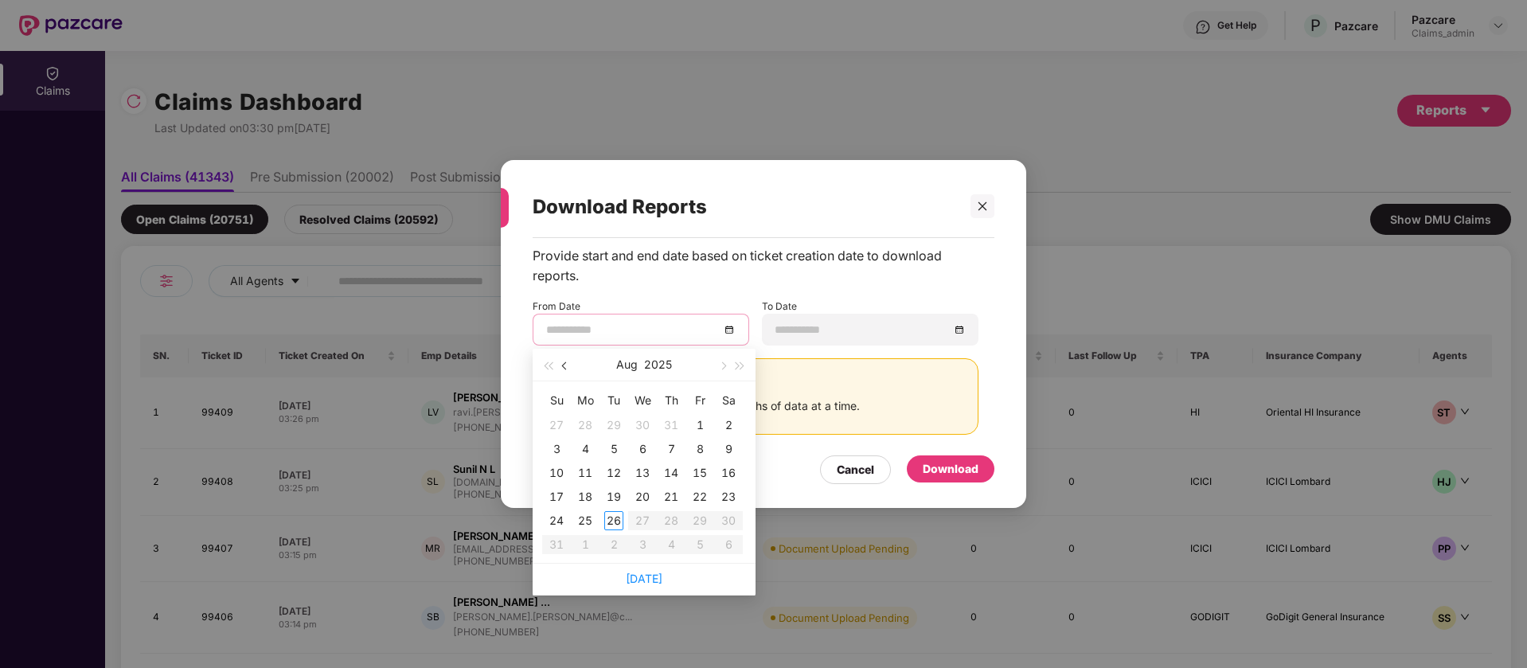
click at [570, 359] on button "button" at bounding box center [566, 365] width 18 height 32
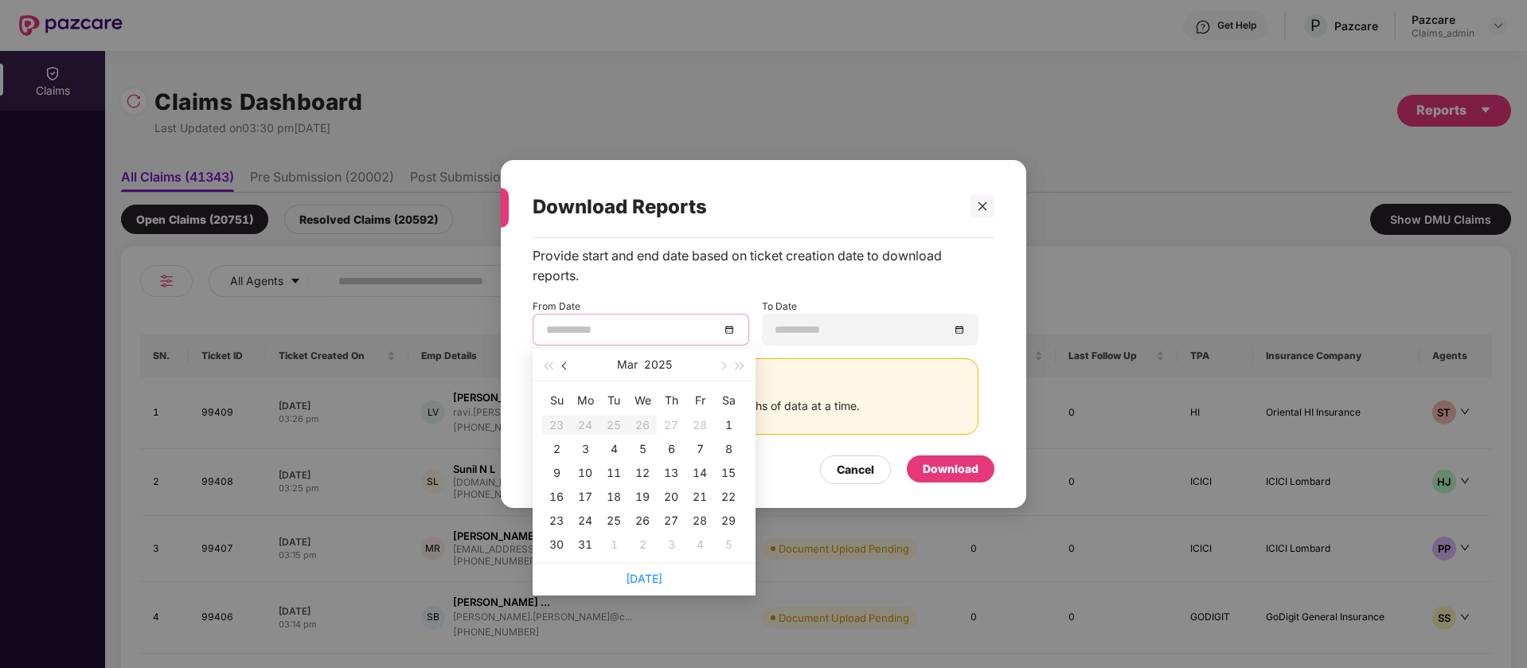
click at [570, 359] on button "button" at bounding box center [566, 365] width 18 height 32
type input "**********"
click at [682, 518] on td "27" at bounding box center [671, 521] width 29 height 24
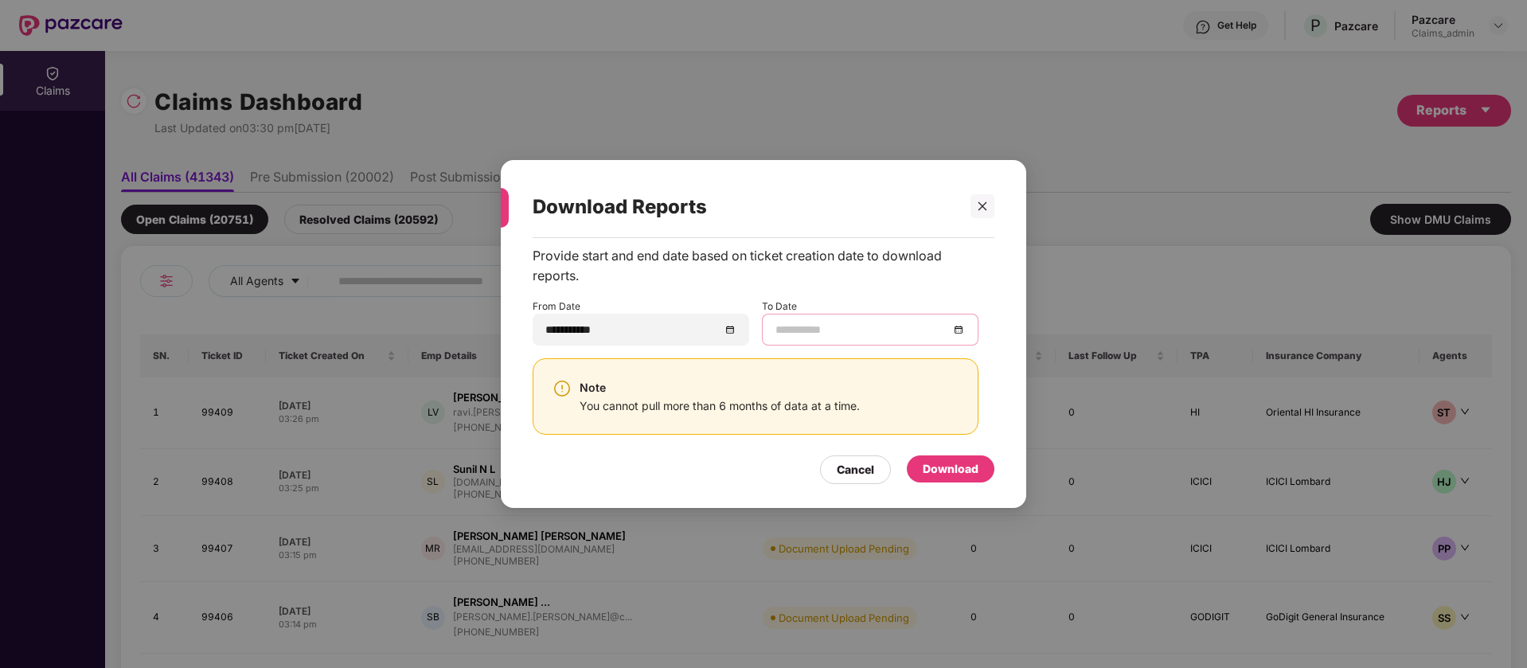
click at [903, 334] on input at bounding box center [863, 330] width 174 height 18
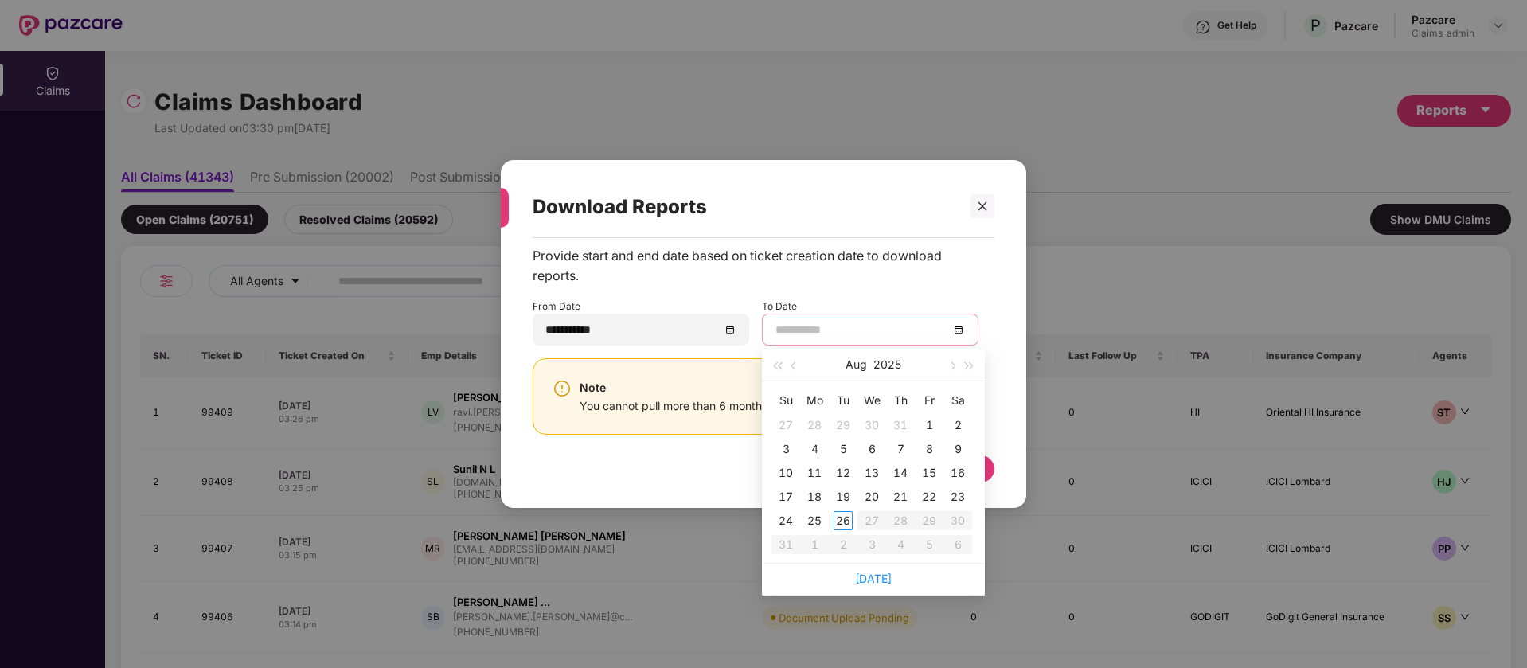
type input "**********"
click at [838, 522] on div "26" at bounding box center [843, 520] width 19 height 19
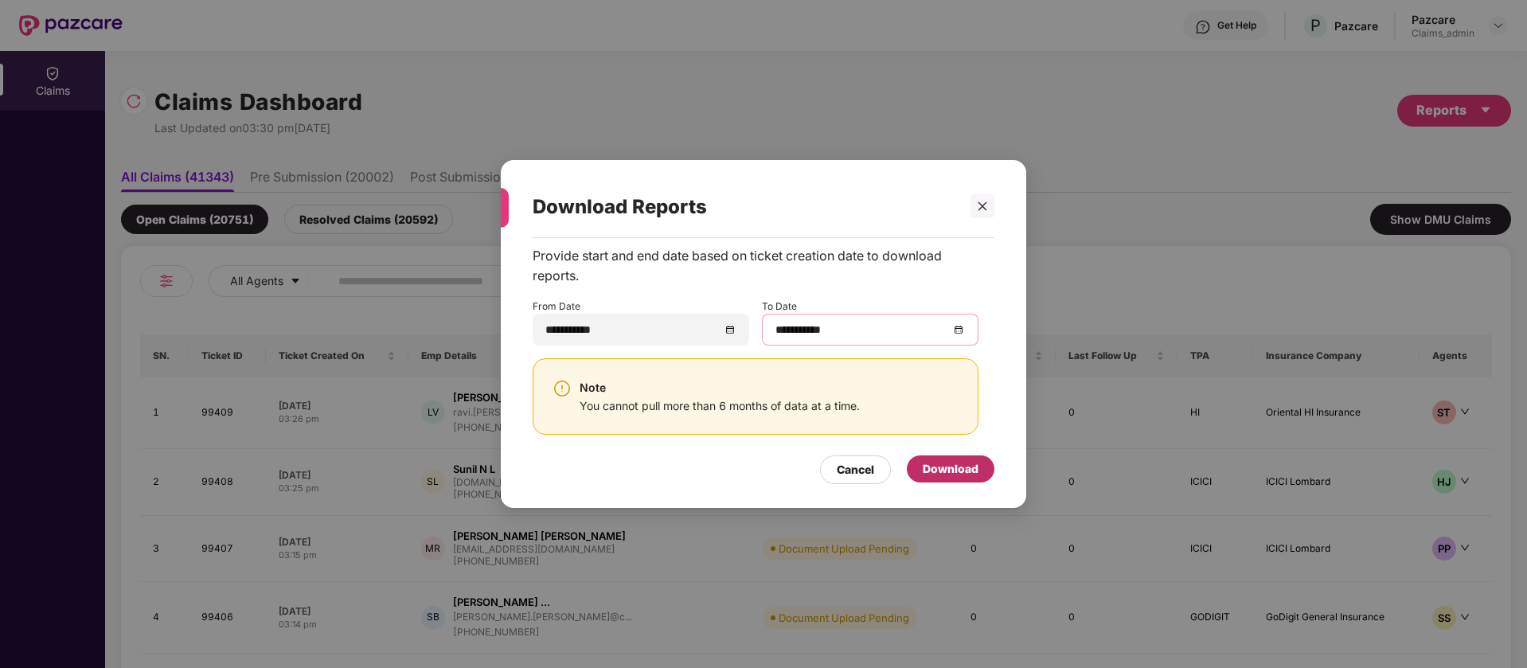
click at [939, 468] on div "Download" at bounding box center [951, 469] width 56 height 18
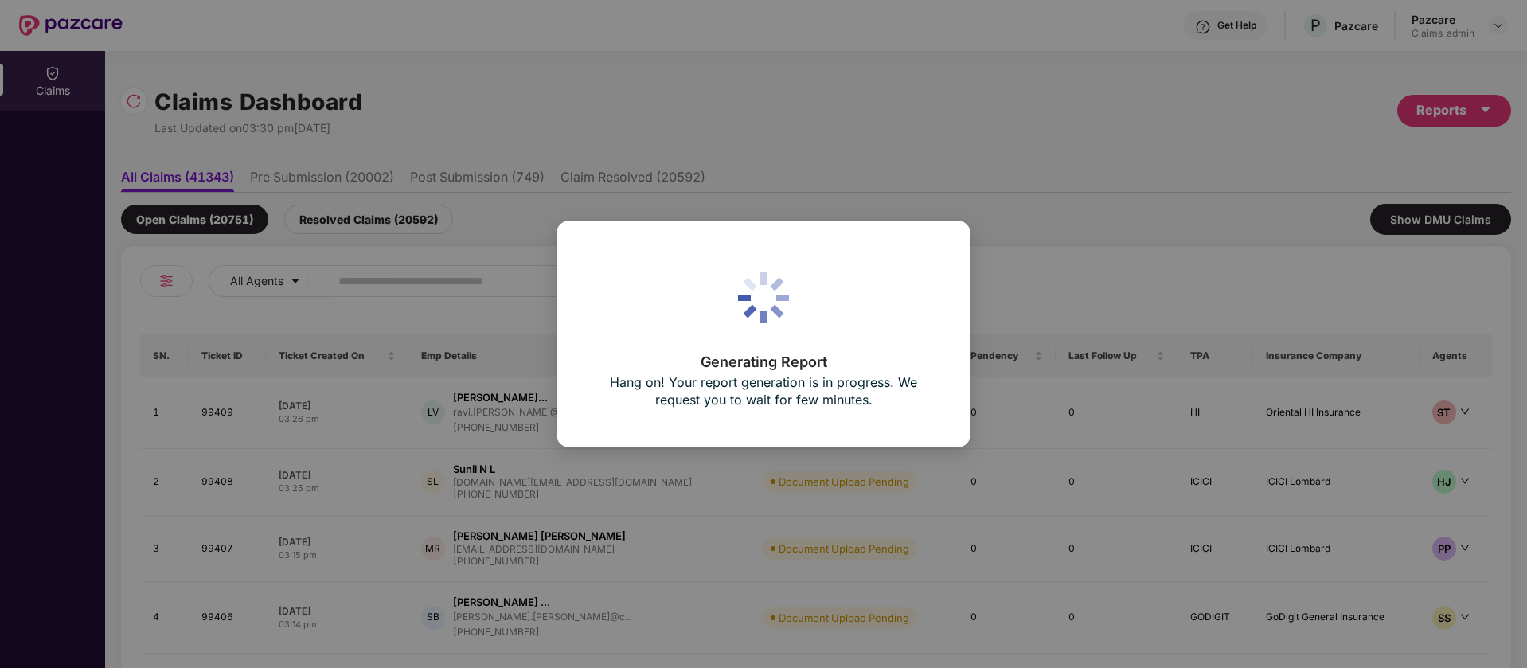
drag, startPoint x: 938, startPoint y: 471, endPoint x: 774, endPoint y: 73, distance: 429.8
click at [774, 73] on div "Generating Report Hang on! Your report generation is in progress. We request yo…" at bounding box center [763, 334] width 1527 height 668
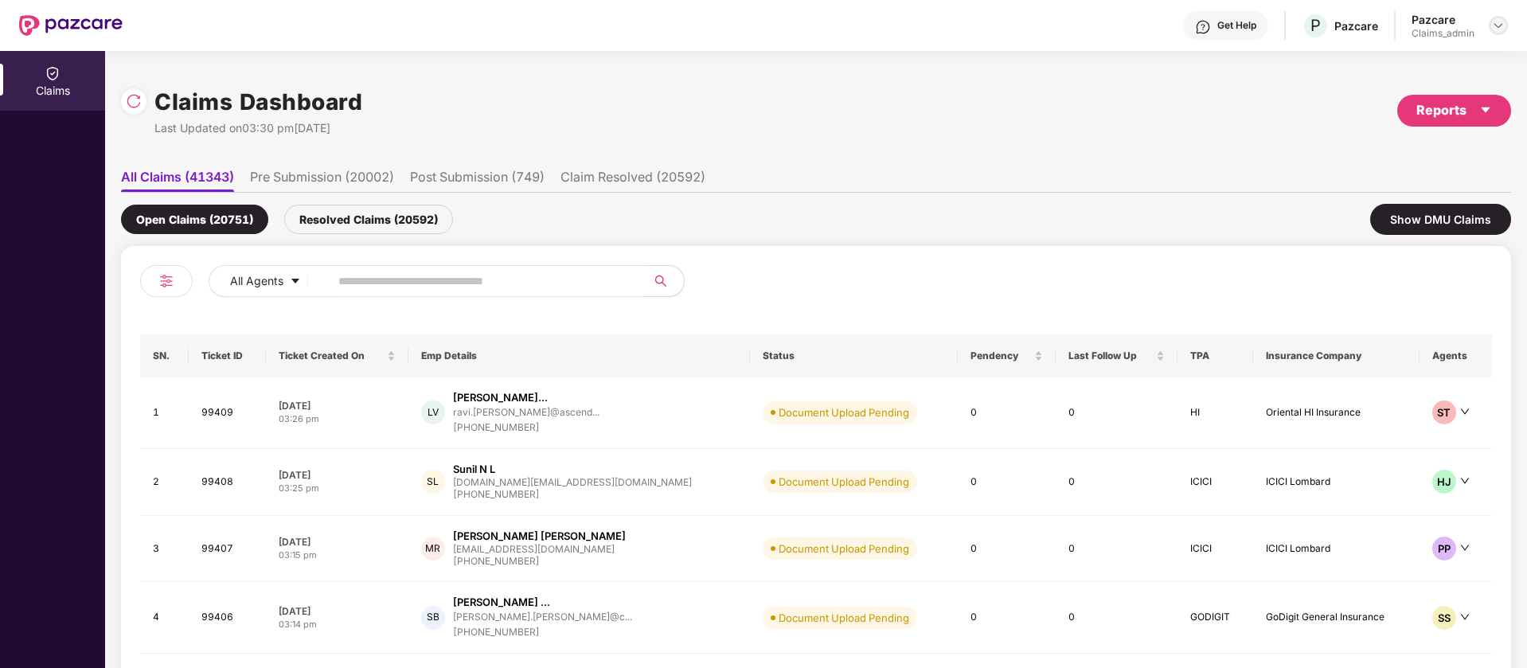
click at [1500, 29] on img at bounding box center [1498, 25] width 13 height 13
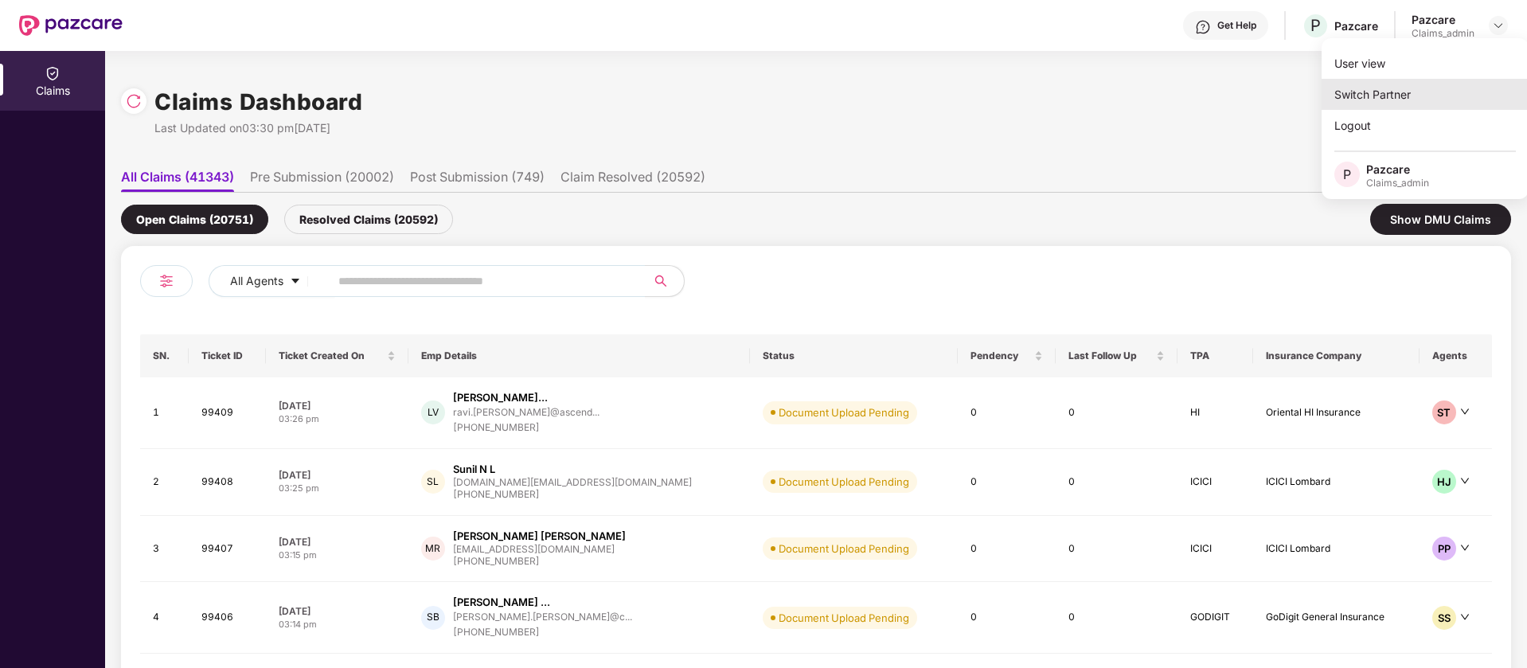
click at [1414, 89] on div "Switch Partner" at bounding box center [1425, 94] width 207 height 31
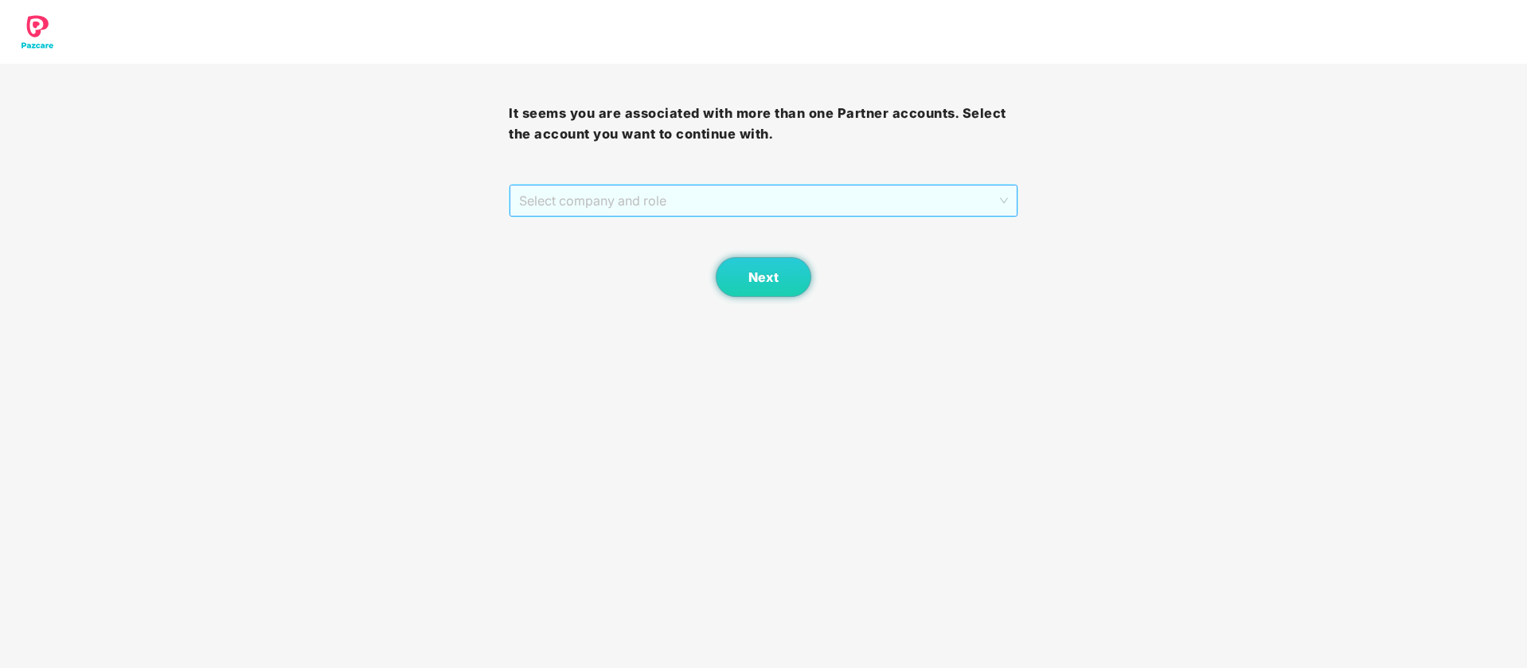
click at [760, 196] on span "Select company and role" at bounding box center [763, 201] width 488 height 30
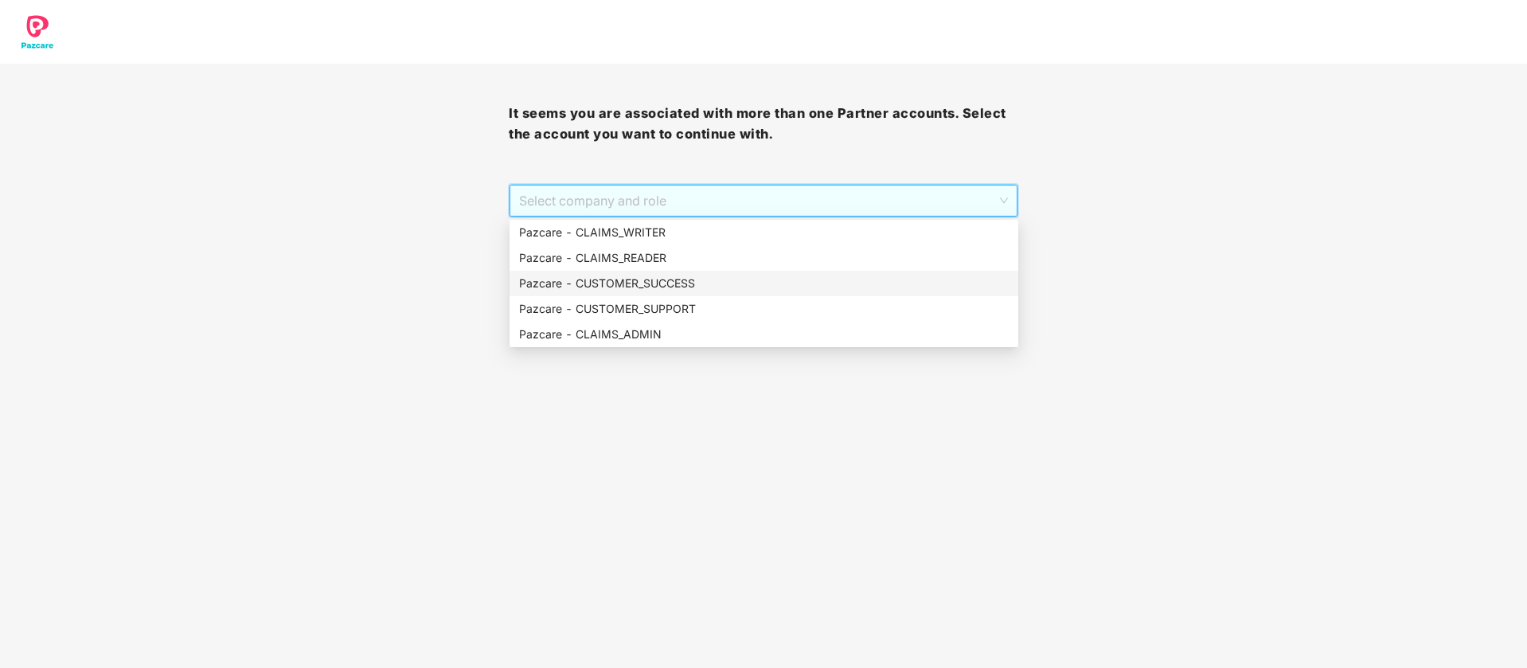
click at [632, 288] on div "Pazcare - CUSTOMER_SUCCESS" at bounding box center [764, 284] width 490 height 18
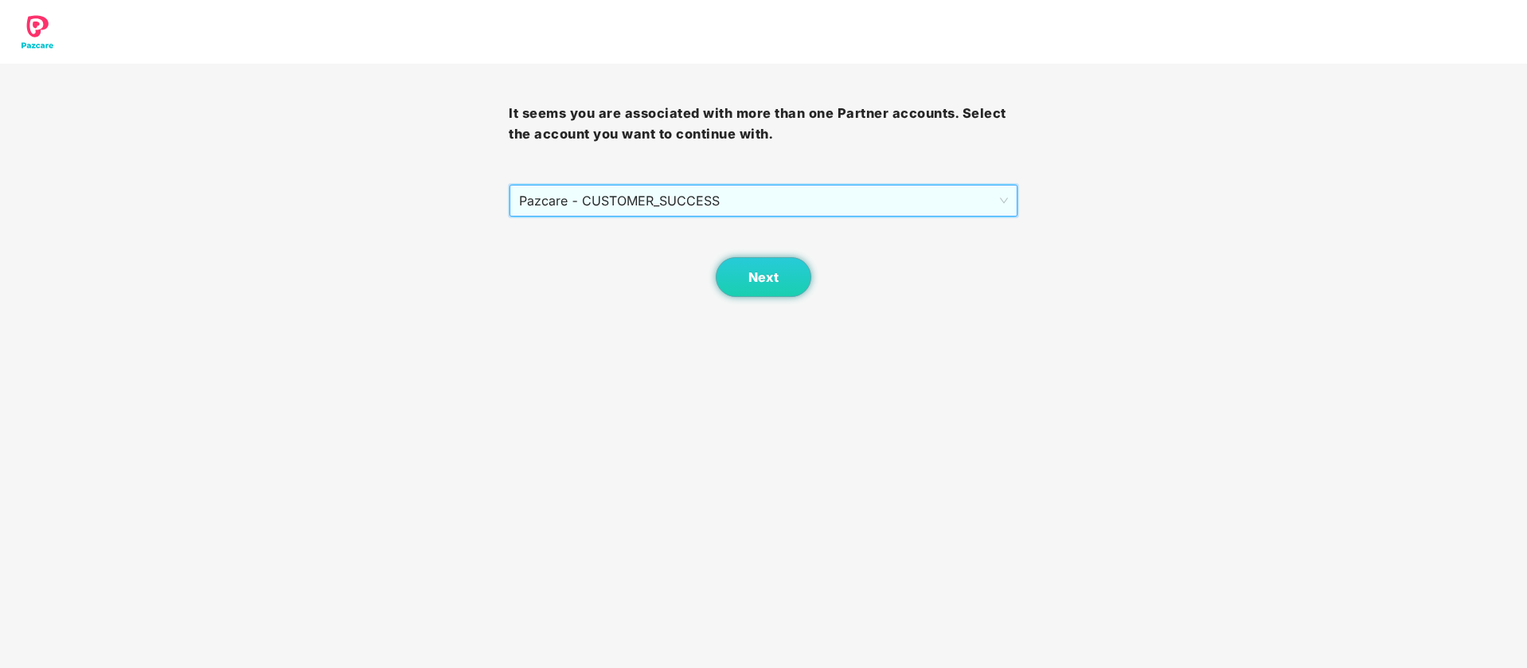
click at [773, 180] on div "It seems you are associated with more than one Partner accounts. Select the acc…" at bounding box center [763, 180] width 509 height 233
click at [746, 206] on span "Pazcare - CUSTOMER_SUCCESS" at bounding box center [763, 201] width 488 height 30
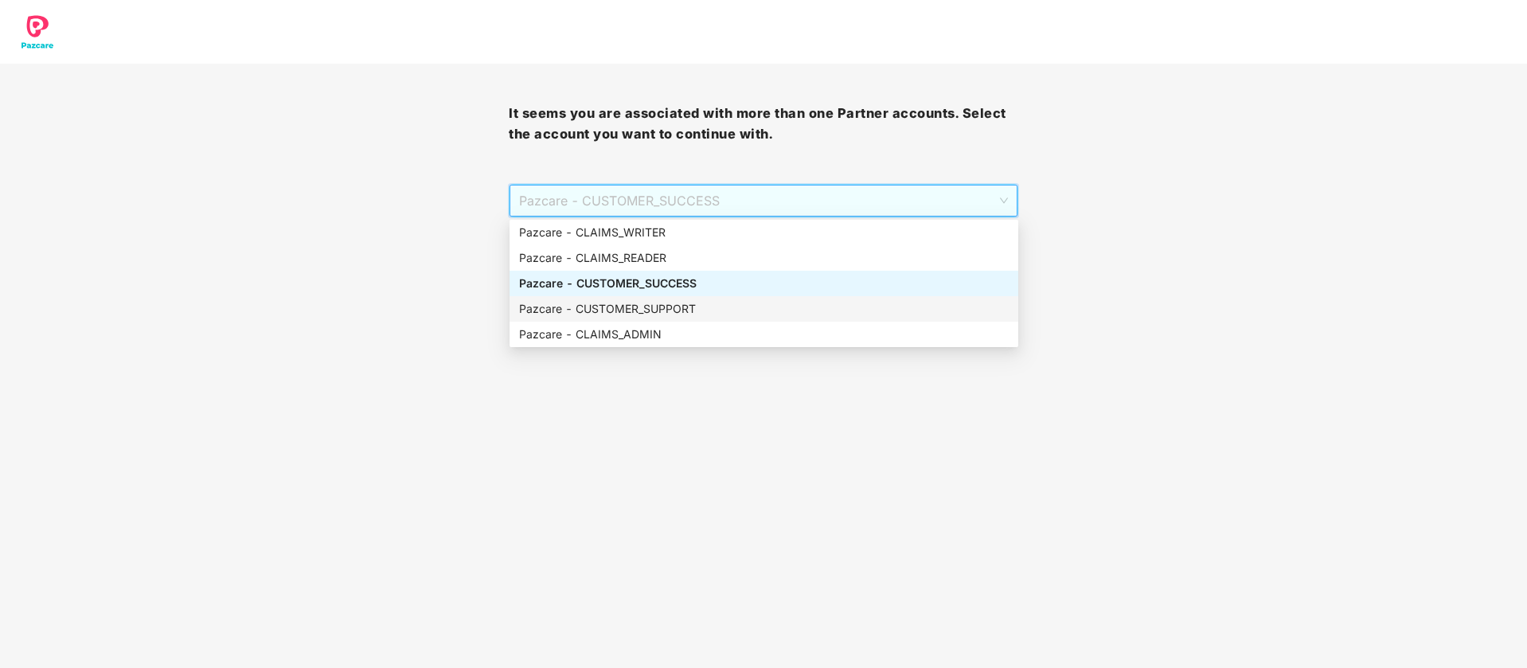
click at [718, 296] on div "Pazcare - CUSTOMER_SUPPORT" at bounding box center [764, 308] width 509 height 25
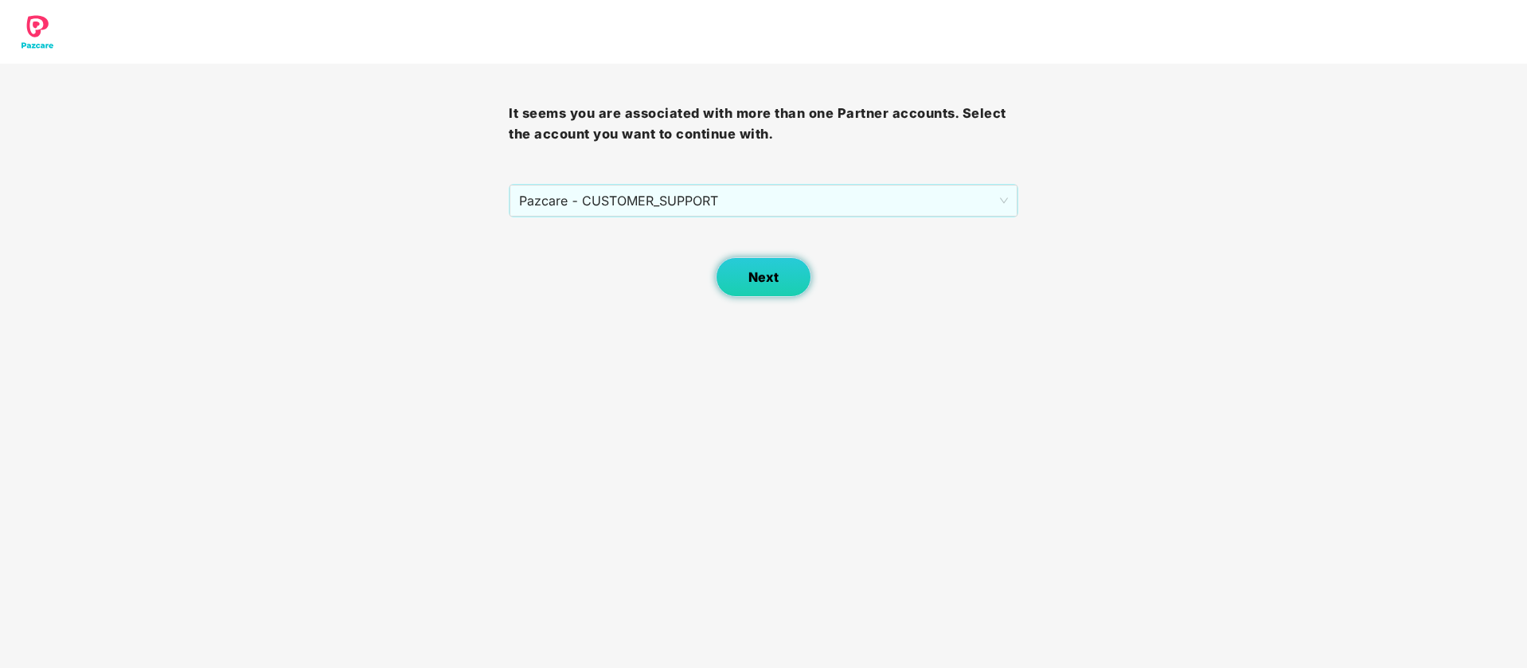
click at [755, 283] on span "Next" at bounding box center [763, 277] width 30 height 15
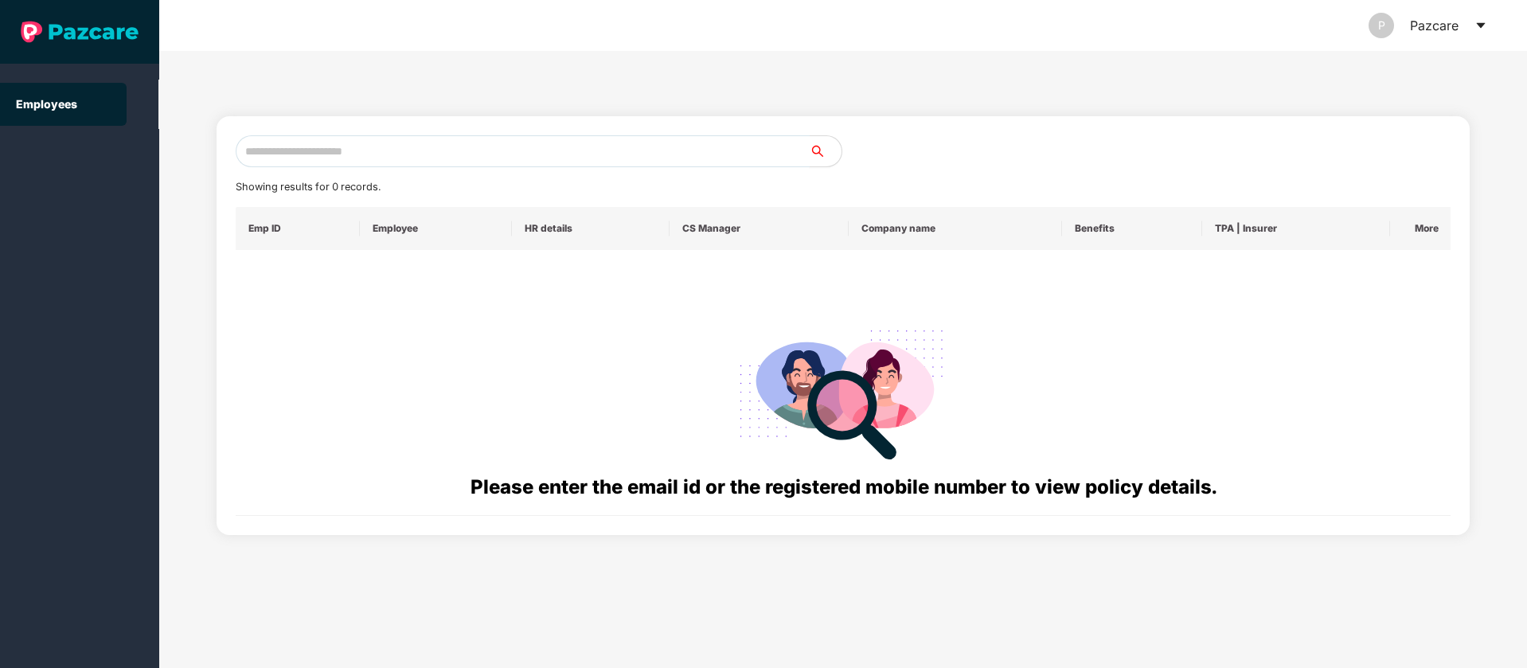
click at [390, 148] on input "text" at bounding box center [523, 151] width 574 height 32
paste input "**********"
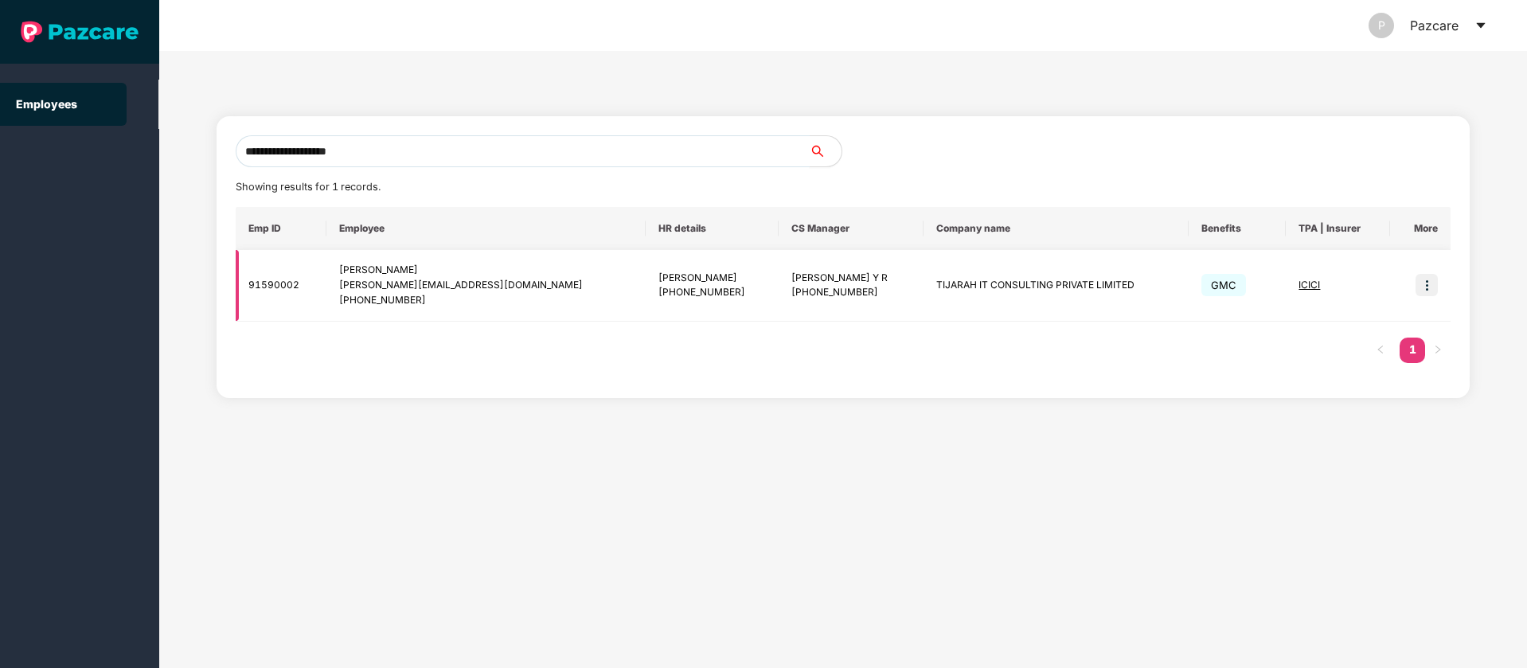
type input "**********"
click at [1429, 278] on img at bounding box center [1427, 285] width 22 height 22
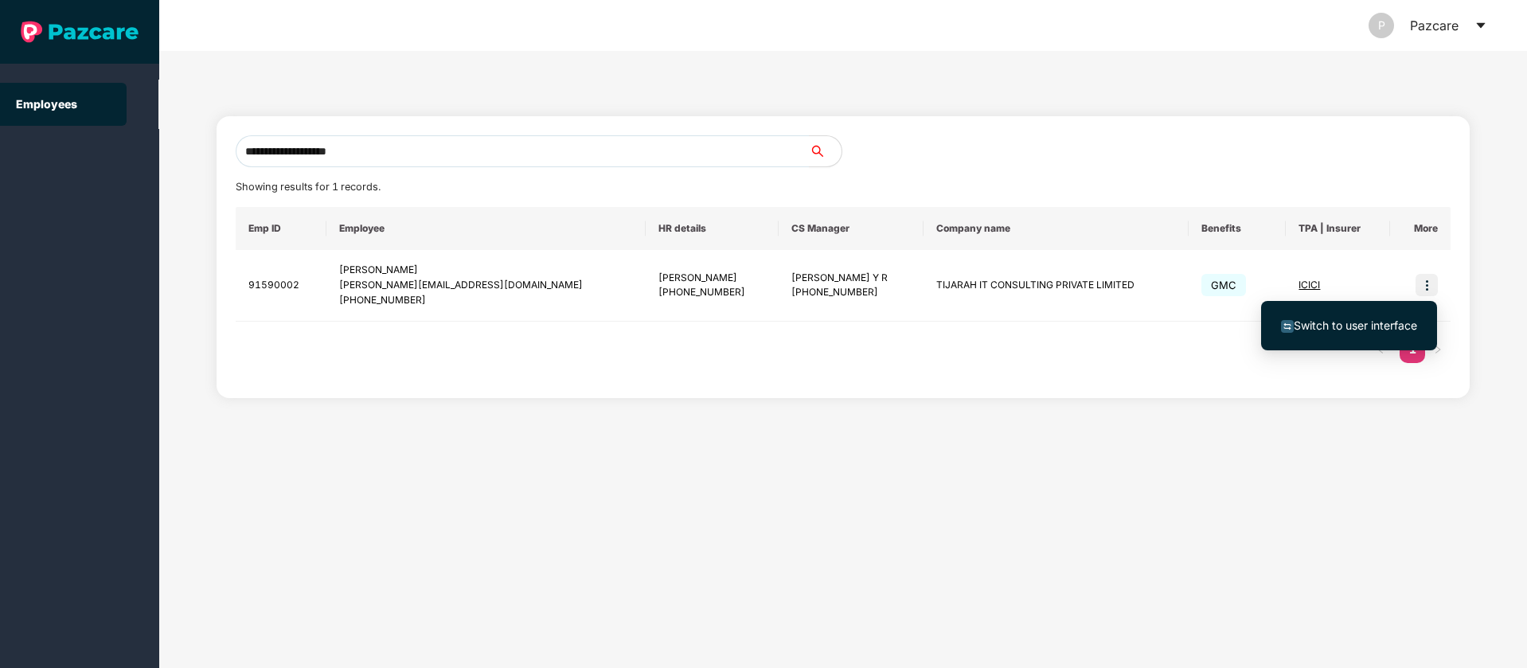
click at [1358, 322] on span "Switch to user interface" at bounding box center [1355, 325] width 123 height 14
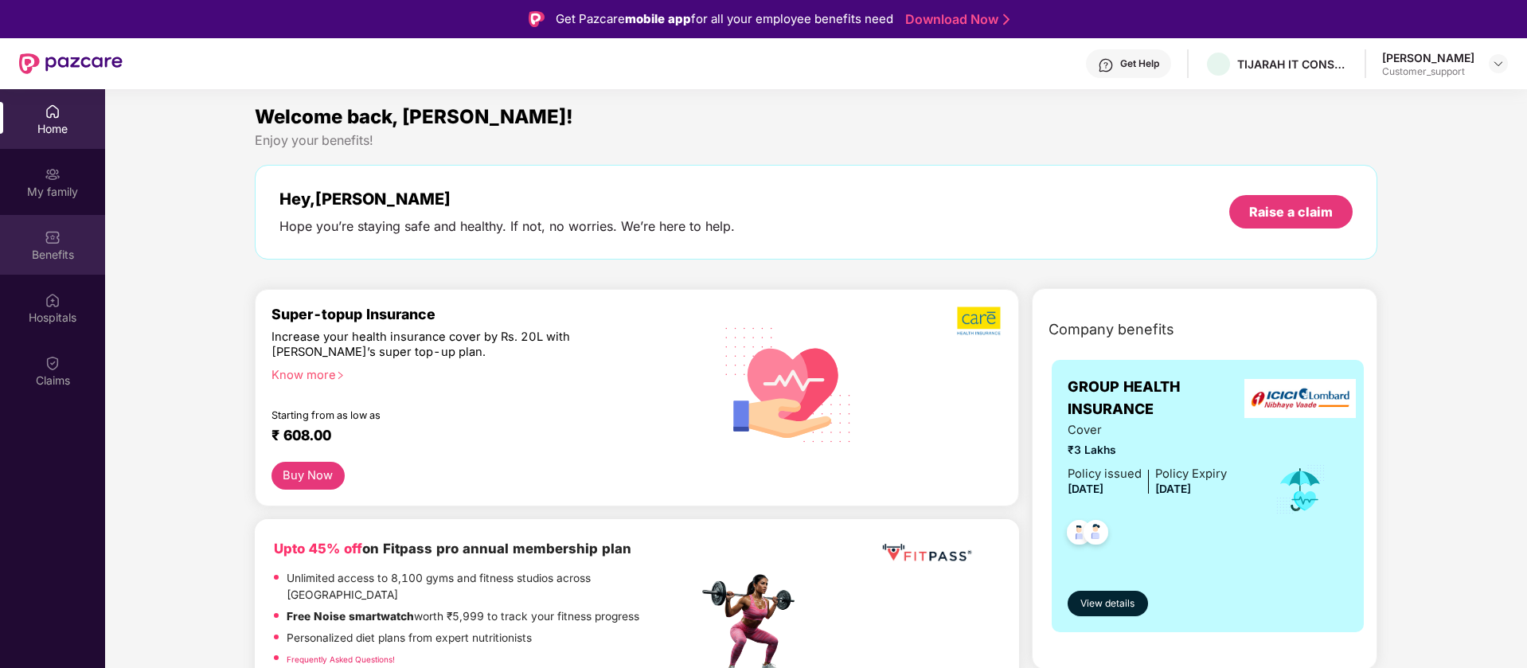
click at [68, 236] on div "Benefits" at bounding box center [52, 245] width 105 height 60
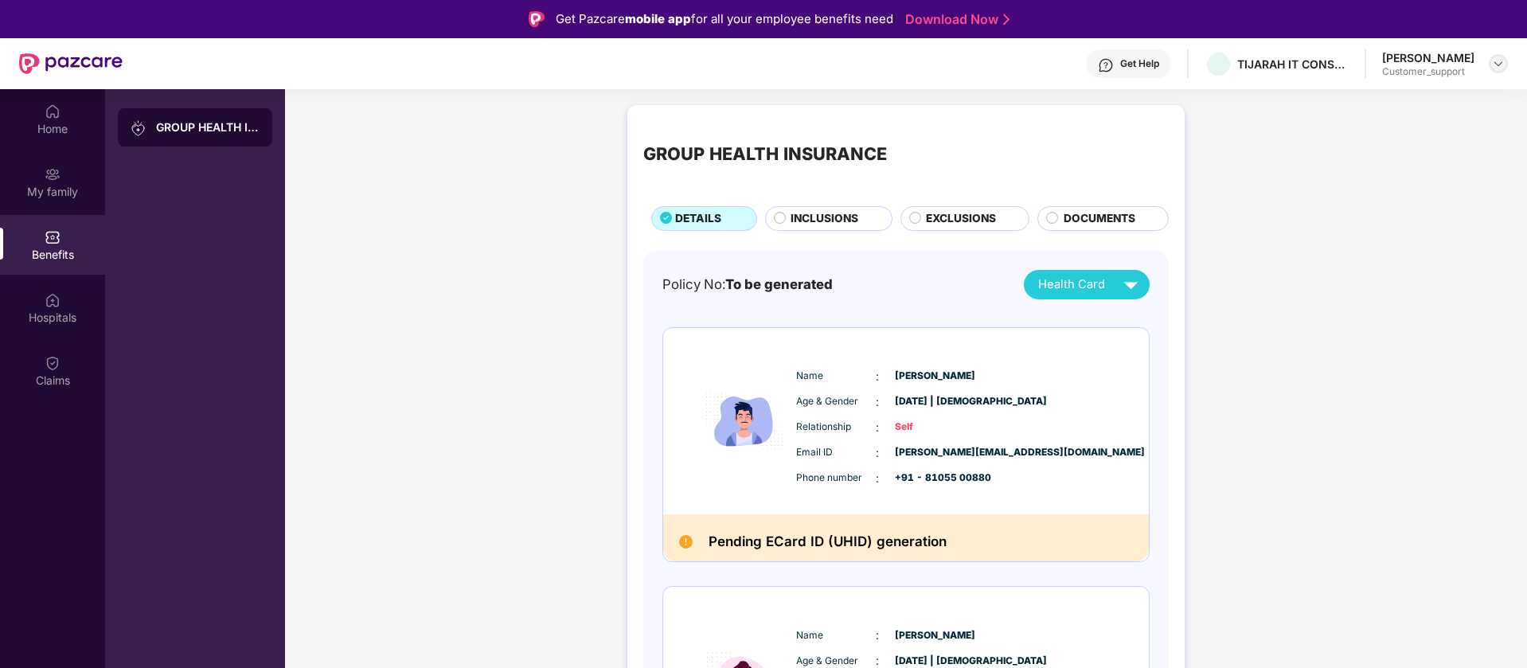
click at [1499, 68] on img at bounding box center [1498, 63] width 13 height 13
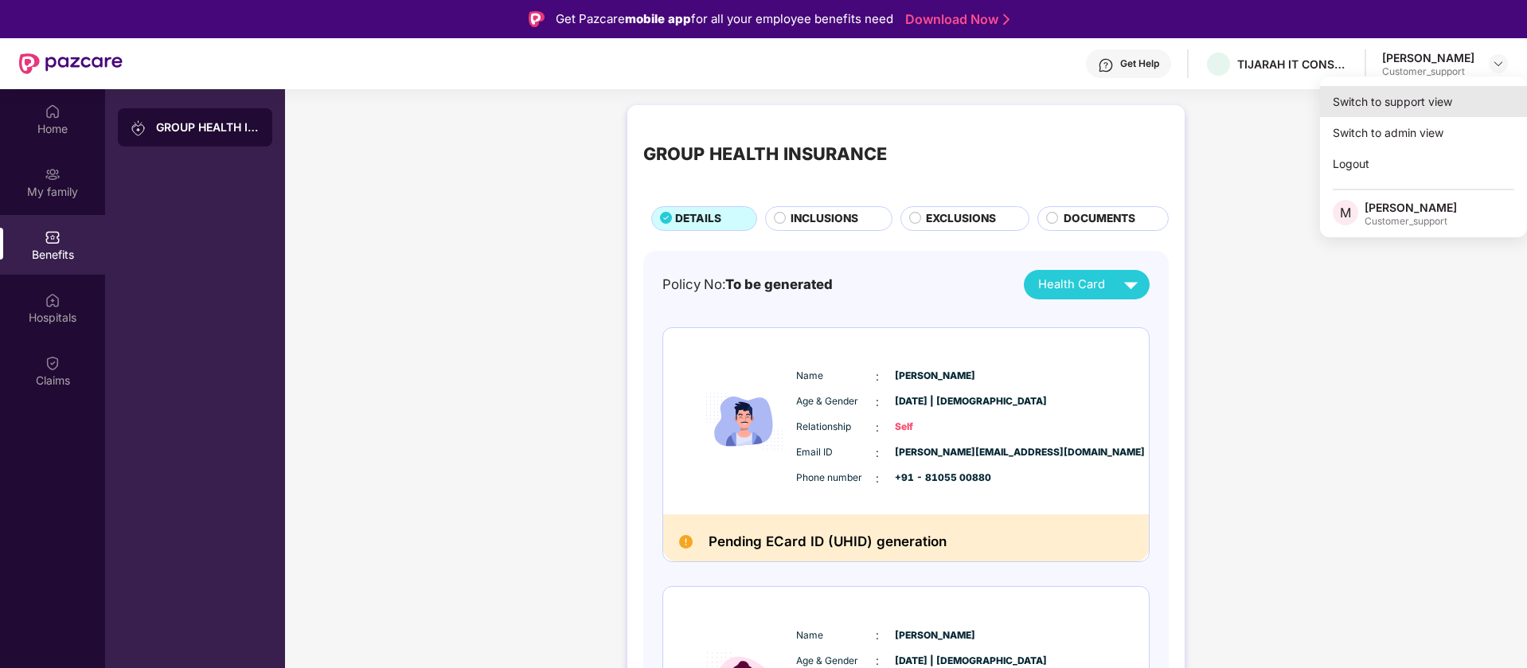
click at [1431, 109] on div "Switch to support view" at bounding box center [1423, 101] width 207 height 31
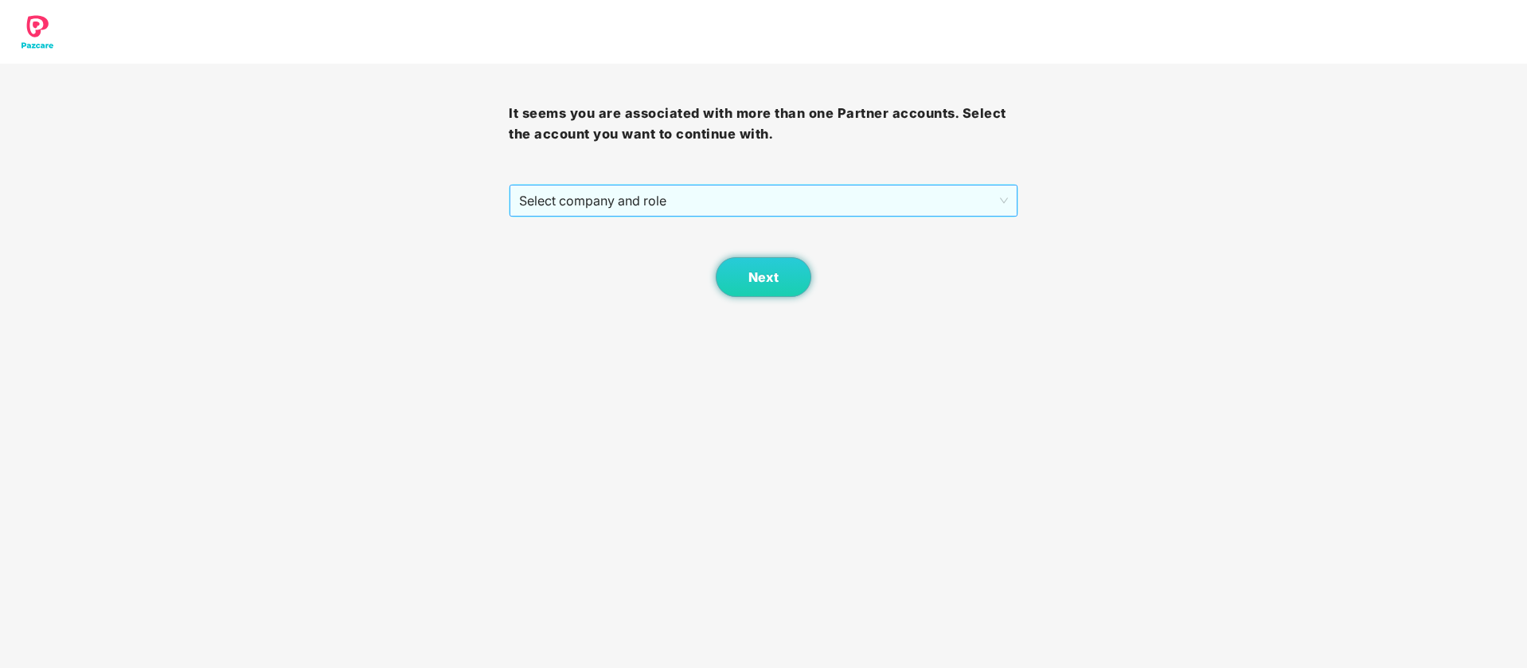
click at [883, 200] on span "Select company and role" at bounding box center [763, 201] width 488 height 30
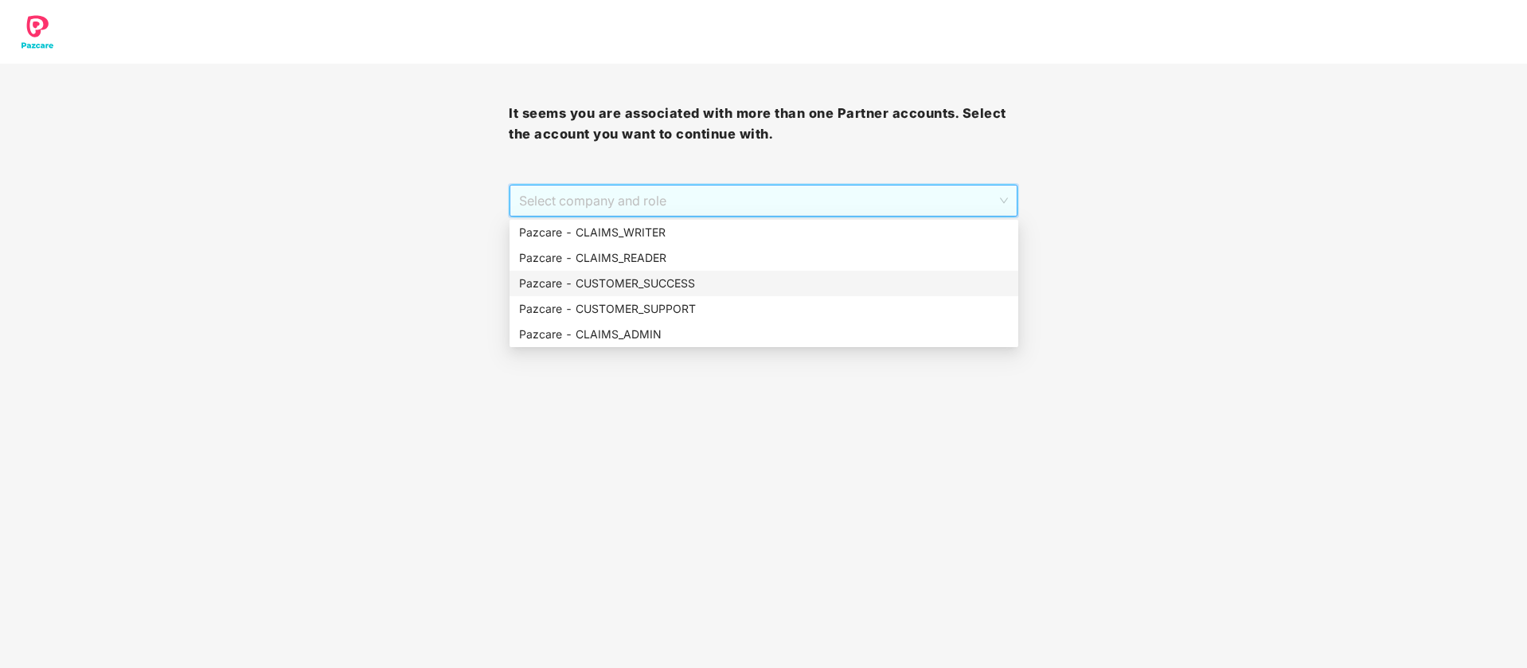
click at [694, 291] on div "Pazcare - CUSTOMER_SUCCESS" at bounding box center [764, 284] width 490 height 18
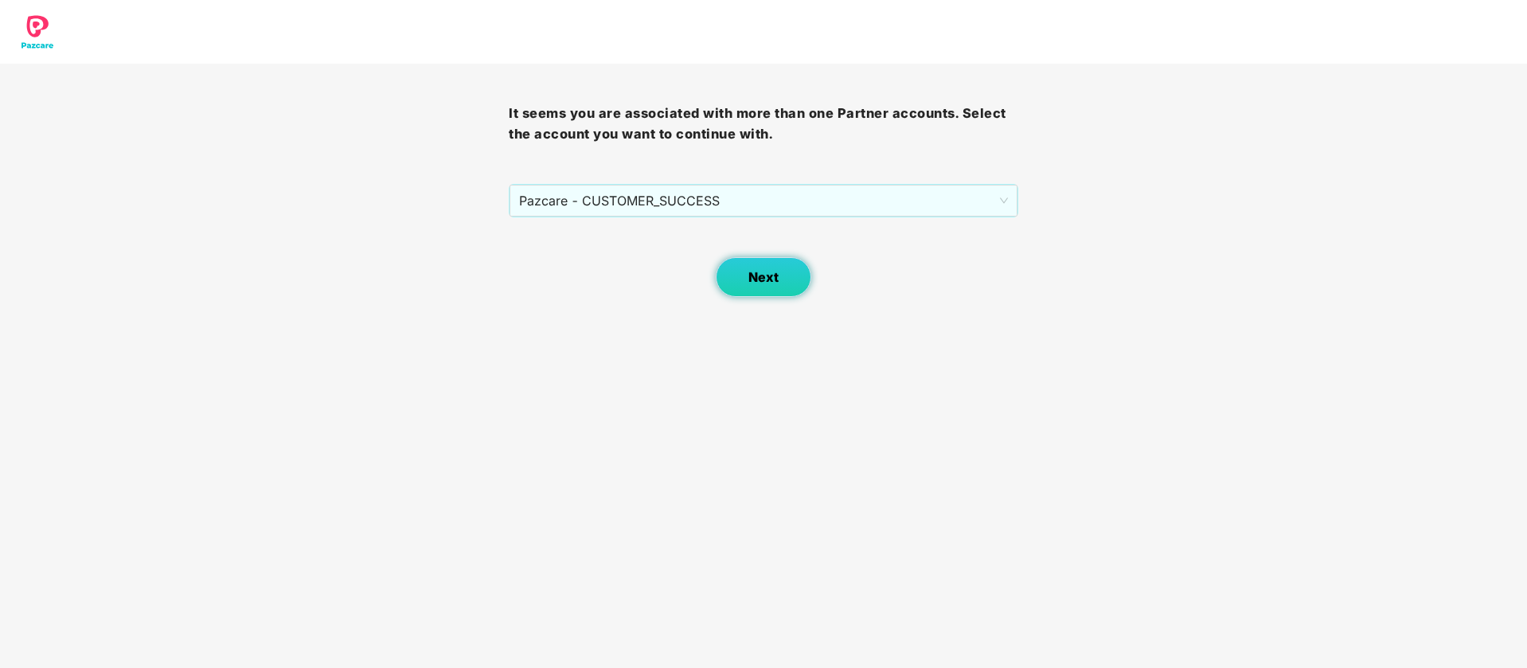
click at [764, 272] on span "Next" at bounding box center [763, 277] width 30 height 15
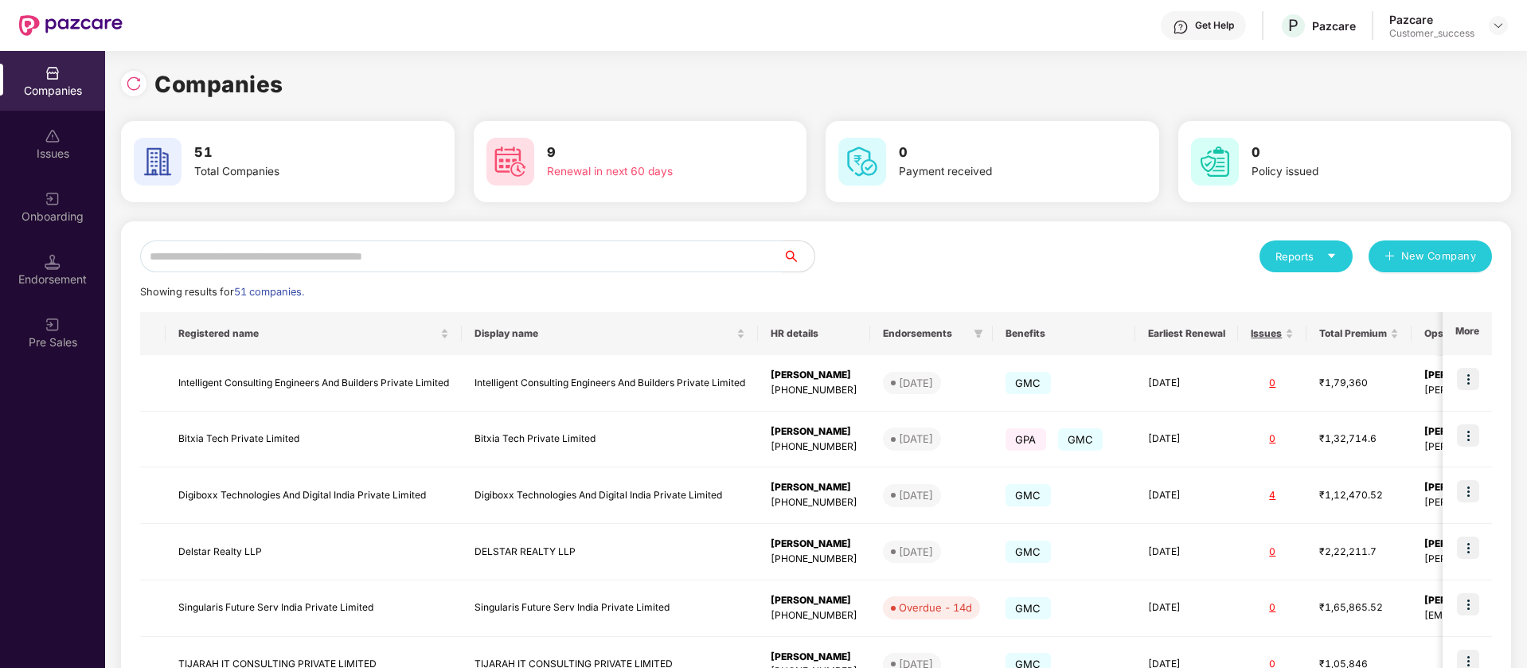
click at [378, 255] on input "text" at bounding box center [461, 256] width 643 height 32
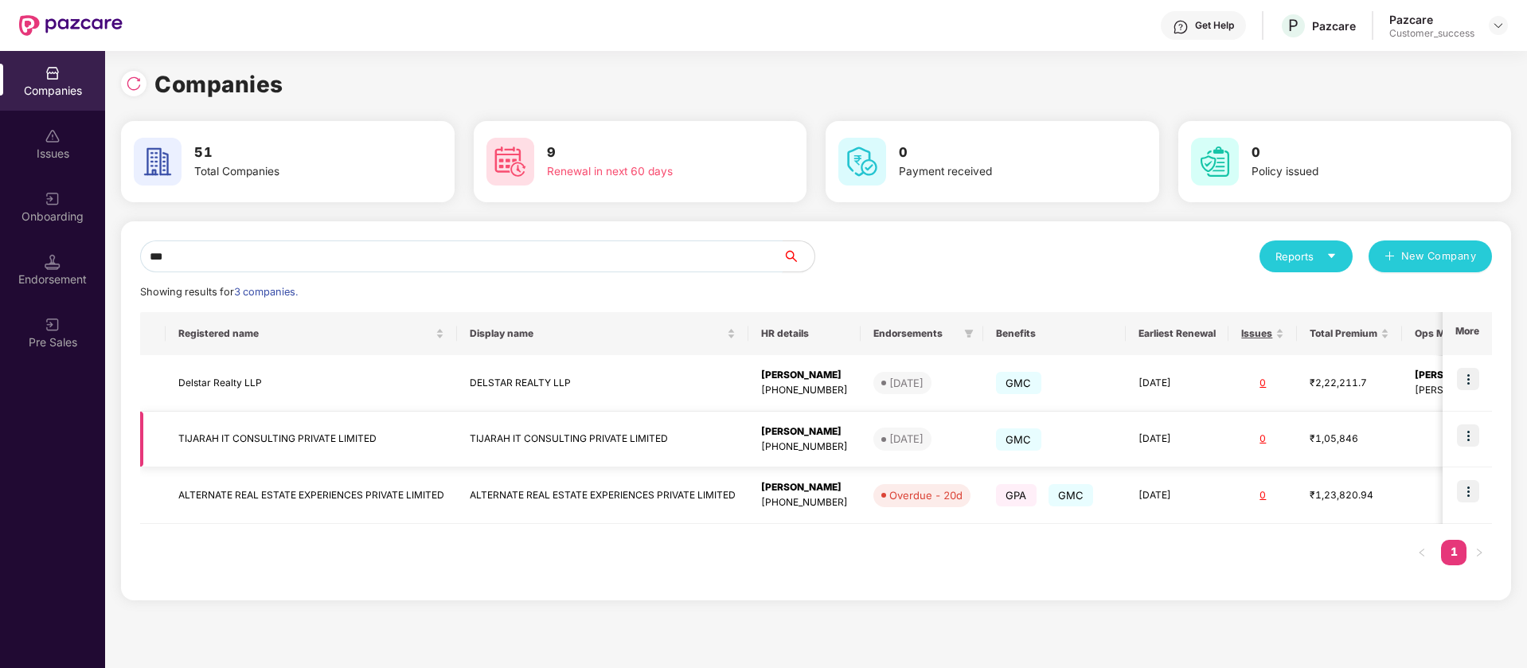
type input "***"
click at [1471, 434] on img at bounding box center [1468, 435] width 22 height 22
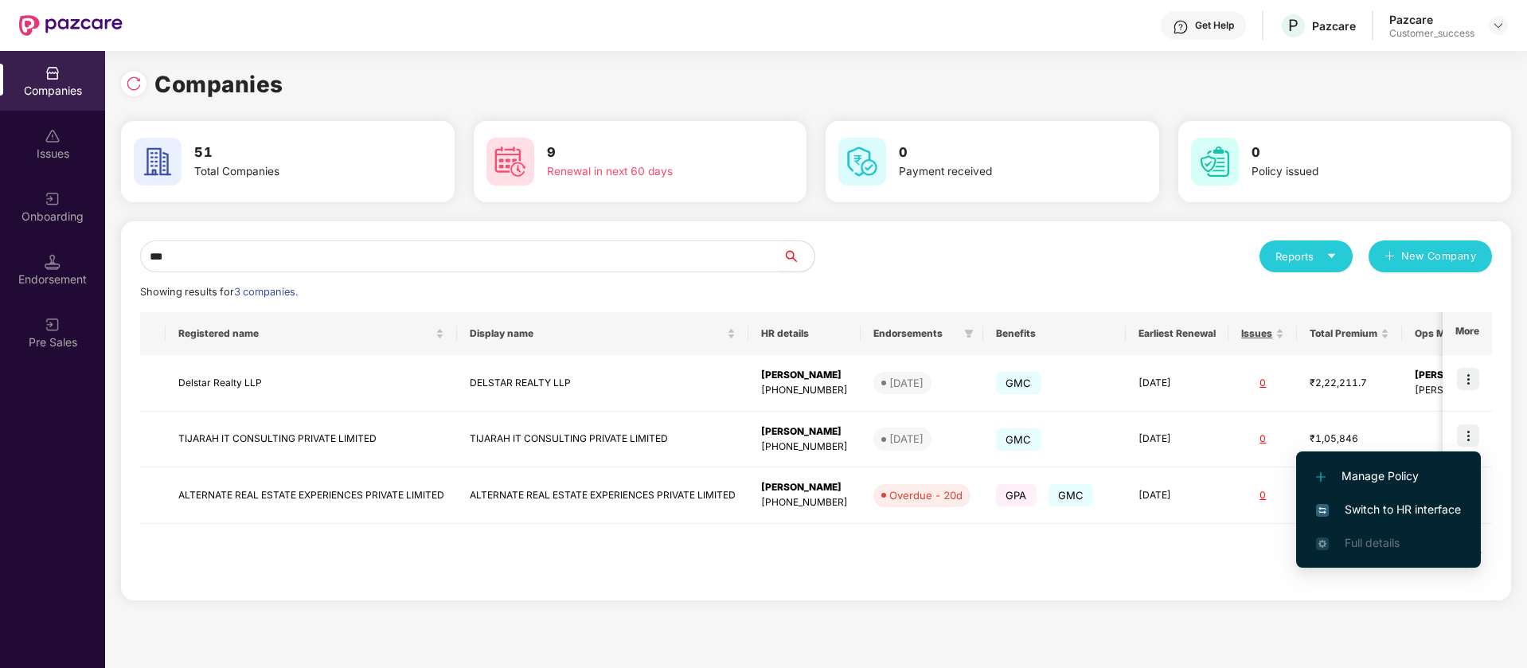
click at [1394, 506] on span "Switch to HR interface" at bounding box center [1388, 510] width 145 height 18
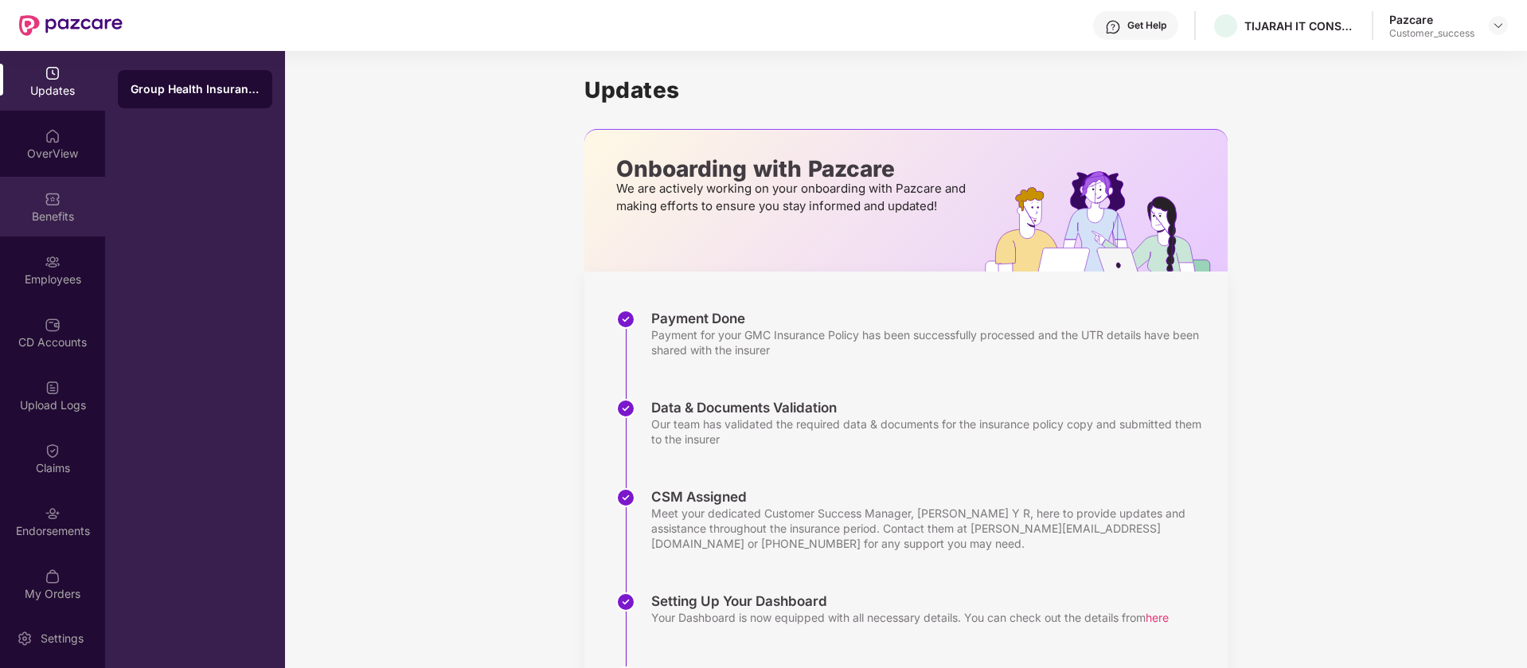
click at [84, 213] on div "Benefits" at bounding box center [52, 217] width 105 height 16
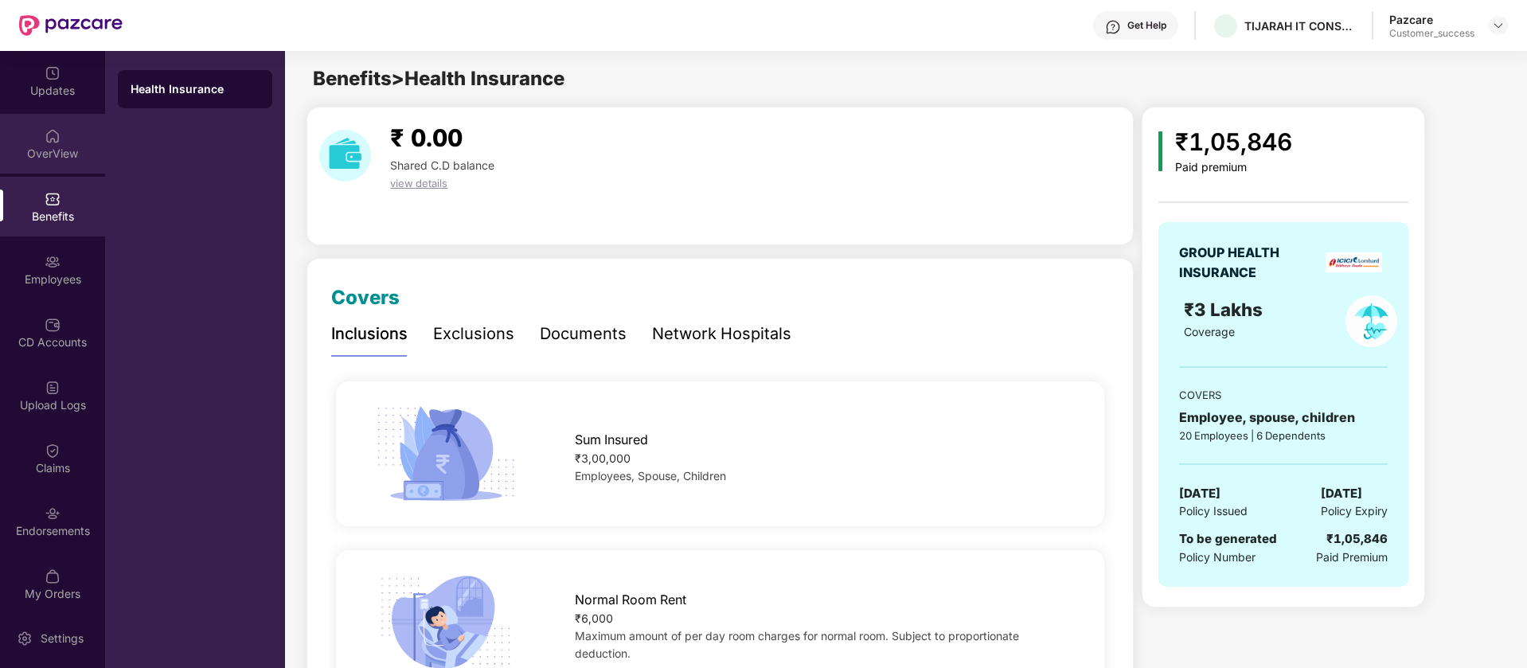
click at [37, 160] on div "OverView" at bounding box center [52, 154] width 105 height 16
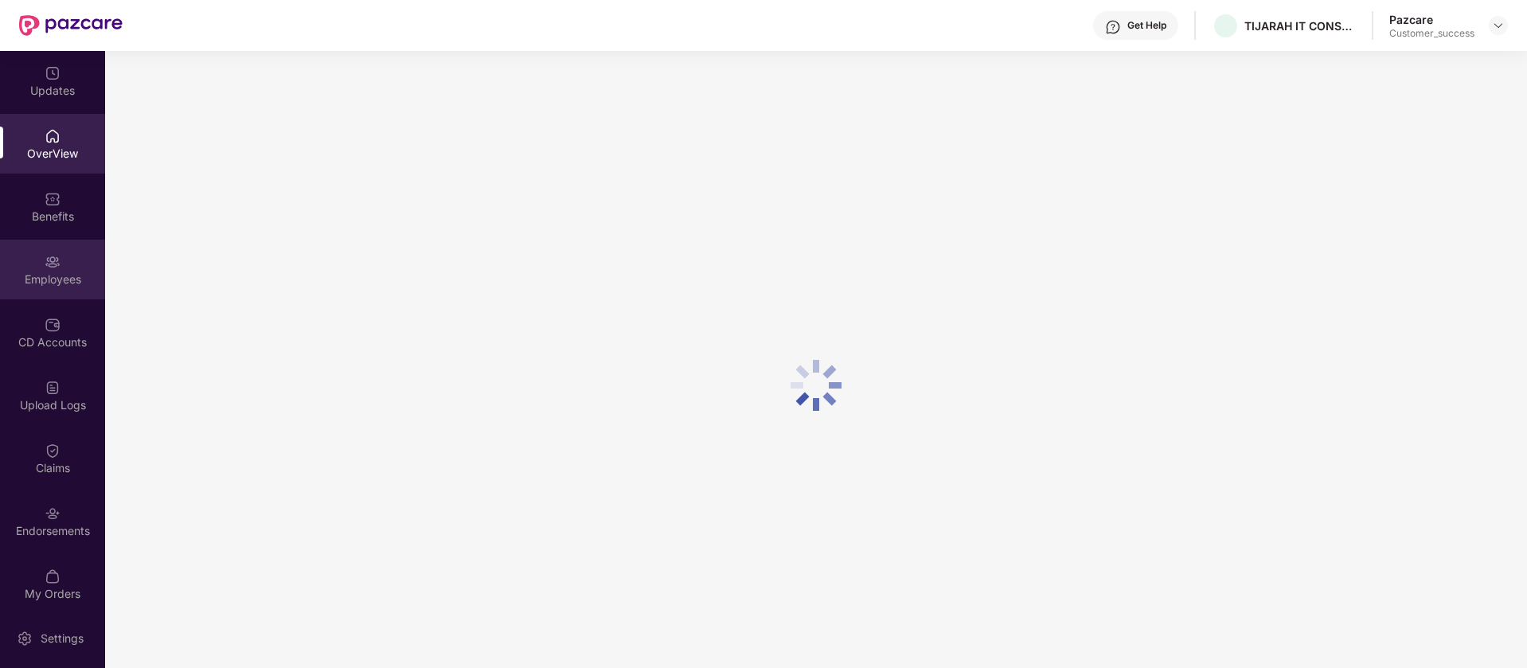
click at [27, 285] on div "Employees" at bounding box center [52, 280] width 105 height 16
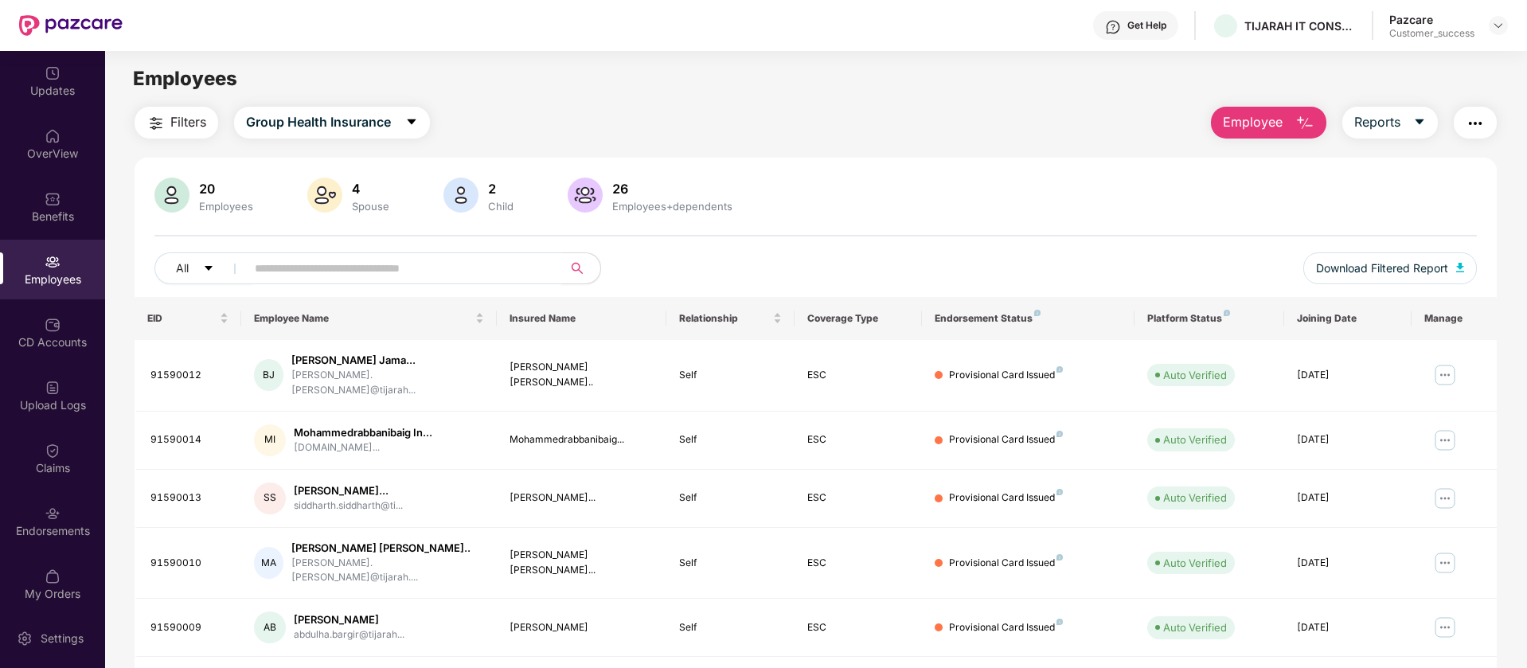
click at [415, 266] on input "text" at bounding box center [398, 268] width 286 height 24
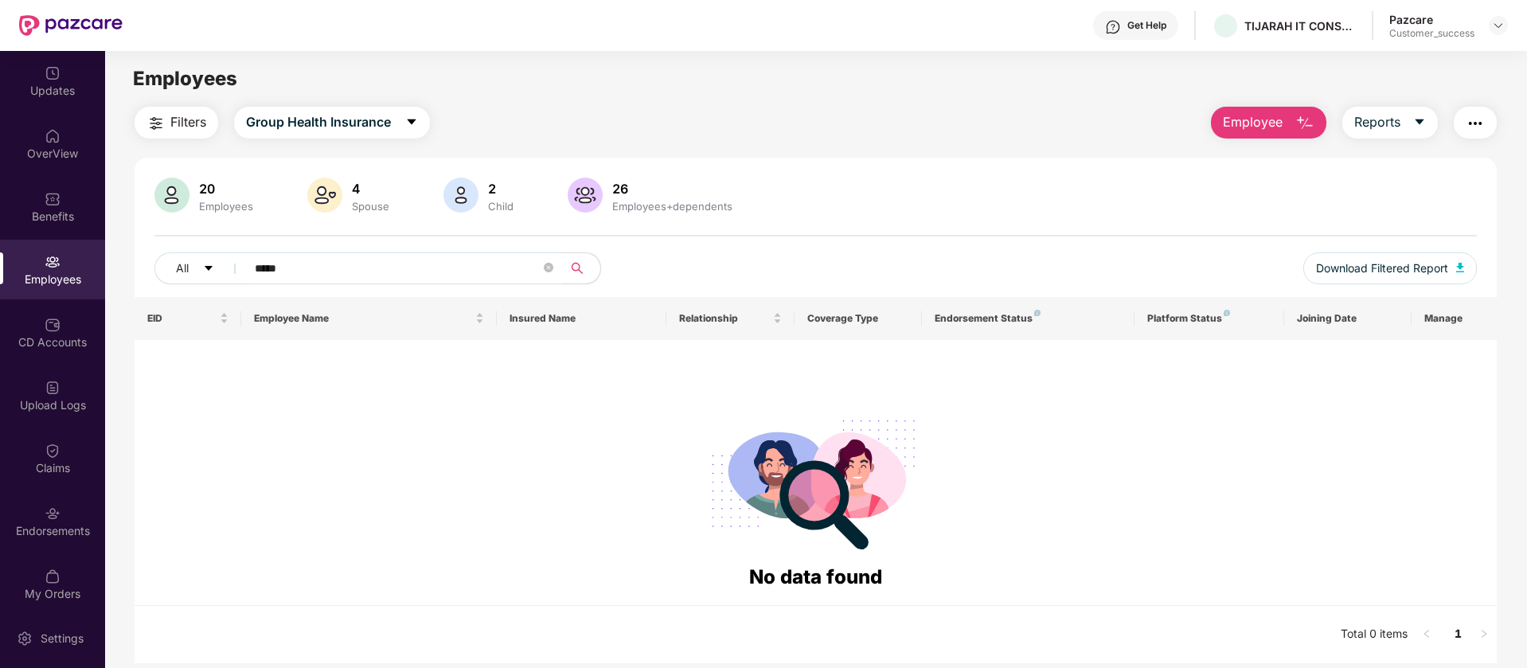
type input "******"
click at [415, 266] on input "******" at bounding box center [398, 268] width 286 height 24
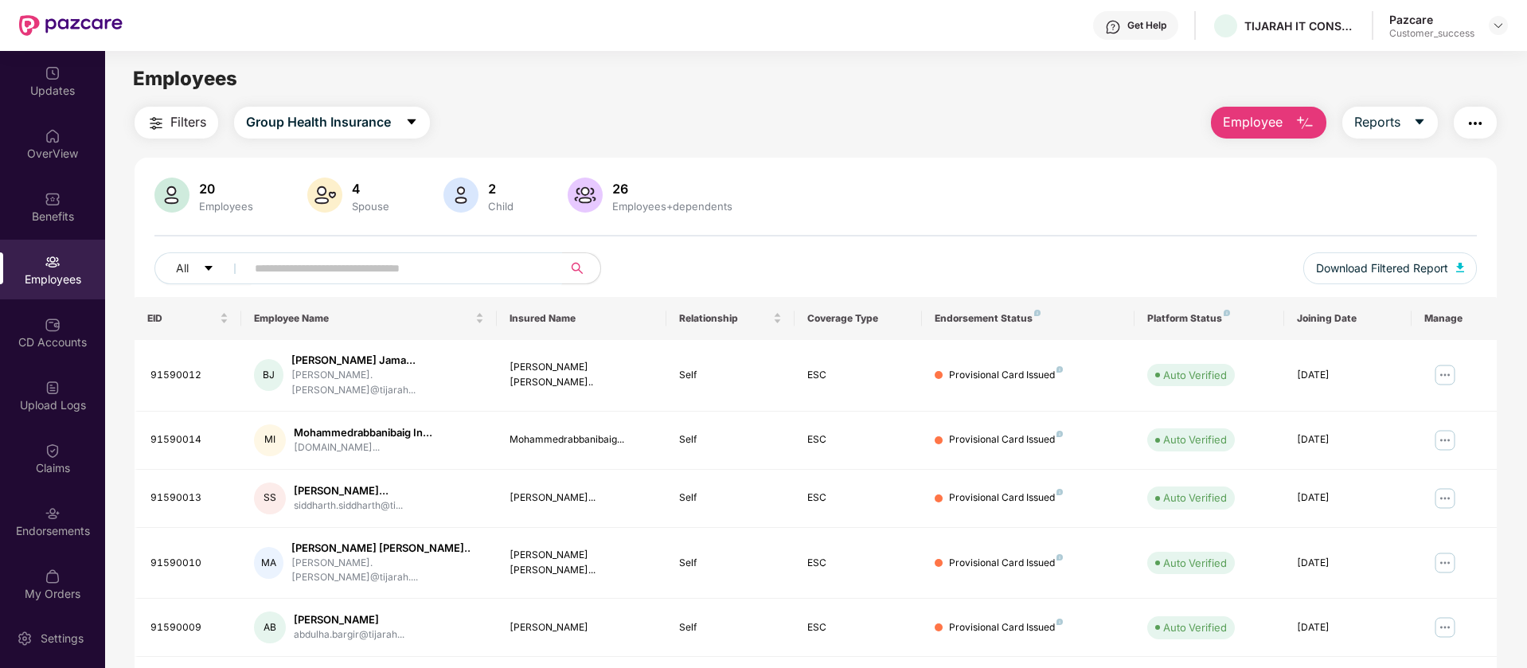
click at [402, 268] on input "text" at bounding box center [398, 268] width 286 height 24
click at [1225, 96] on main "Employees Filters Group Health Insurance Employee Reports 20 Employees 4 Spouse…" at bounding box center [815, 385] width 1421 height 668
click at [1368, 126] on span "Reports" at bounding box center [1377, 122] width 46 height 20
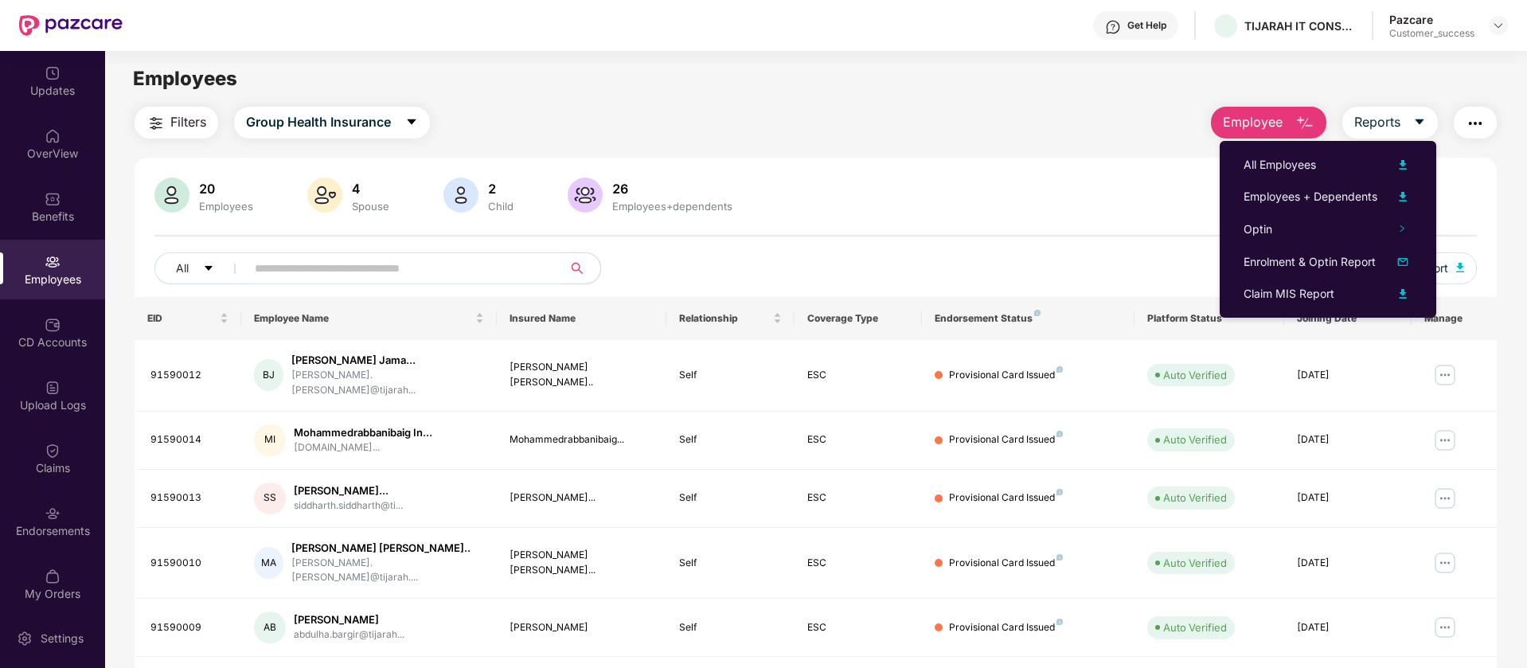
drag, startPoint x: 1371, startPoint y: 206, endPoint x: 588, endPoint y: 61, distance: 796.8
click at [588, 61] on main "Employees Filters Group Health Insurance Employee Reports 20 Employees 4 Spouse…" at bounding box center [815, 385] width 1421 height 668
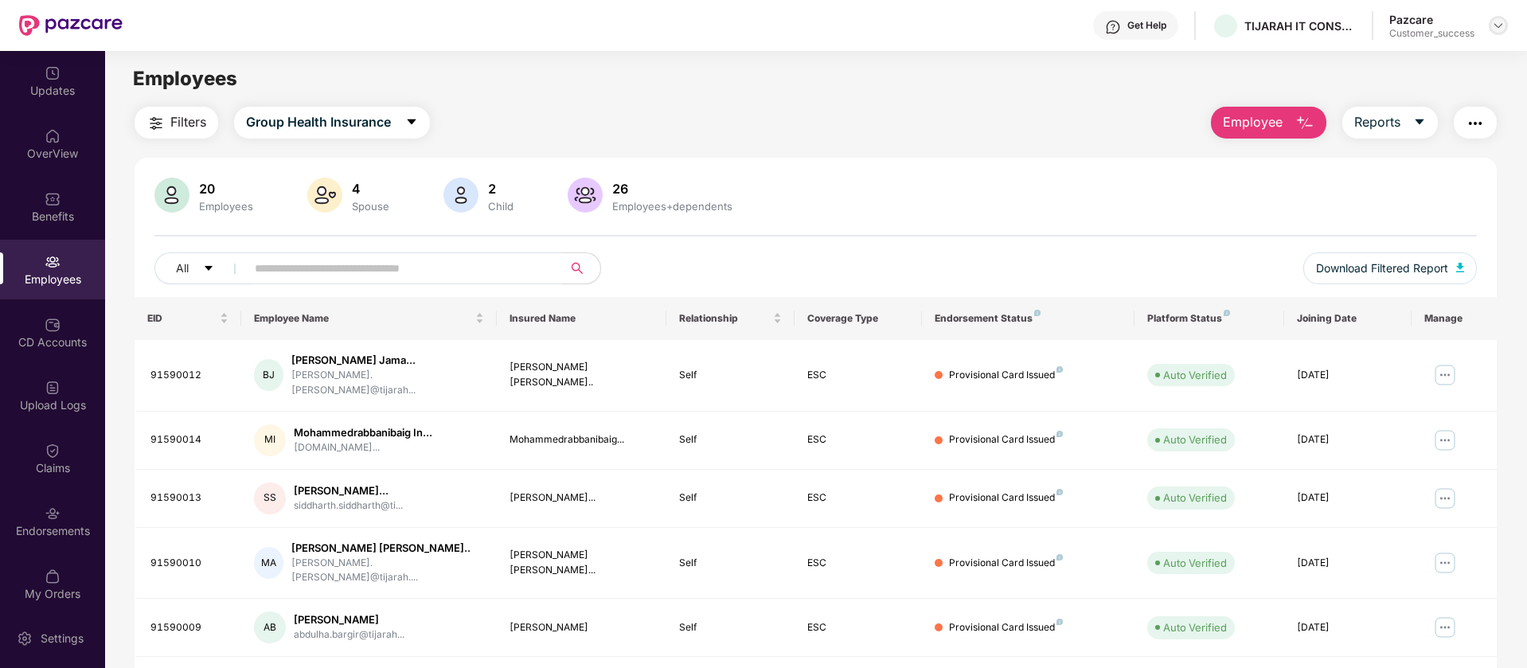
click at [1504, 26] on img at bounding box center [1498, 25] width 13 height 13
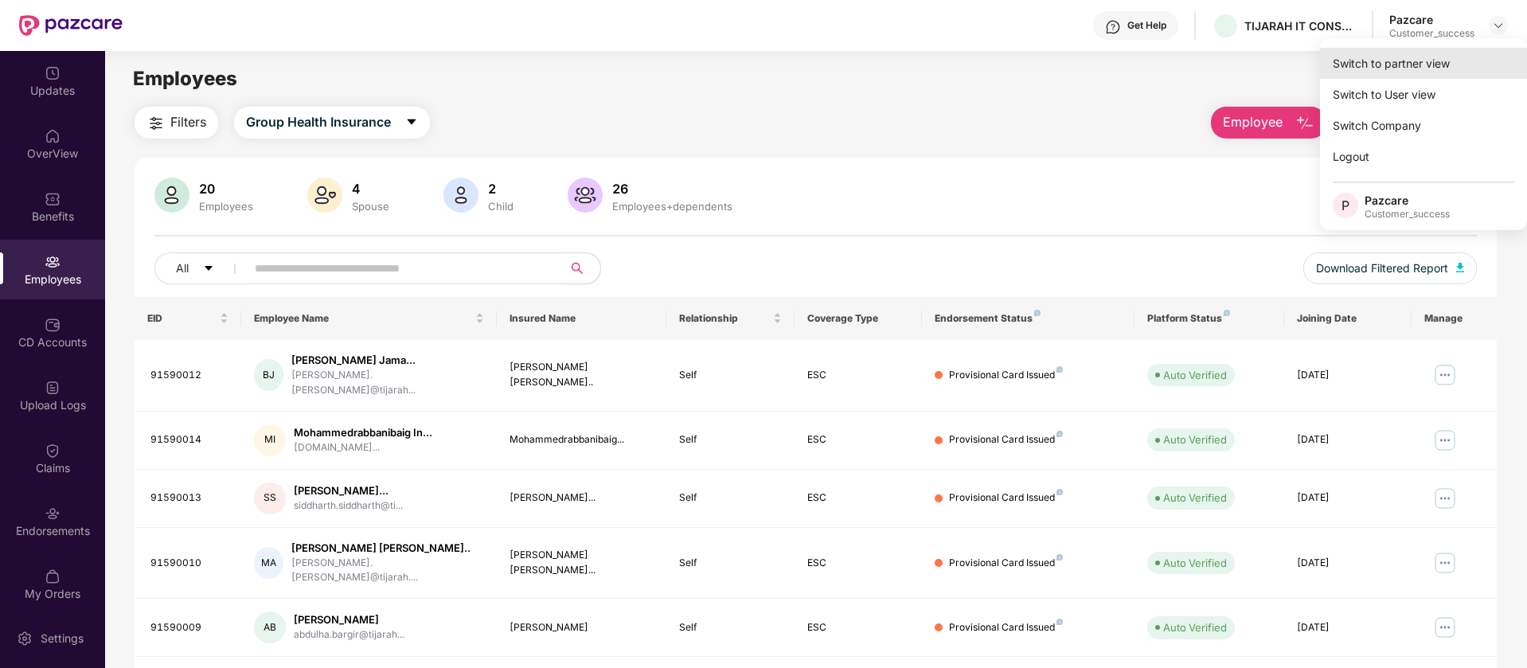
click at [1438, 69] on div "Switch to partner view" at bounding box center [1423, 63] width 207 height 31
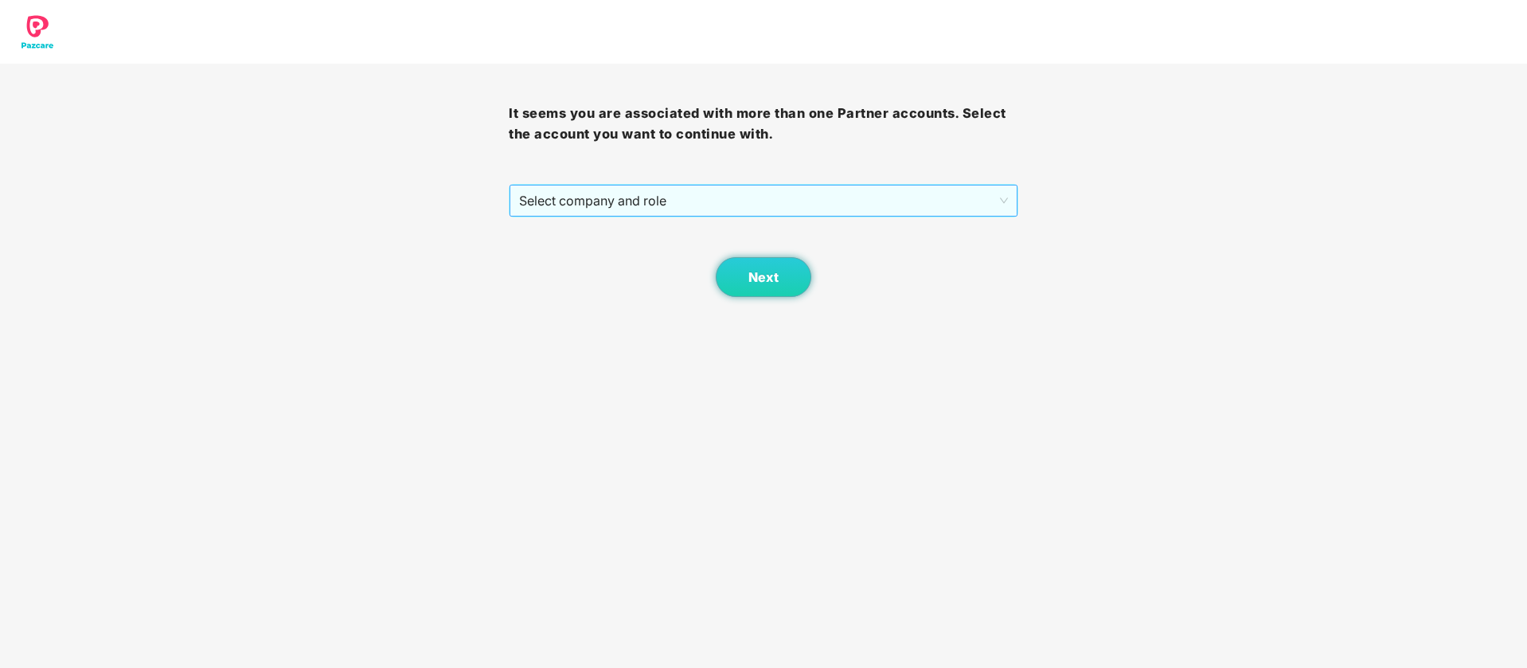
click at [586, 205] on span "Select company and role" at bounding box center [763, 201] width 488 height 30
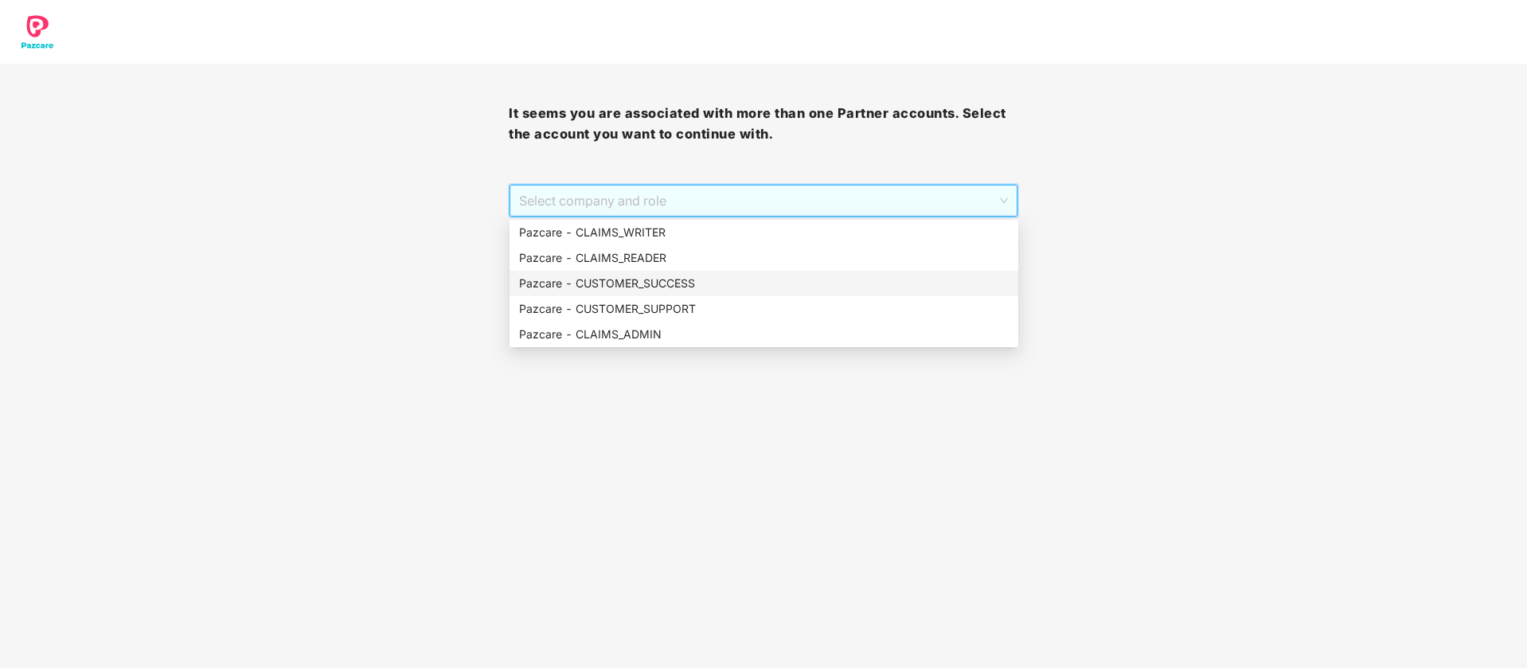
click at [612, 284] on div "Pazcare - CUSTOMER_SUCCESS" at bounding box center [764, 284] width 490 height 18
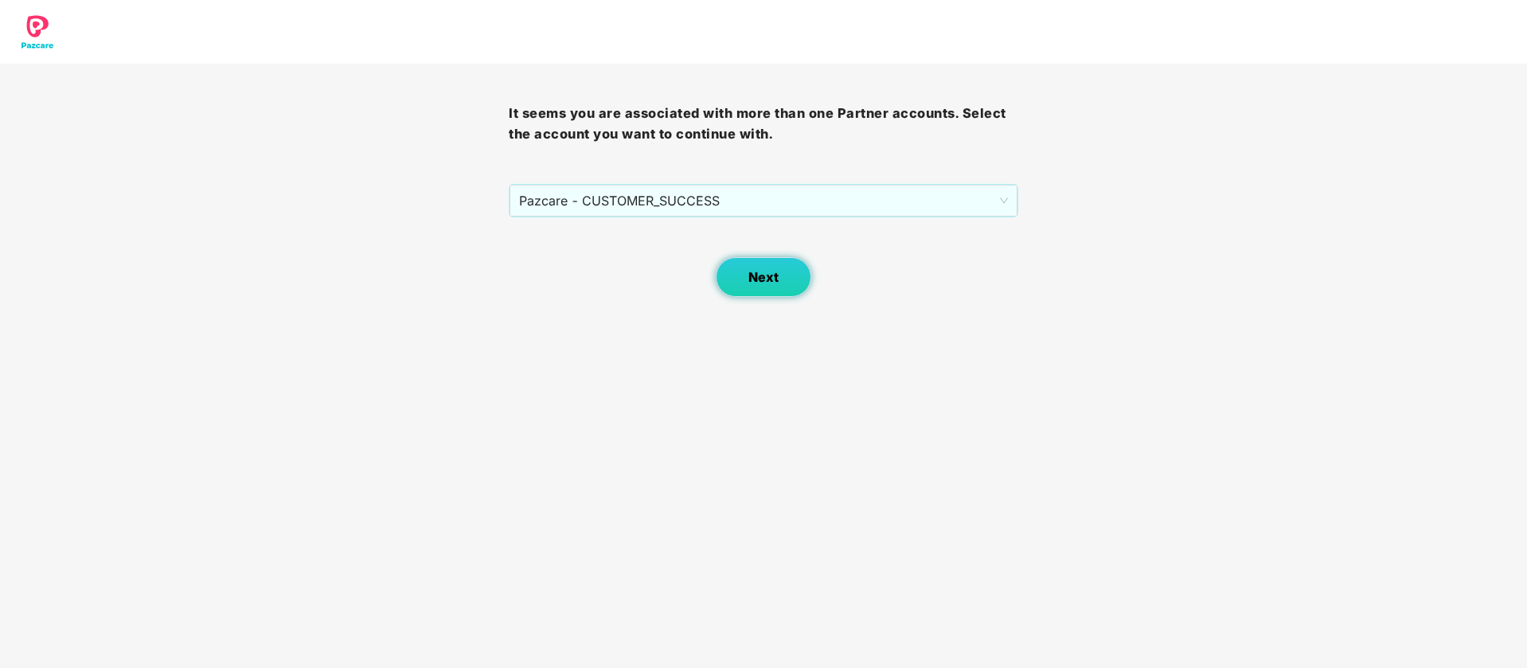
click at [757, 288] on button "Next" at bounding box center [764, 277] width 96 height 40
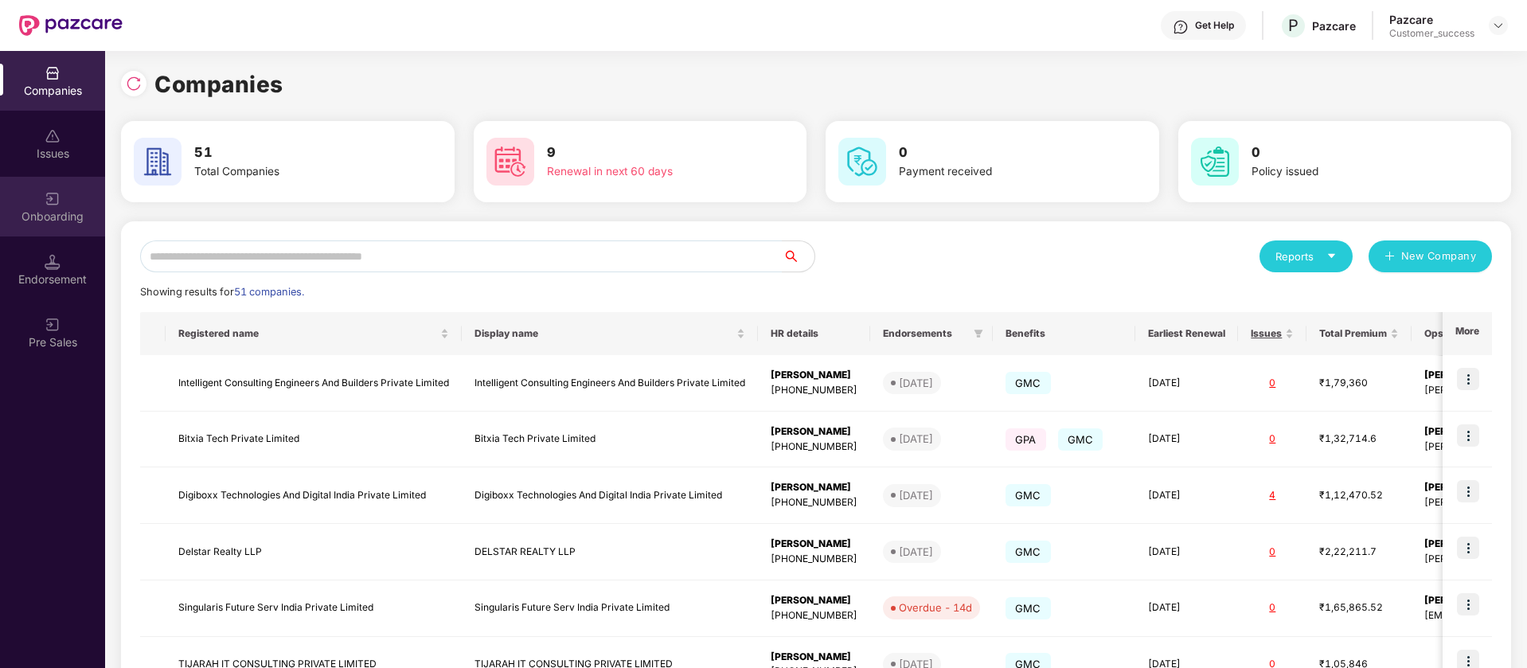
click at [61, 205] on div "Onboarding" at bounding box center [52, 207] width 105 height 60
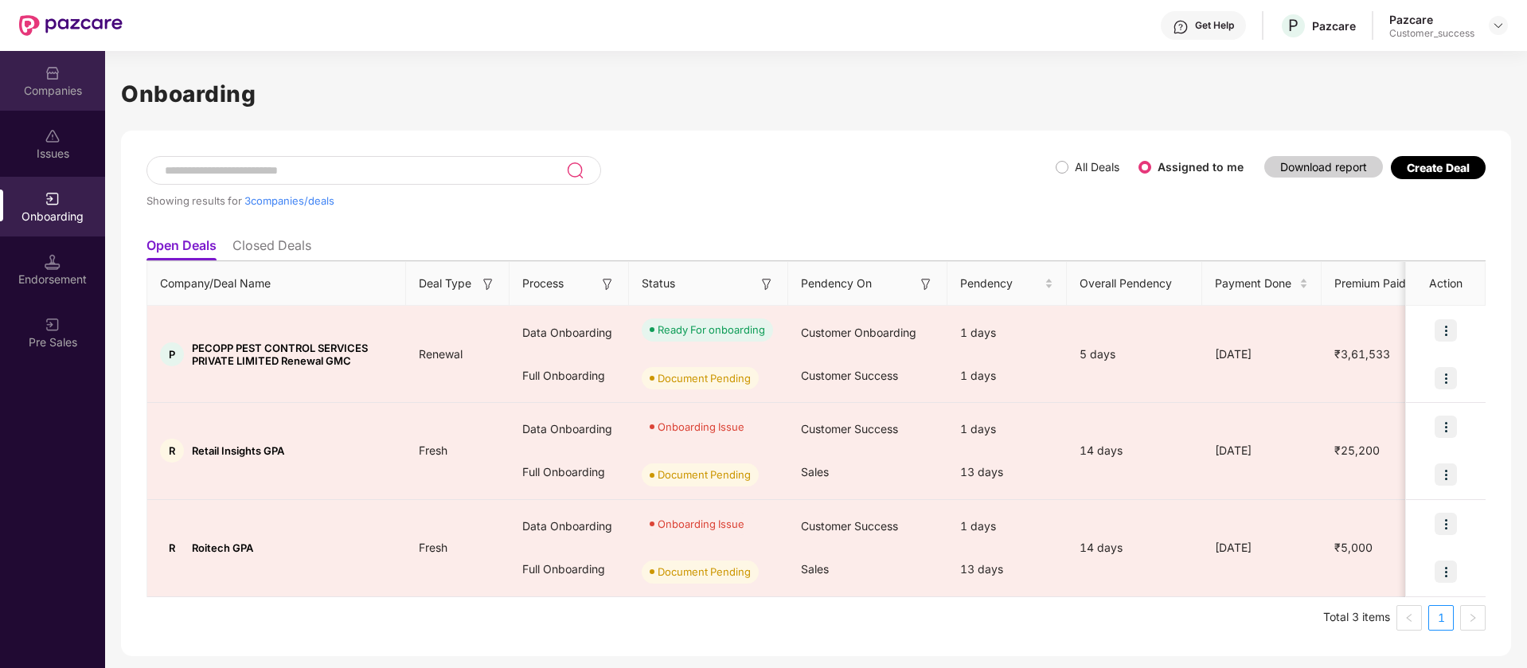
click at [82, 84] on div "Companies" at bounding box center [52, 91] width 105 height 16
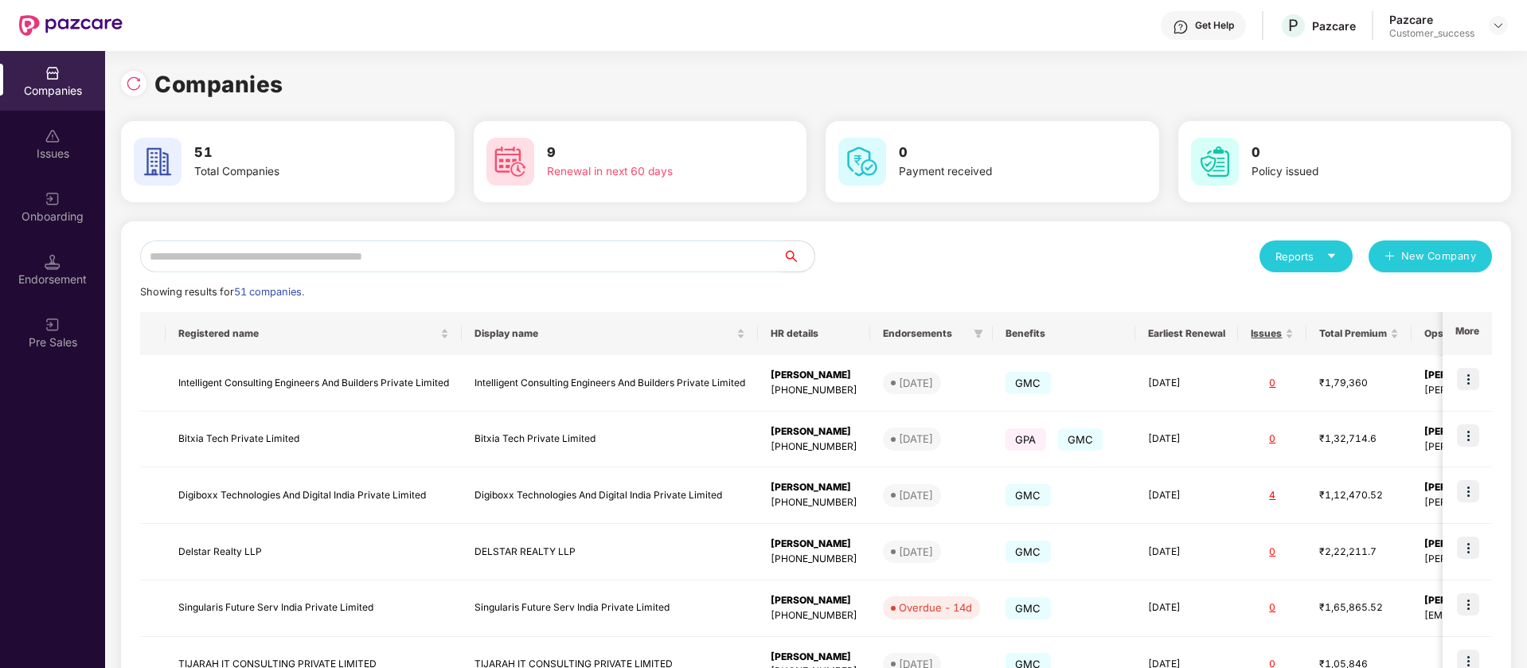
click at [322, 243] on input "text" at bounding box center [461, 256] width 643 height 32
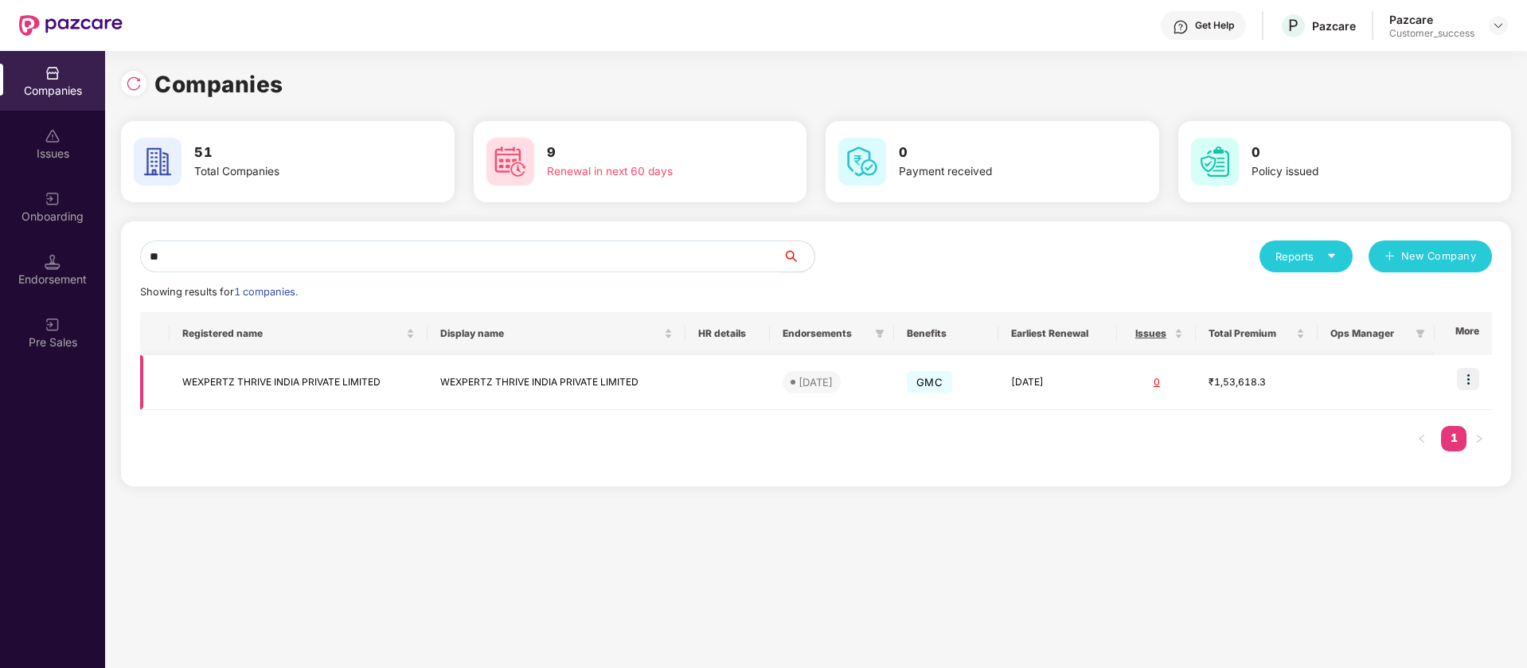
type input "**"
click at [1467, 379] on img at bounding box center [1468, 379] width 22 height 22
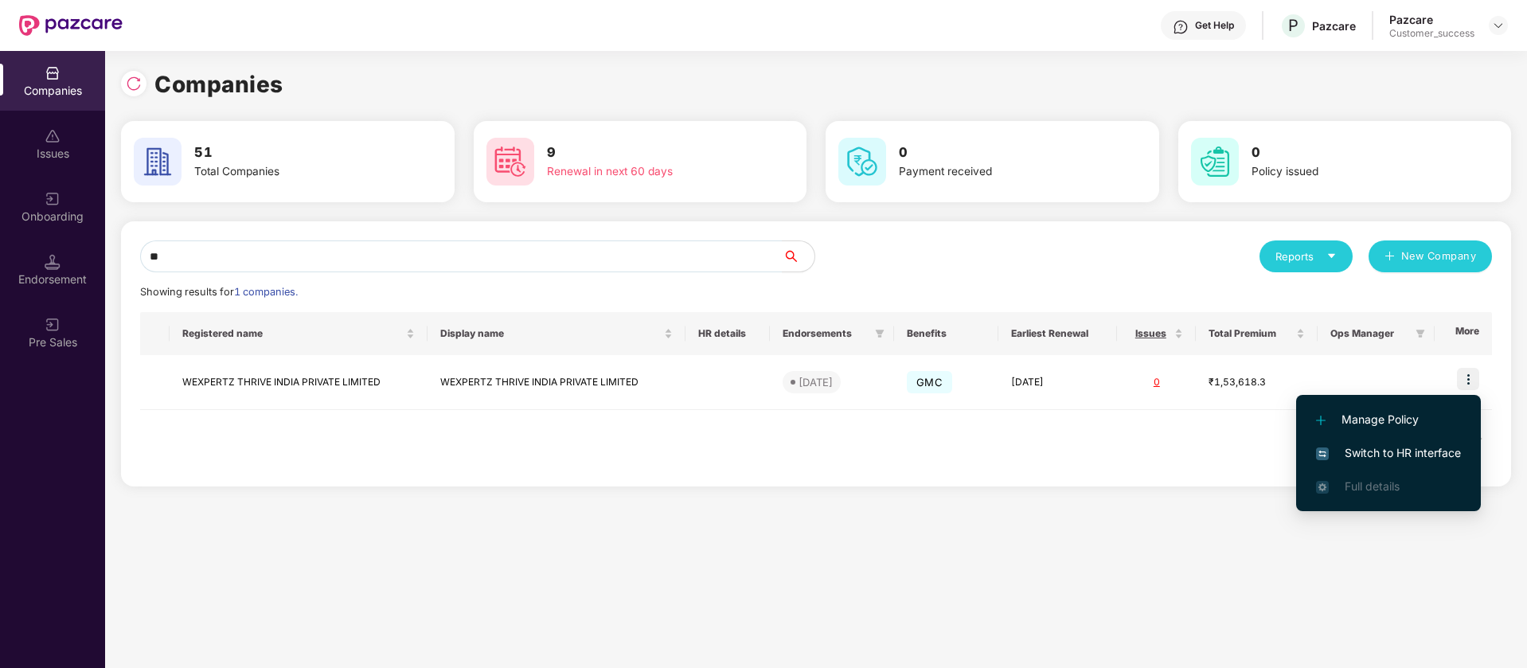
click at [1415, 456] on span "Switch to HR interface" at bounding box center [1388, 453] width 145 height 18
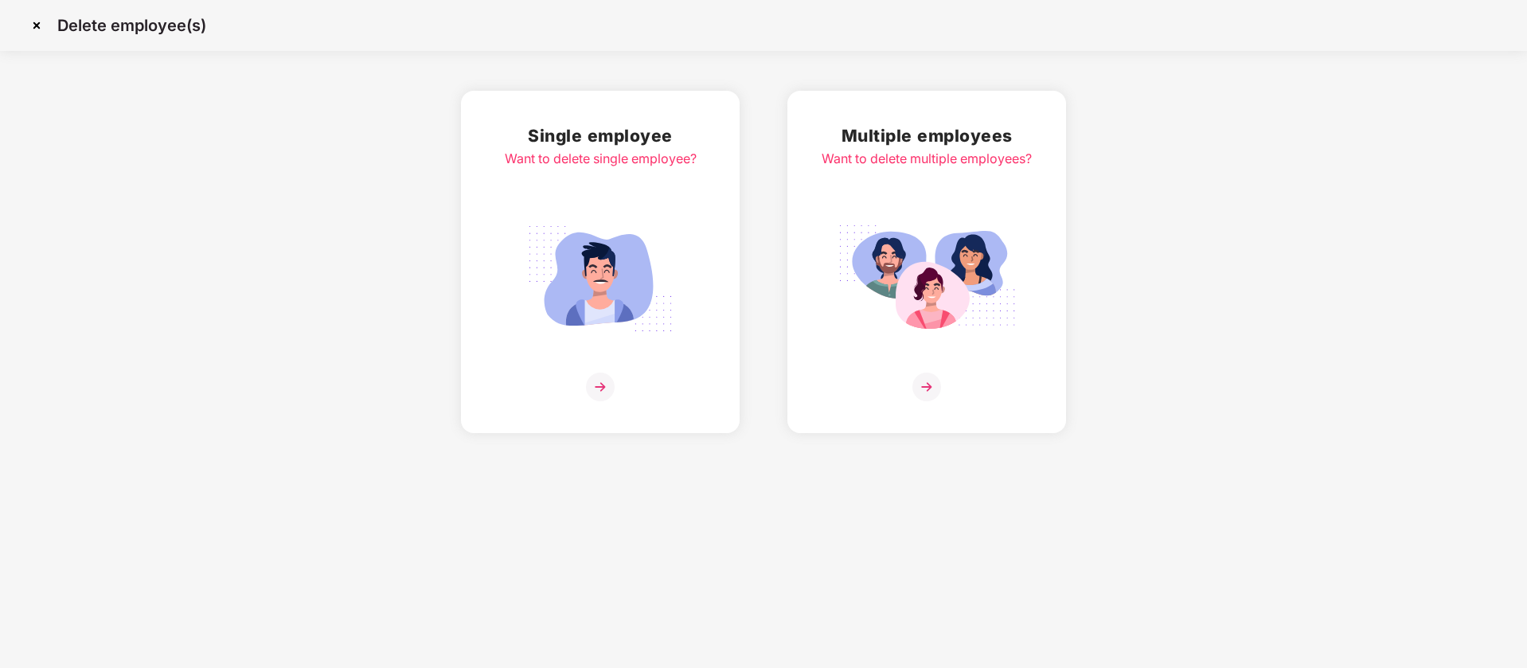
click at [37, 20] on img at bounding box center [36, 25] width 25 height 25
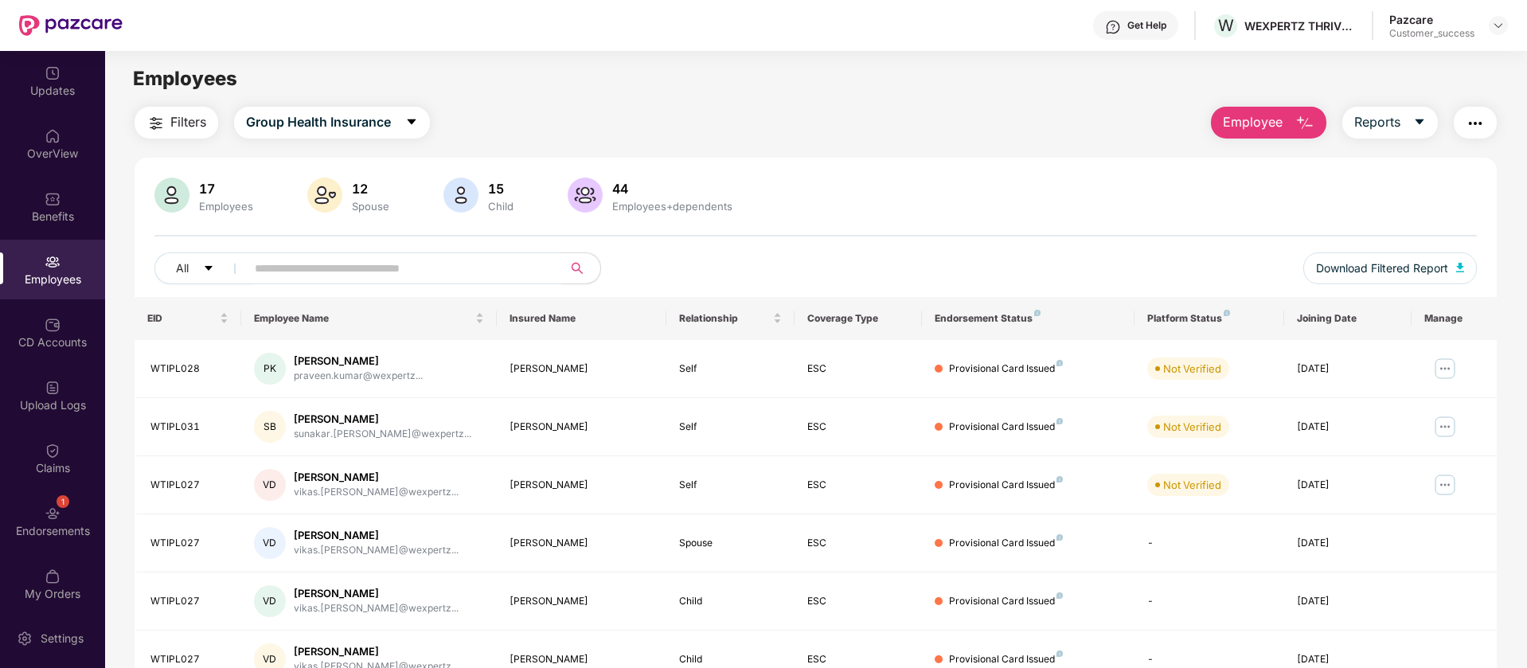
click at [1254, 123] on span "Employee" at bounding box center [1253, 122] width 60 height 20
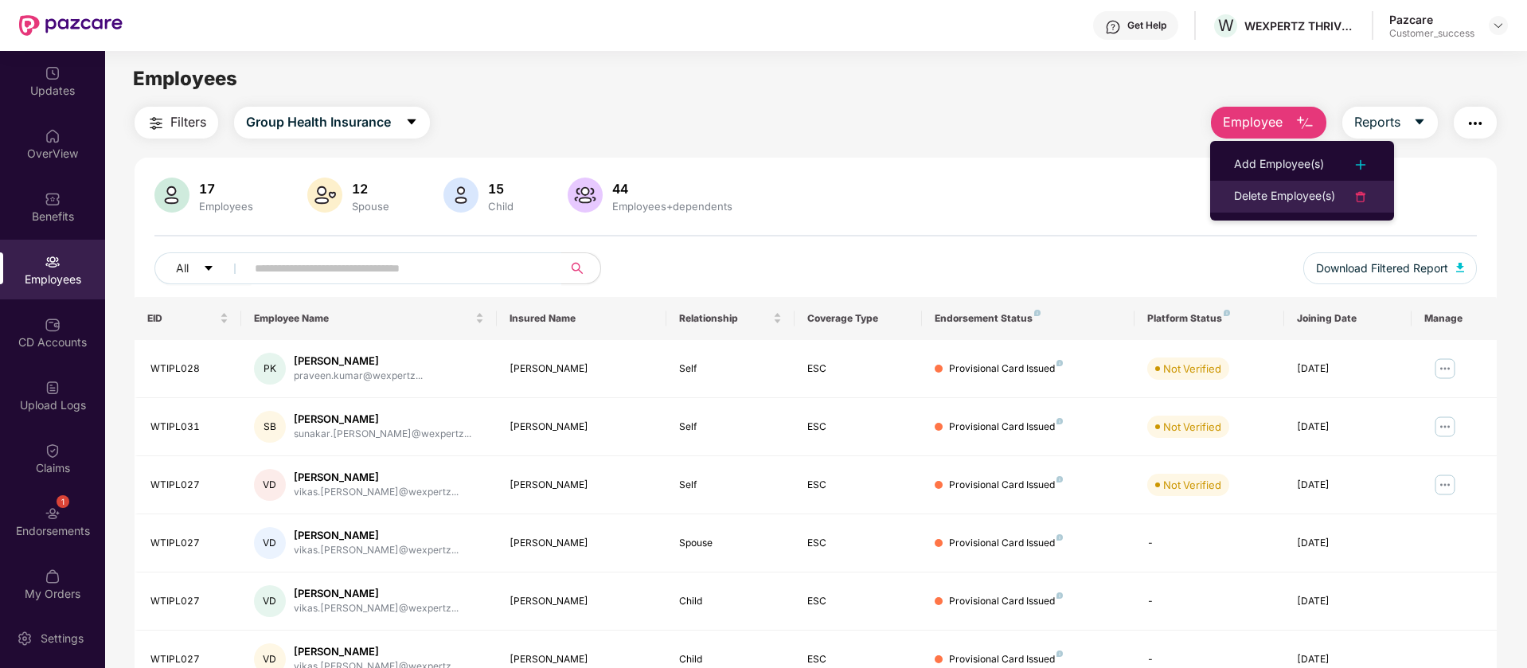
click at [1284, 197] on div "Delete Employee(s)" at bounding box center [1284, 196] width 101 height 19
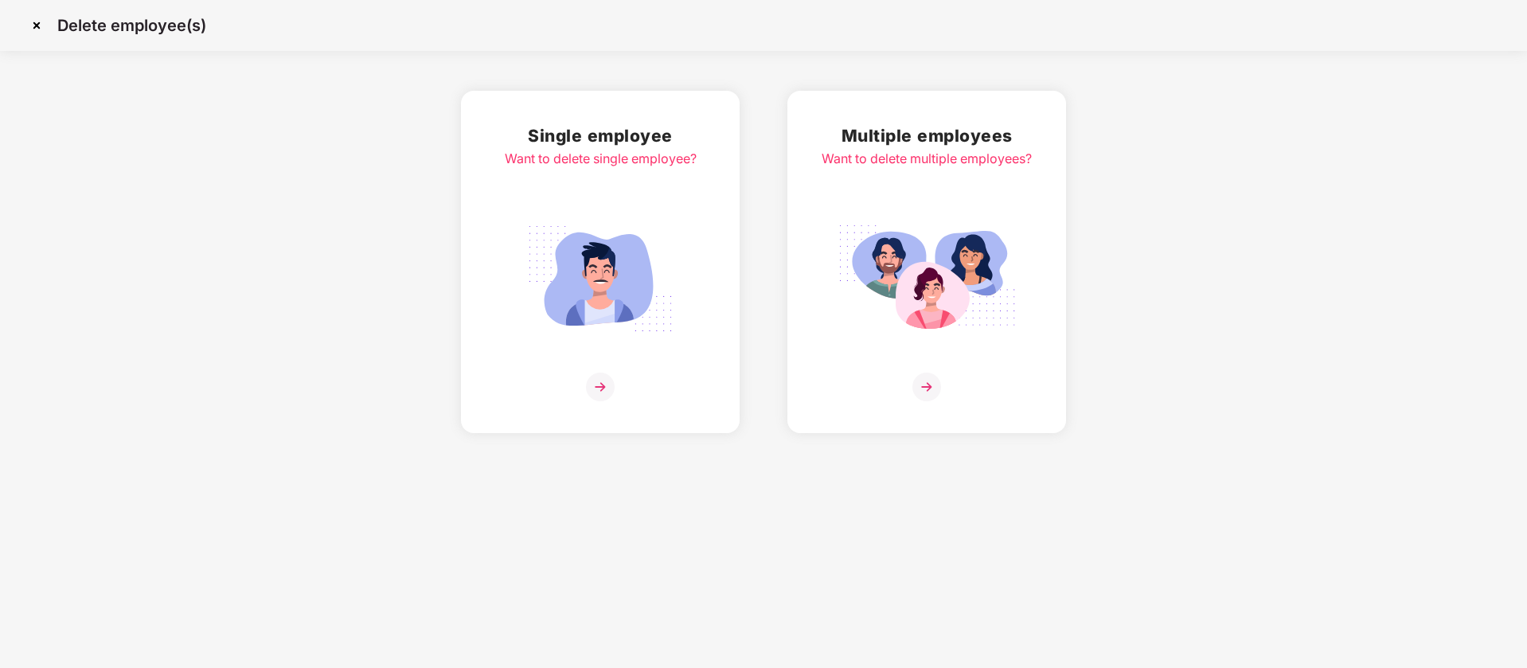
click at [641, 303] on img at bounding box center [600, 279] width 178 height 124
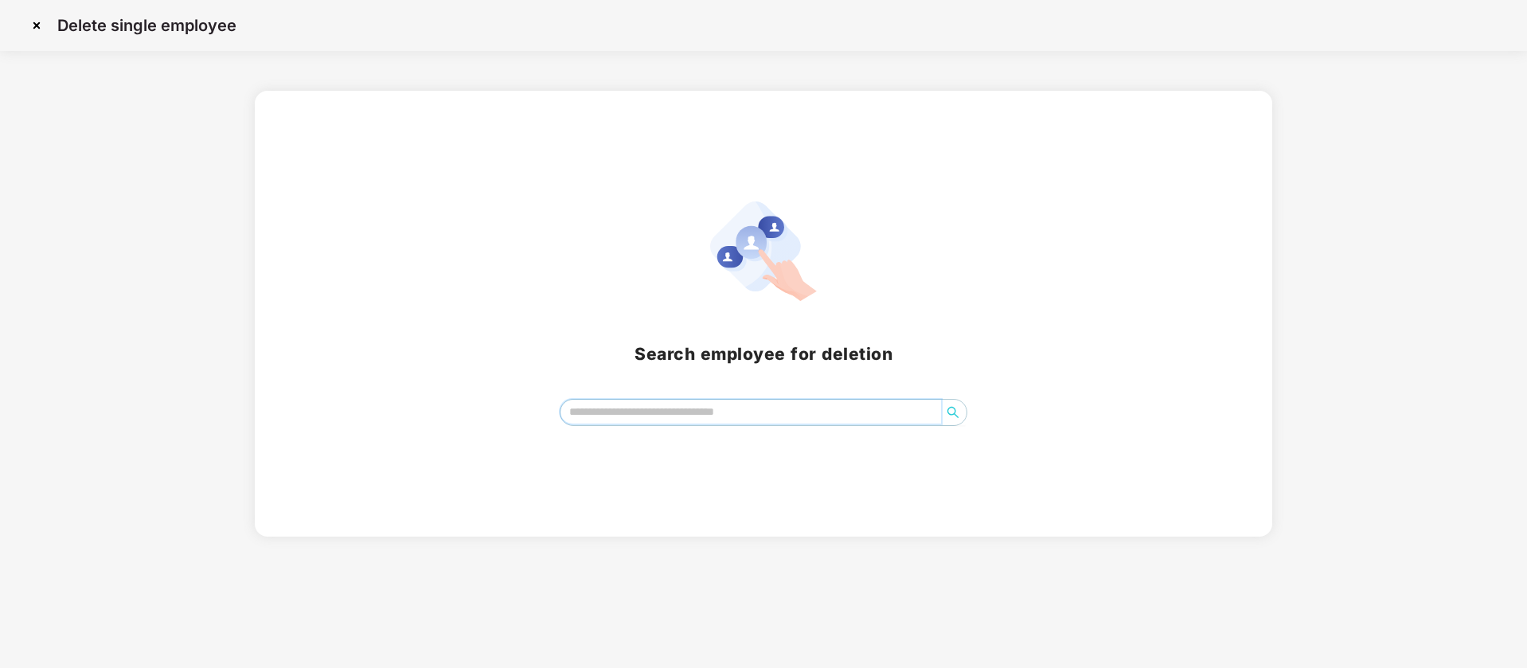
click at [701, 412] on input "search" at bounding box center [751, 412] width 381 height 24
click at [41, 25] on img at bounding box center [36, 25] width 25 height 25
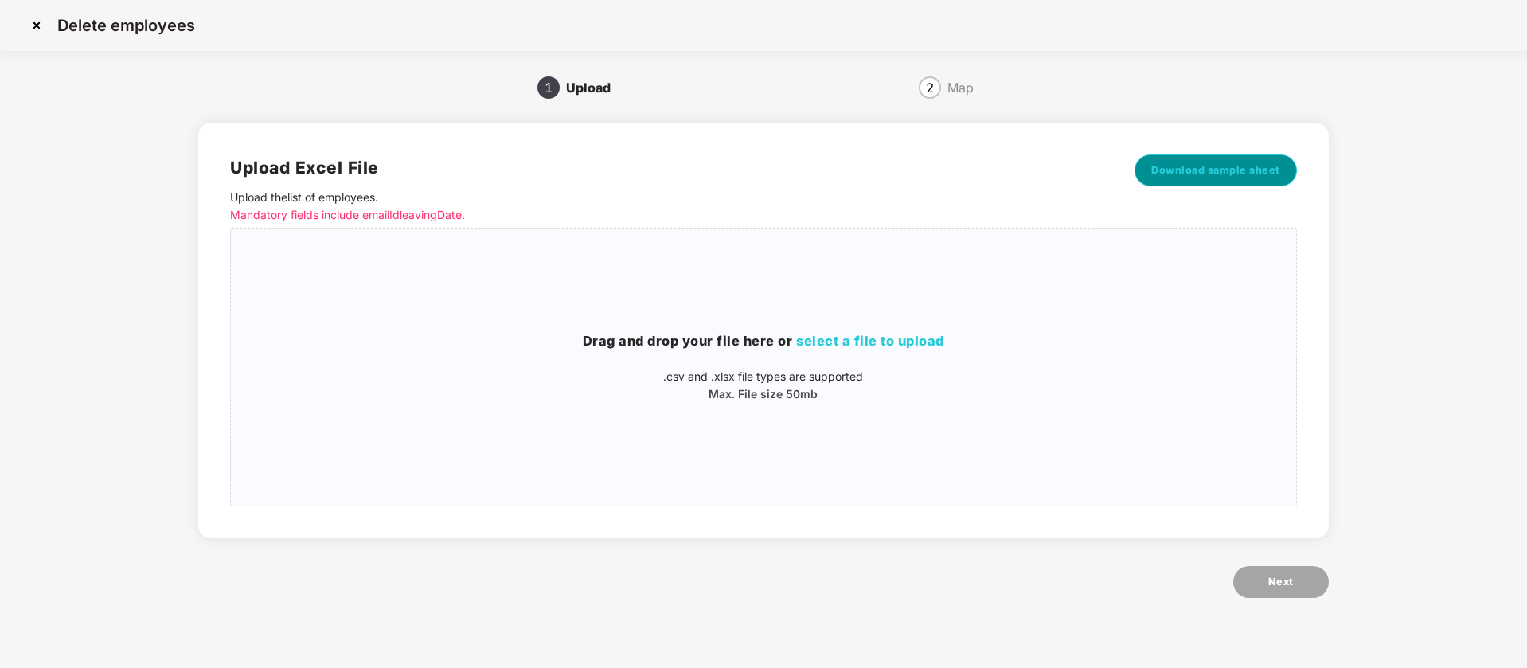
click at [1229, 177] on span "Download sample sheet" at bounding box center [1215, 170] width 129 height 16
click at [35, 27] on img at bounding box center [36, 25] width 25 height 25
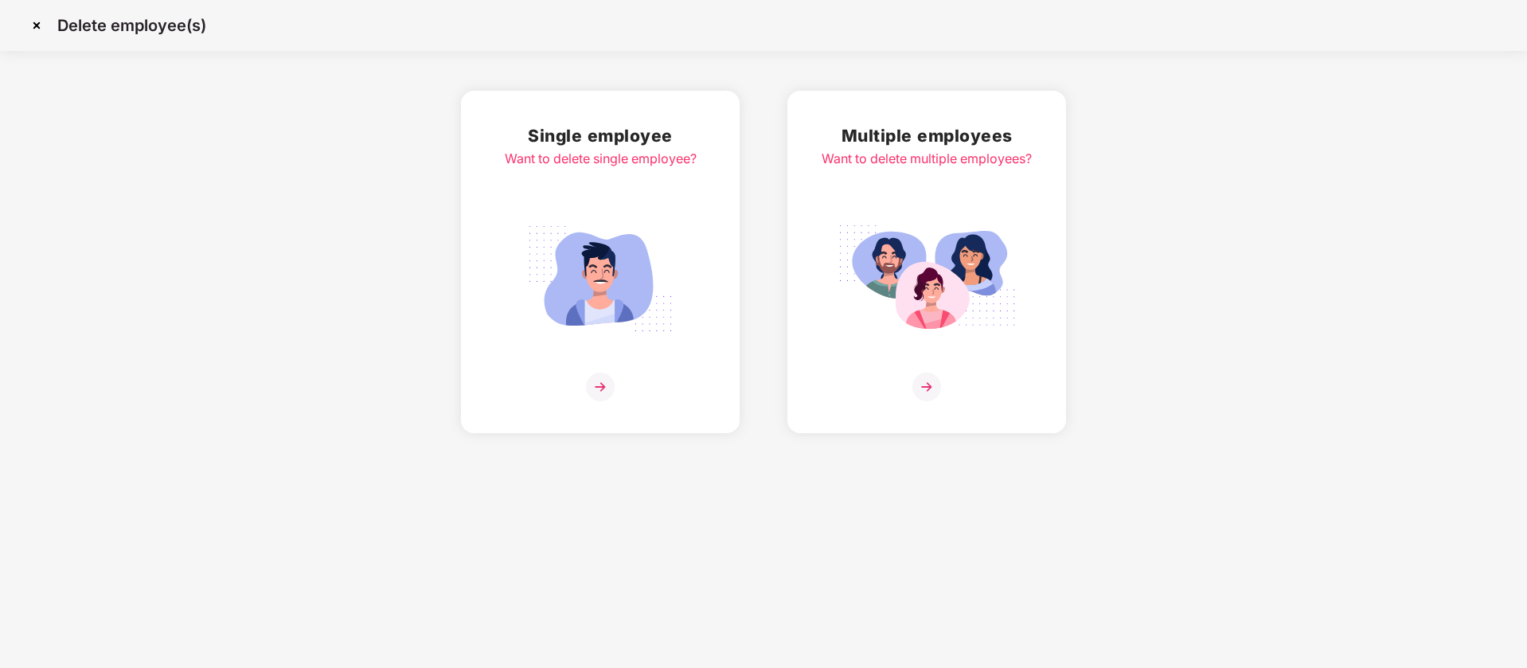
click at [34, 20] on img at bounding box center [36, 25] width 25 height 25
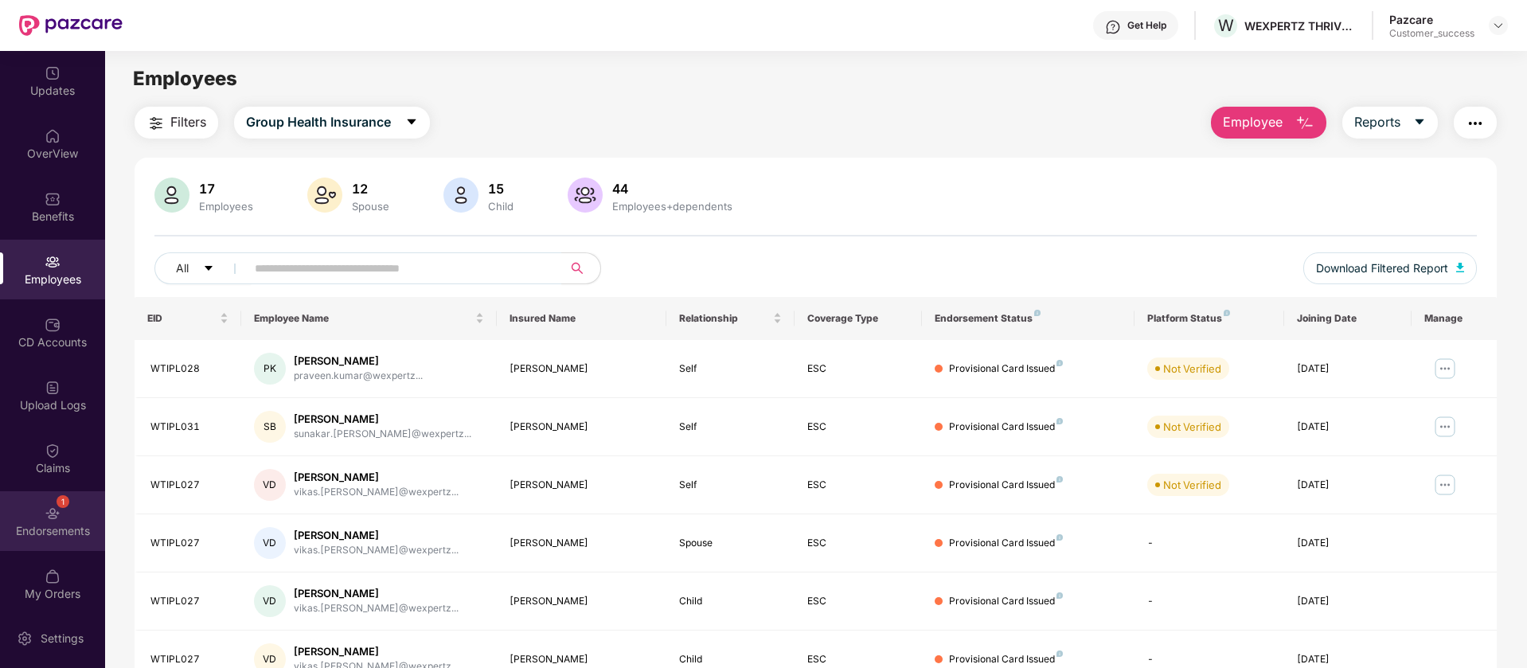
click at [49, 522] on div "1 Endorsements" at bounding box center [52, 521] width 105 height 60
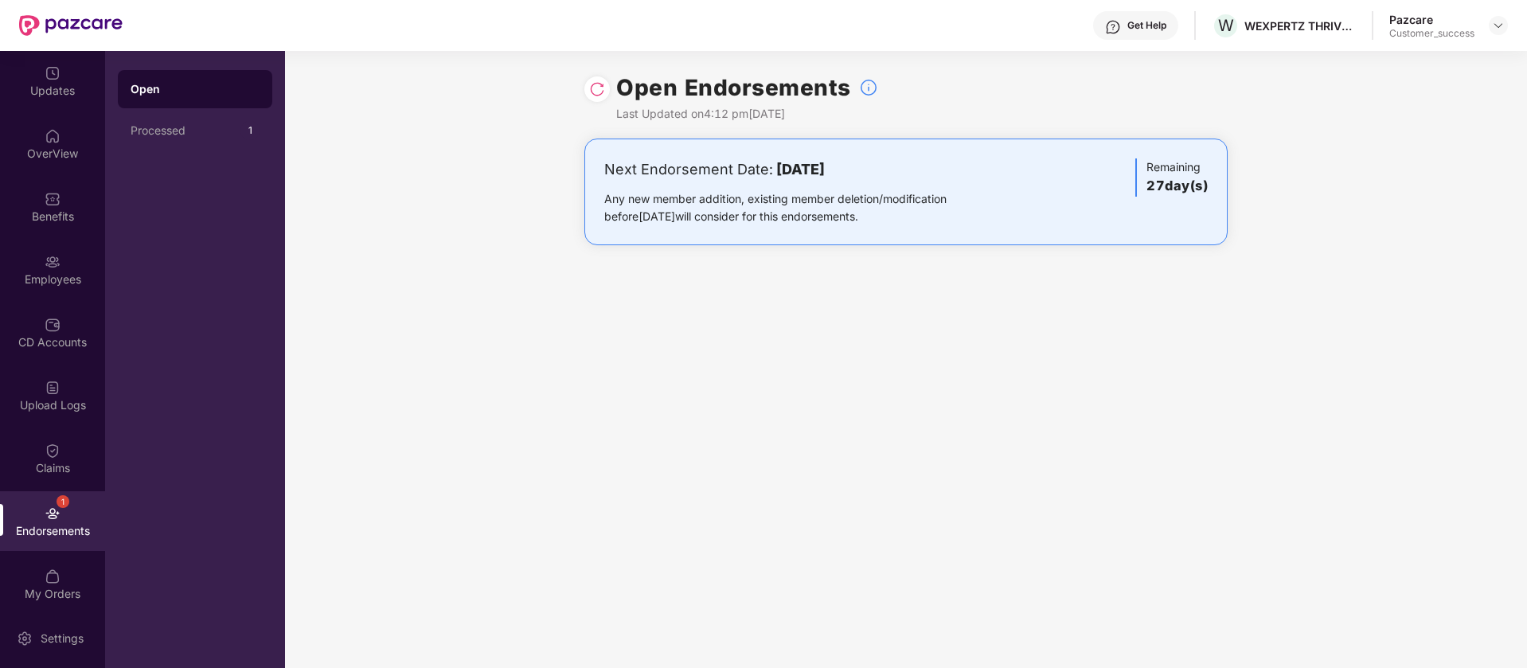
drag, startPoint x: 919, startPoint y: 167, endPoint x: 777, endPoint y: 167, distance: 141.7
click at [777, 167] on div "Next Endorsement Date: [DATE]" at bounding box center [800, 169] width 393 height 22
click at [777, 167] on b "[DATE]" at bounding box center [800, 169] width 49 height 17
click at [776, 166] on b "[DATE]" at bounding box center [800, 169] width 49 height 17
click at [48, 256] on img at bounding box center [53, 262] width 16 height 16
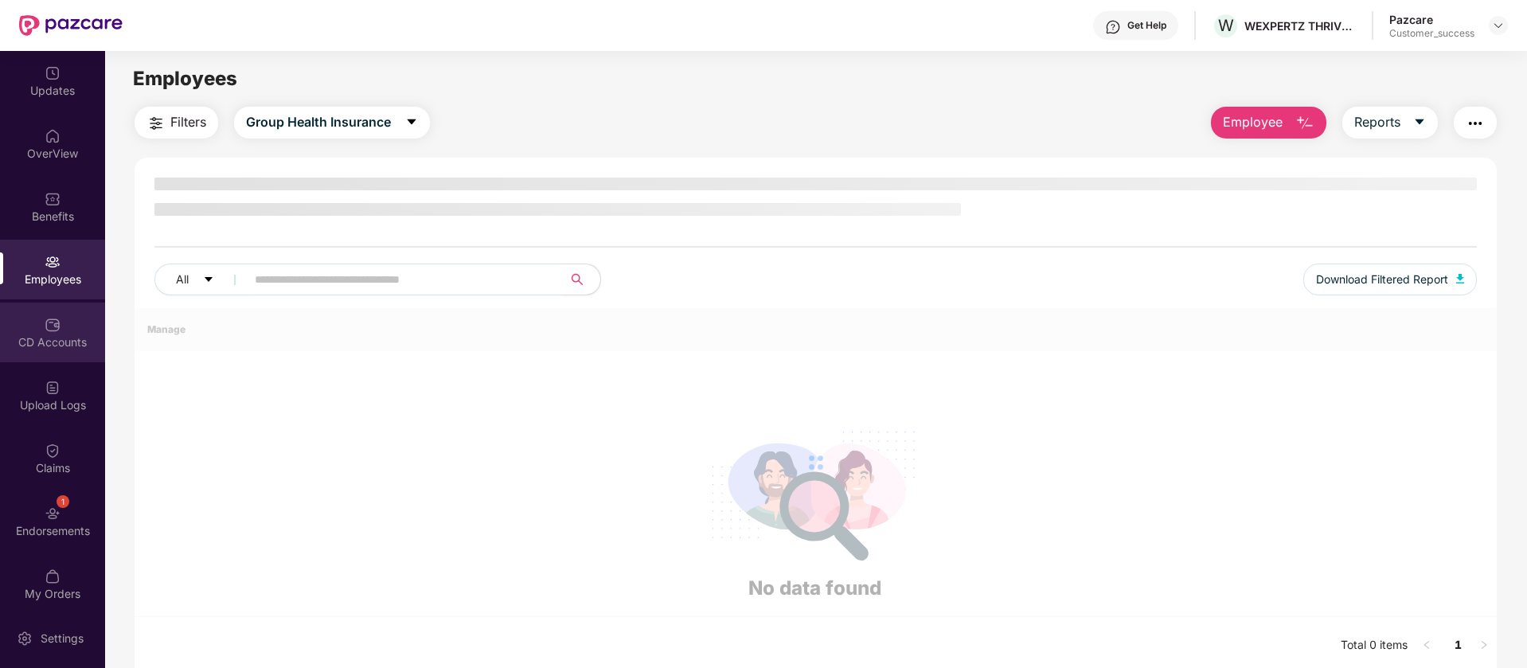
click at [41, 329] on div "CD Accounts" at bounding box center [52, 333] width 105 height 60
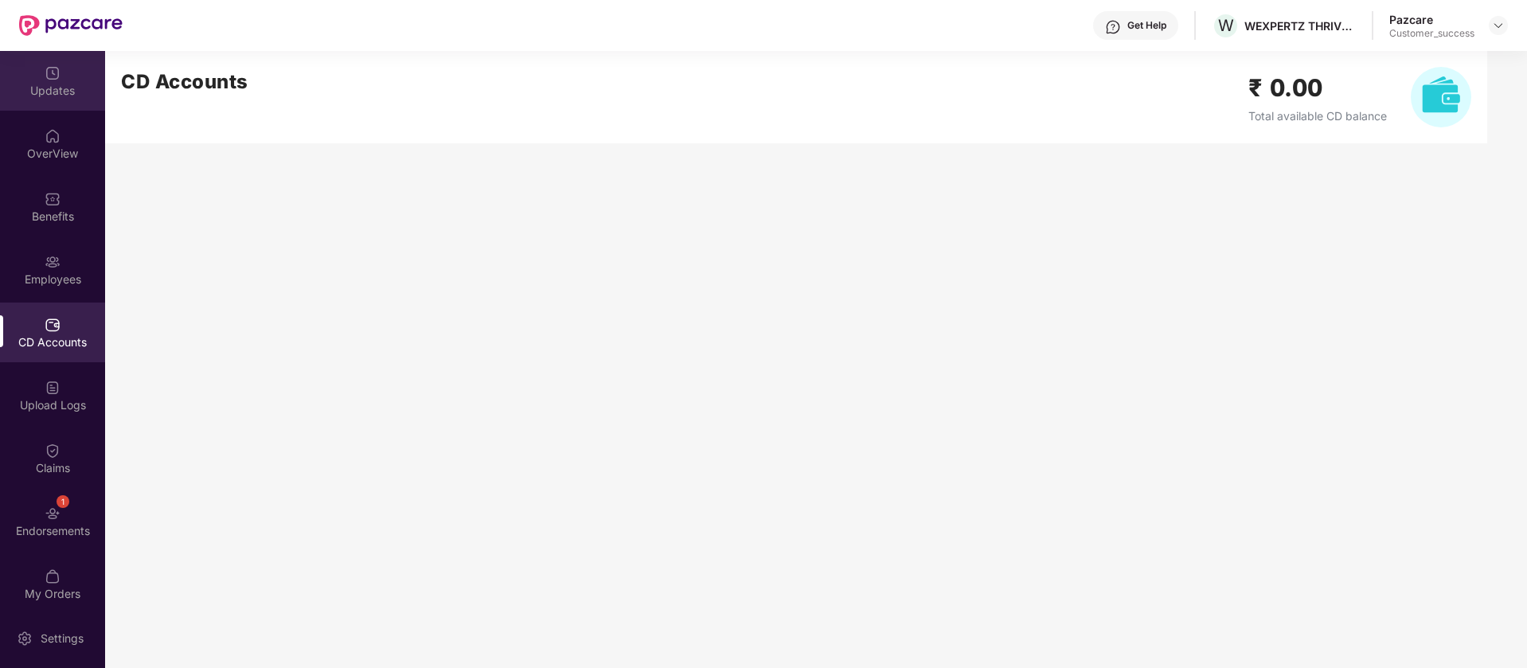
click at [68, 96] on div "Updates" at bounding box center [52, 91] width 105 height 16
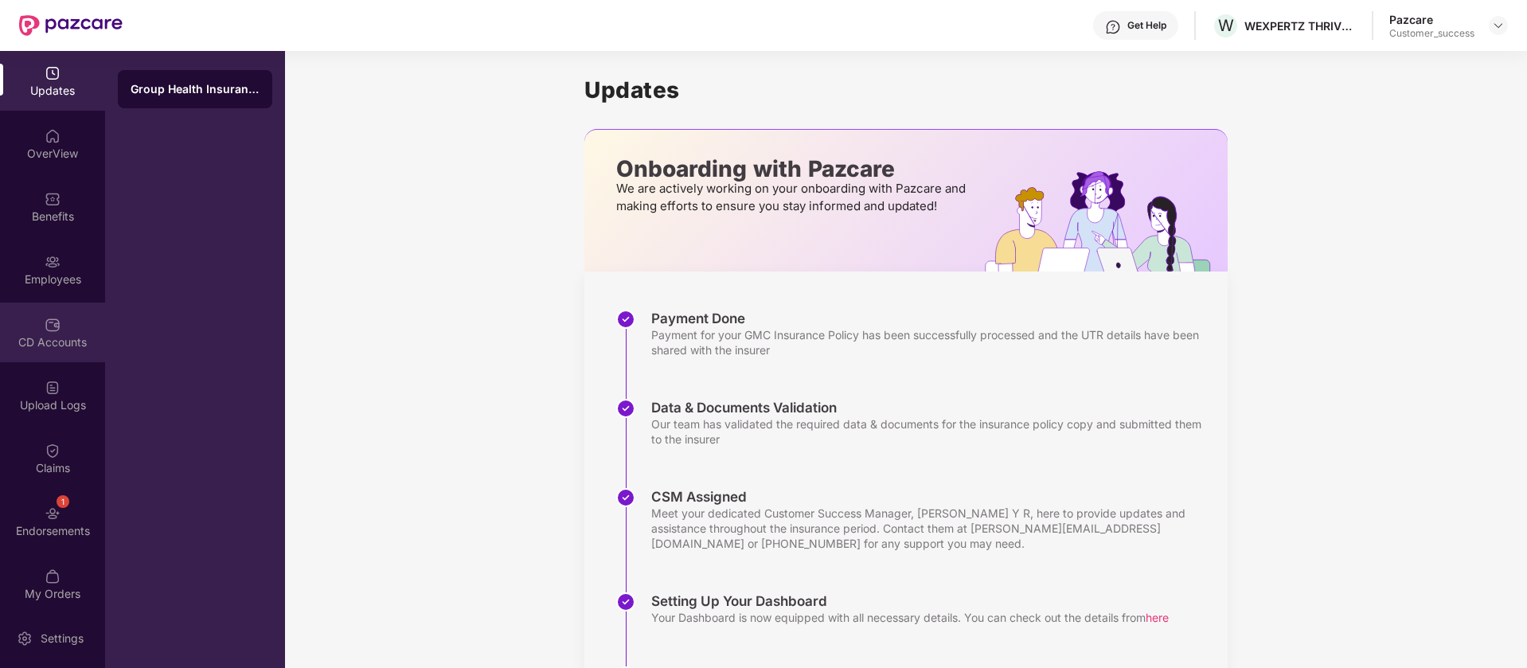
click at [49, 344] on div "CD Accounts" at bounding box center [52, 342] width 105 height 16
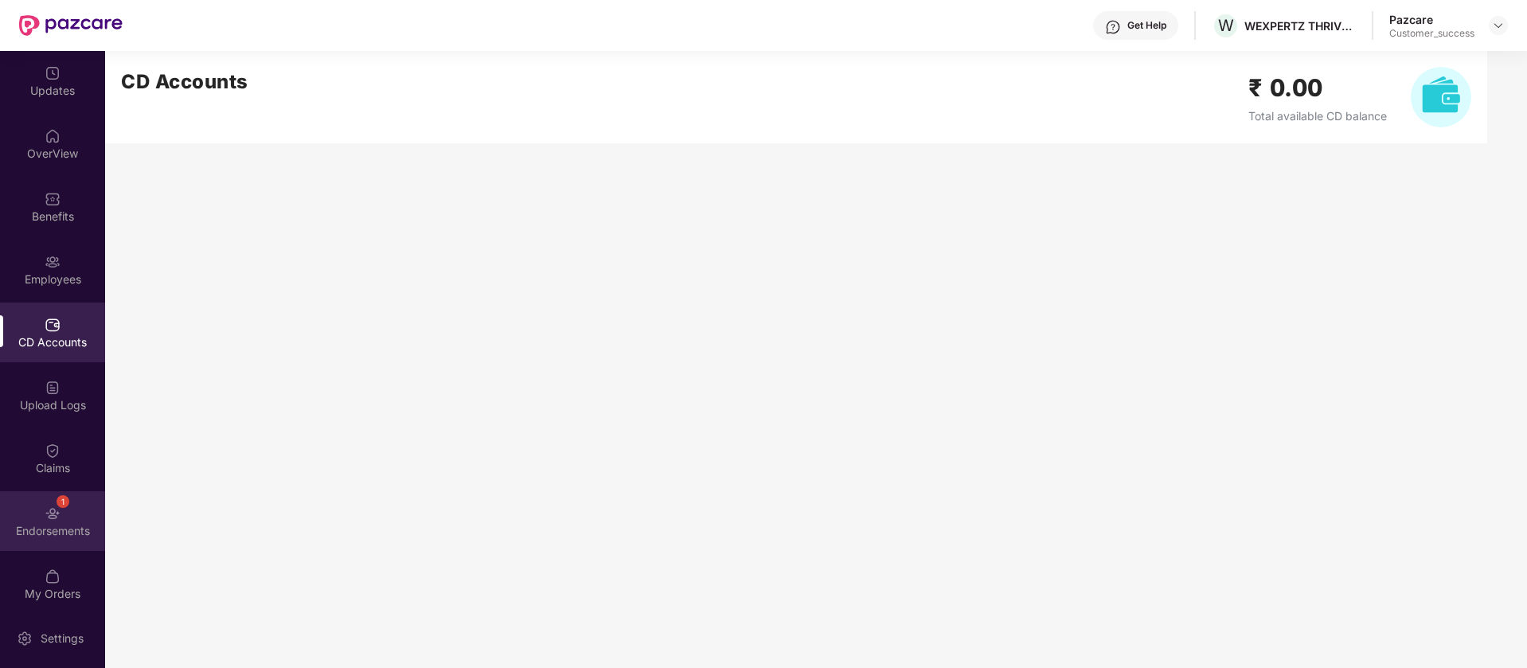
click at [67, 523] on div "Endorsements" at bounding box center [52, 531] width 105 height 16
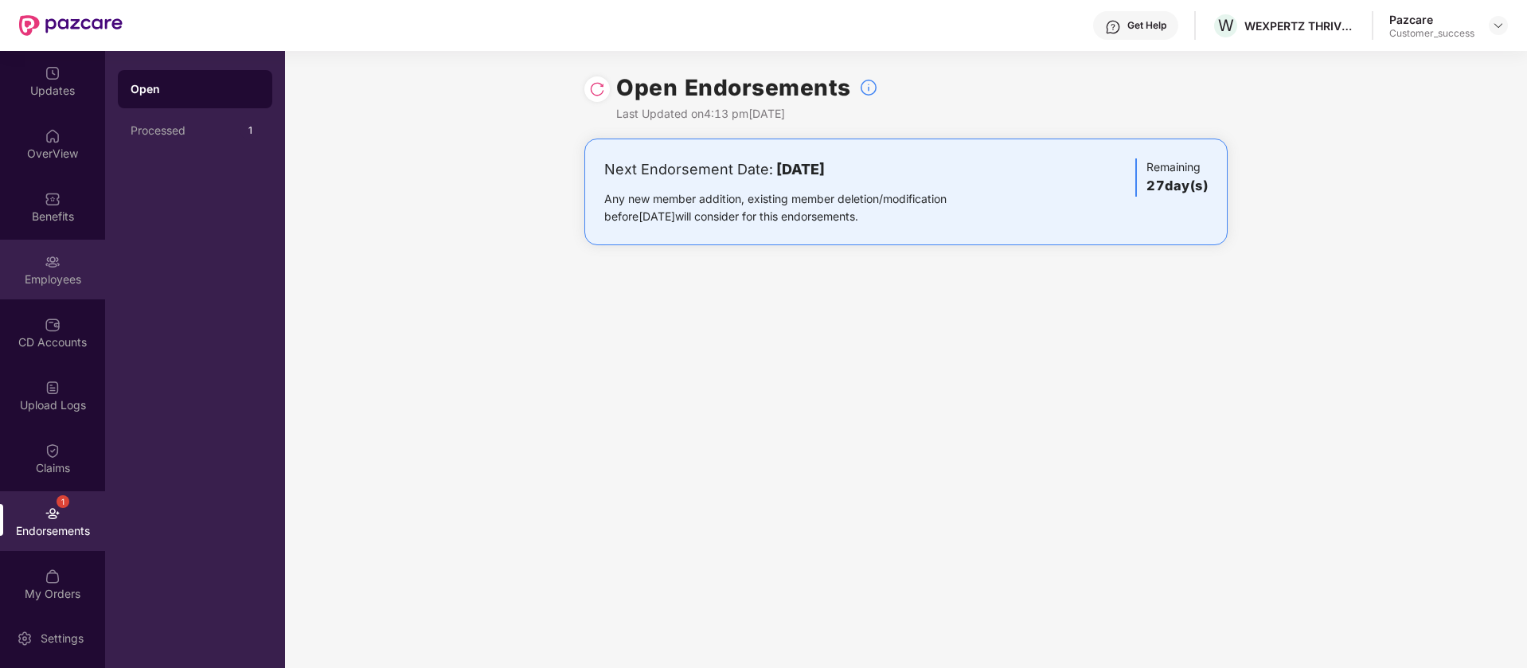
click at [79, 266] on div "Employees" at bounding box center [52, 270] width 105 height 60
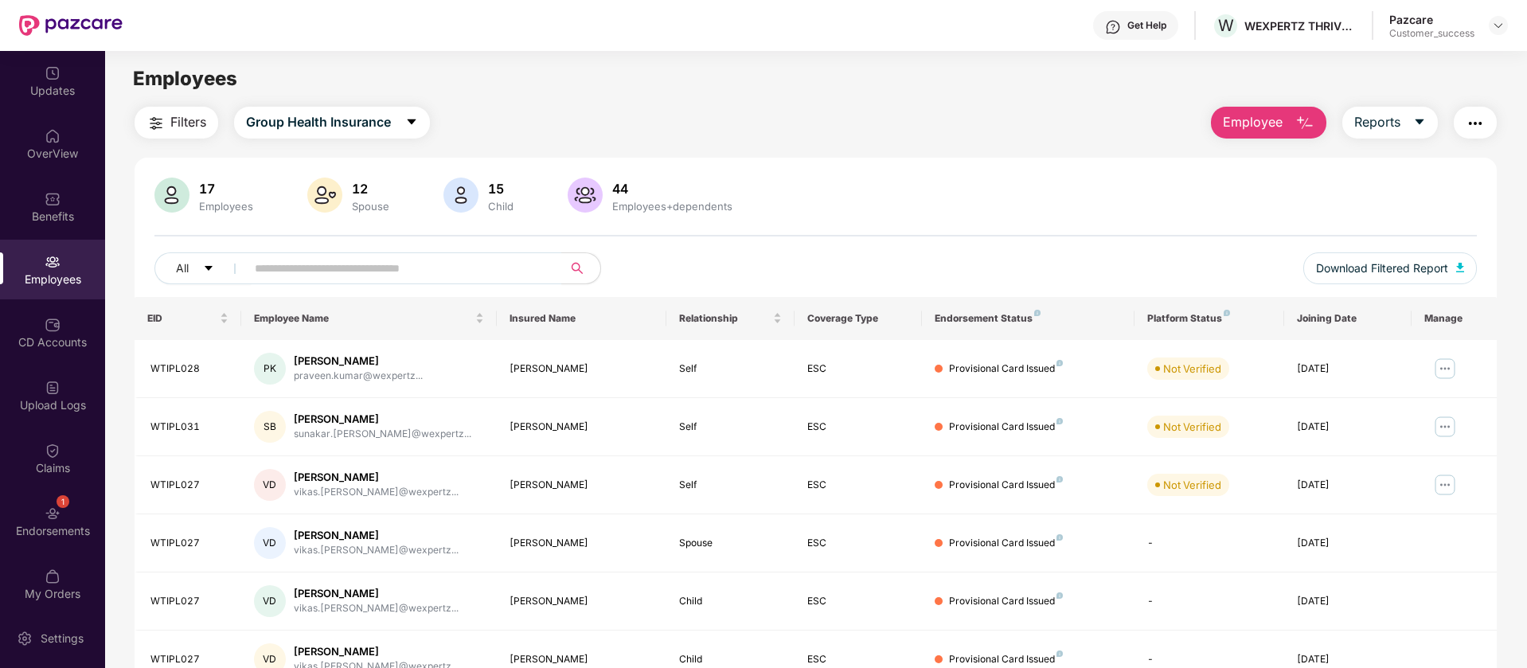
click at [1271, 126] on span "Employee" at bounding box center [1253, 122] width 60 height 20
click at [1418, 123] on icon "caret-down" at bounding box center [1419, 122] width 9 height 6
click at [1170, 387] on td "Not Verified" at bounding box center [1209, 369] width 149 height 58
click at [1387, 119] on span "Reports" at bounding box center [1377, 122] width 46 height 20
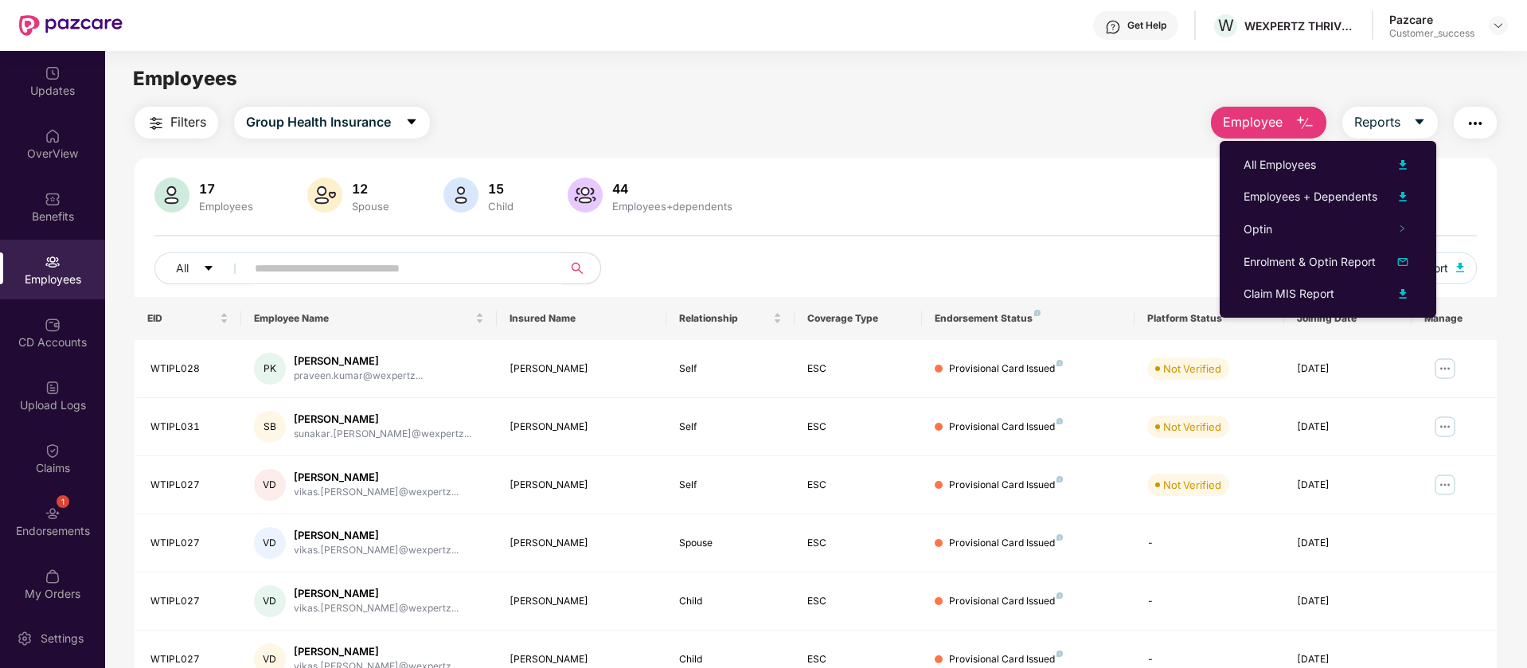
click at [1471, 127] on img "button" at bounding box center [1475, 123] width 19 height 19
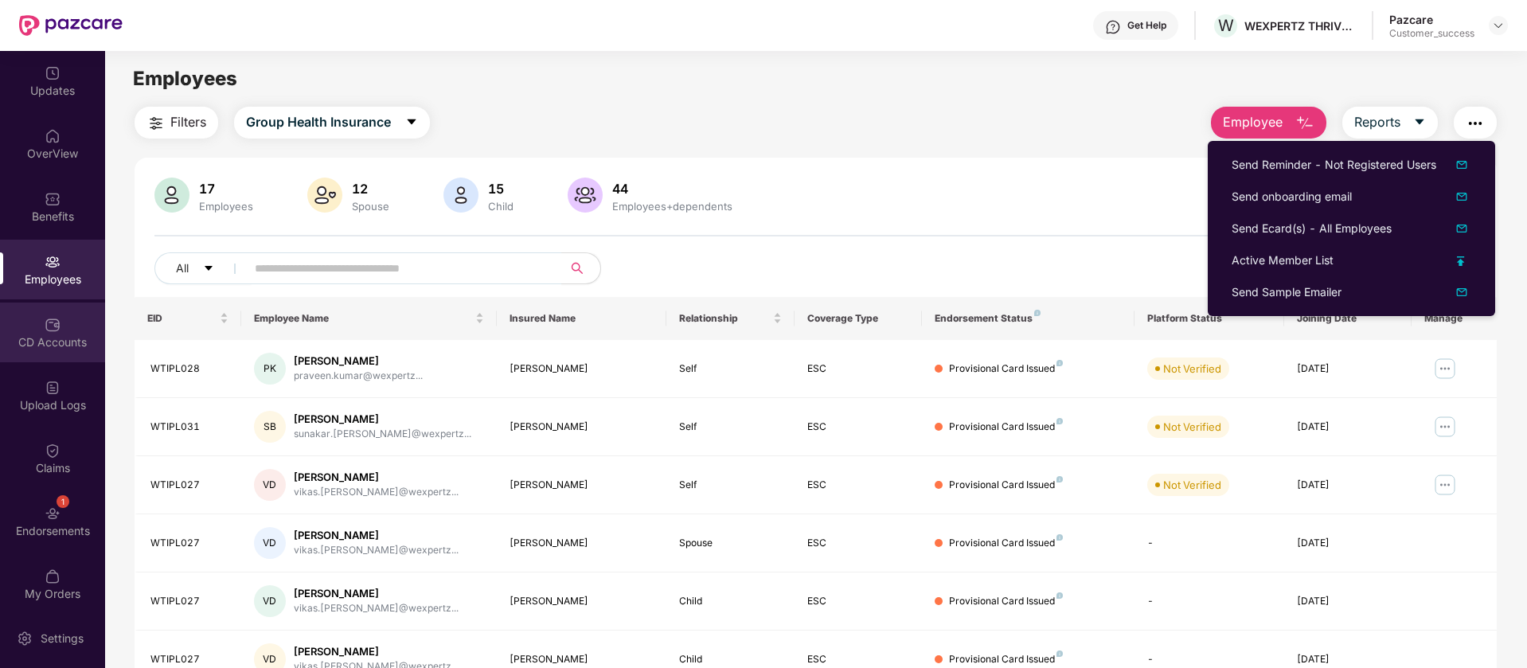
click at [49, 354] on div "CD Accounts" at bounding box center [52, 333] width 105 height 60
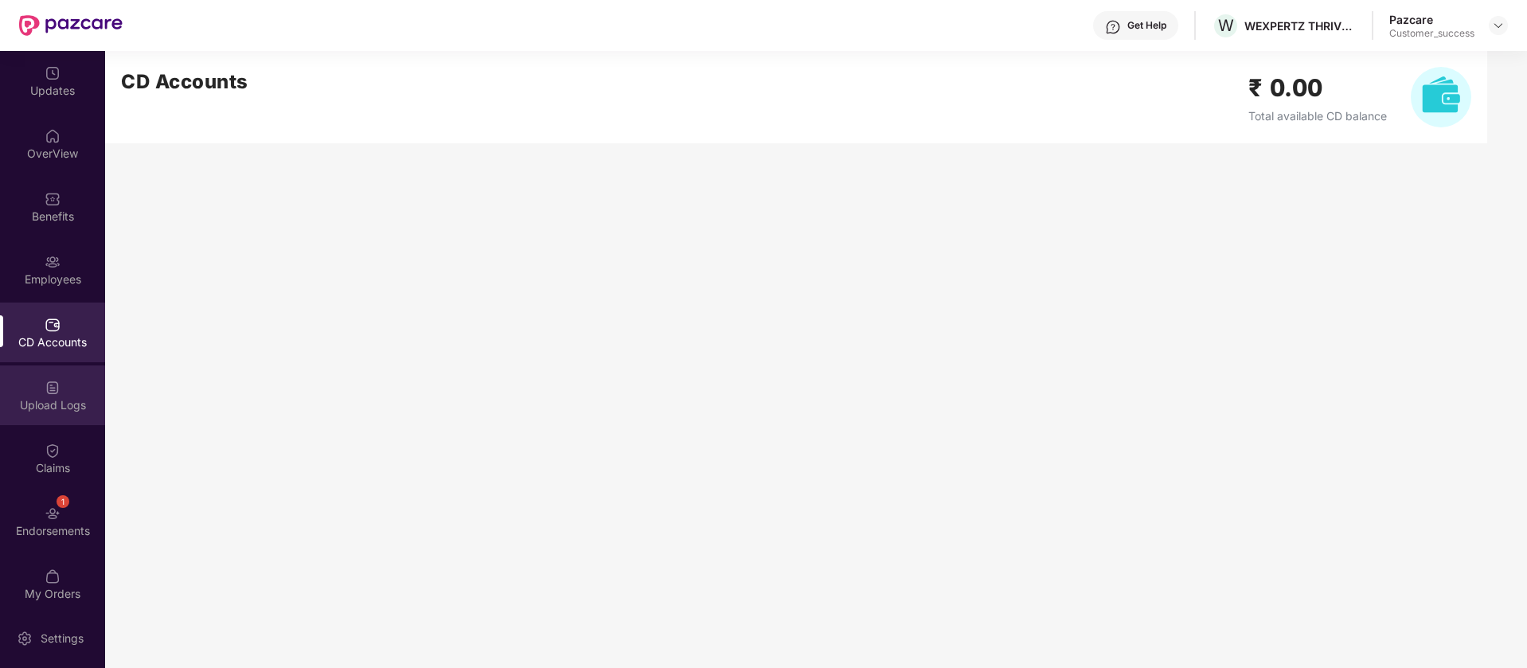
click at [64, 403] on div "Upload Logs" at bounding box center [52, 405] width 105 height 16
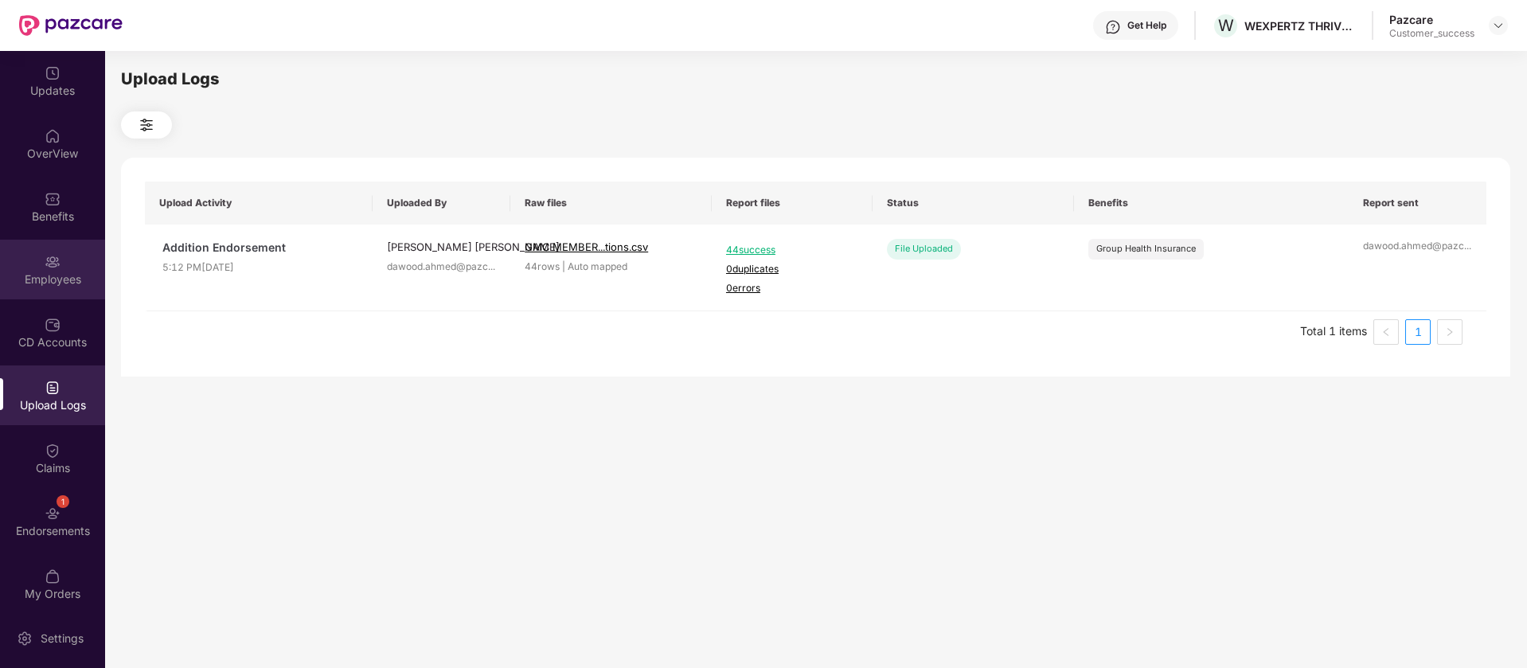
click at [34, 264] on div "Employees" at bounding box center [52, 270] width 105 height 60
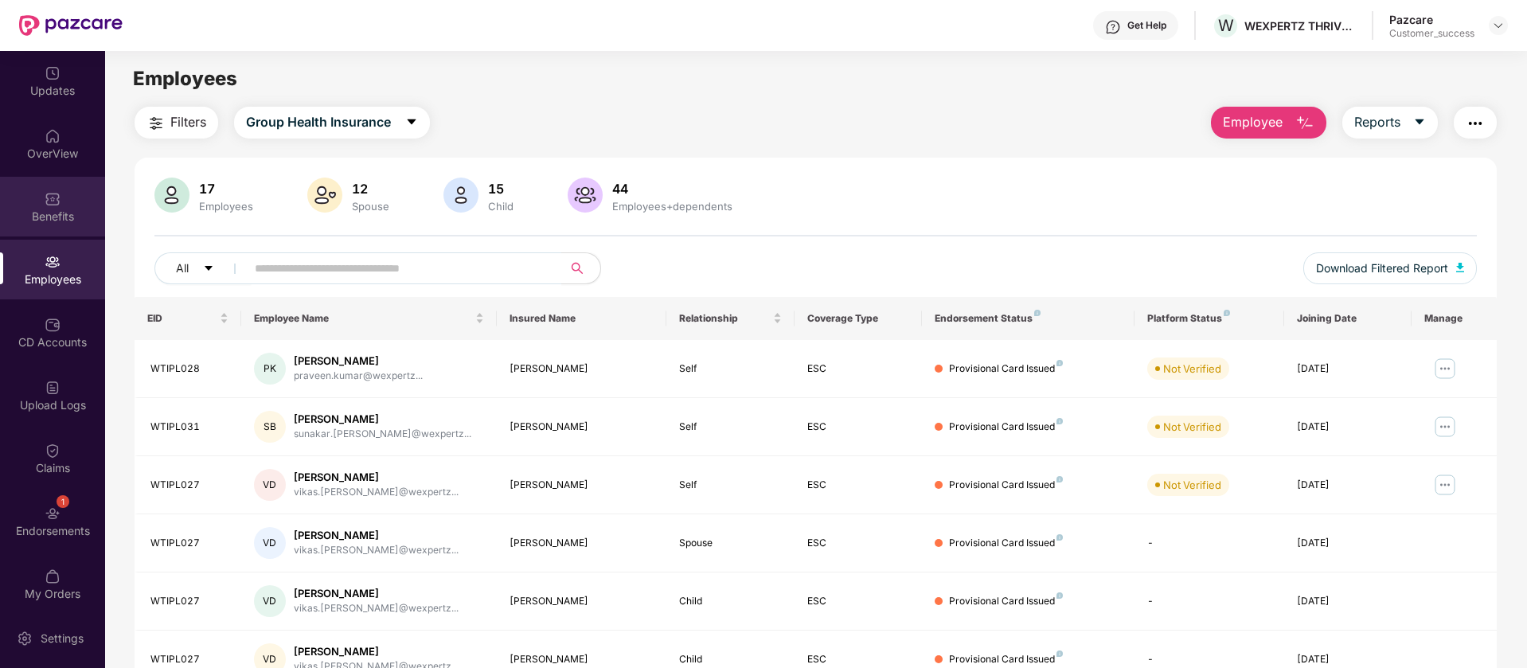
click at [64, 213] on div "Benefits" at bounding box center [52, 217] width 105 height 16
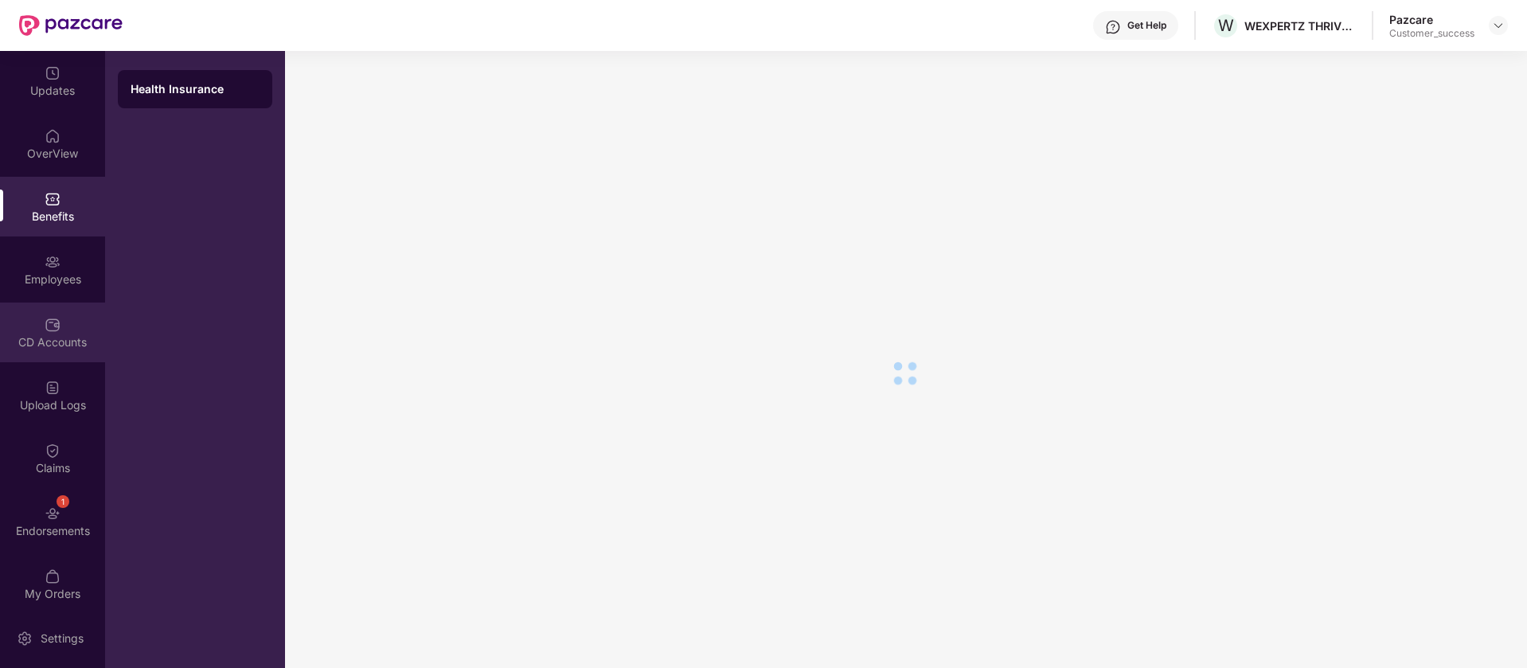
click at [64, 336] on div "CD Accounts" at bounding box center [52, 342] width 105 height 16
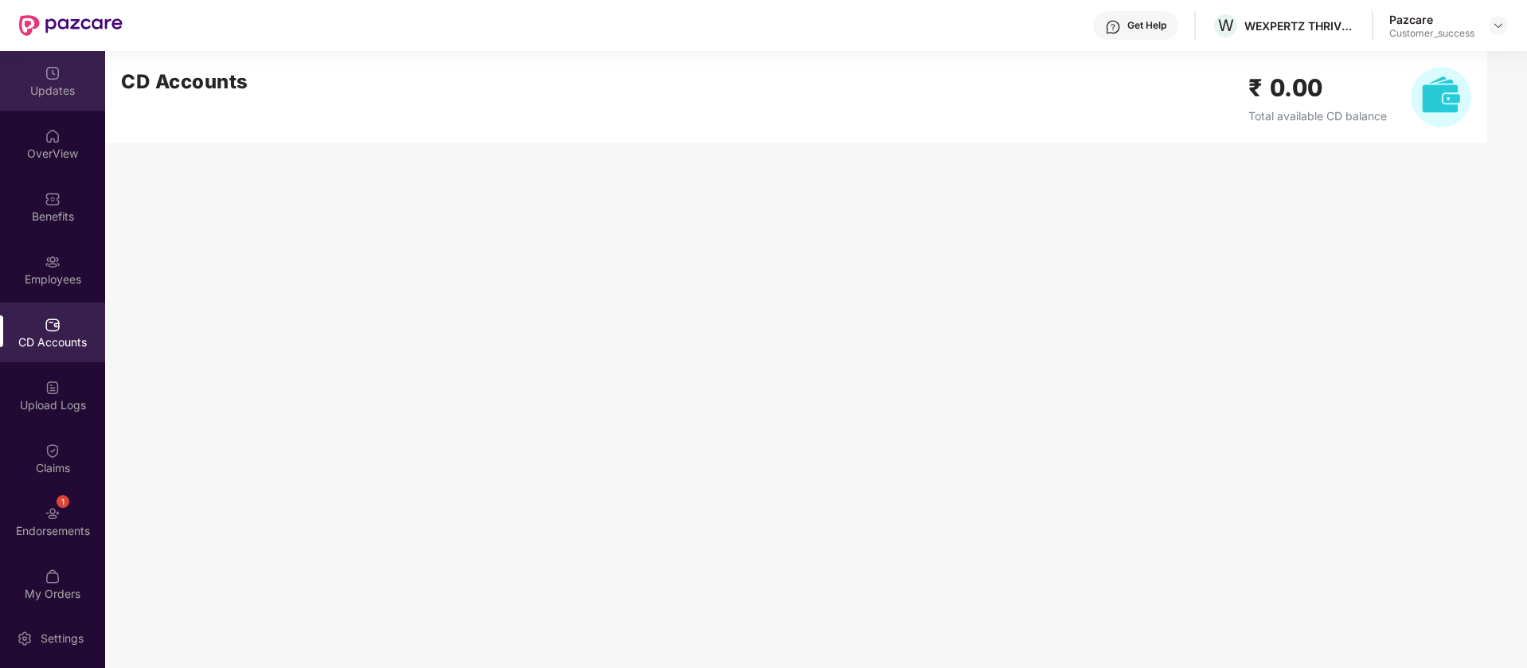
click at [72, 91] on div "Updates" at bounding box center [52, 91] width 105 height 16
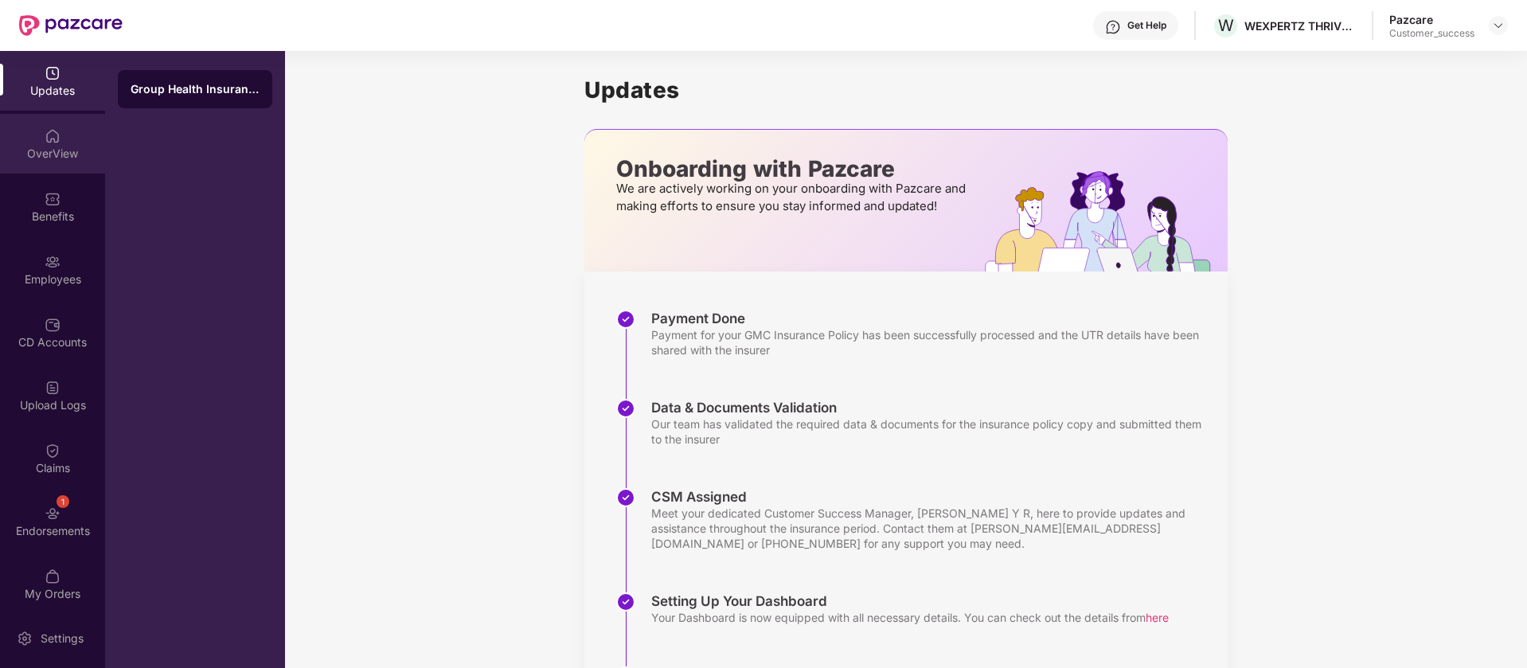
click at [64, 155] on div "OverView" at bounding box center [52, 154] width 105 height 16
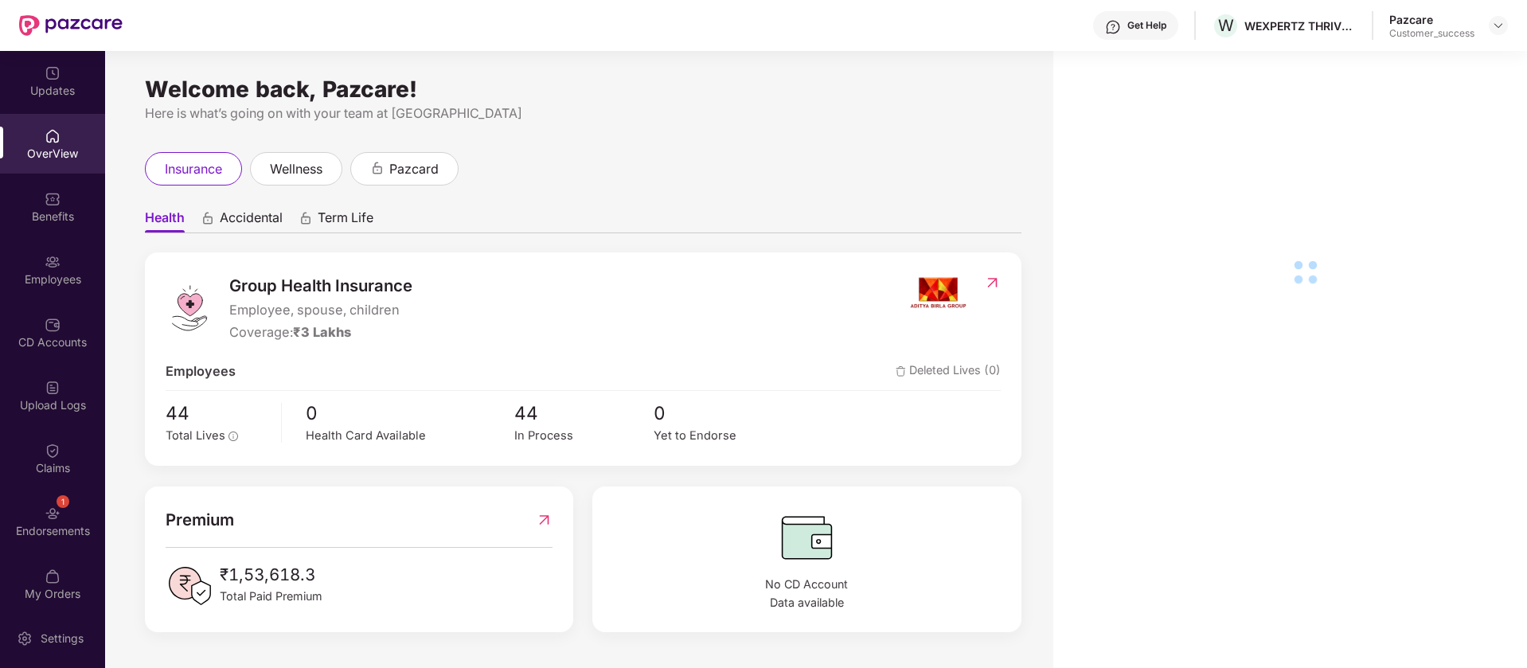
click at [61, 264] on div "Employees" at bounding box center [52, 270] width 105 height 60
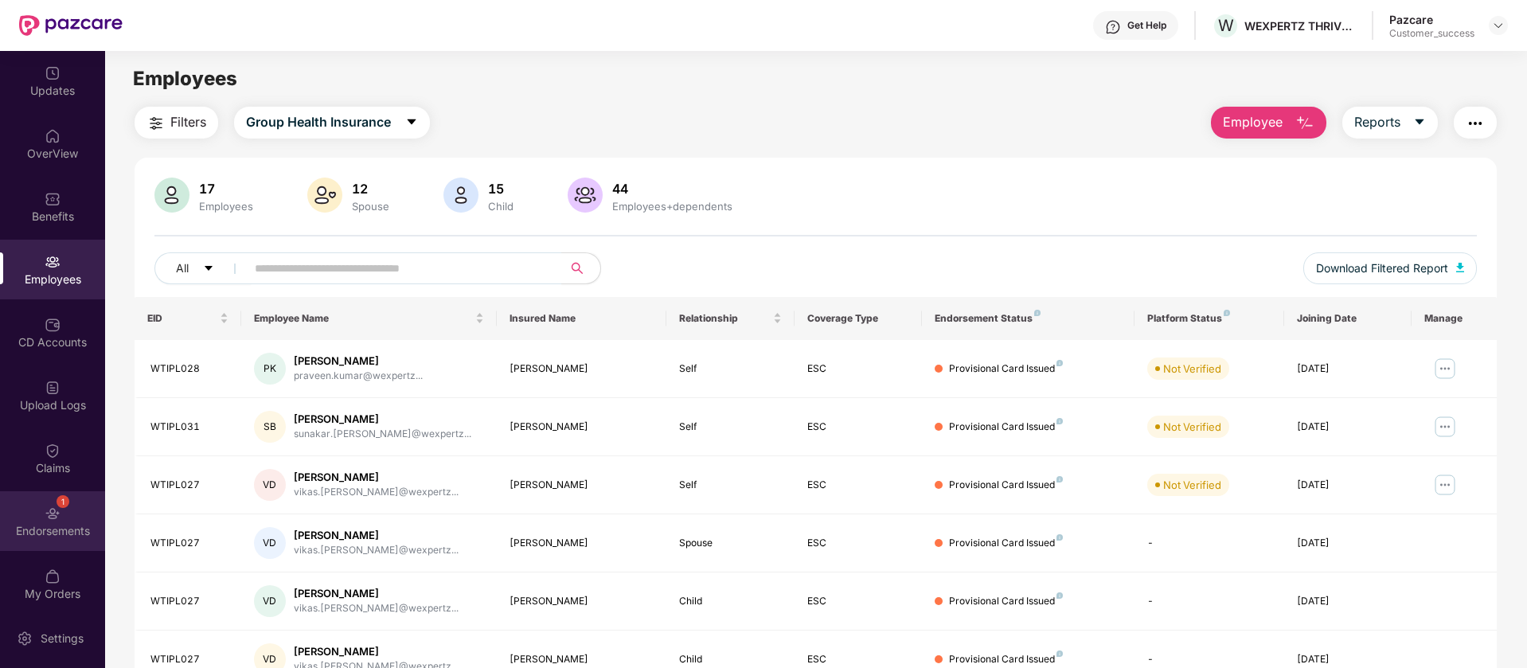
click at [76, 511] on div "1 Endorsements" at bounding box center [52, 521] width 105 height 60
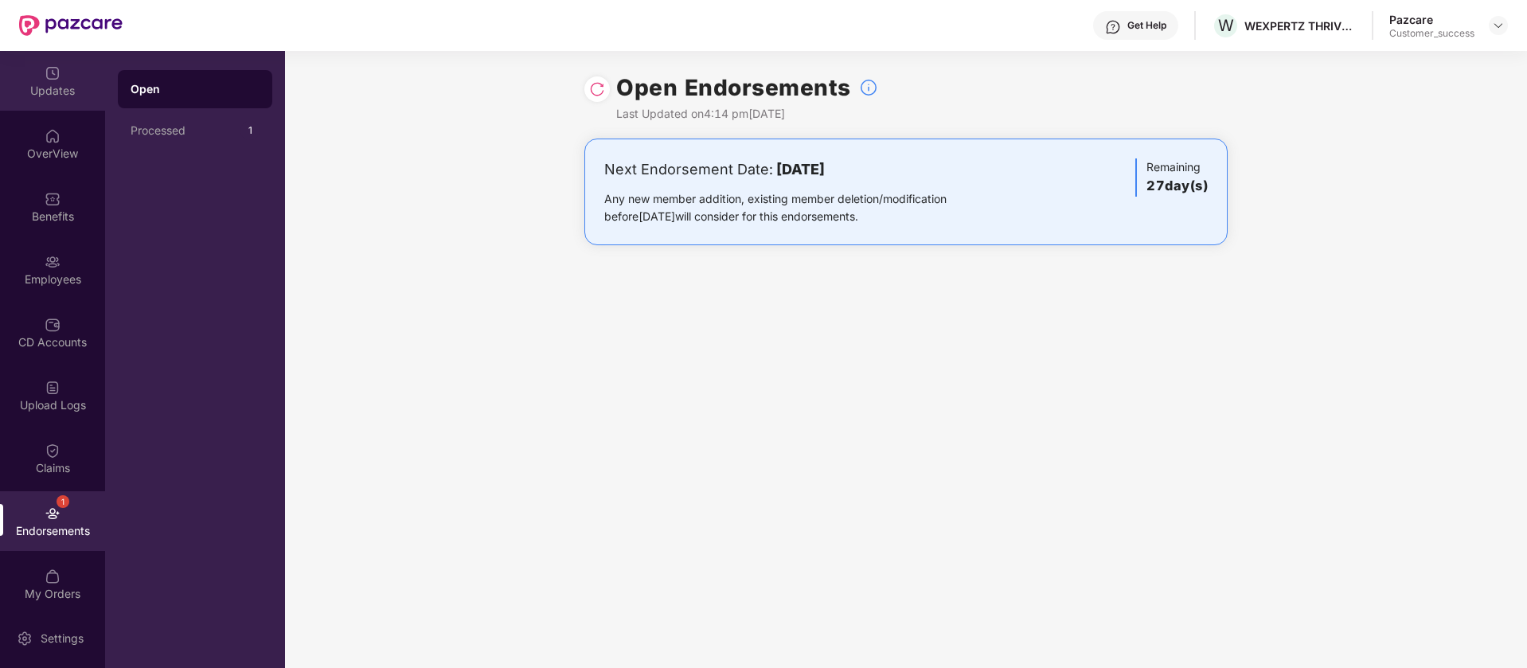
click at [61, 89] on div "Updates" at bounding box center [52, 91] width 105 height 16
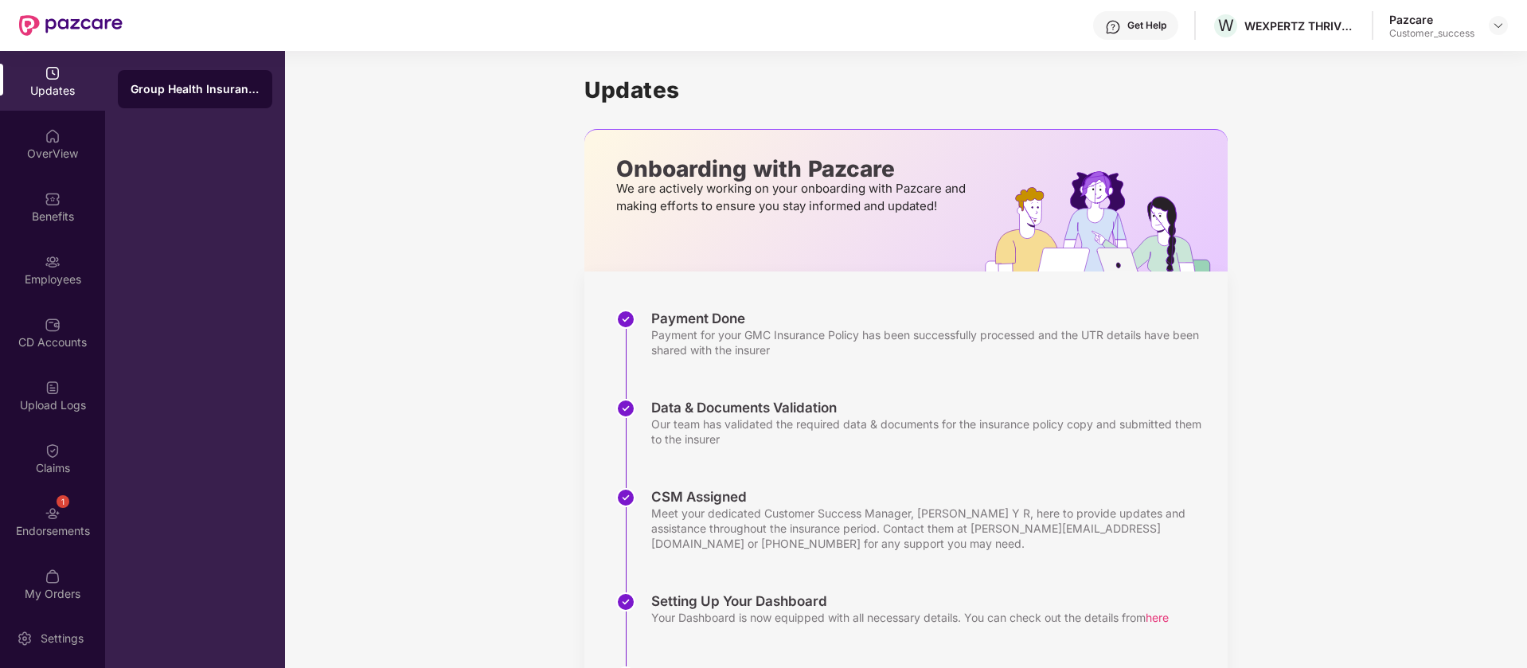
click at [1034, 91] on h1 "Updates" at bounding box center [905, 89] width 643 height 27
click at [949, 85] on h1 "Updates" at bounding box center [905, 89] width 643 height 27
click at [1052, 108] on div "Updates Onboarding with Pazcare We are actively working on your onboarding with…" at bounding box center [905, 436] width 643 height 770
click at [1135, 22] on div "Get Help" at bounding box center [1146, 25] width 39 height 13
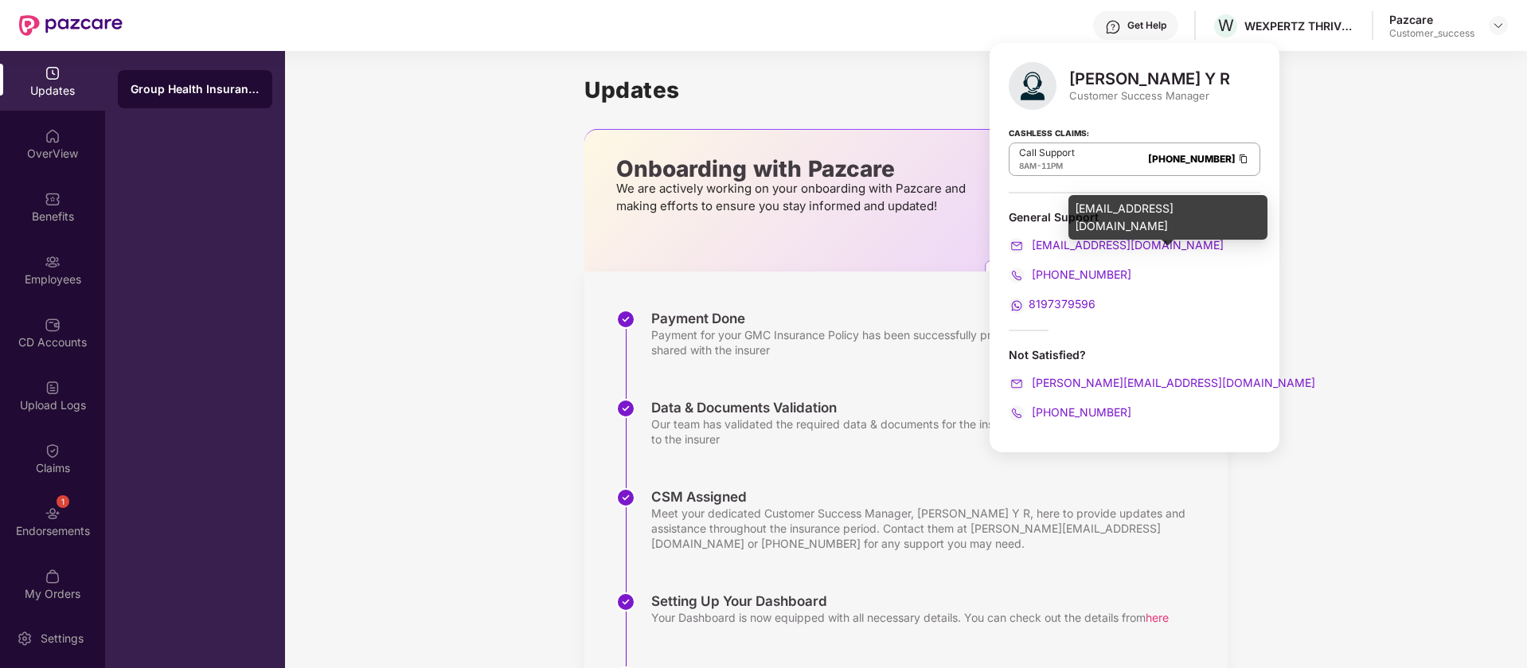
click at [1168, 241] on div "[EMAIL_ADDRESS][DOMAIN_NAME]" at bounding box center [1135, 245] width 252 height 18
click at [1243, 242] on div "[EMAIL_ADDRESS][DOMAIN_NAME]" at bounding box center [1135, 245] width 252 height 18
click at [1237, 251] on div "[EMAIL_ADDRESS][DOMAIN_NAME]" at bounding box center [1135, 245] width 252 height 18
drag, startPoint x: 1102, startPoint y: 217, endPoint x: 1010, endPoint y: 220, distance: 91.6
click at [1010, 220] on div "General Support" at bounding box center [1135, 216] width 252 height 15
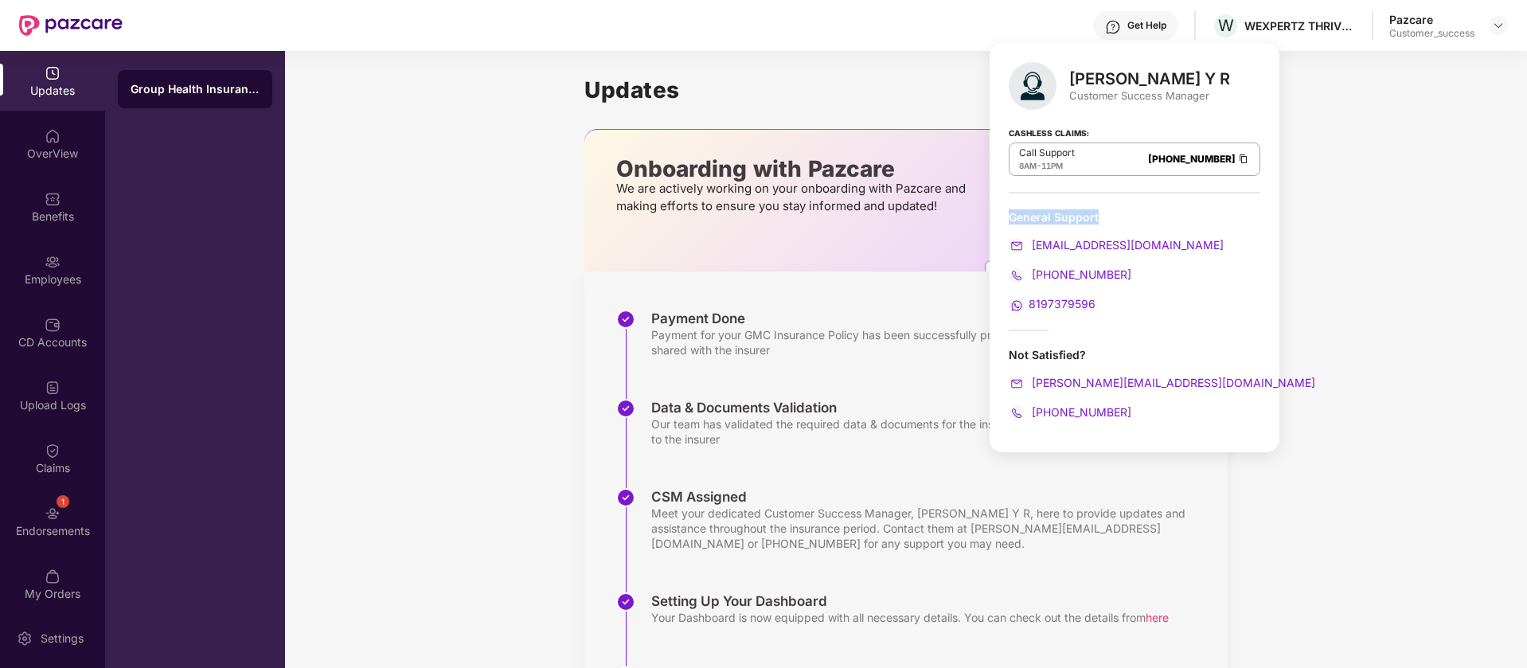
click at [1168, 211] on div "General Support" at bounding box center [1135, 216] width 252 height 15
click at [909, 71] on div "Updates Onboarding with Pazcare We are actively working on your onboarding with…" at bounding box center [905, 436] width 643 height 770
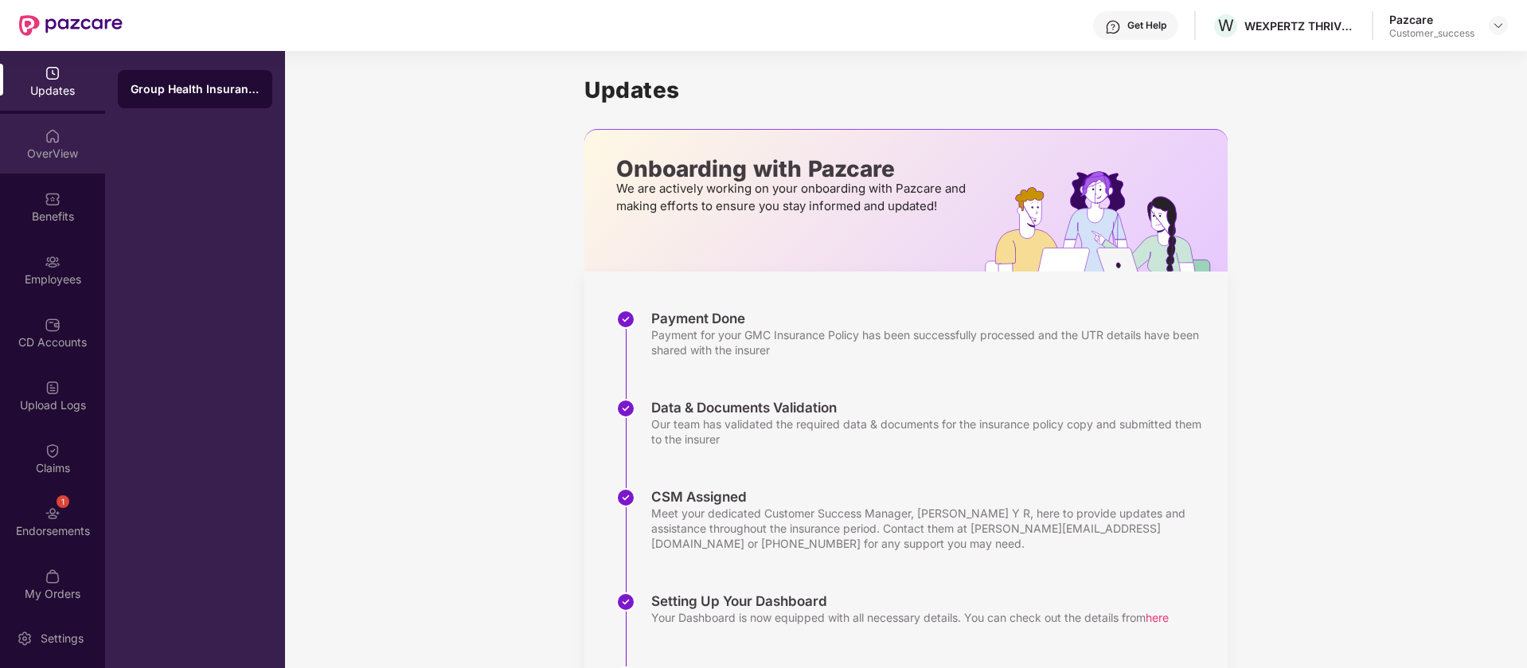
click at [75, 134] on div "OverView" at bounding box center [52, 144] width 105 height 60
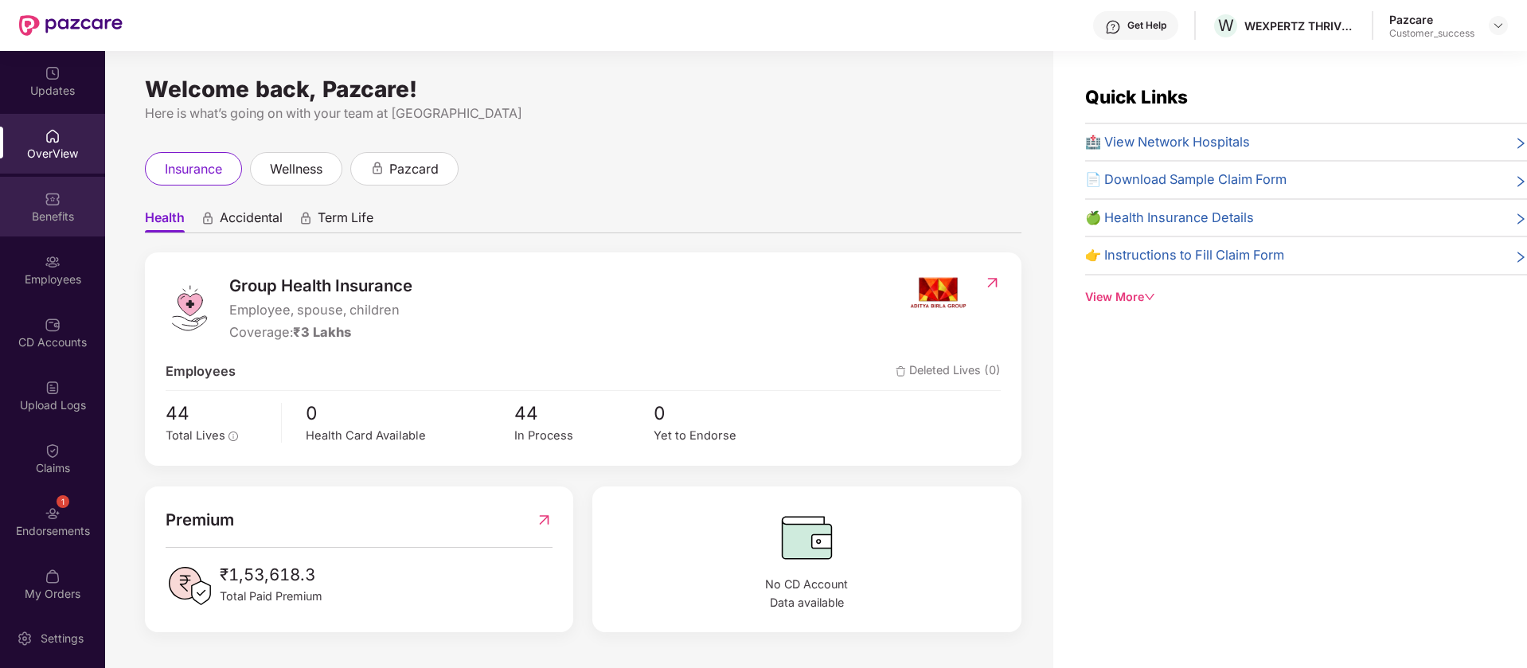
click at [14, 207] on div "Benefits" at bounding box center [52, 207] width 105 height 60
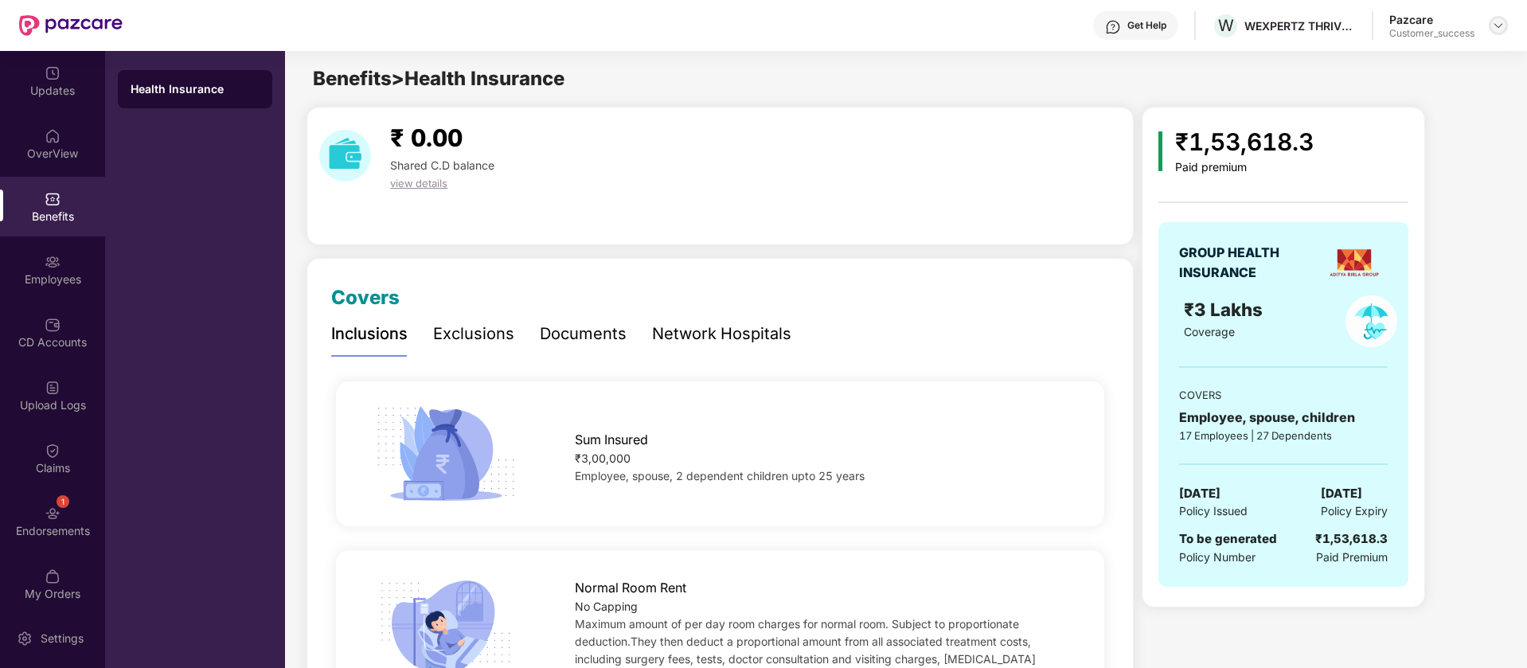
click at [1502, 24] on img at bounding box center [1498, 25] width 13 height 13
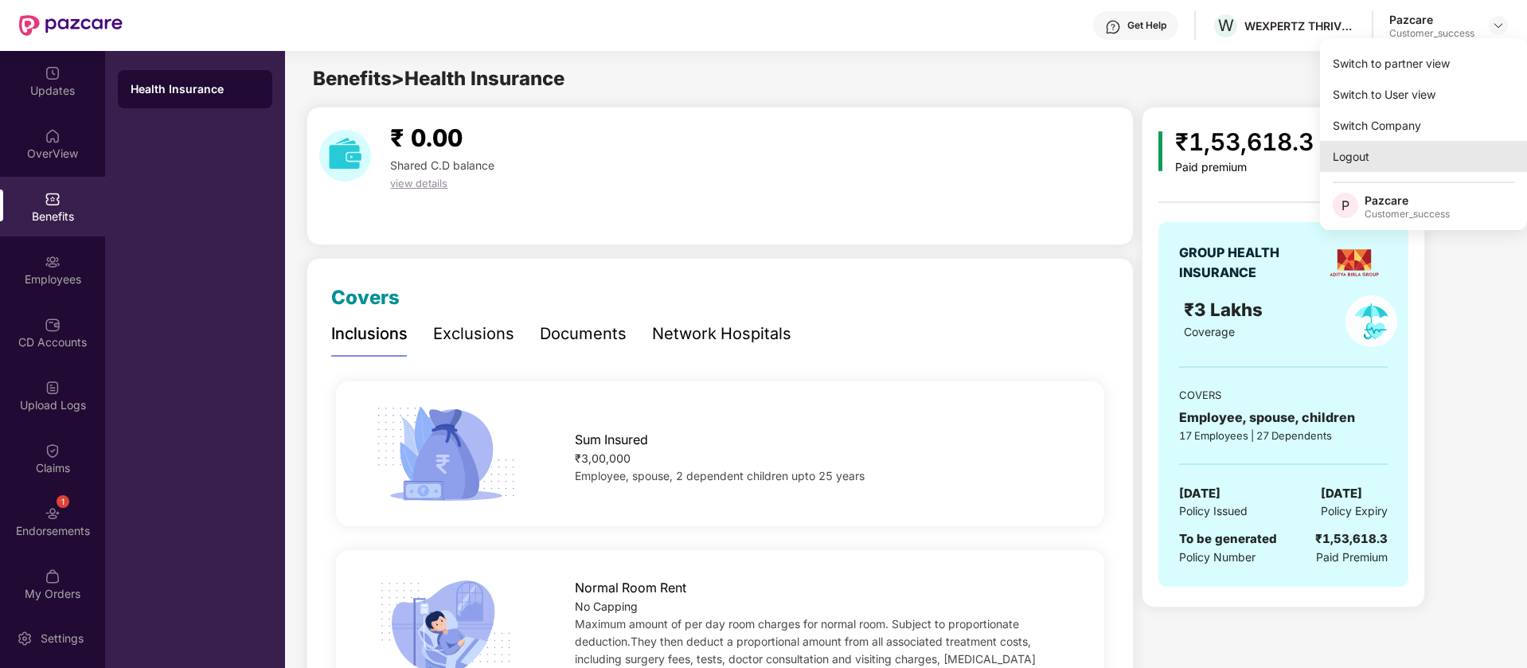
click at [1390, 148] on div "Logout" at bounding box center [1423, 156] width 207 height 31
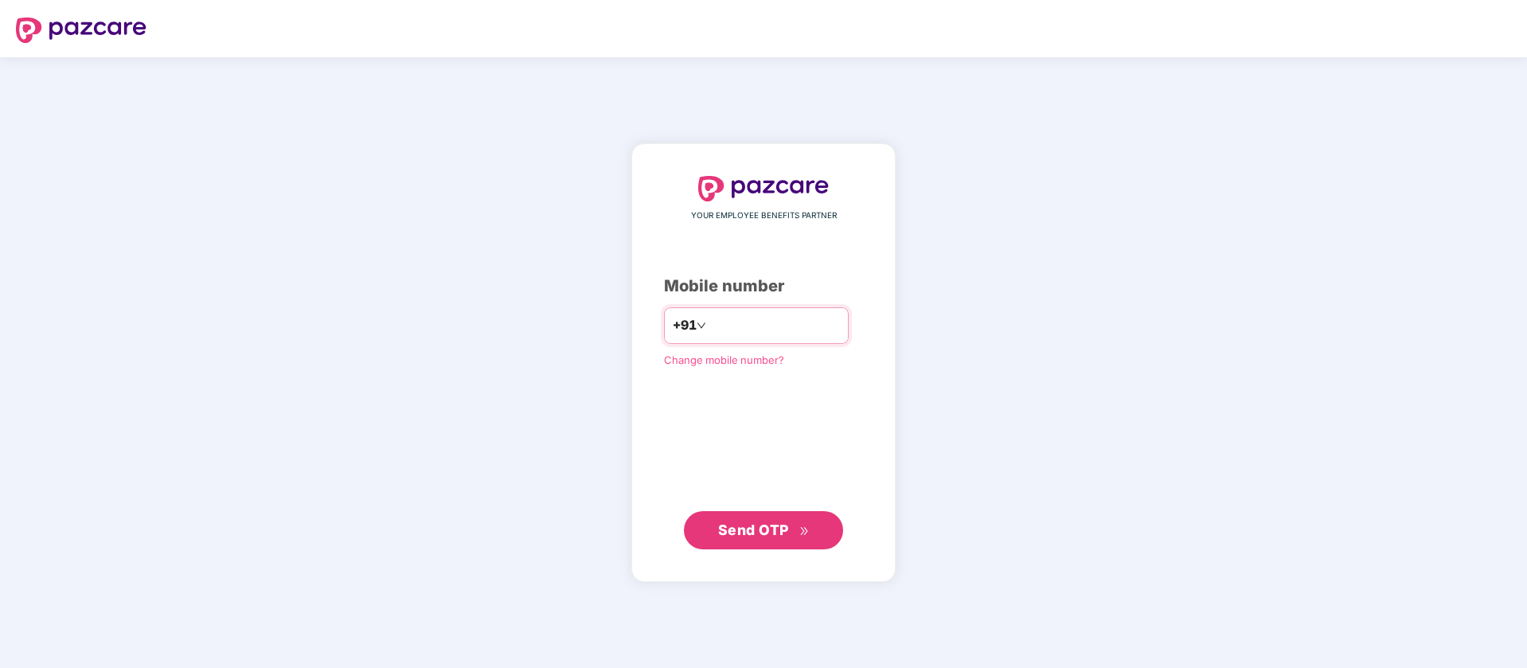
click at [768, 321] on input "number" at bounding box center [774, 325] width 131 height 25
click at [776, 325] on input "number" at bounding box center [774, 325] width 131 height 25
type input "**********"
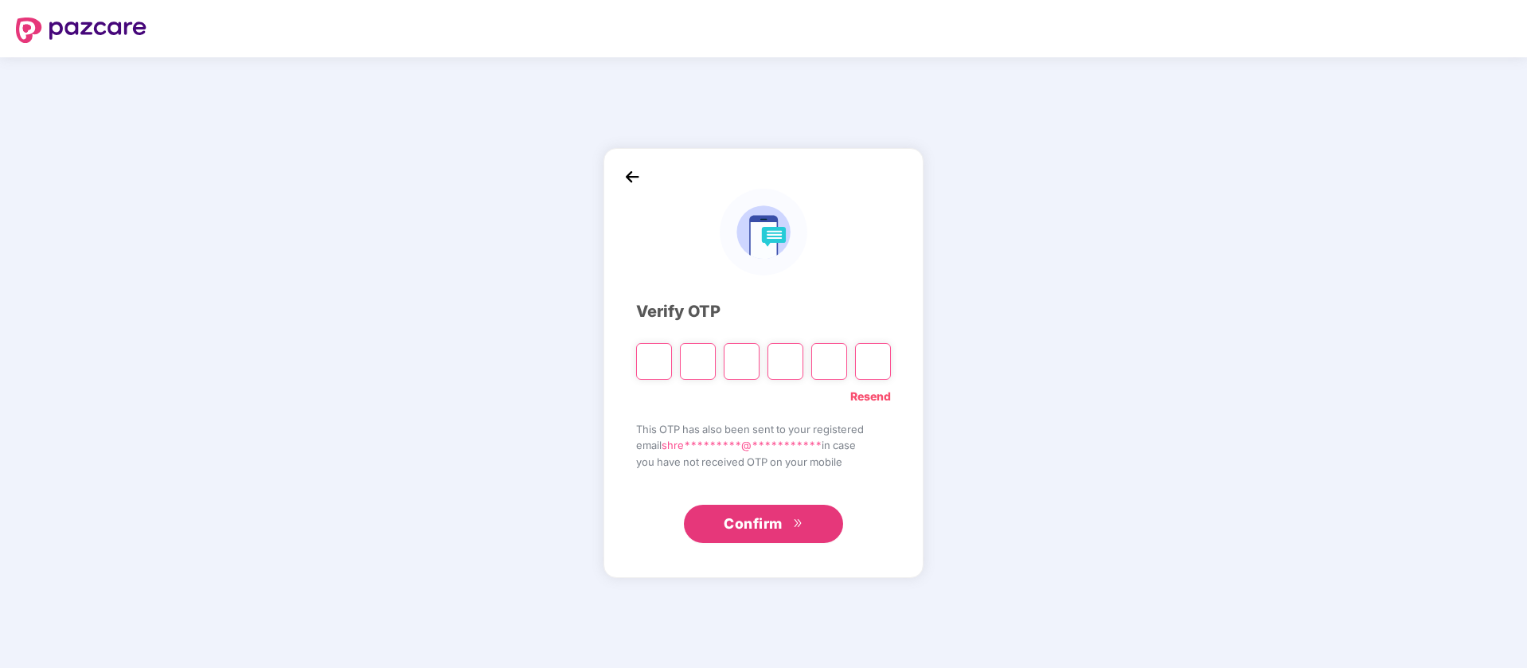
type input "*"
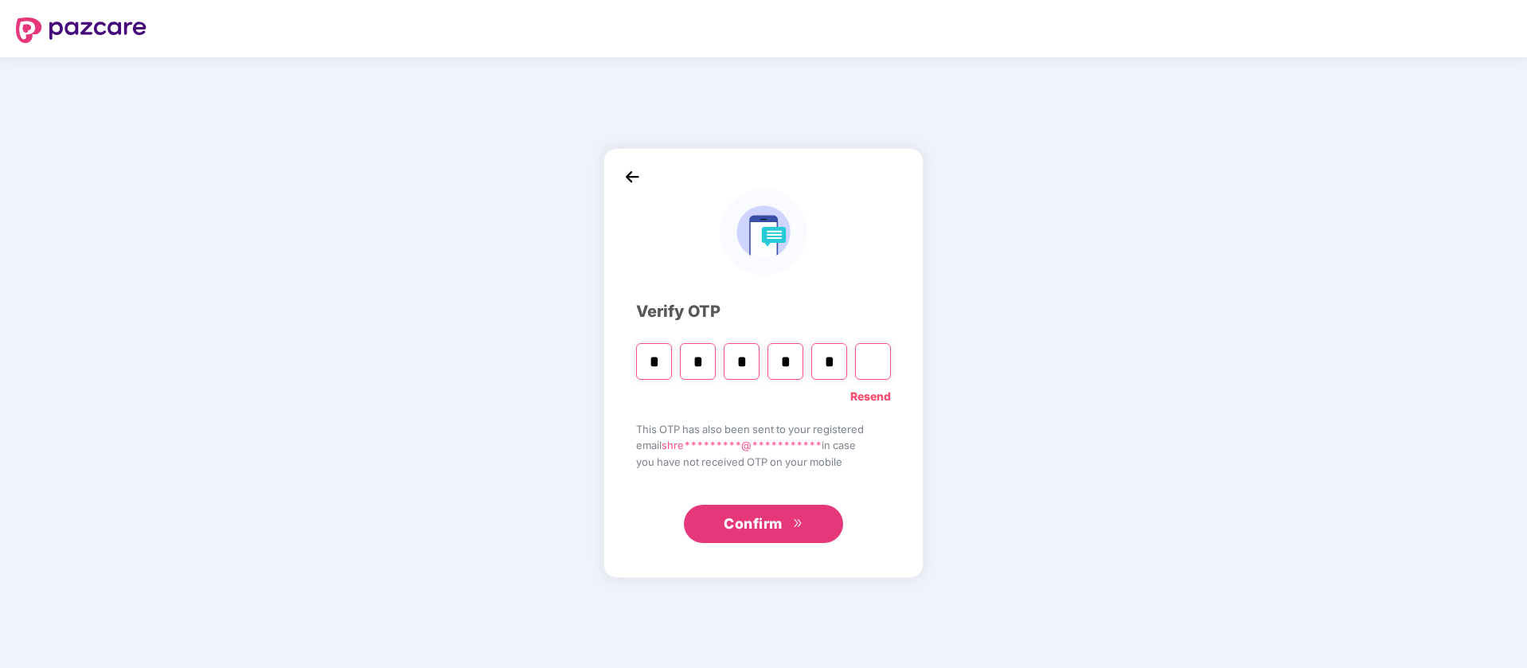
type input "*"
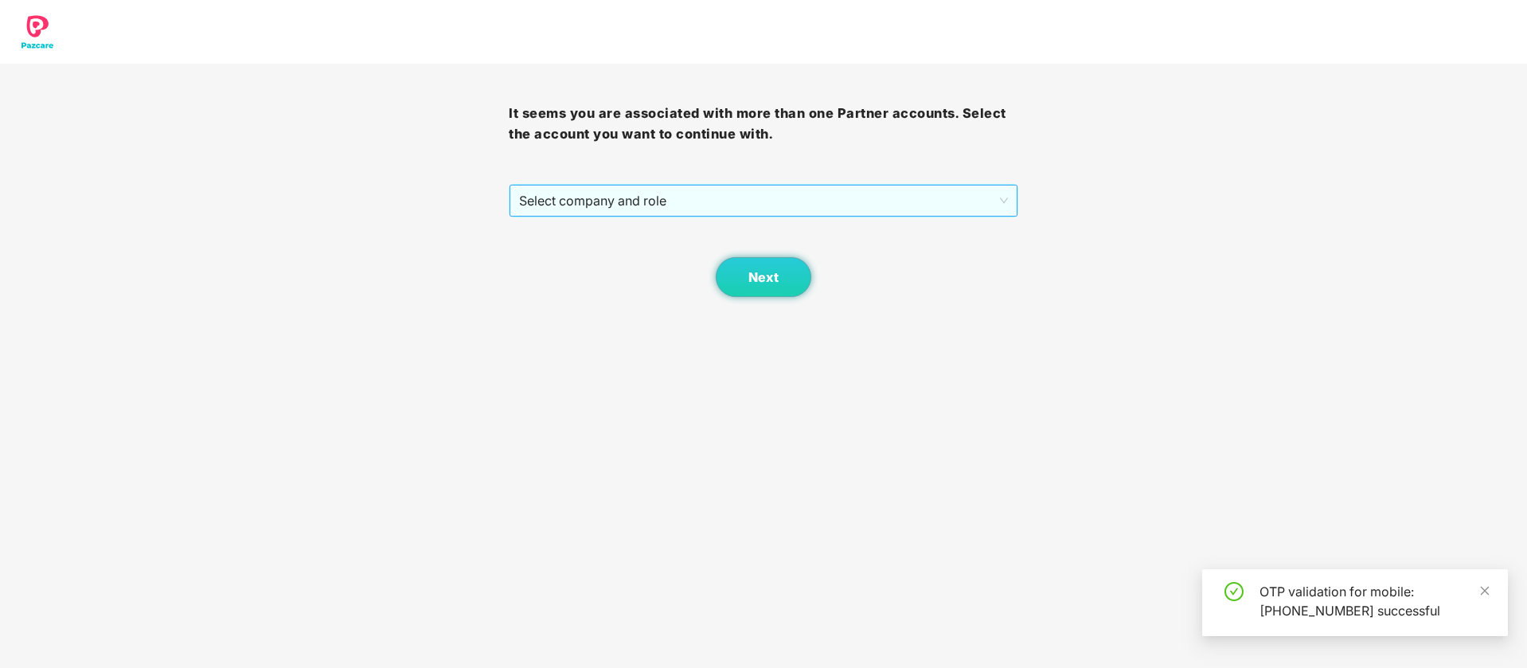
click at [752, 201] on span "Select company and role" at bounding box center [763, 201] width 488 height 30
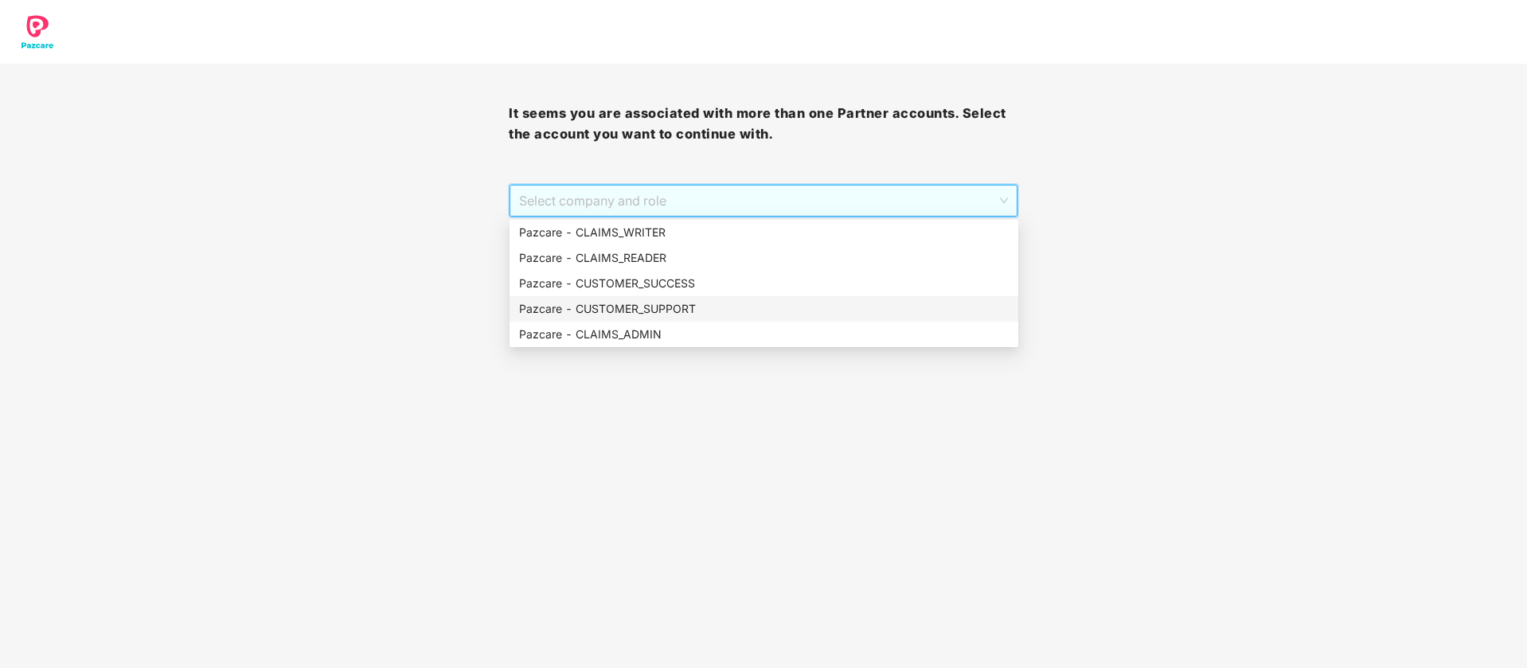
click at [702, 305] on div "Pazcare - CUSTOMER_SUPPORT" at bounding box center [764, 309] width 490 height 18
click at [700, 188] on span "Pazcare - CUSTOMER_SUPPORT" at bounding box center [763, 201] width 488 height 30
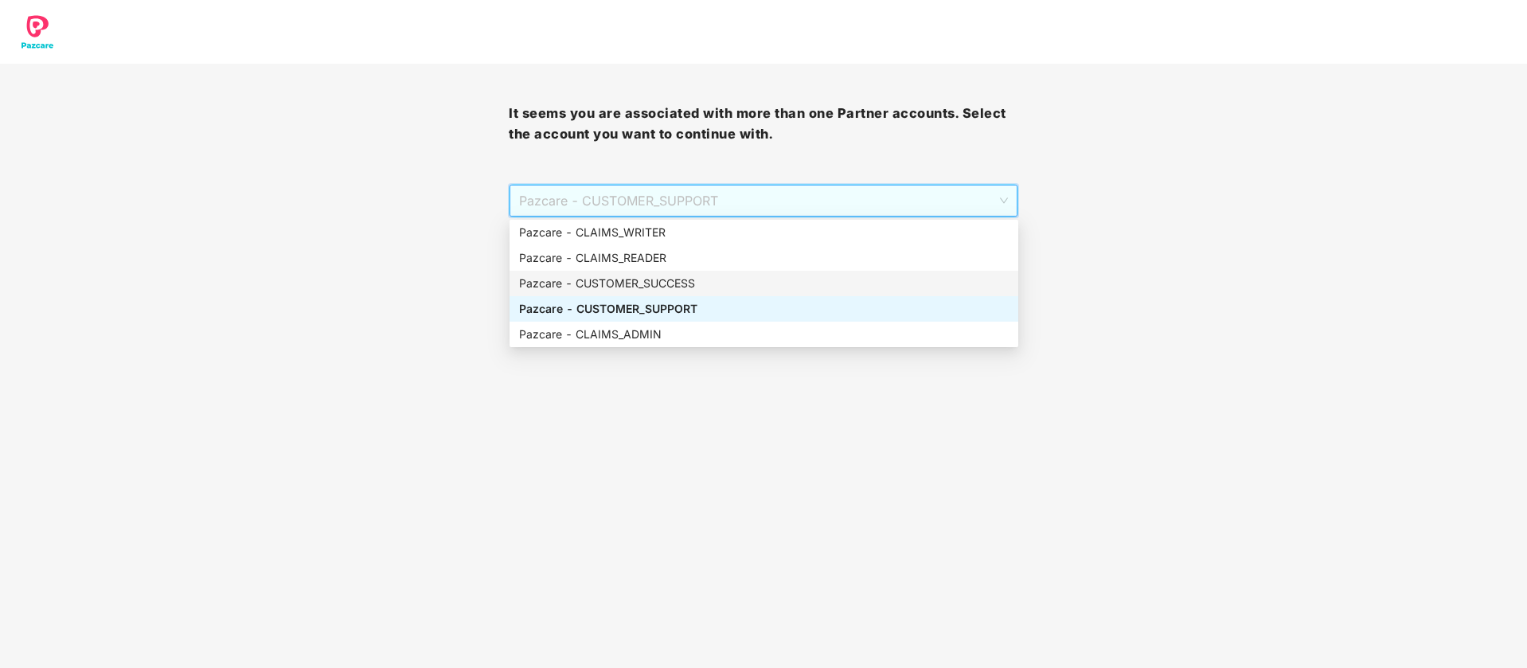
click at [647, 283] on div "Pazcare - CUSTOMER_SUCCESS" at bounding box center [764, 284] width 490 height 18
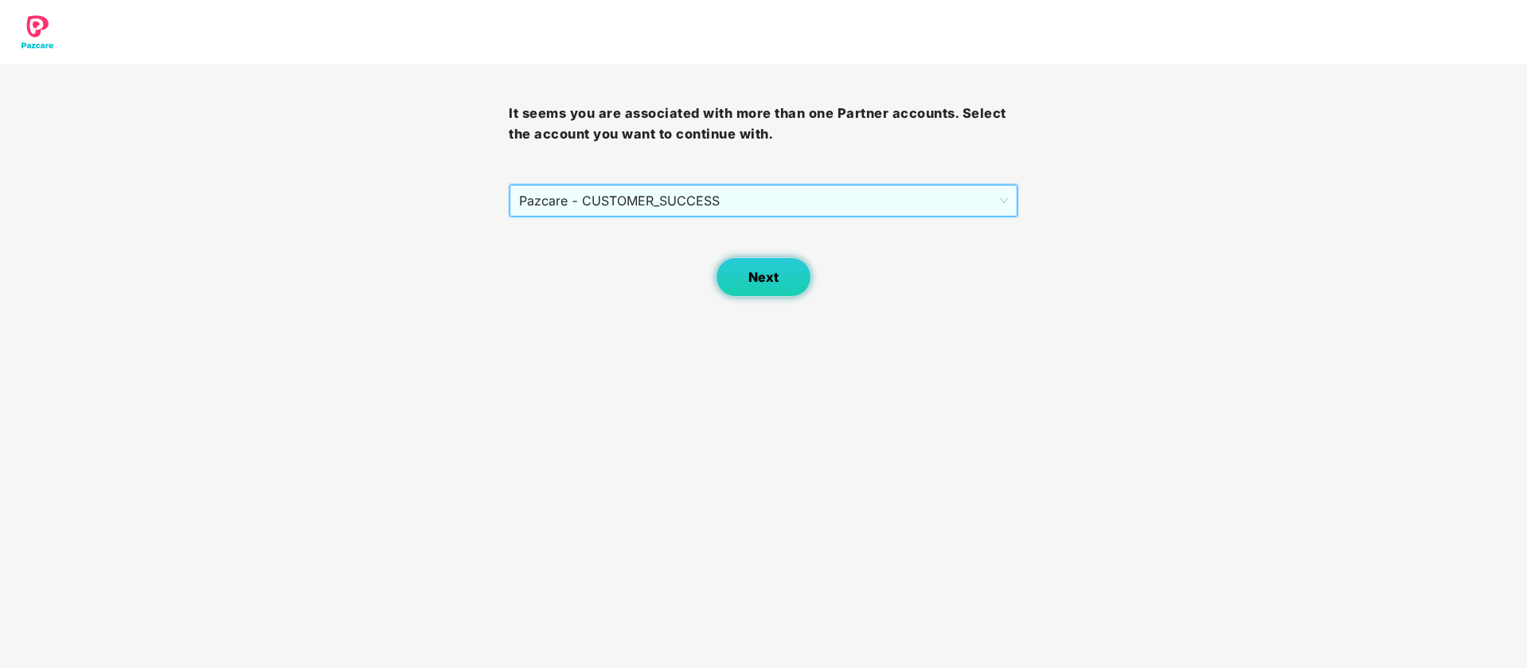
click at [736, 277] on button "Next" at bounding box center [764, 277] width 96 height 40
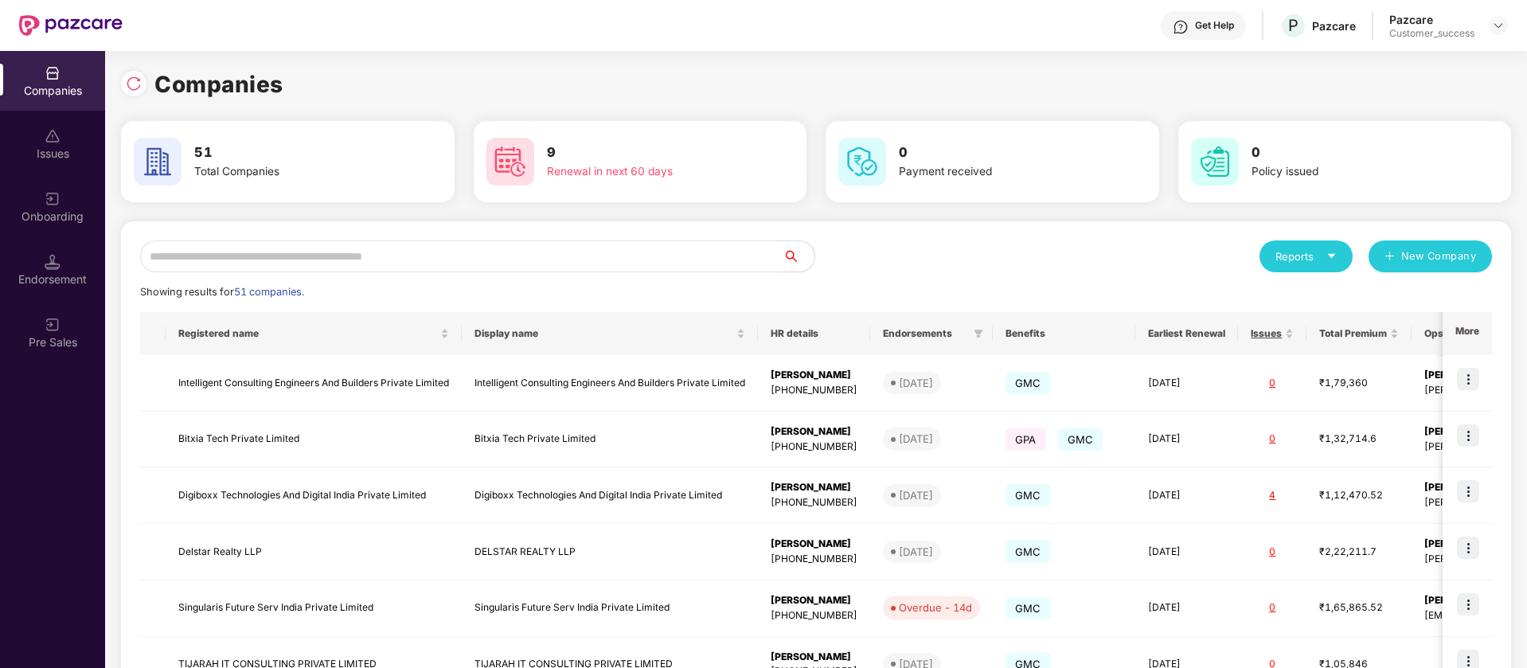
click at [124, 82] on div at bounding box center [133, 83] width 25 height 25
click at [408, 258] on input "text" at bounding box center [461, 256] width 643 height 32
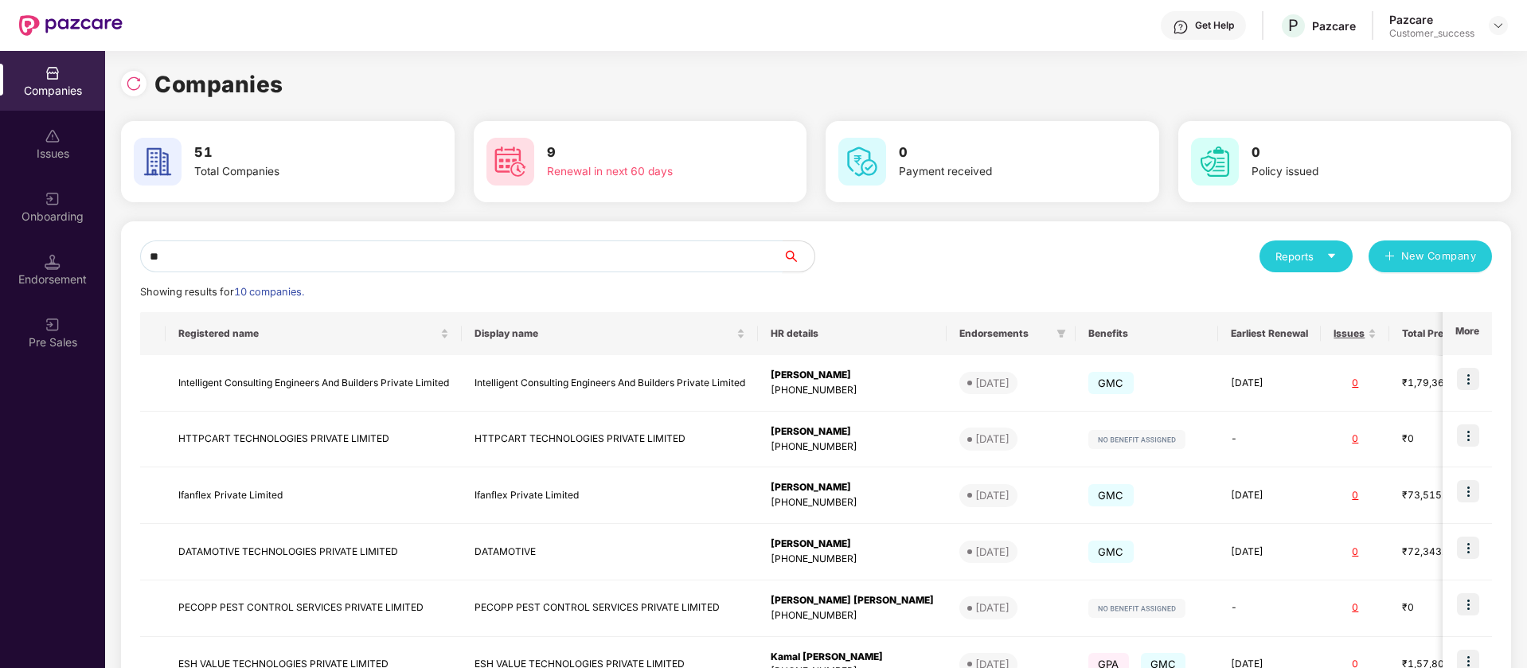
type input "*"
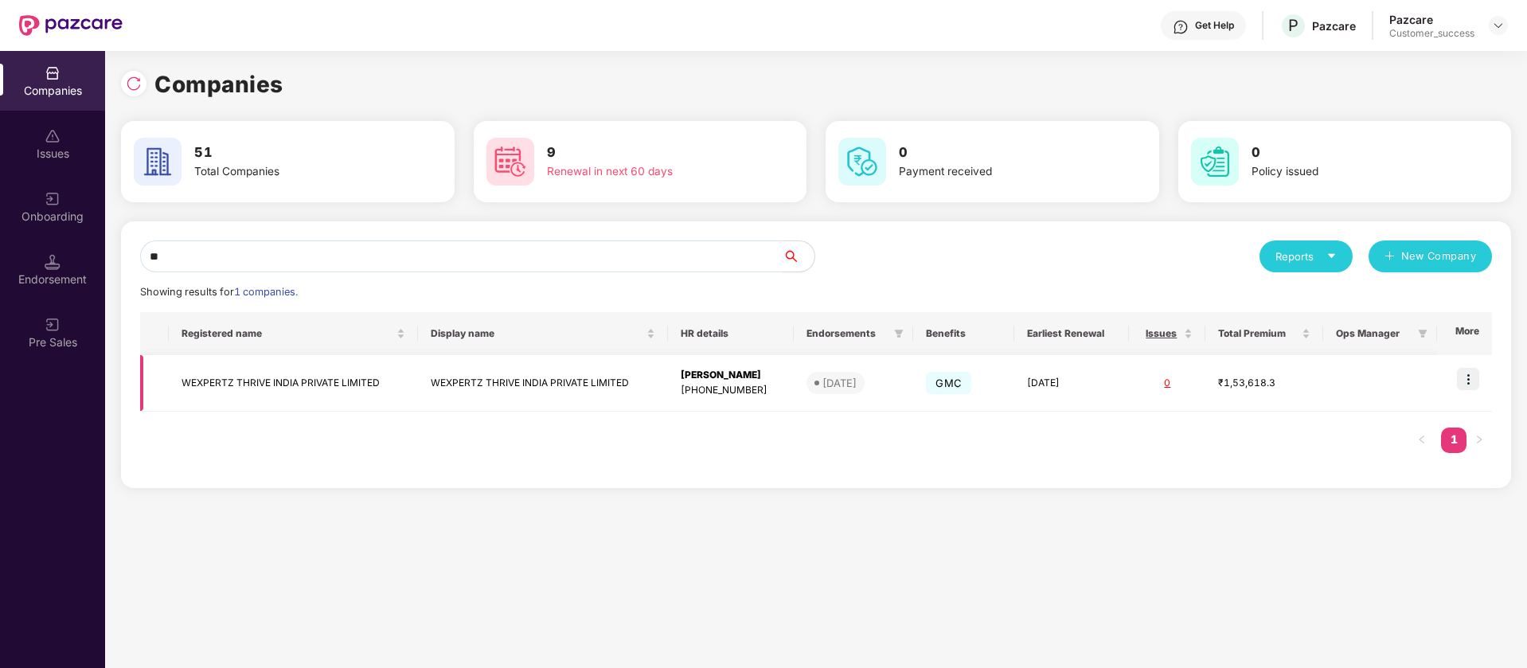
type input "**"
click at [1476, 381] on img at bounding box center [1468, 379] width 22 height 22
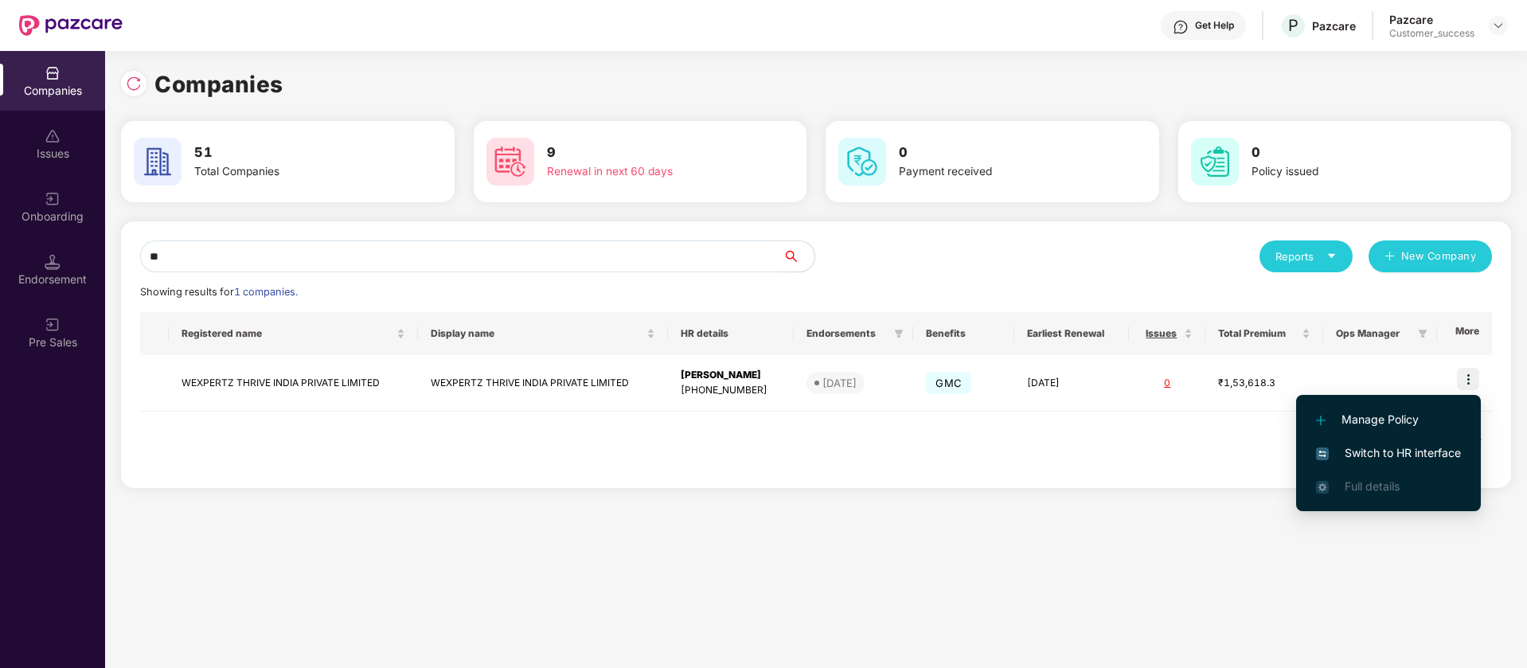
click at [1395, 453] on span "Switch to HR interface" at bounding box center [1388, 453] width 145 height 18
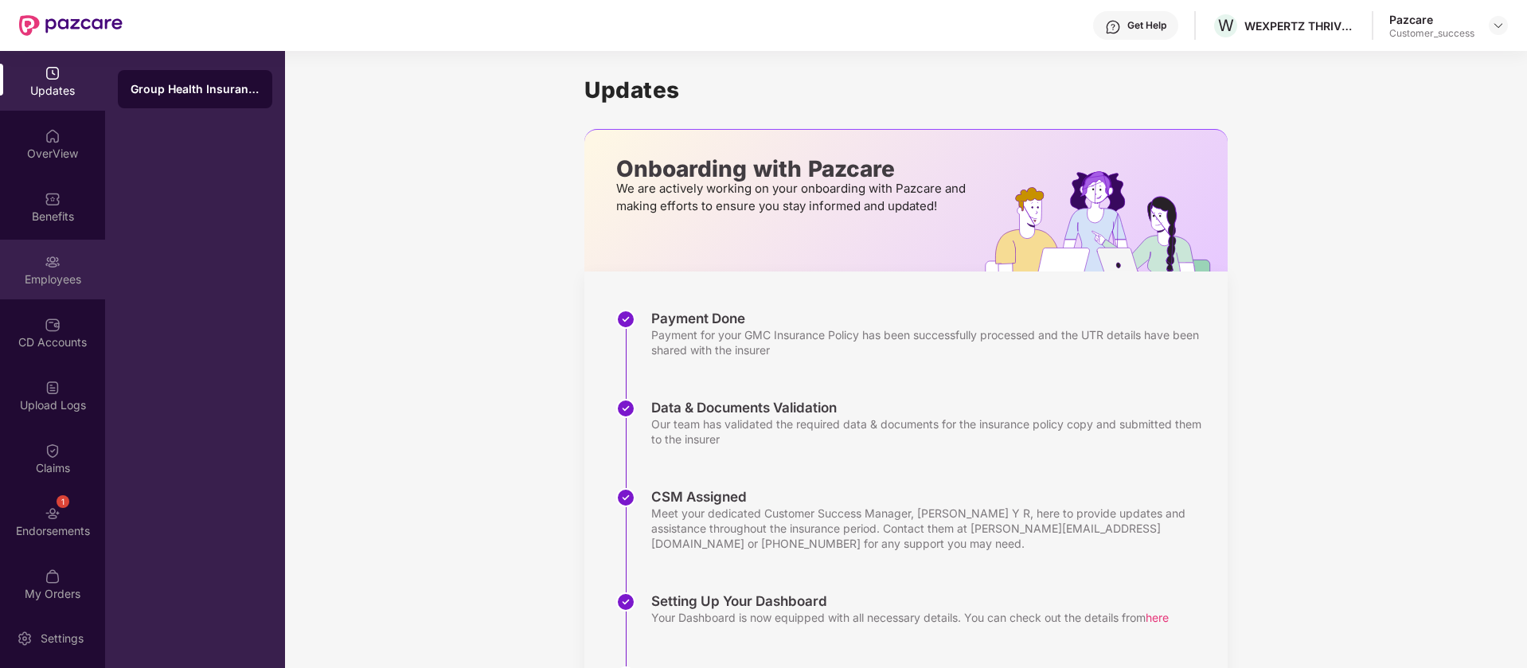
click at [48, 276] on div "Employees" at bounding box center [52, 280] width 105 height 16
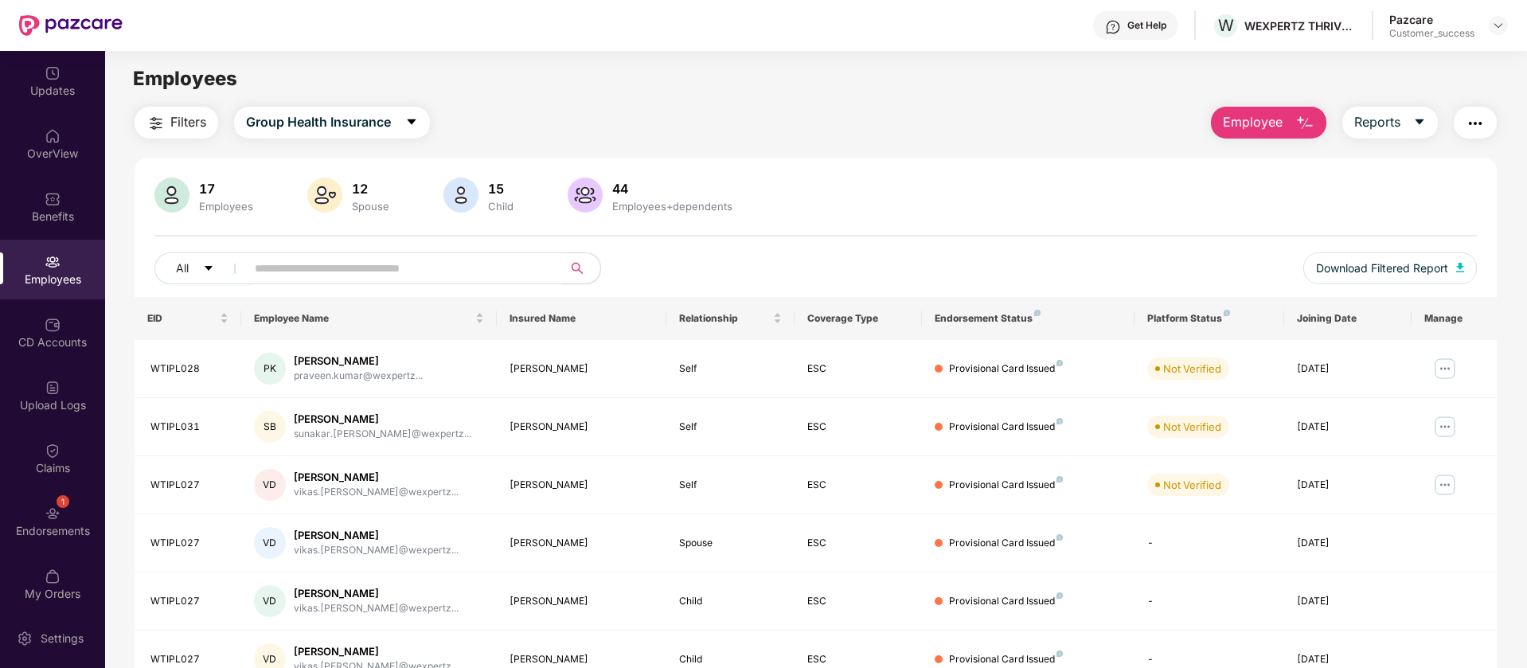
click at [487, 261] on input "text" at bounding box center [398, 268] width 286 height 24
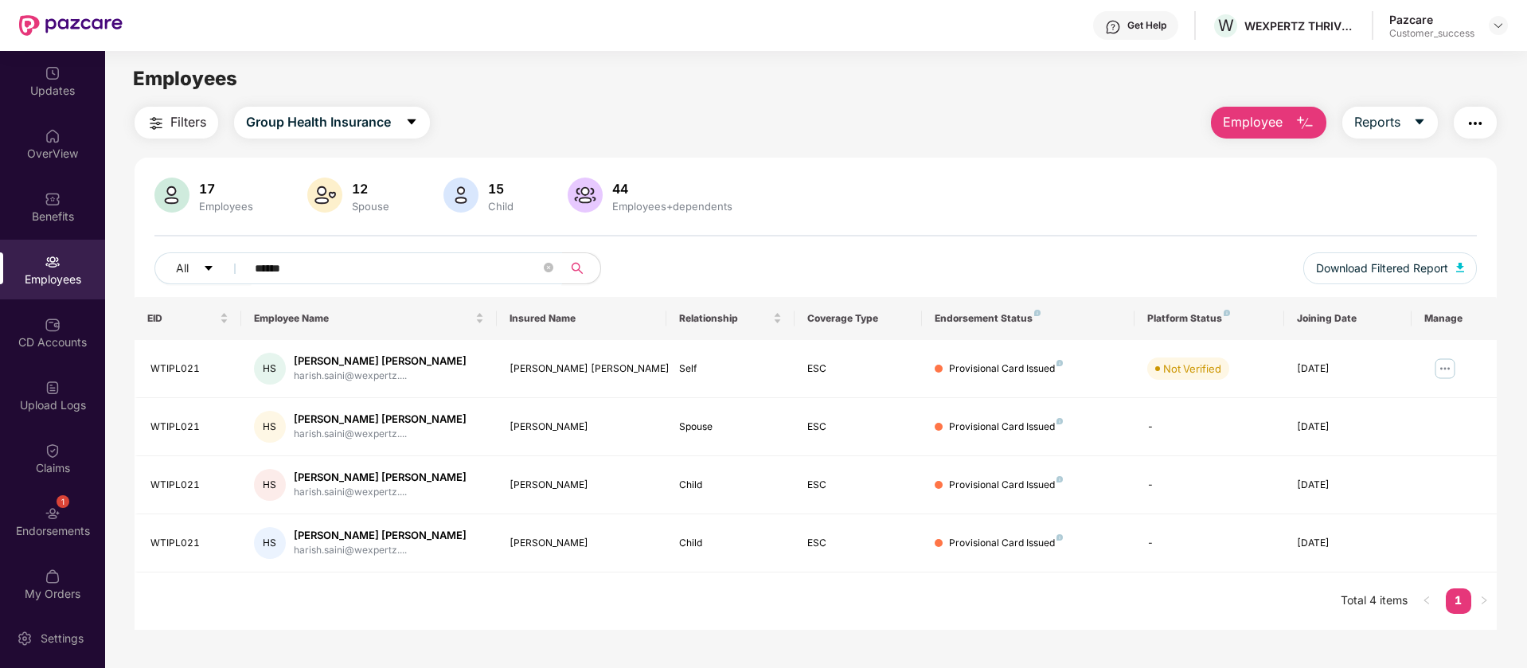
type input "******"
click at [1471, 128] on img "button" at bounding box center [1475, 123] width 19 height 19
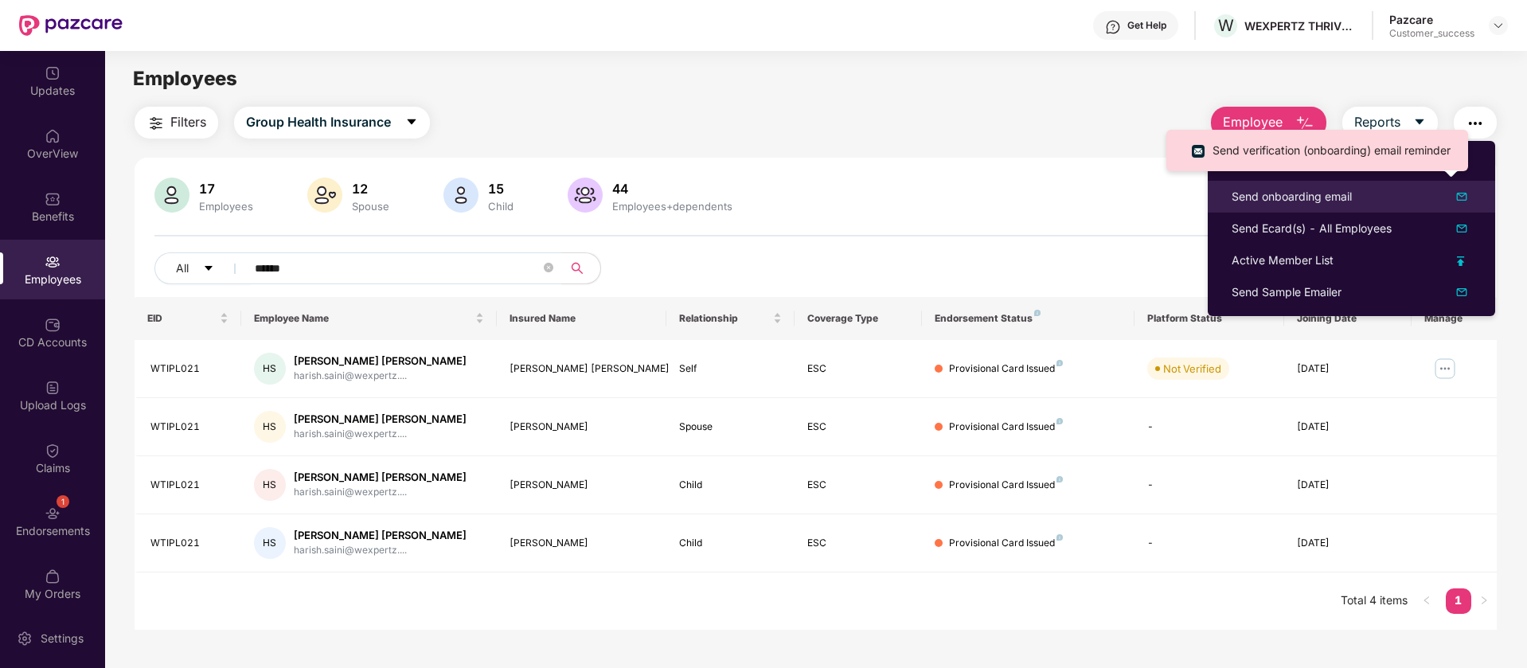
click at [1460, 193] on img at bounding box center [1461, 196] width 19 height 19
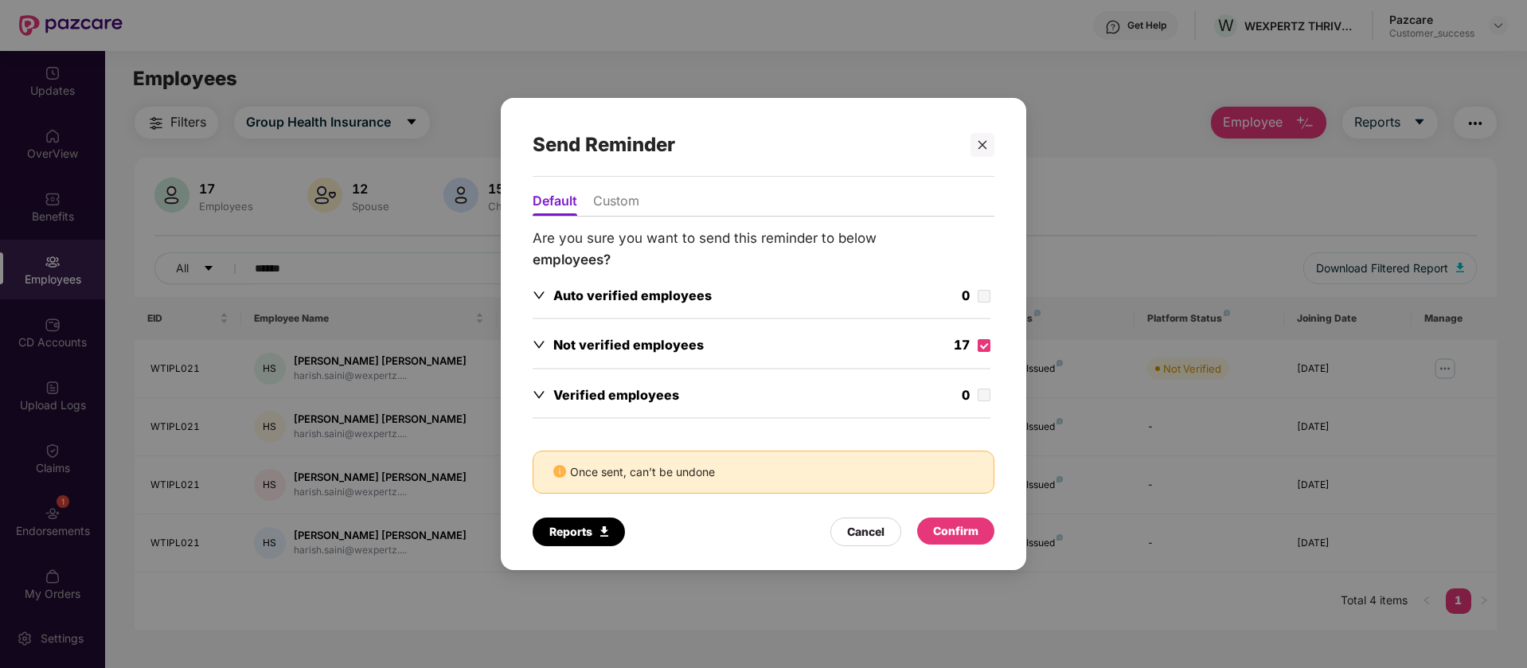
click at [955, 526] on div "Confirm" at bounding box center [955, 531] width 45 height 18
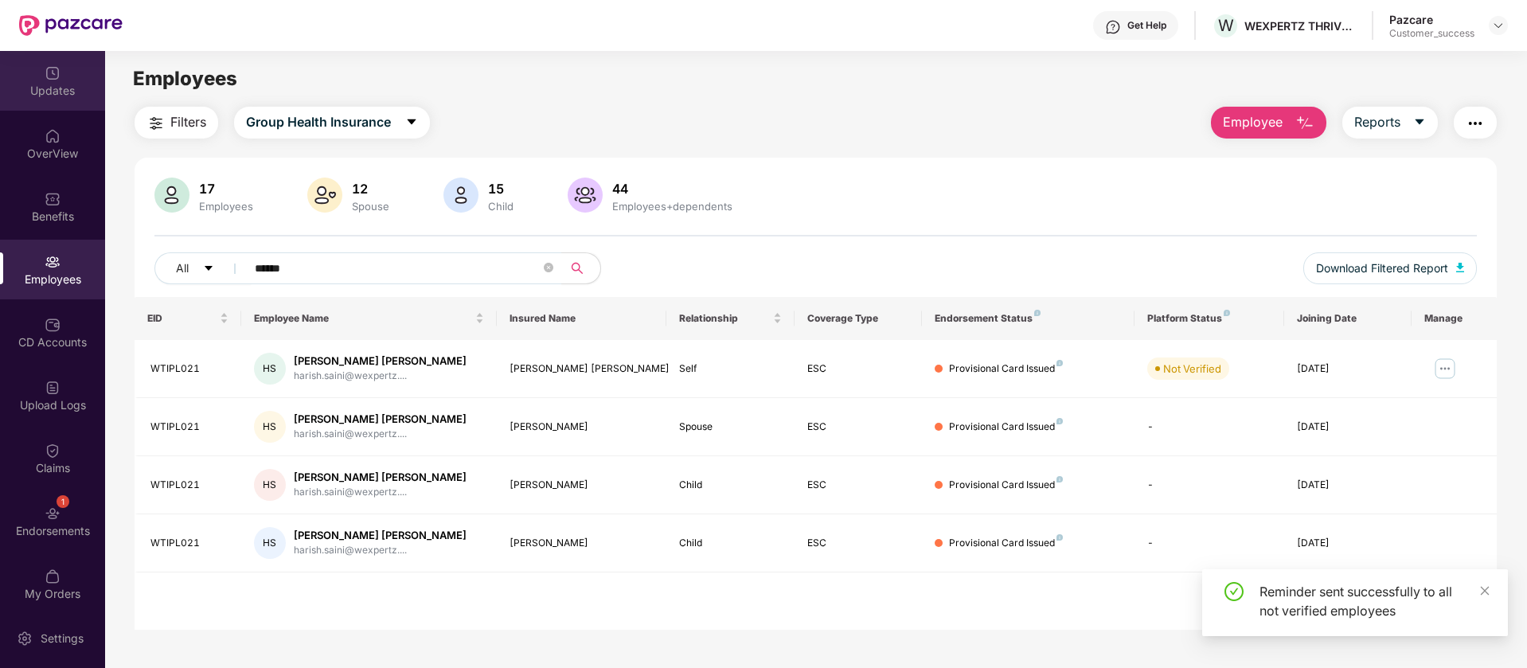
click at [55, 89] on div "Updates" at bounding box center [52, 91] width 105 height 16
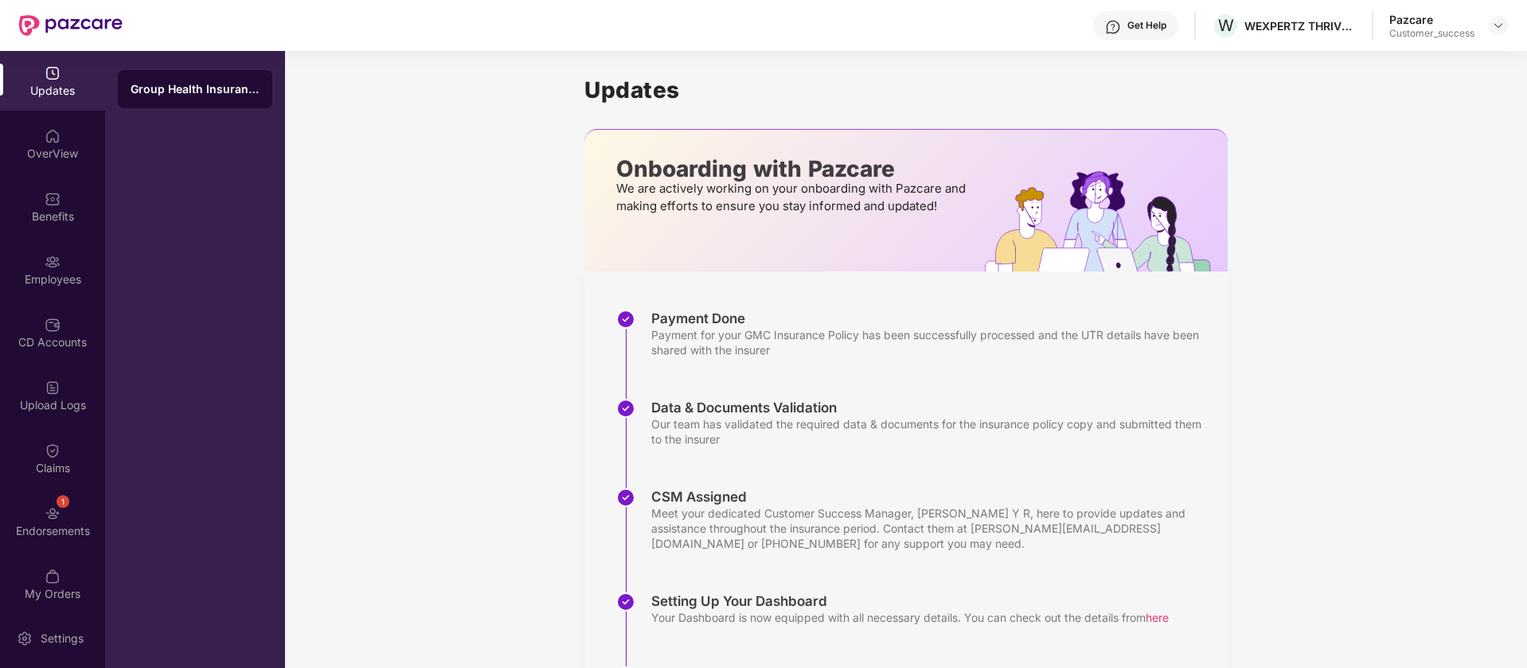
click at [1508, 18] on header "Get Help W WEXPERTZ THRIVE INDIA PRIVATE LIMITED Pazcare Customer_success" at bounding box center [763, 25] width 1527 height 51
click at [1499, 24] on img at bounding box center [1498, 25] width 13 height 13
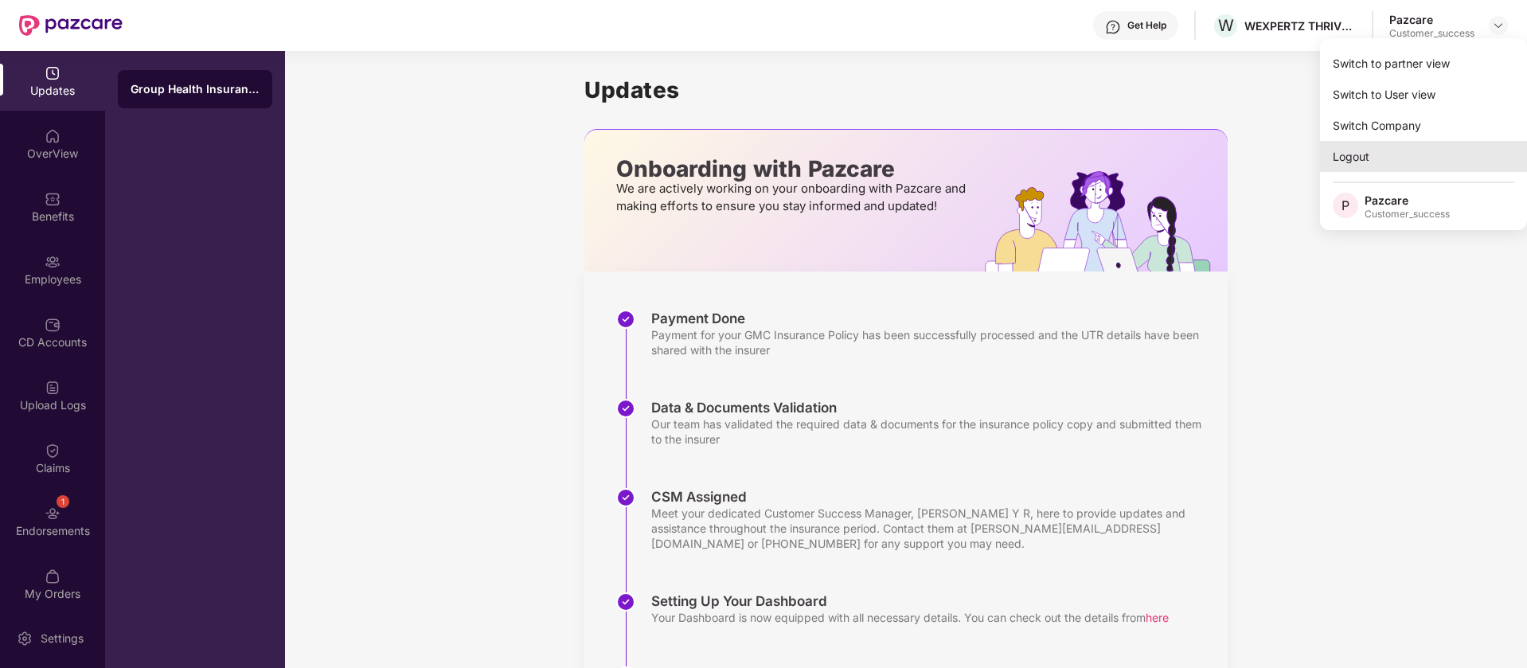
click at [1392, 160] on div "Logout" at bounding box center [1423, 156] width 207 height 31
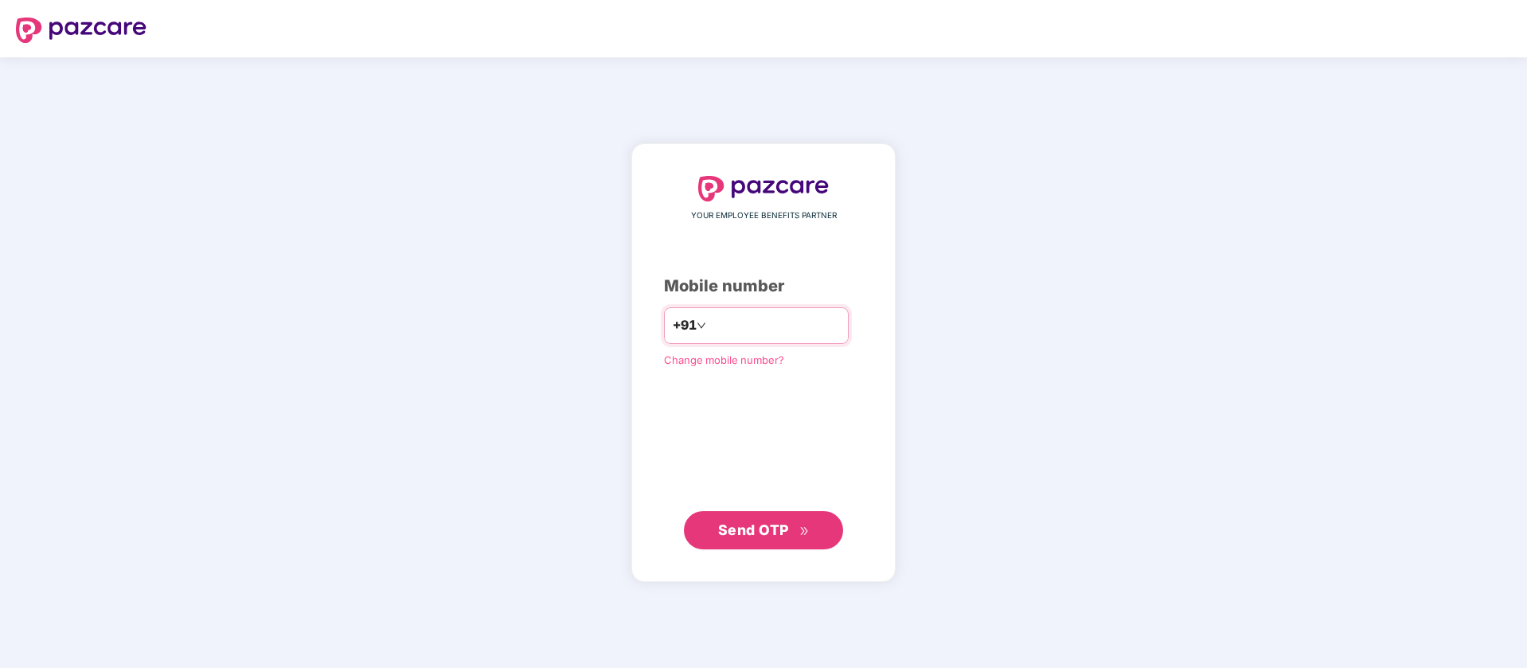
type input "**********"
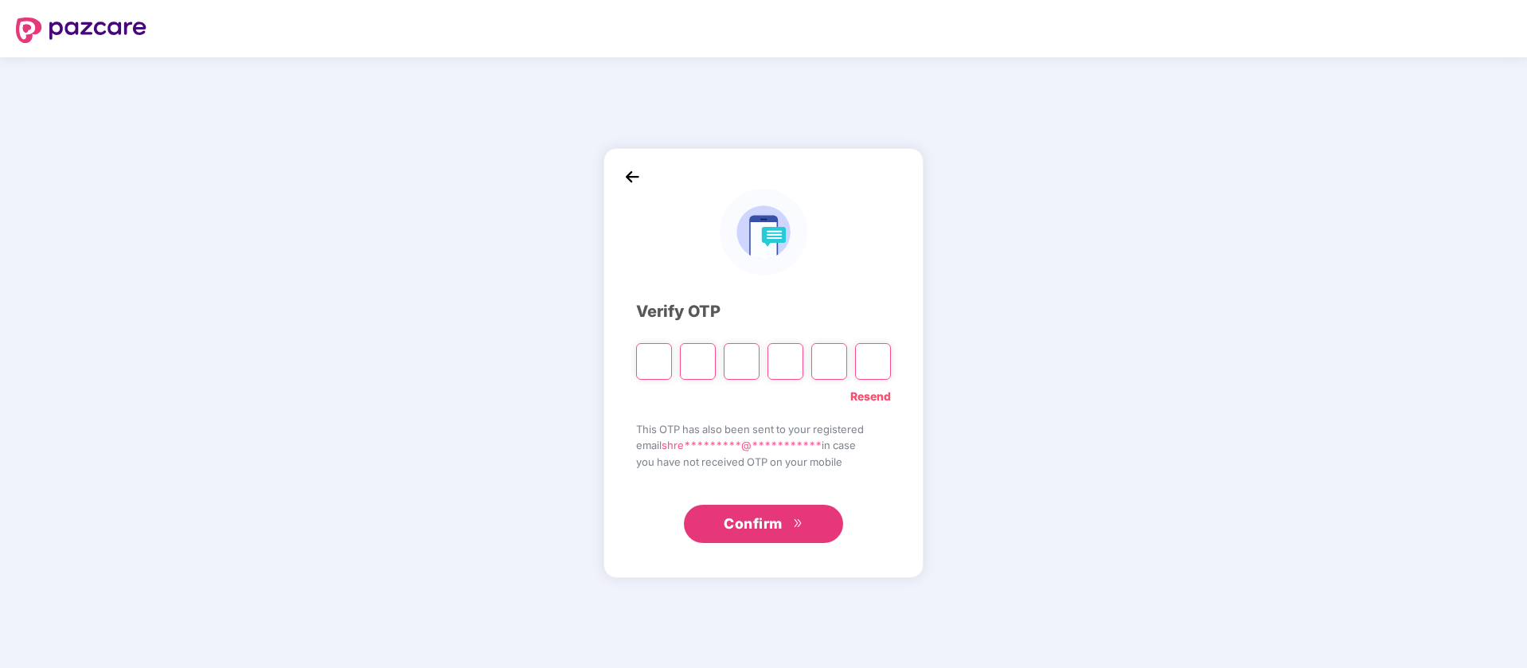
type input "*"
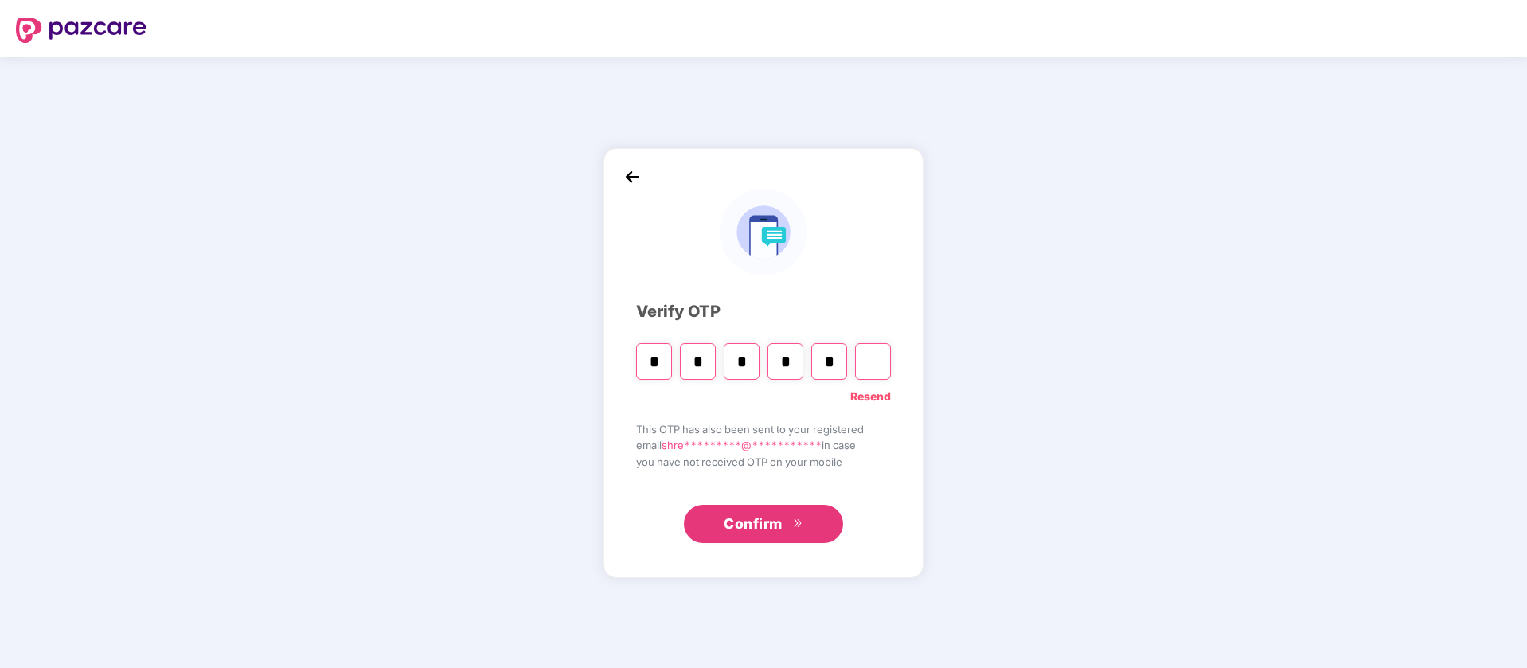
type input "*"
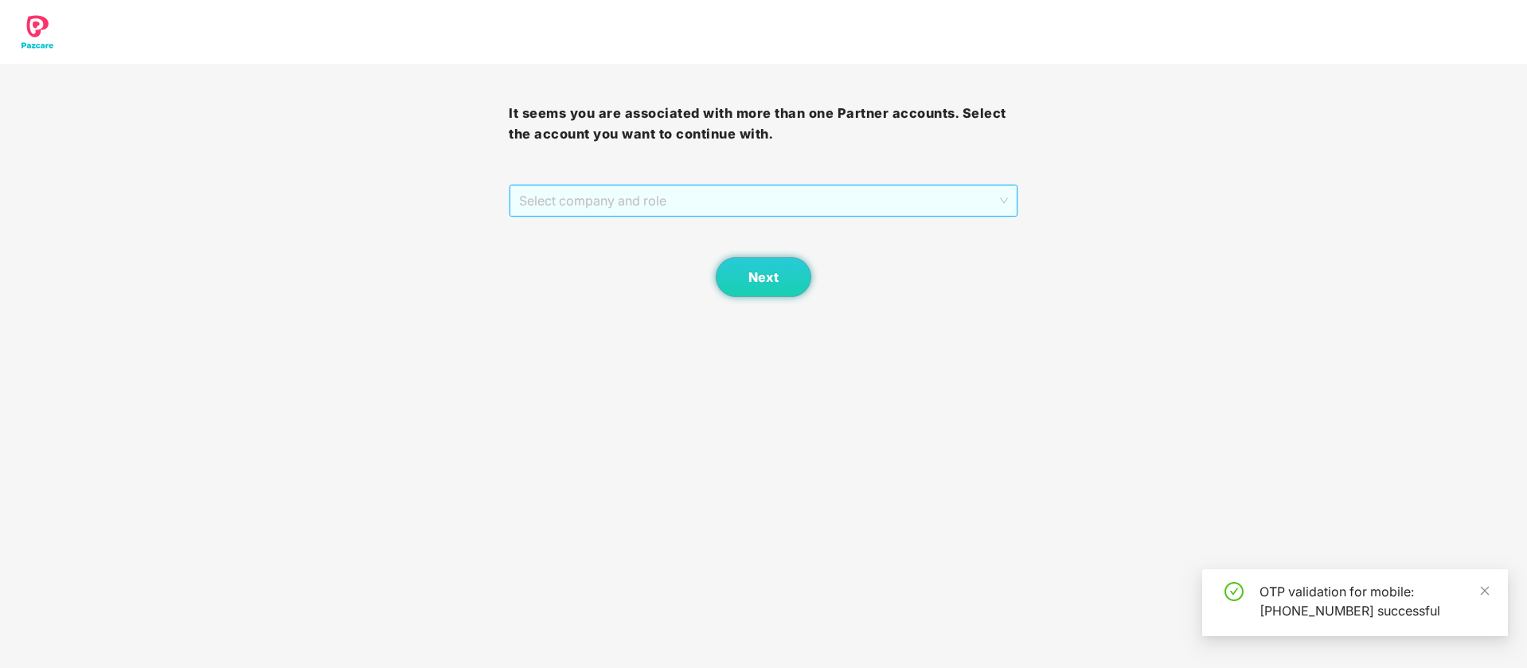
click at [691, 195] on span "Select company and role" at bounding box center [763, 201] width 488 height 30
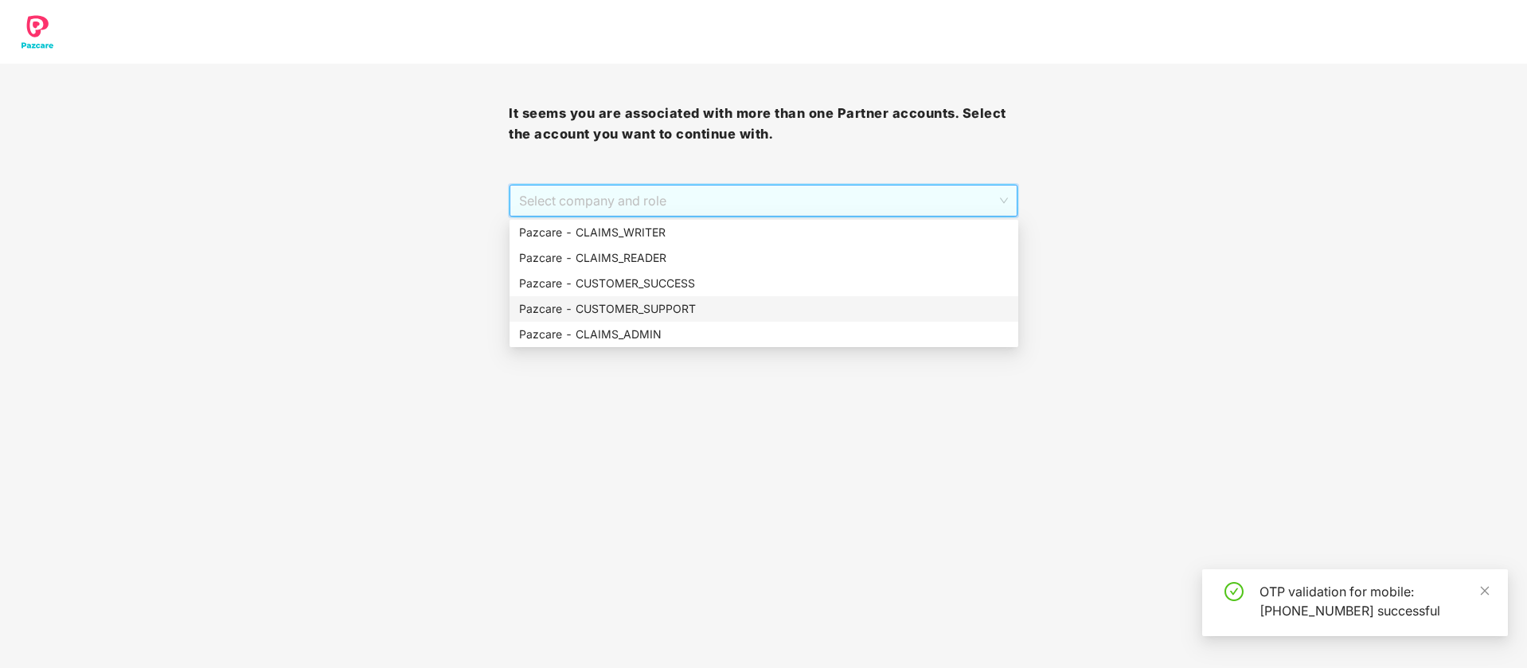
click at [669, 311] on div "Pazcare - CUSTOMER_SUPPORT" at bounding box center [764, 309] width 490 height 18
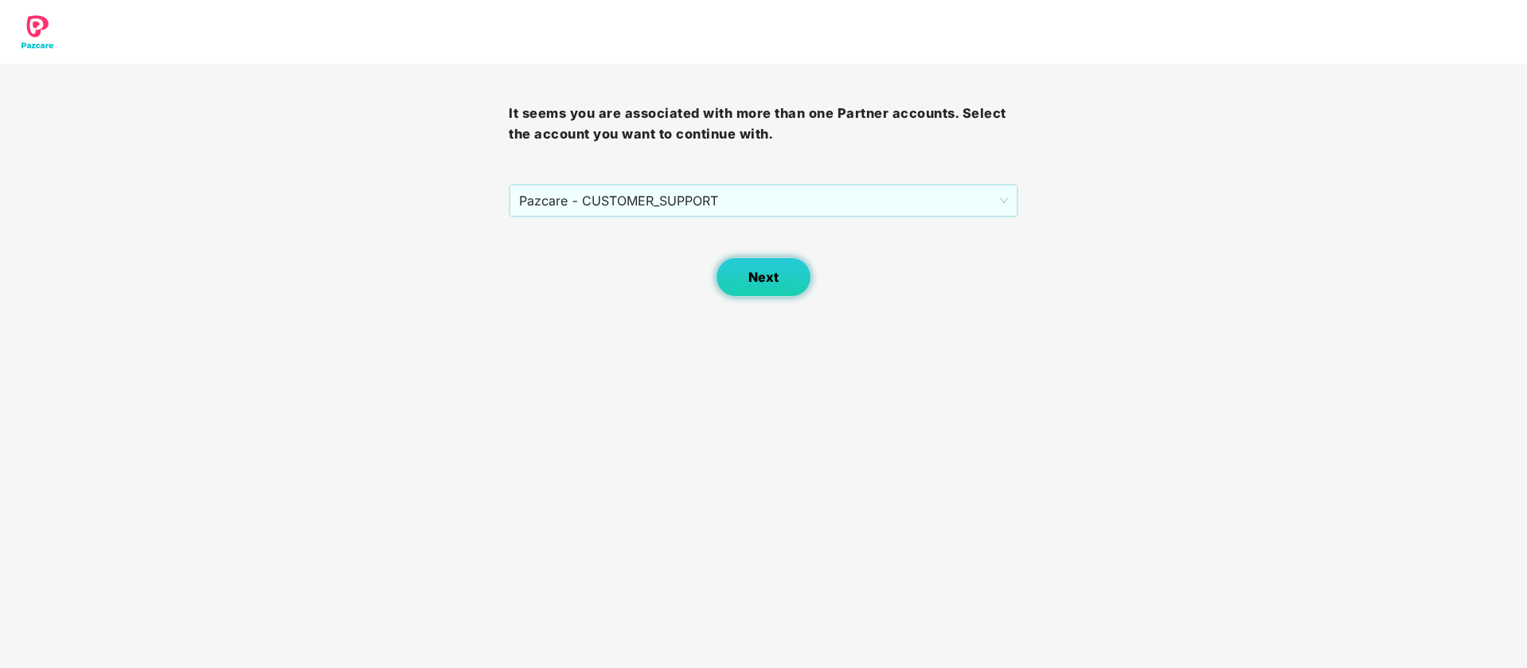
click at [768, 273] on span "Next" at bounding box center [763, 277] width 30 height 15
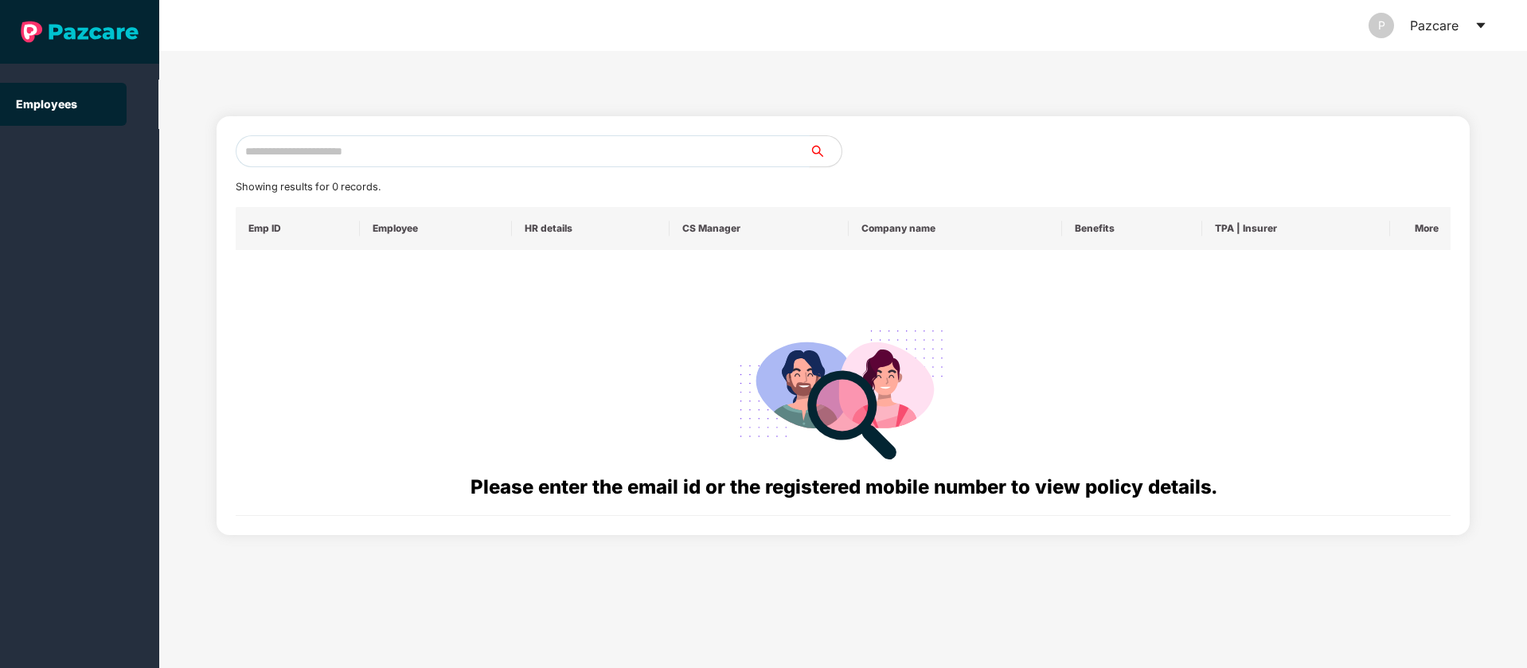
click at [442, 147] on input "text" at bounding box center [523, 151] width 574 height 32
click at [1477, 25] on icon "caret-down" at bounding box center [1481, 25] width 13 height 13
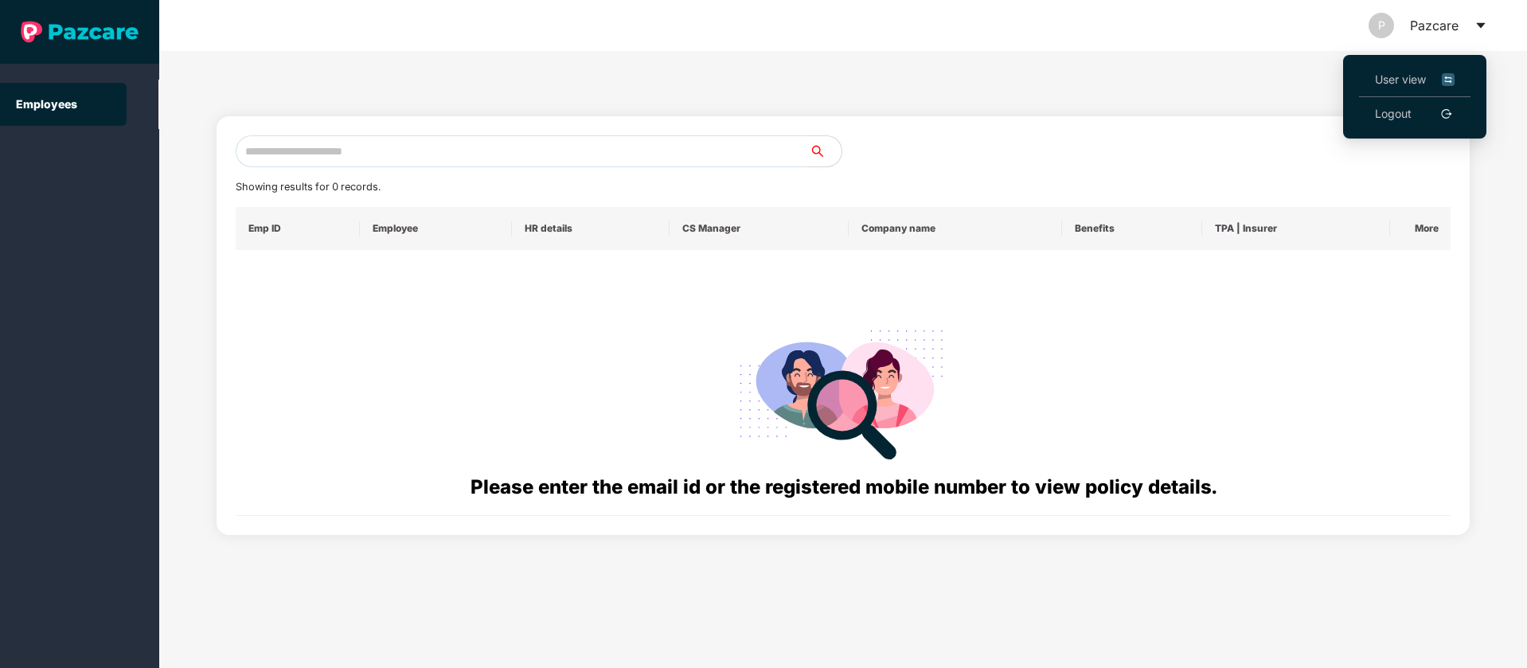
click at [1452, 78] on img at bounding box center [1448, 80] width 13 height 18
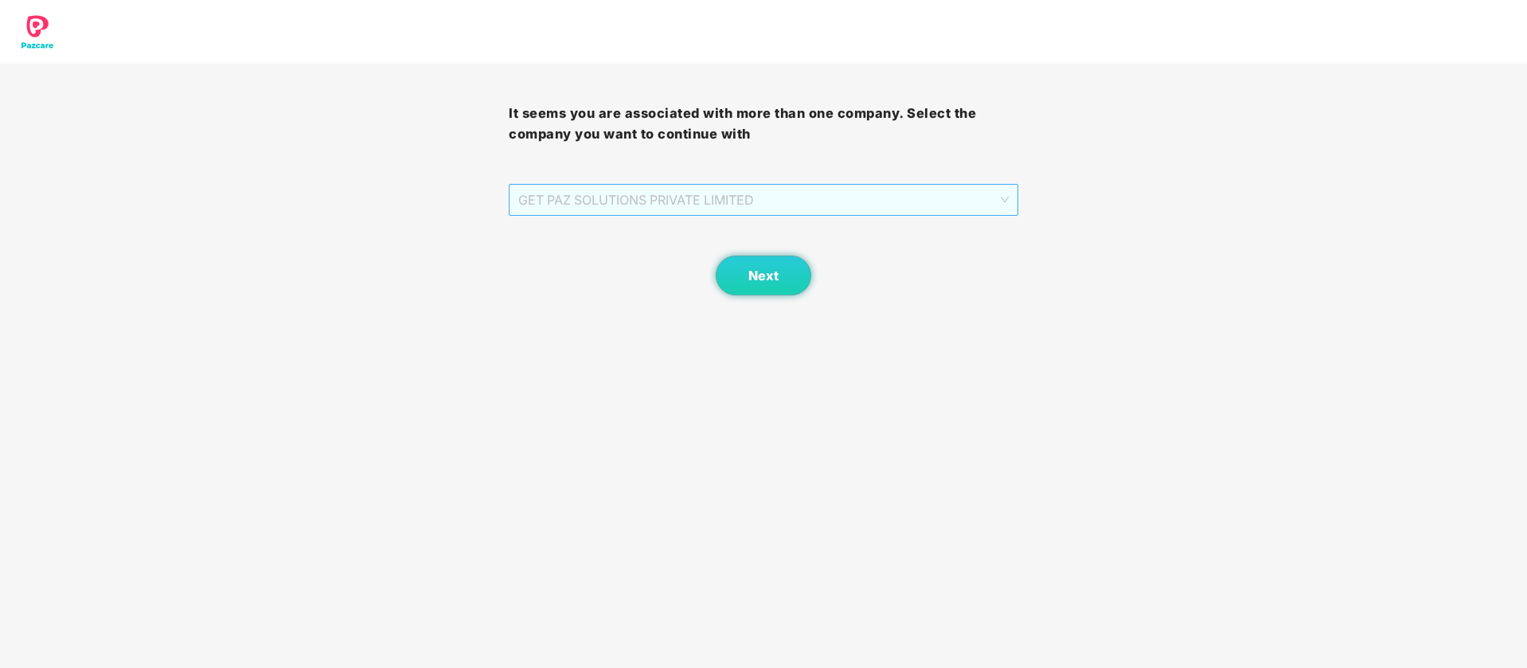
click at [912, 209] on span "GET PAZ SOLUTIONS PRIVATE LIMITED" at bounding box center [763, 200] width 490 height 30
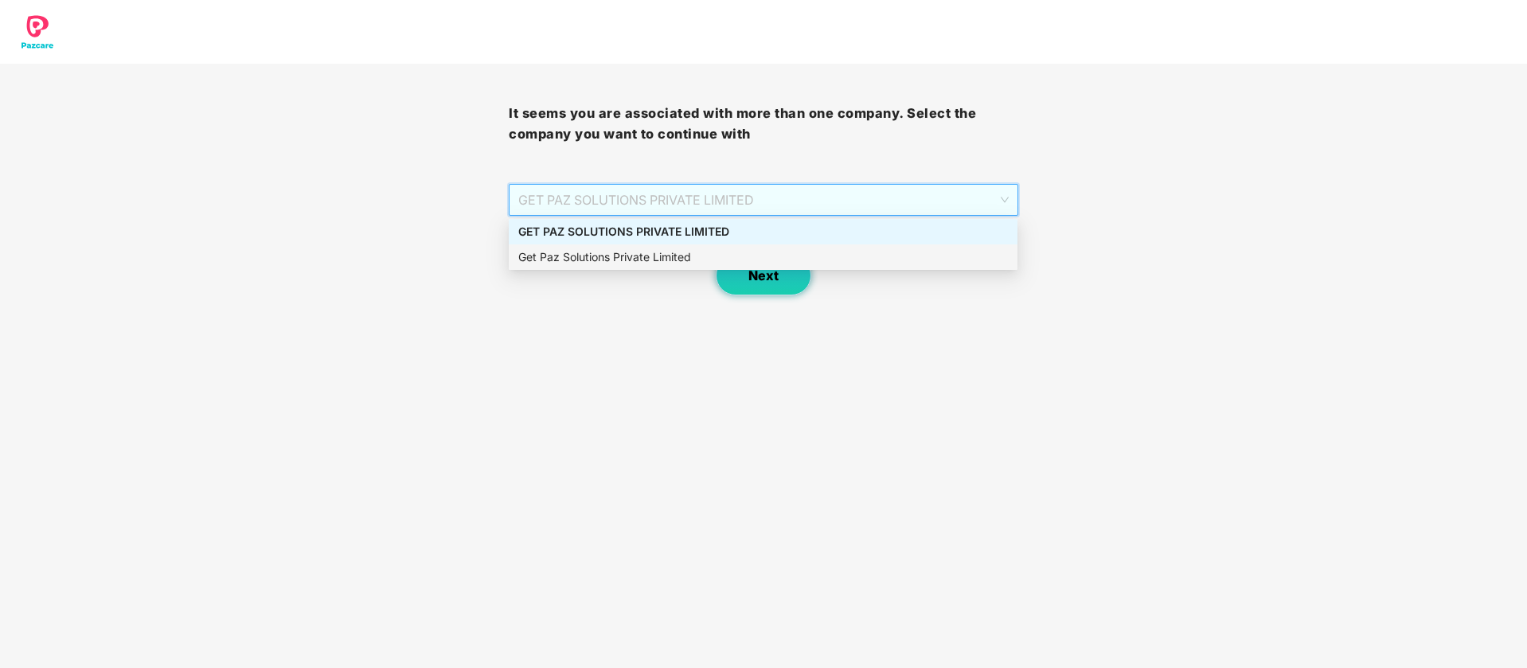
click at [778, 280] on span "Next" at bounding box center [763, 275] width 30 height 15
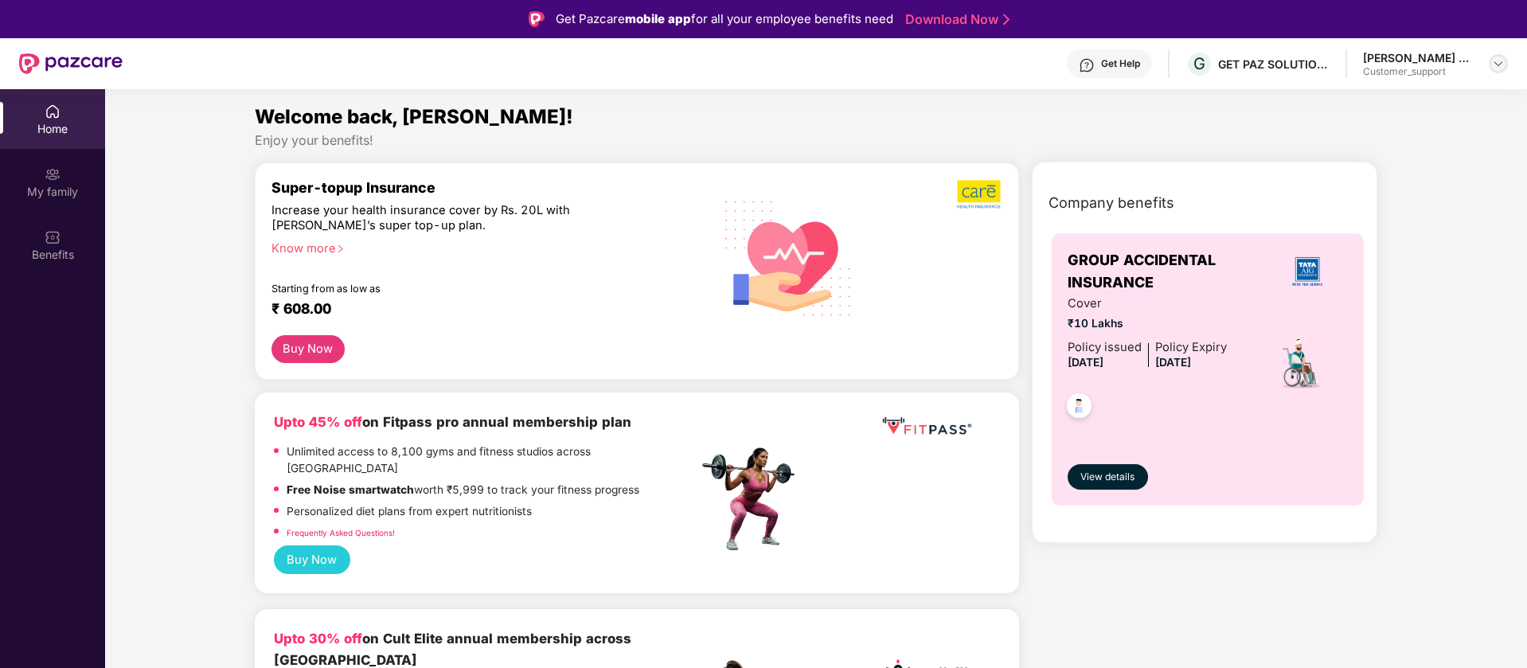
click at [1502, 65] on img at bounding box center [1498, 63] width 13 height 13
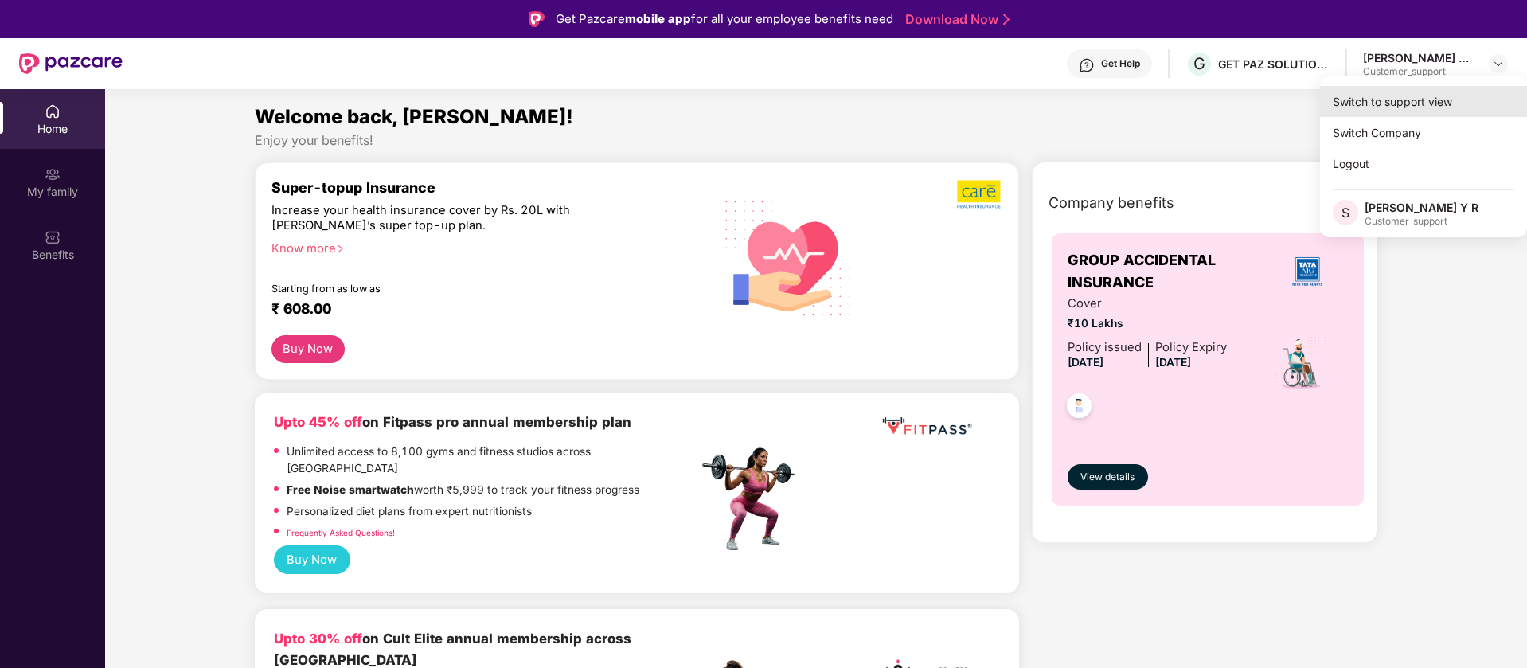
click at [1424, 103] on div "Switch to support view" at bounding box center [1423, 101] width 207 height 31
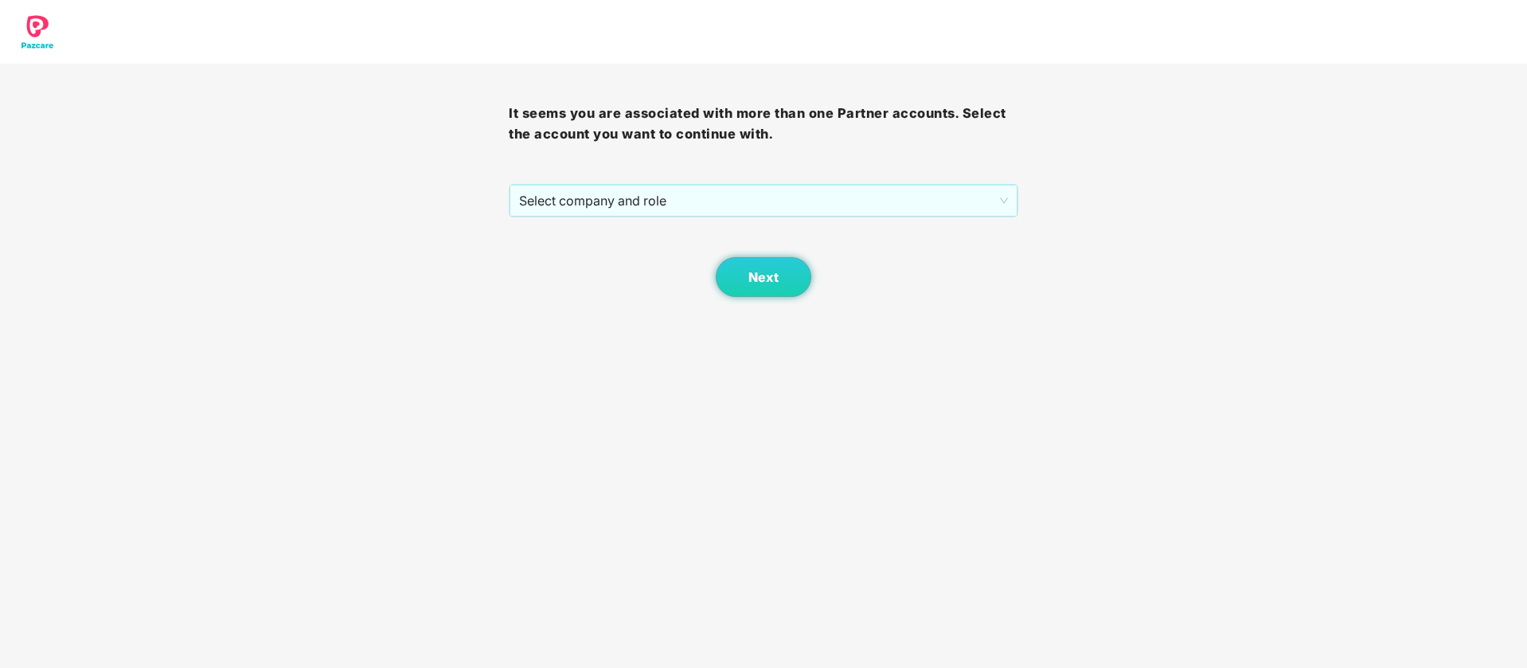
click at [709, 181] on div "It seems you are associated with more than one Partner accounts. Select the acc…" at bounding box center [763, 180] width 509 height 233
click at [703, 189] on span "Select company and role" at bounding box center [763, 201] width 488 height 30
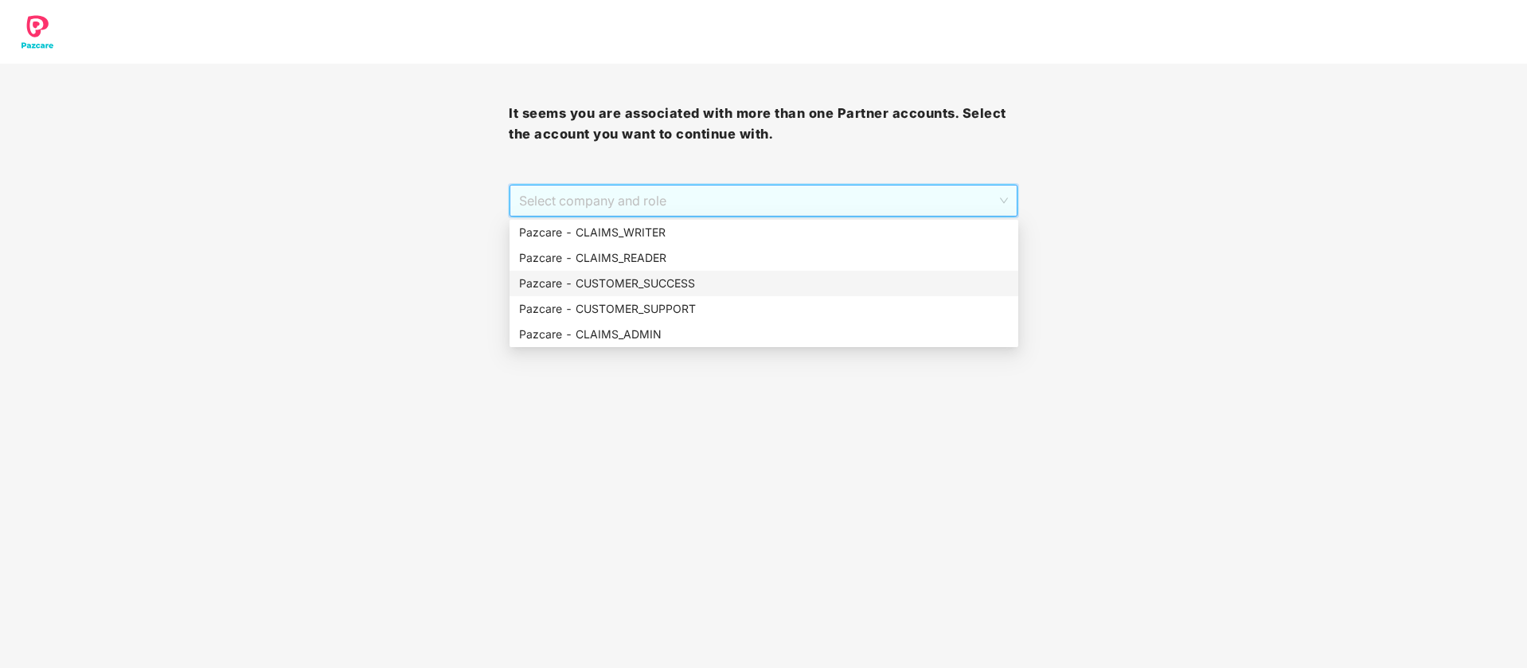
click at [697, 279] on div "Pazcare - CUSTOMER_SUCCESS" at bounding box center [764, 284] width 490 height 18
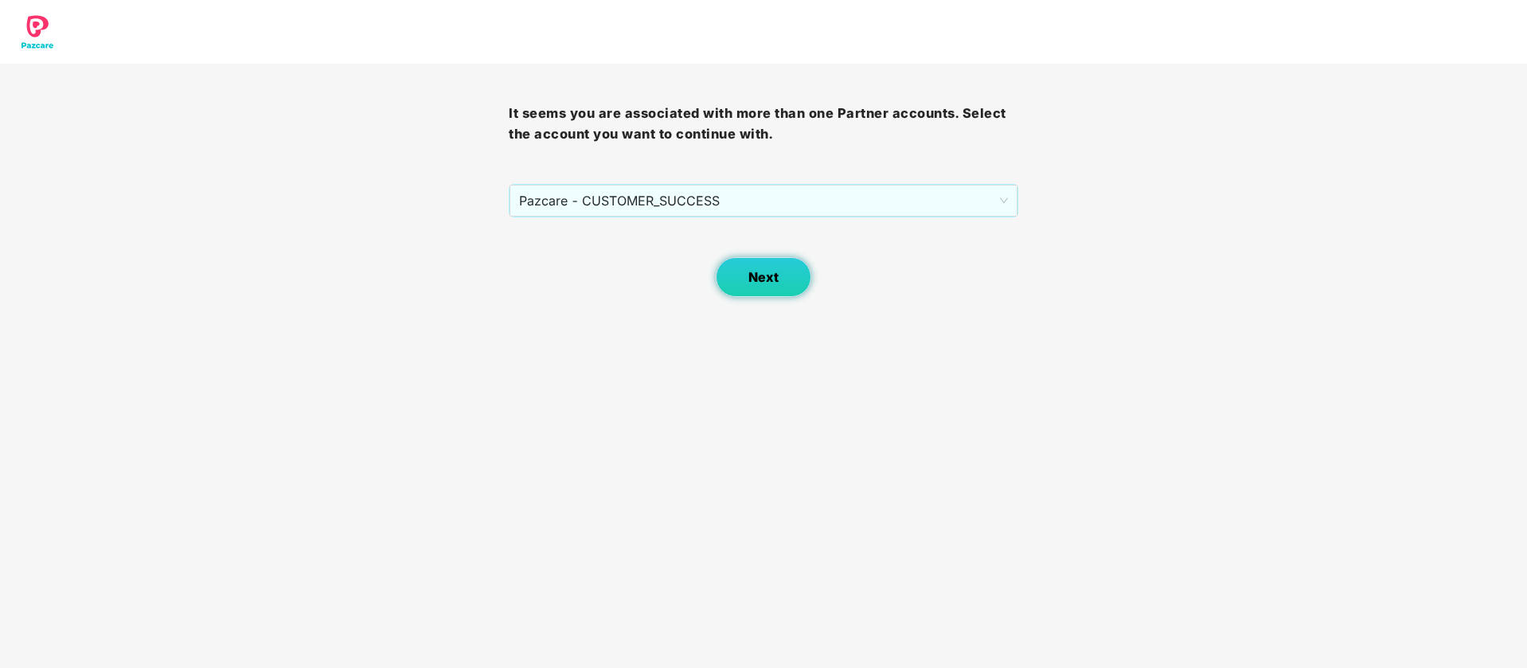
click at [776, 278] on span "Next" at bounding box center [763, 277] width 30 height 15
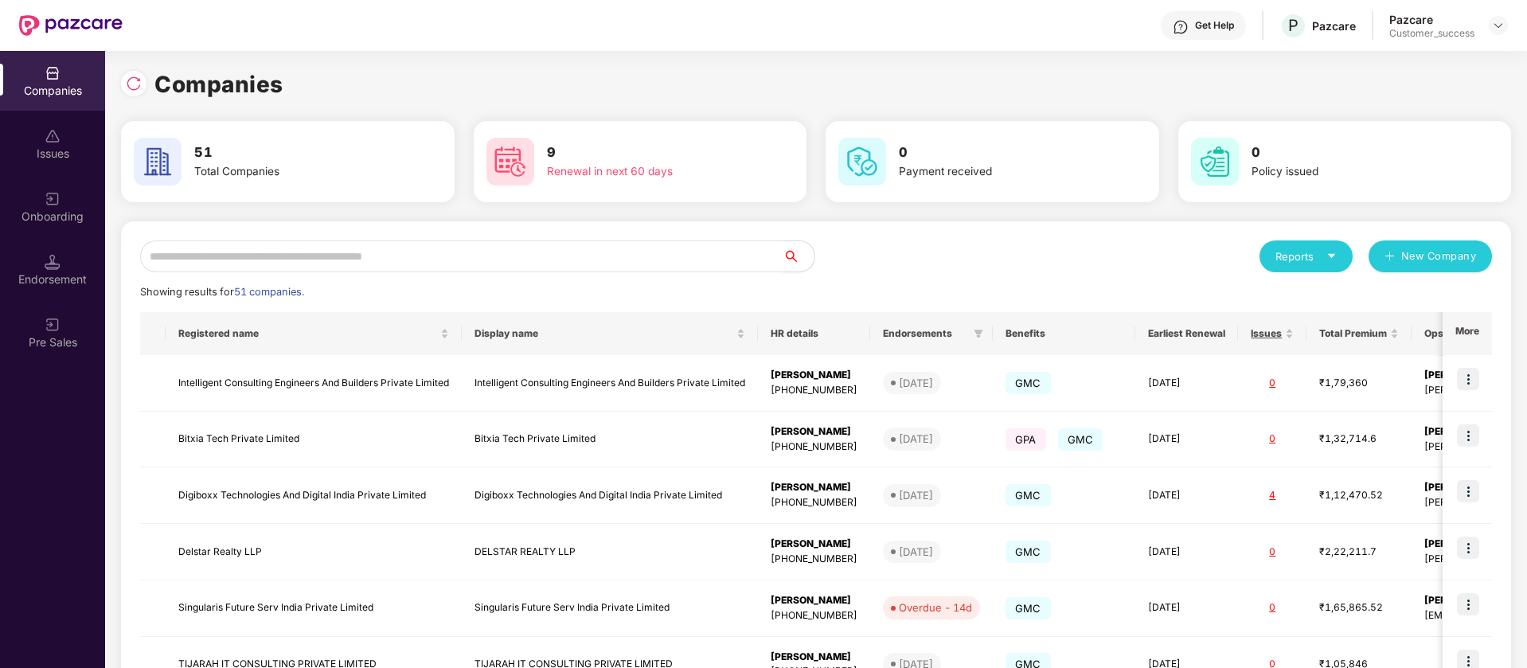
click at [600, 248] on input "text" at bounding box center [461, 256] width 643 height 32
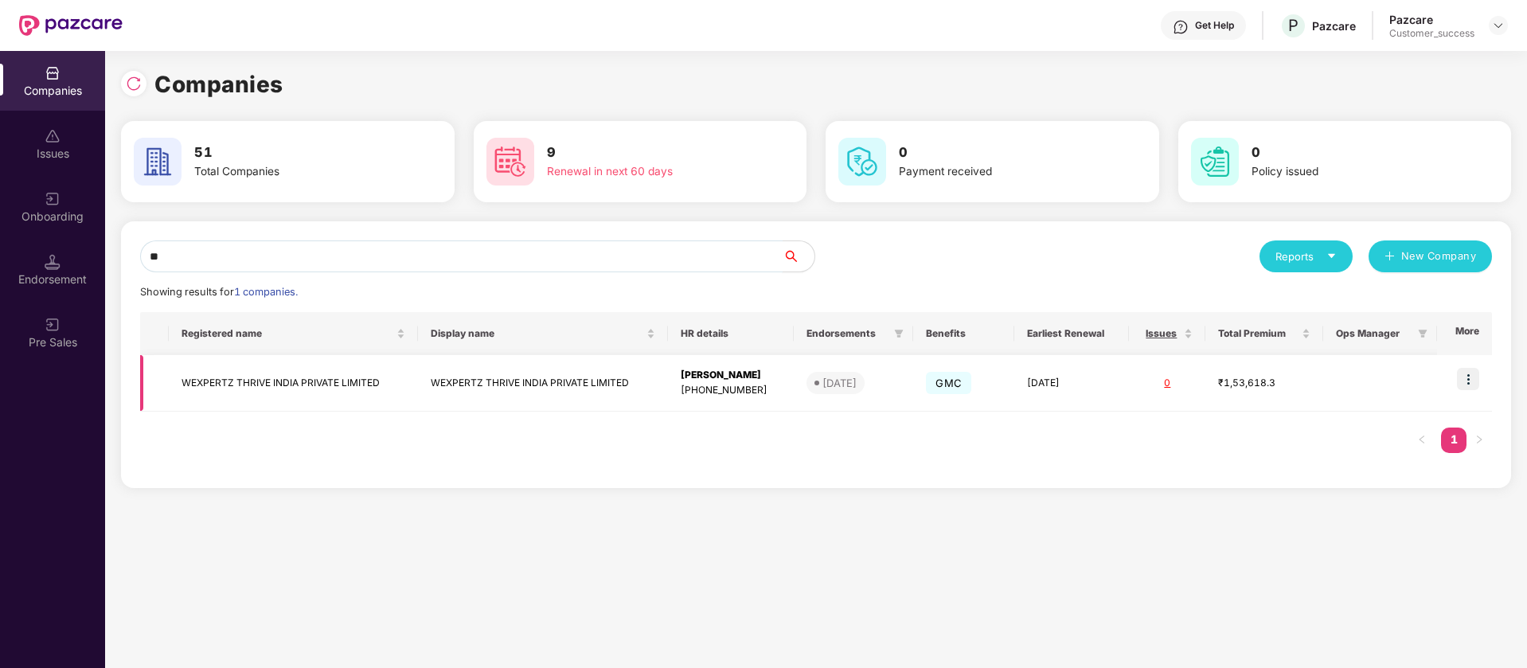
type input "**"
click at [1474, 373] on img at bounding box center [1468, 379] width 22 height 22
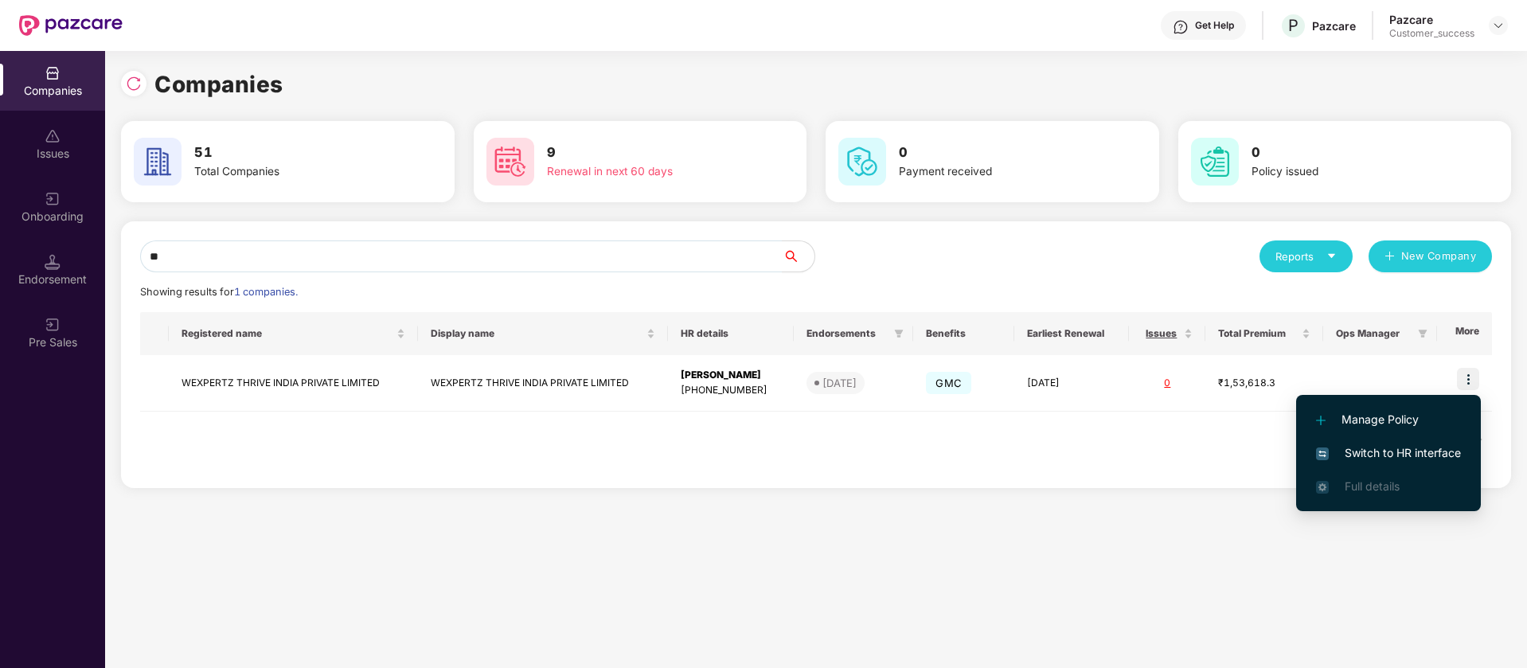
click at [1417, 451] on span "Switch to HR interface" at bounding box center [1388, 453] width 145 height 18
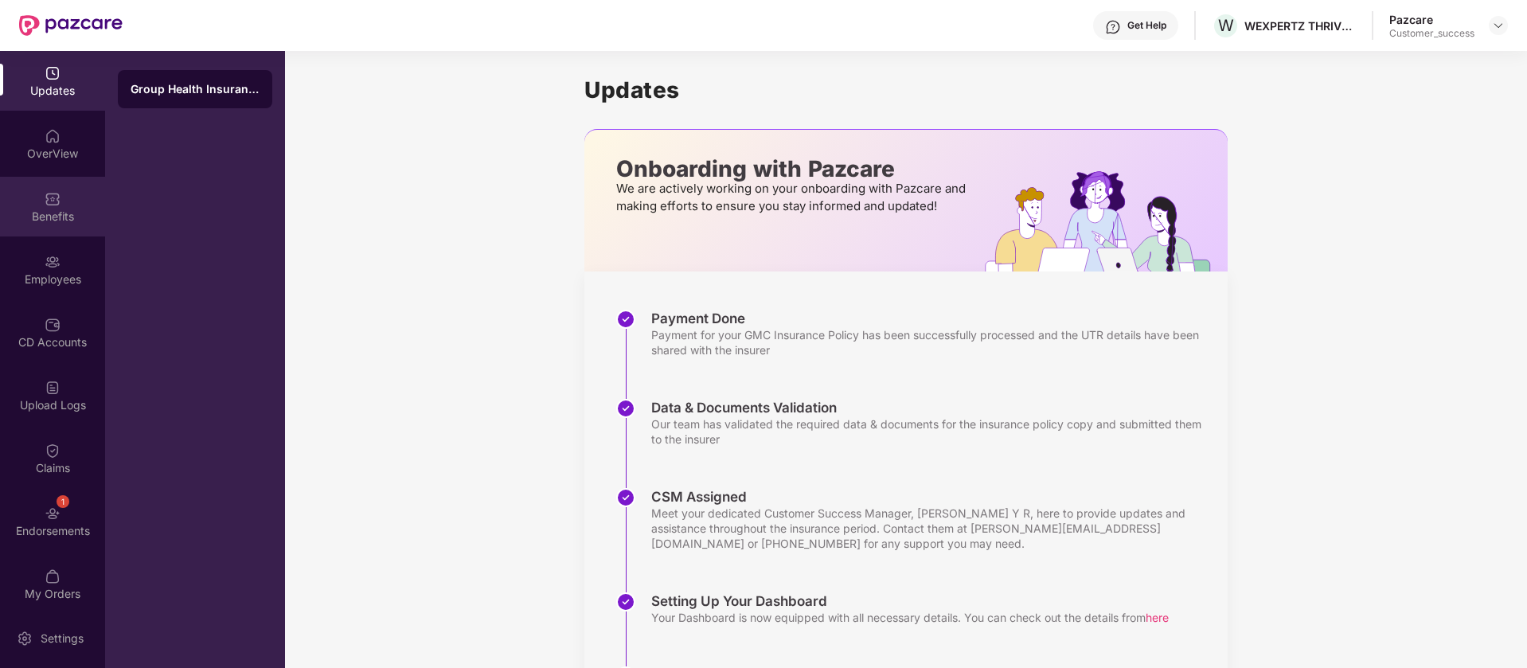
click at [56, 225] on div "Benefits" at bounding box center [52, 207] width 105 height 60
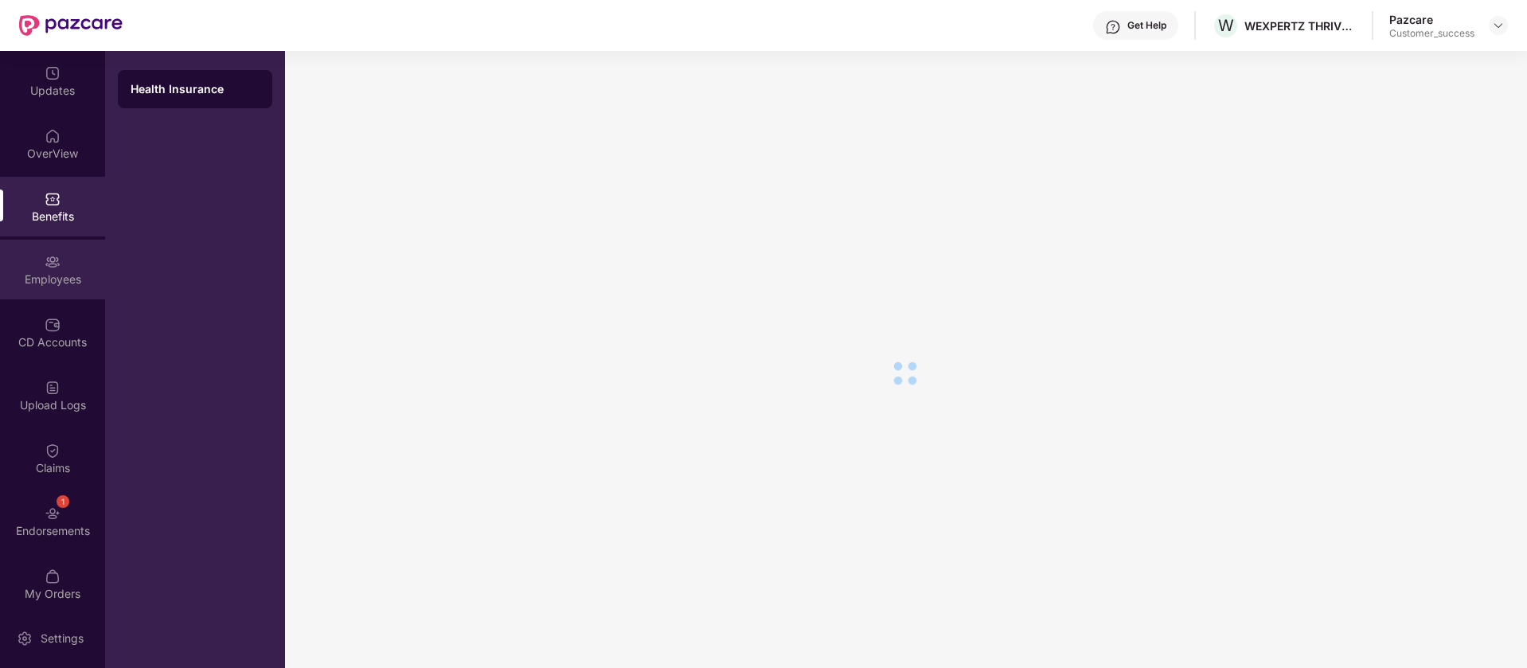
click at [63, 273] on div "Employees" at bounding box center [52, 280] width 105 height 16
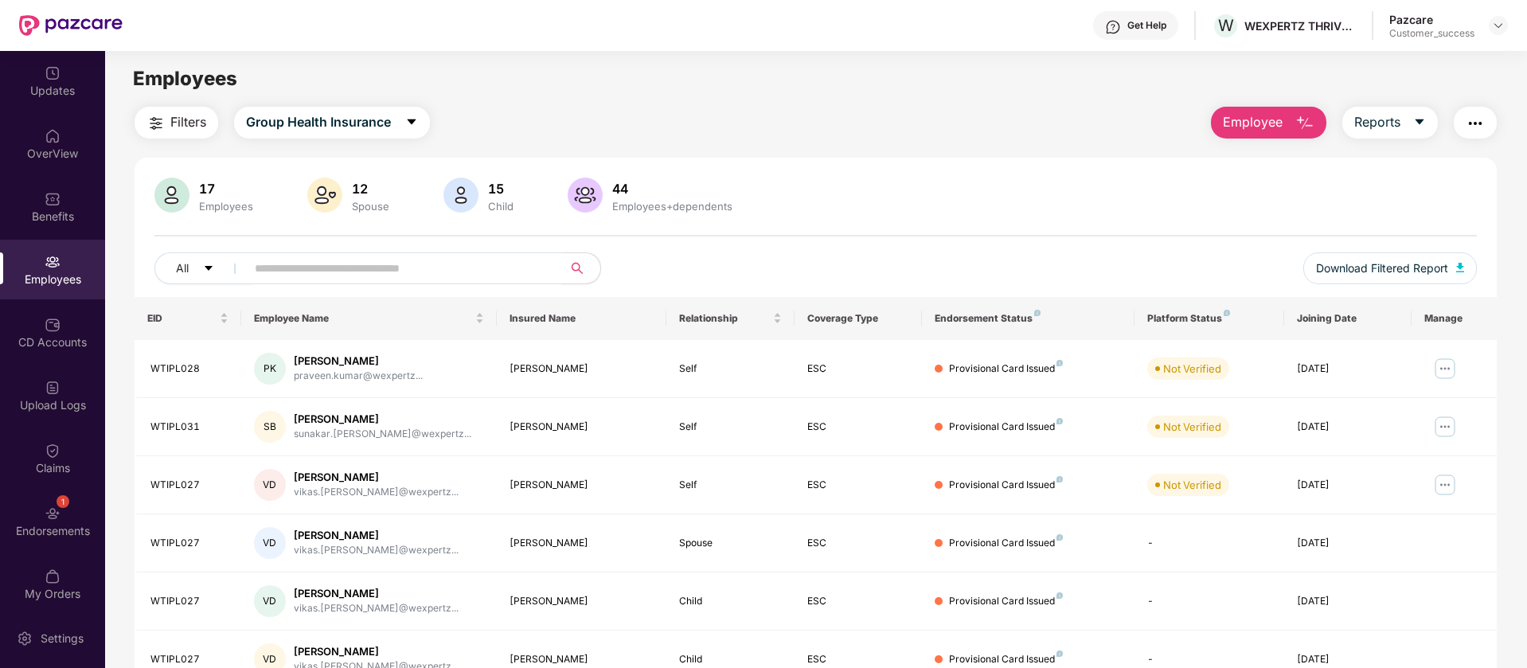
click at [365, 268] on input "text" at bounding box center [398, 268] width 286 height 24
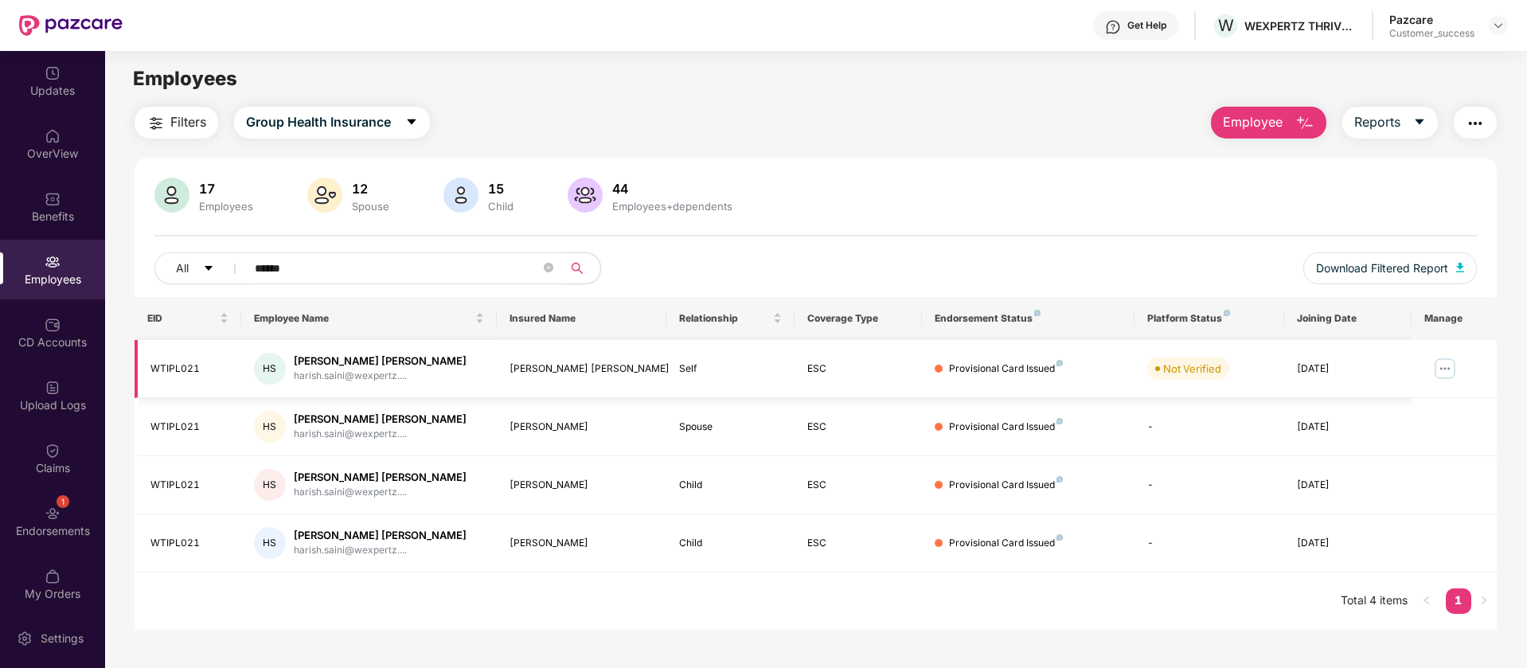
type input "******"
click at [1448, 371] on img at bounding box center [1444, 368] width 25 height 25
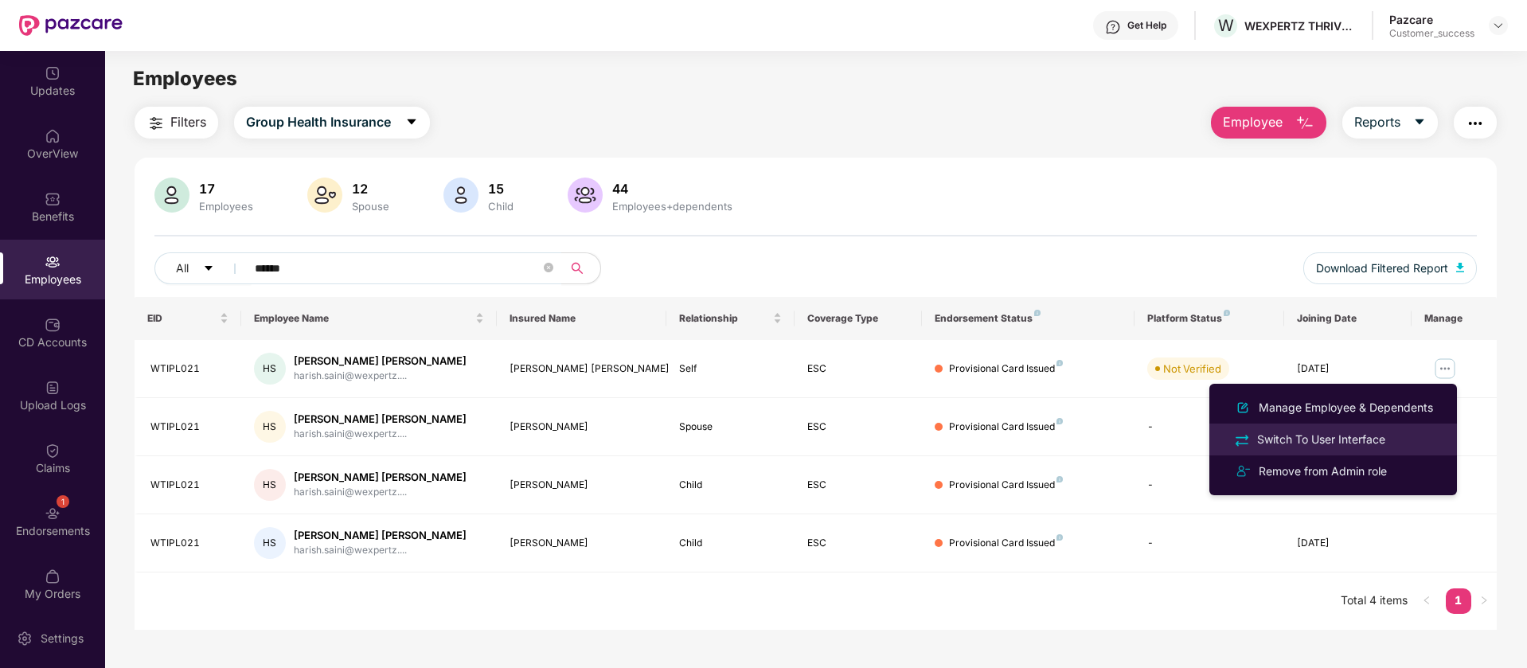
click at [1386, 440] on div "Switch To User Interface" at bounding box center [1321, 440] width 135 height 18
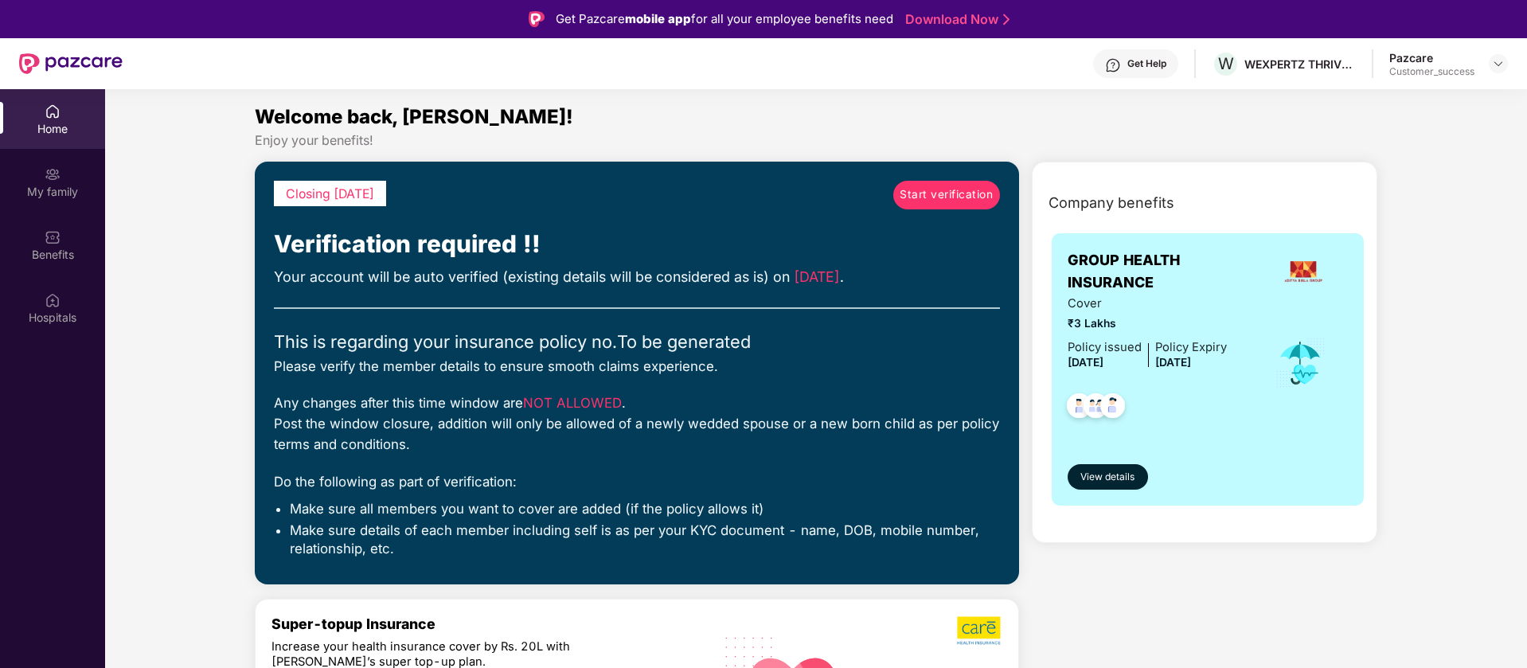
click at [50, 116] on img at bounding box center [53, 112] width 16 height 16
click at [914, 195] on span "Start verification" at bounding box center [946, 195] width 93 height 18
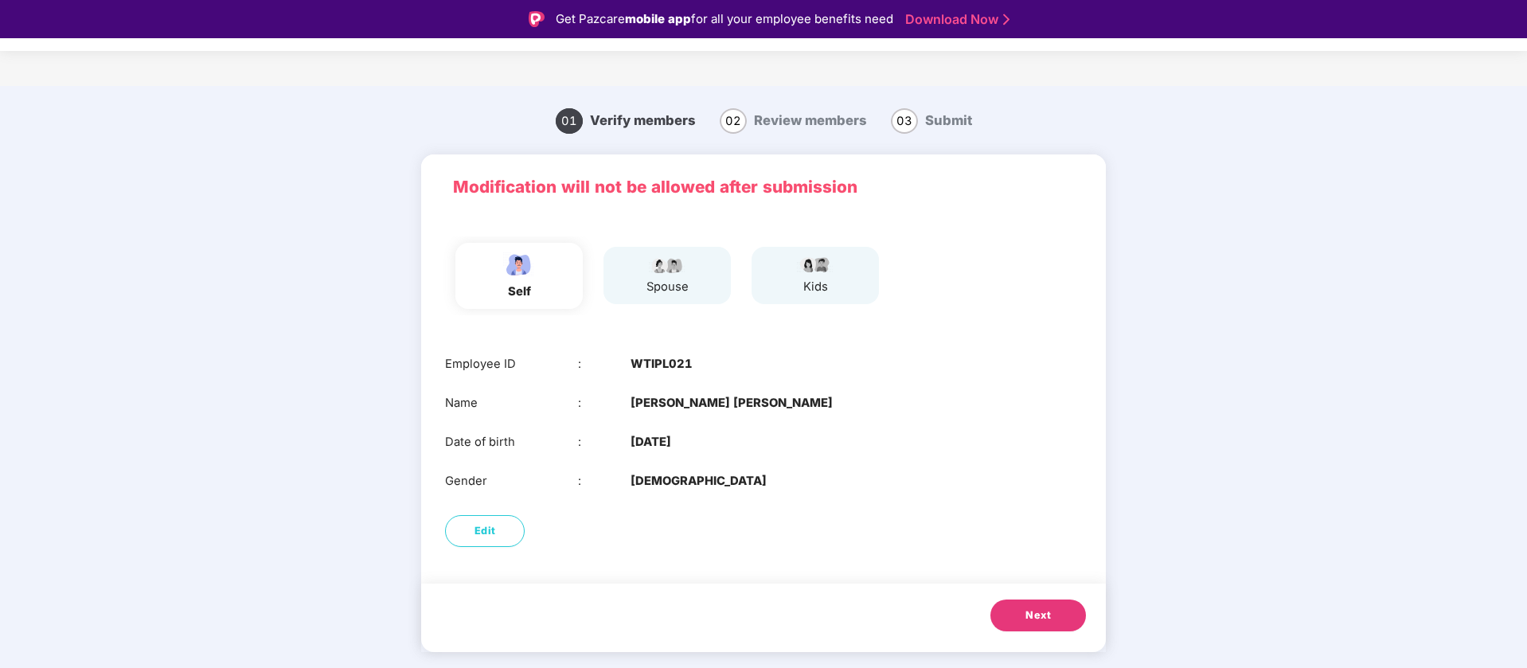
click at [1018, 625] on button "Next" at bounding box center [1039, 616] width 96 height 32
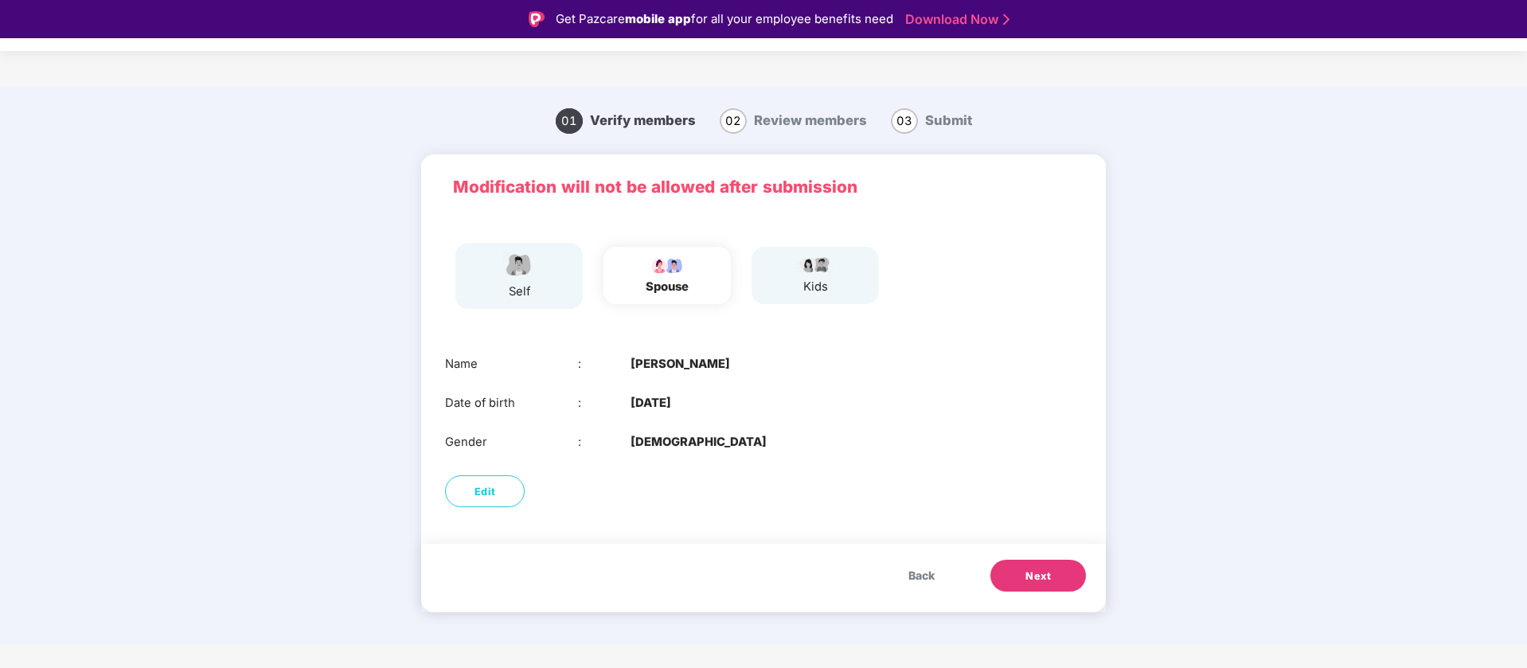
scroll to position [38, 0]
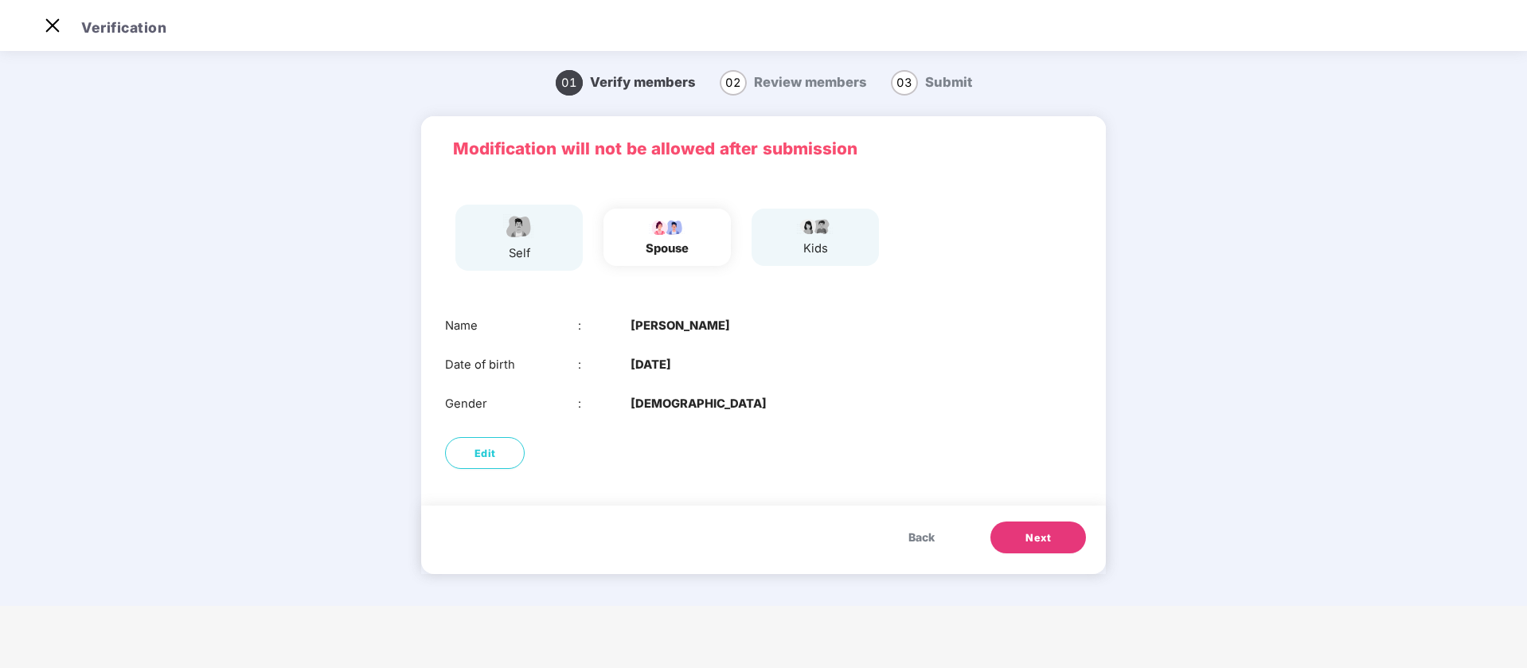
click at [1045, 532] on span "Next" at bounding box center [1038, 538] width 25 height 16
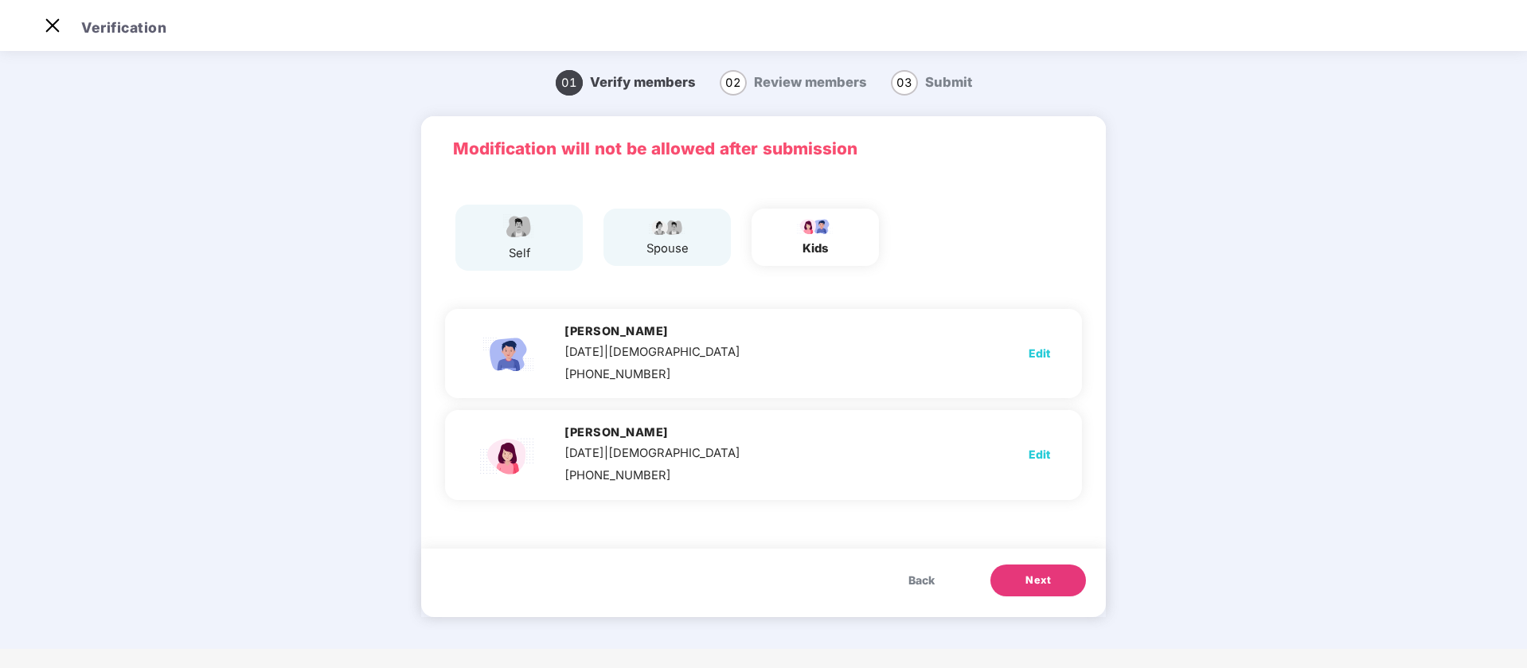
click at [967, 122] on div "Modification will not be allowed after submission" at bounding box center [763, 149] width 685 height 66
click at [1061, 582] on button "Next" at bounding box center [1039, 581] width 96 height 32
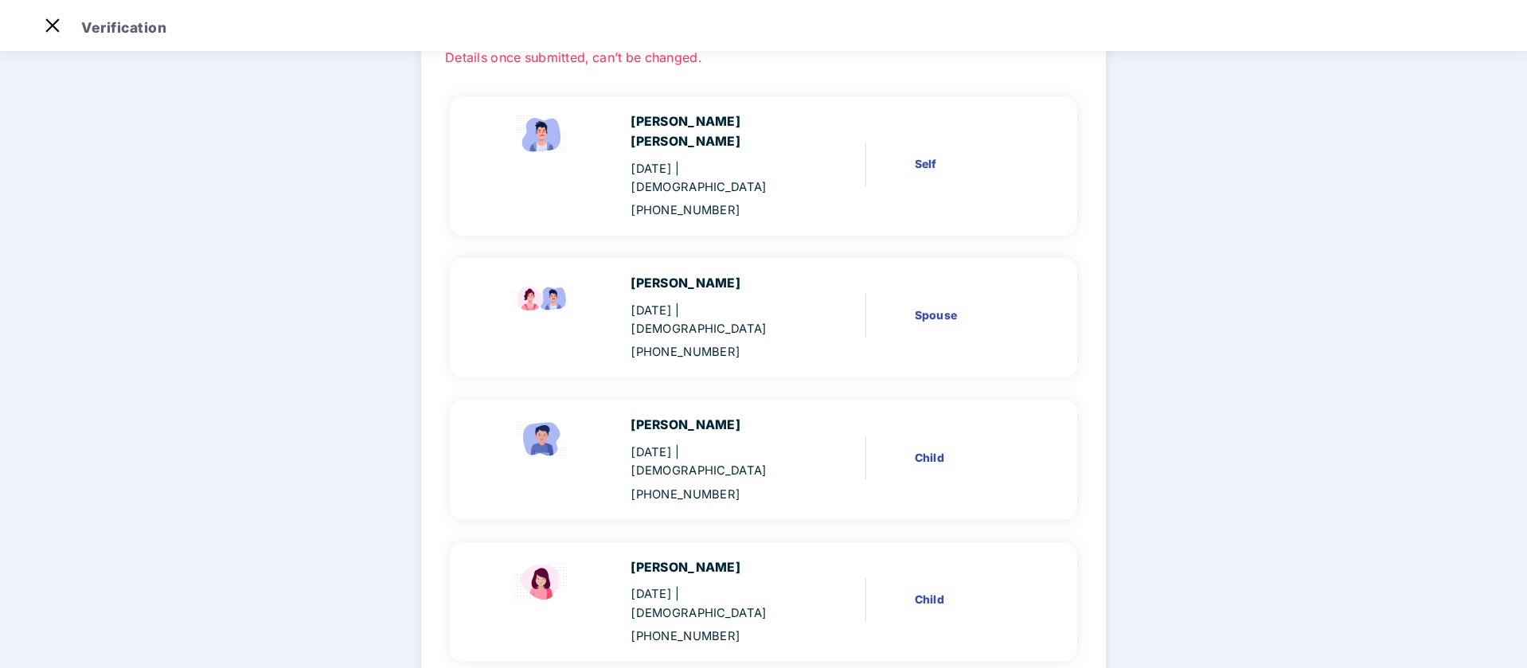
scroll to position [119, 0]
click at [920, 447] on div "Child" at bounding box center [971, 456] width 113 height 18
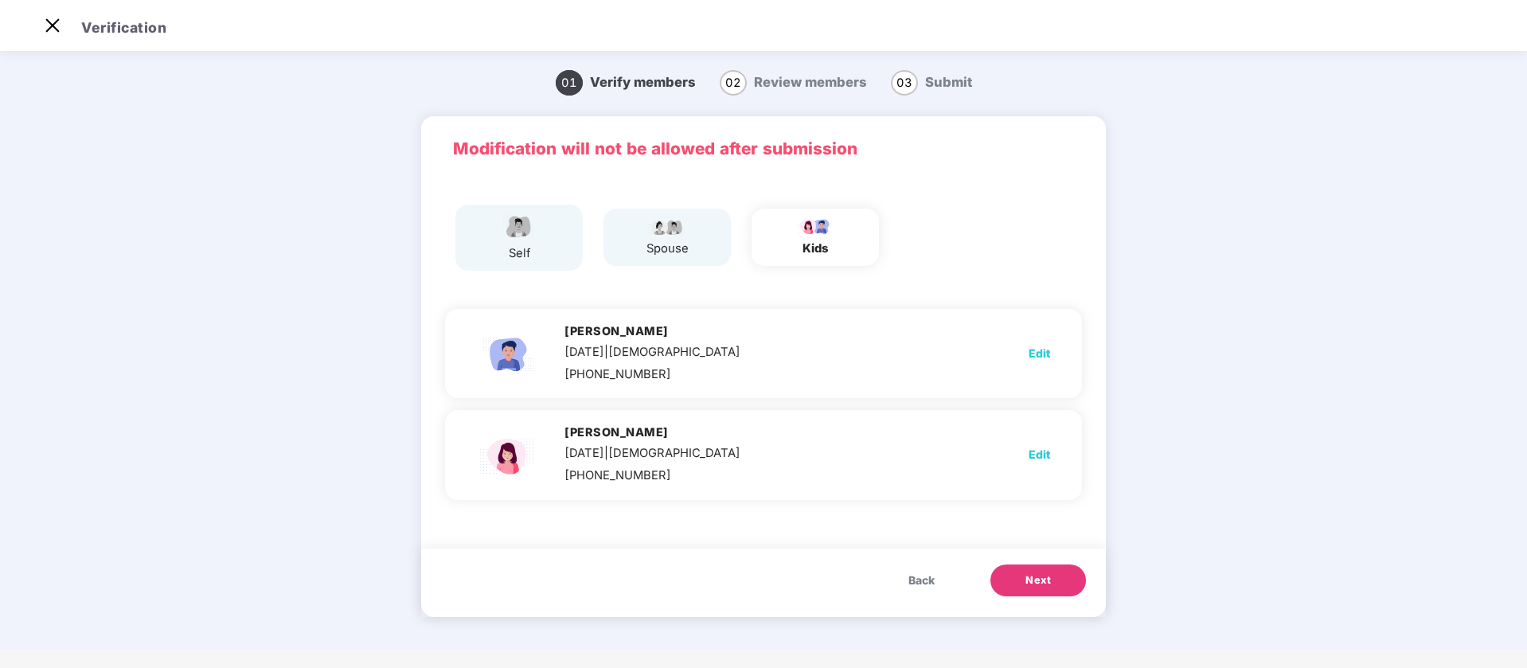
click at [909, 584] on span "Back" at bounding box center [922, 581] width 26 height 18
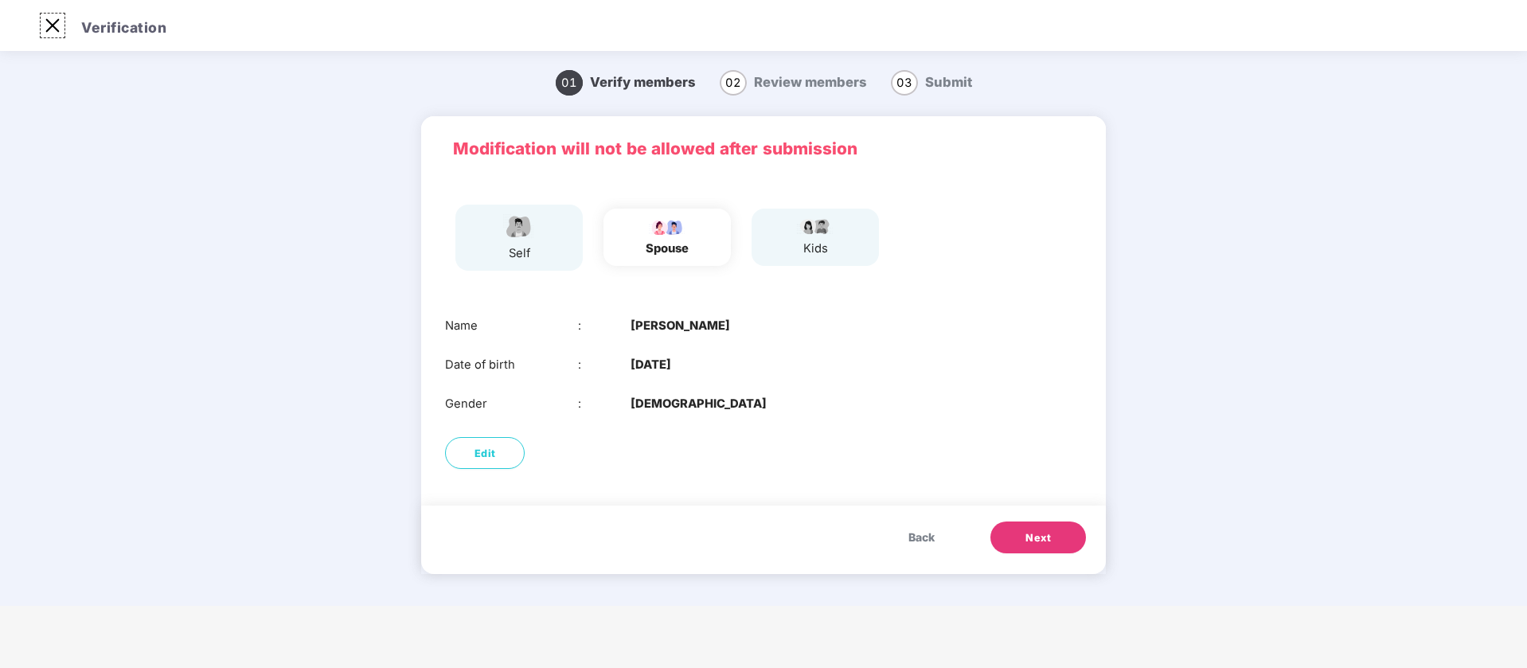
click at [47, 18] on img at bounding box center [52, 25] width 25 height 25
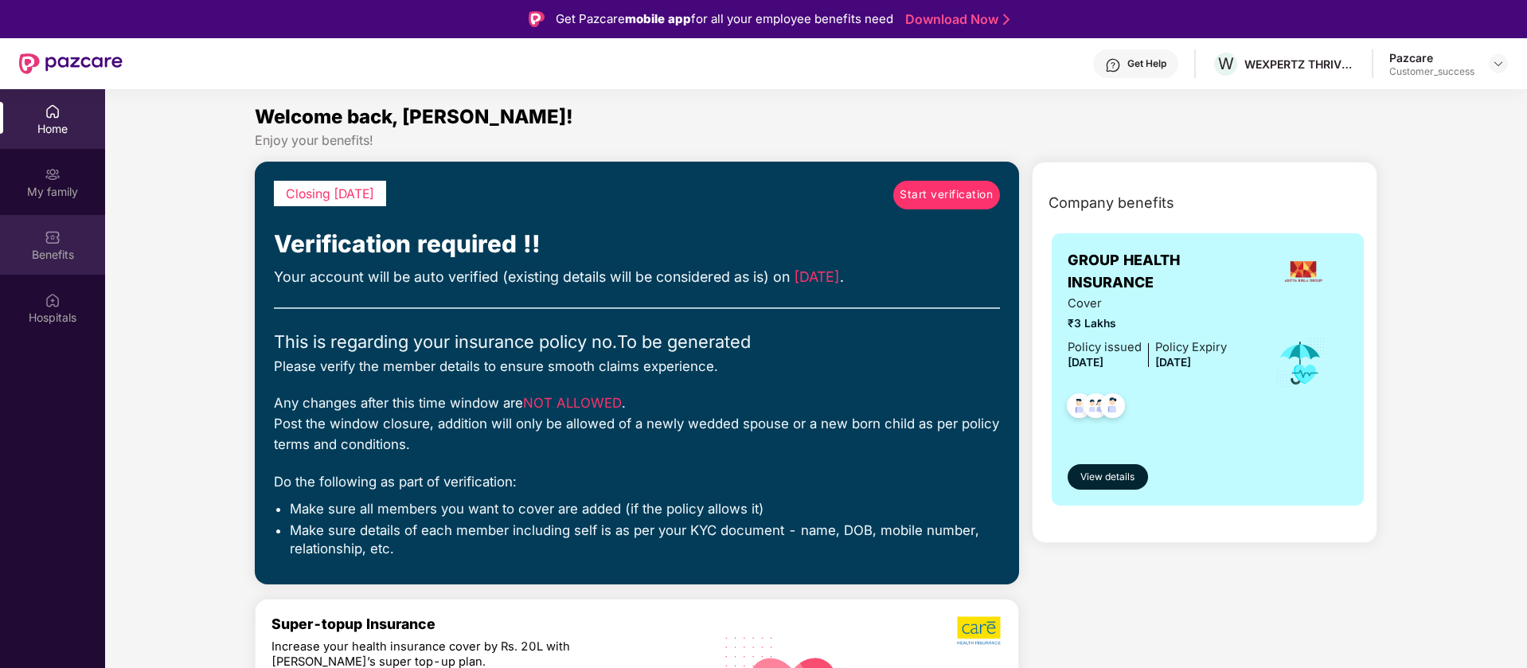
click at [57, 240] on img at bounding box center [53, 237] width 16 height 16
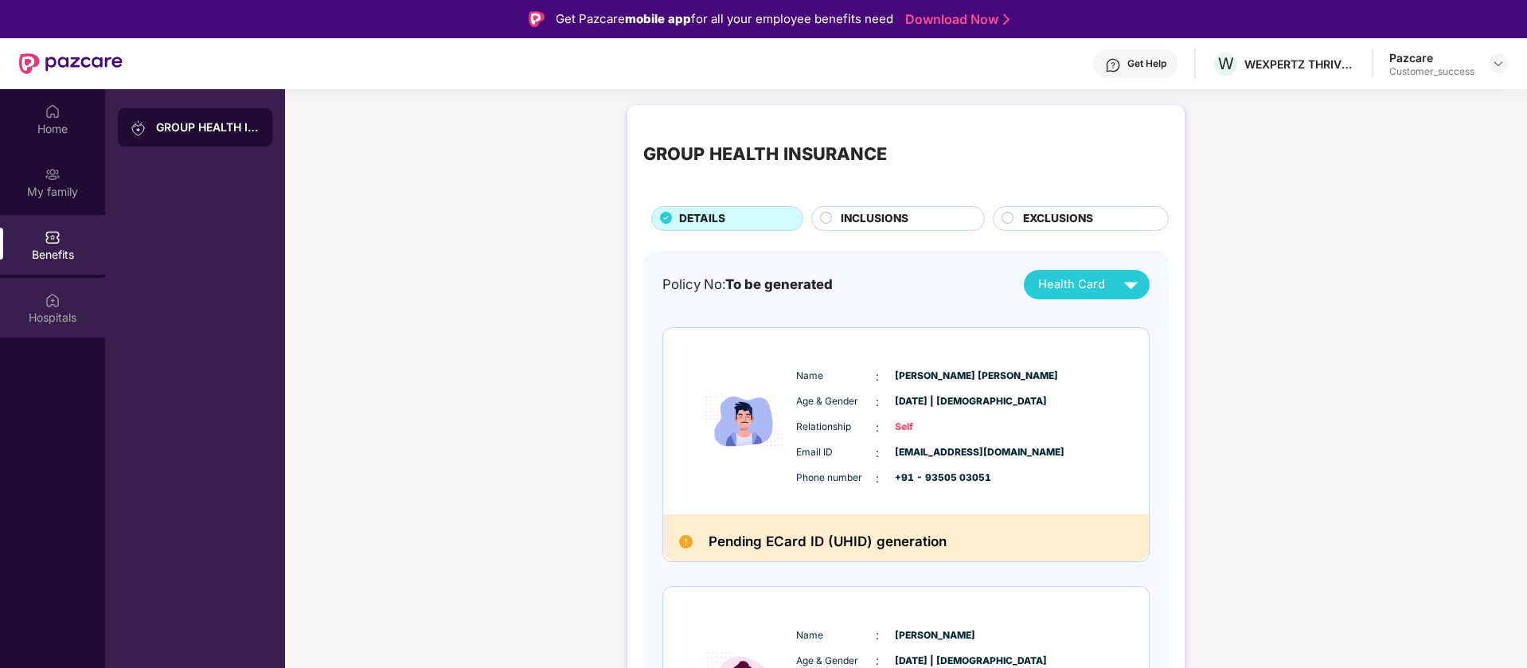
click at [49, 319] on div "Hospitals" at bounding box center [52, 318] width 105 height 16
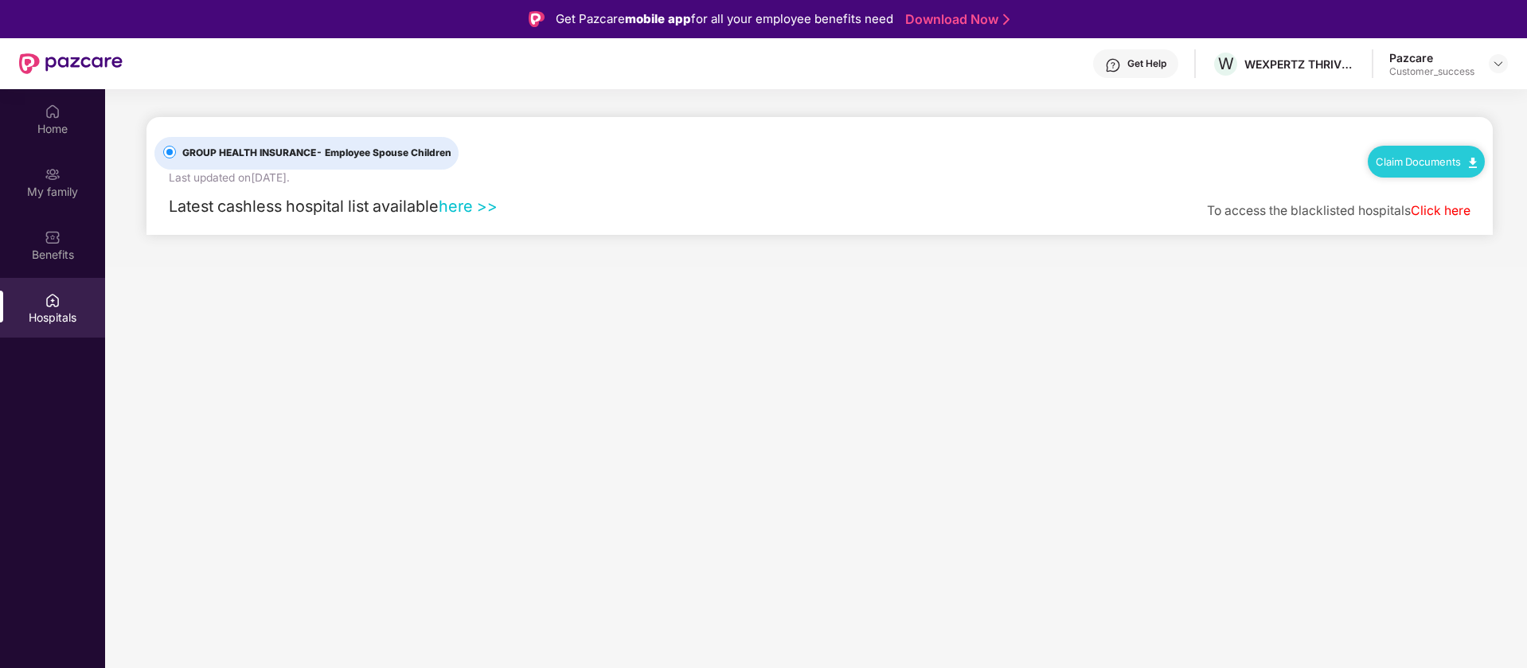
click at [459, 207] on link "here >>" at bounding box center [468, 206] width 59 height 19
click at [1430, 209] on link "Click here" at bounding box center [1441, 210] width 60 height 15
click at [56, 119] on img at bounding box center [53, 112] width 16 height 16
